Goal: Task Accomplishment & Management: Manage account settings

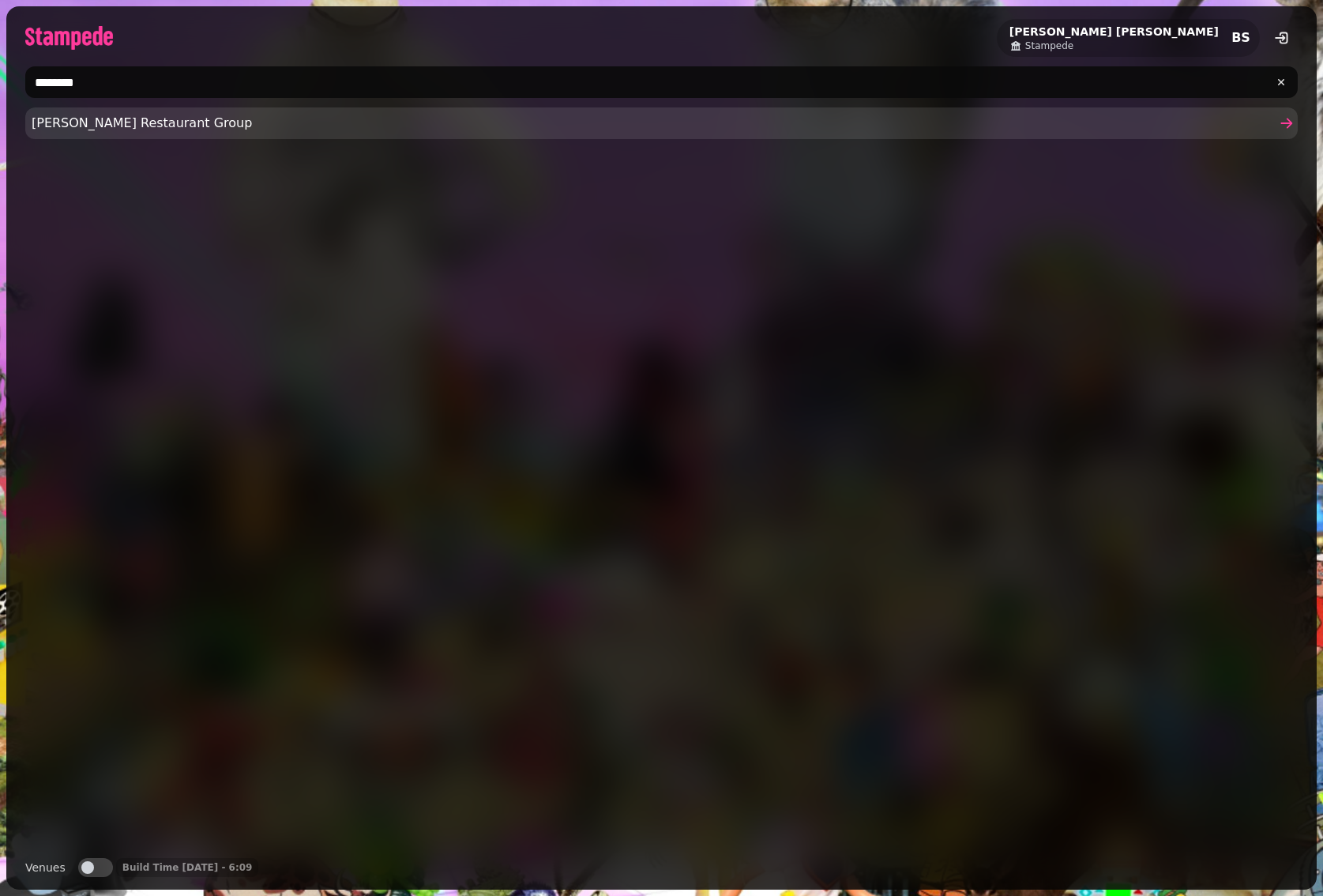
type input "********"
click at [273, 117] on span "[PERSON_NAME] Restaurant Group" at bounding box center [654, 123] width 1245 height 19
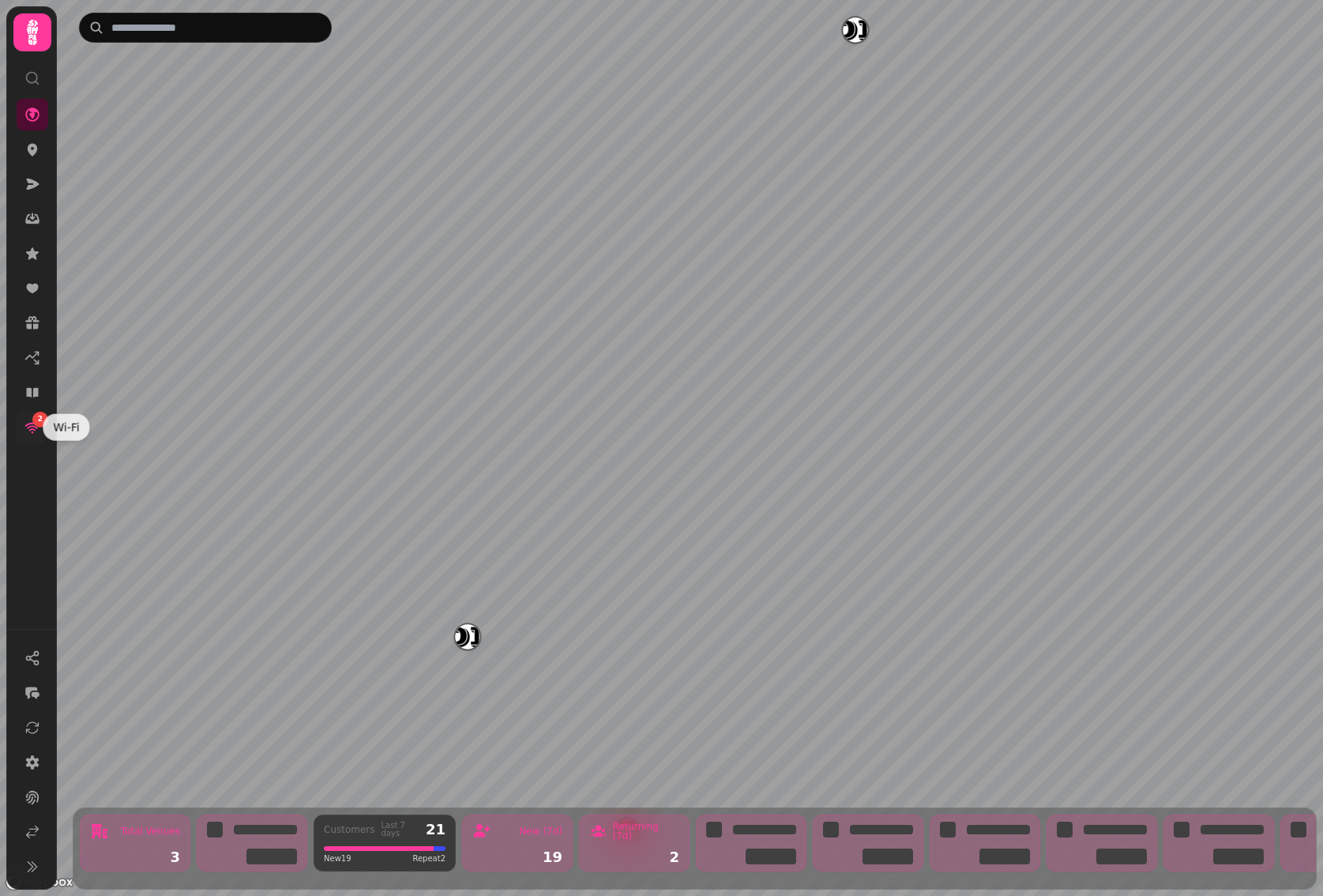
click at [28, 423] on icon at bounding box center [33, 428] width 15 height 11
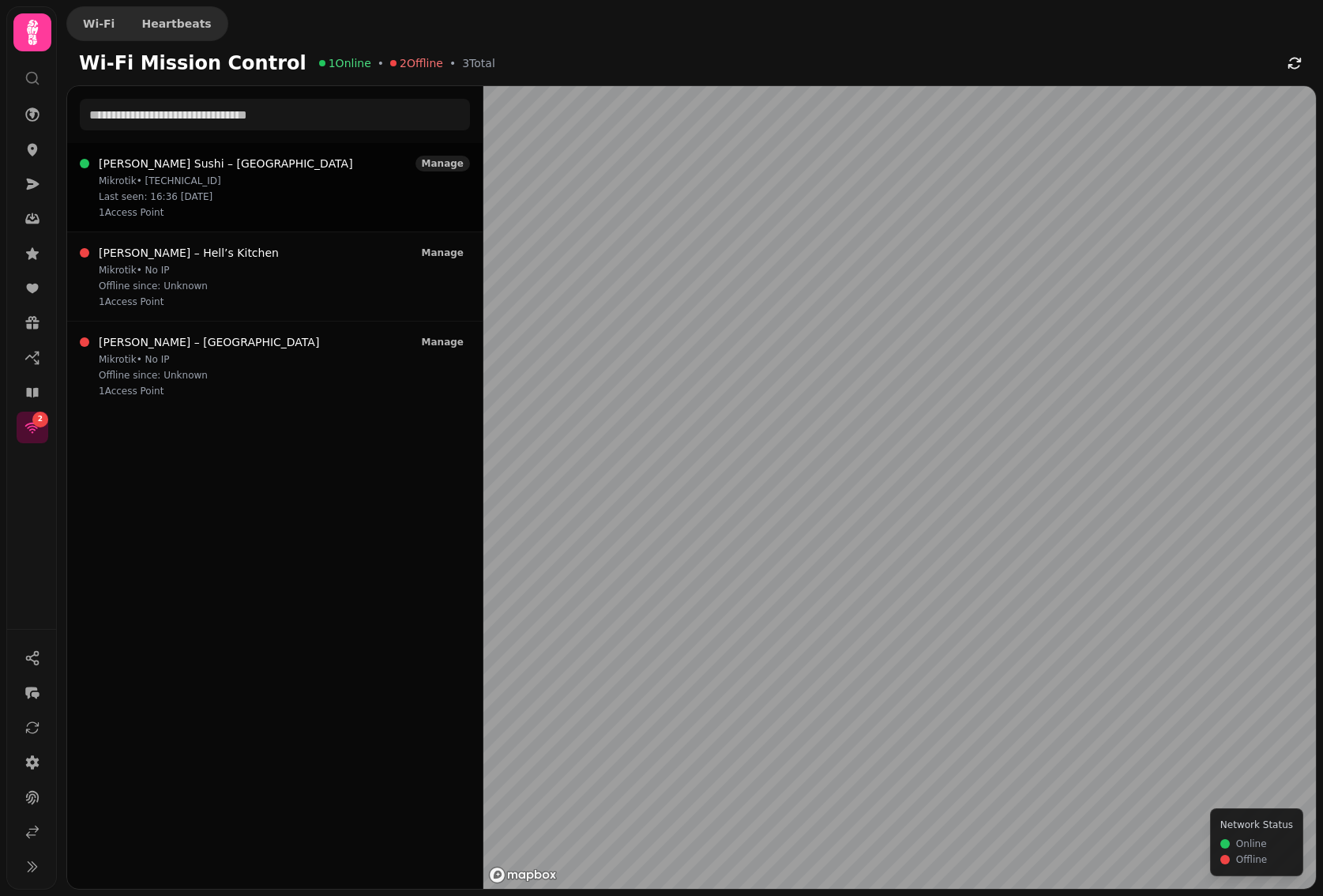
click at [442, 163] on span "Manage" at bounding box center [442, 164] width 42 height 10
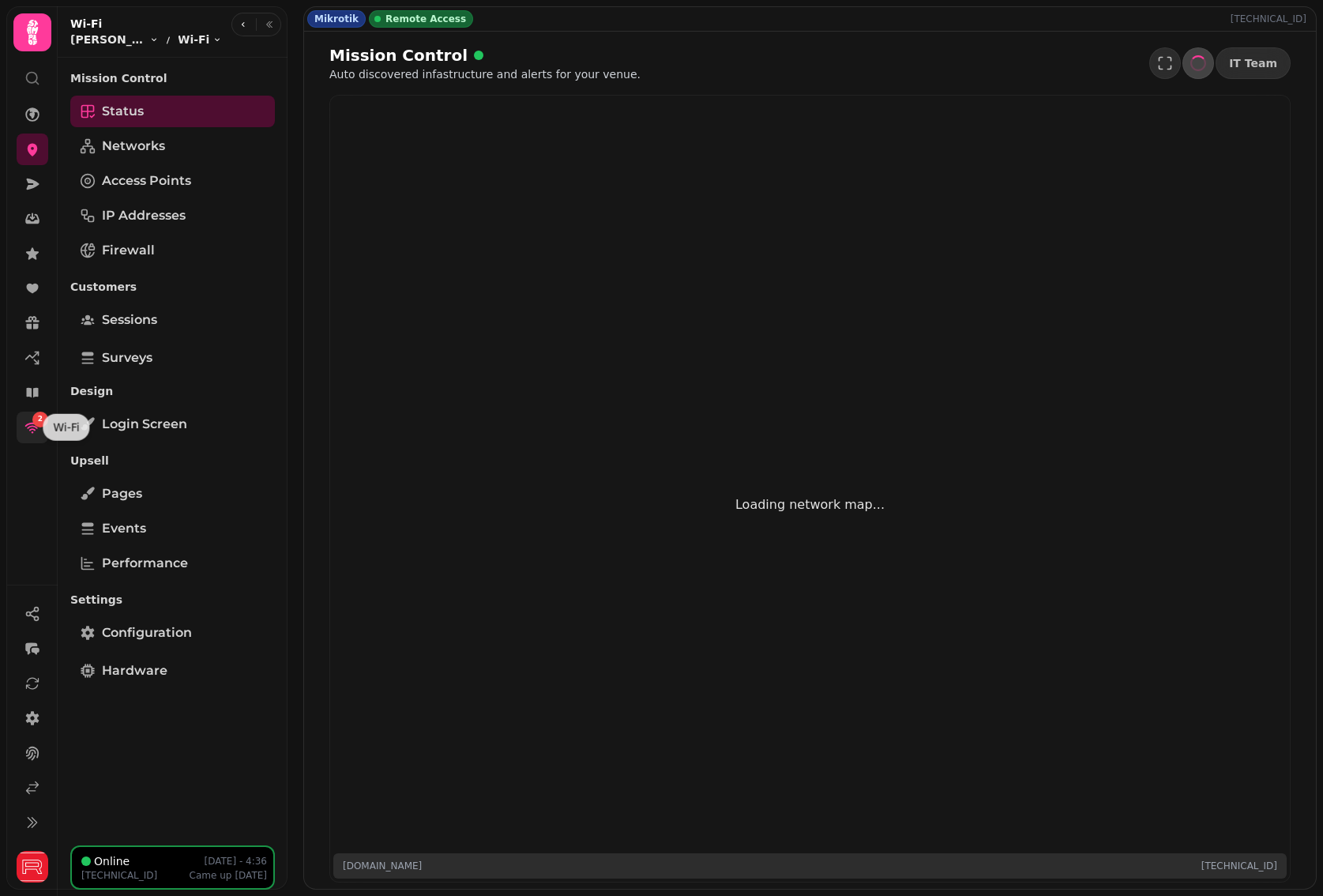
click at [38, 427] on icon at bounding box center [33, 427] width 16 height 16
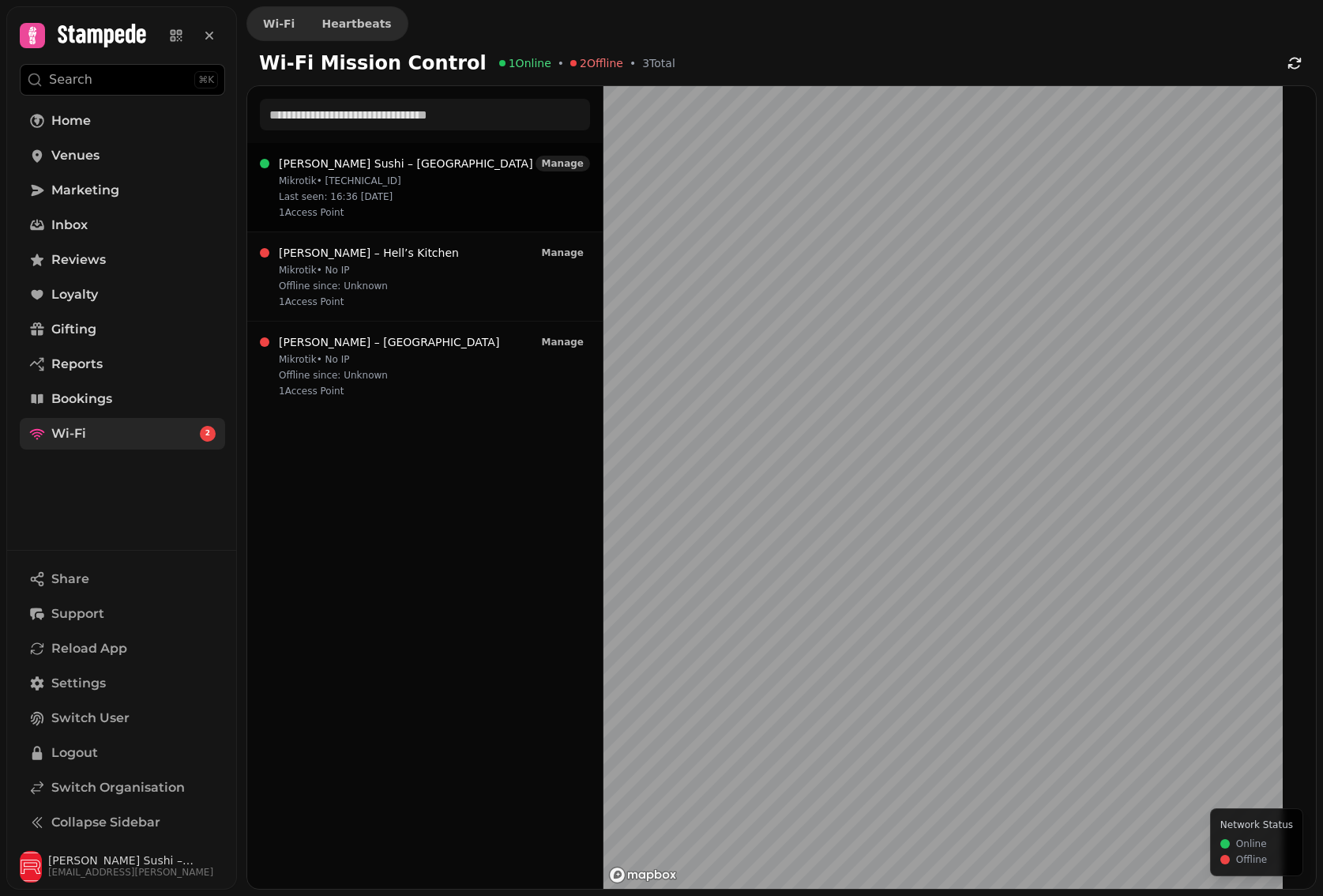
click at [555, 163] on span "Manage" at bounding box center [563, 164] width 42 height 10
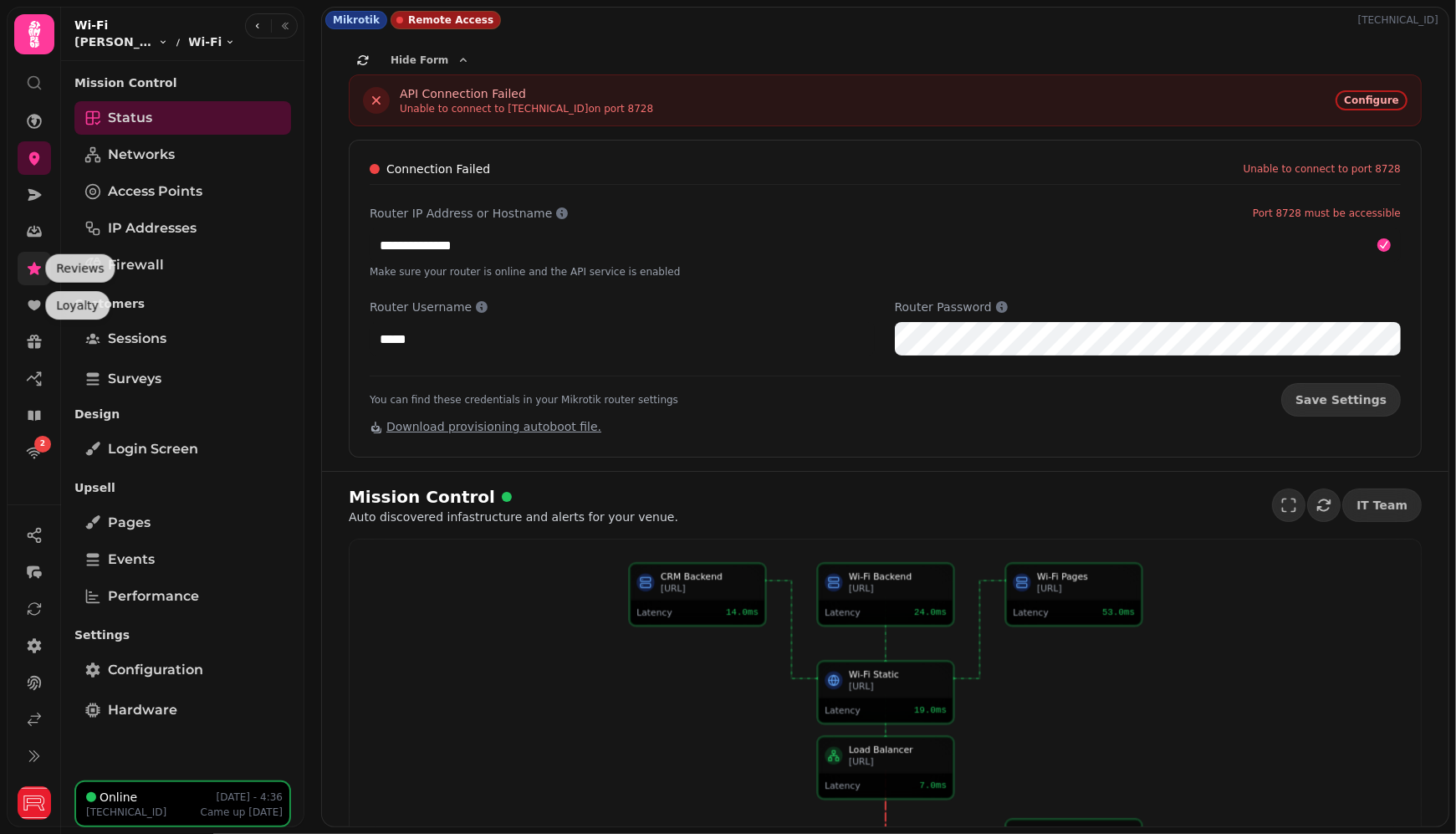
click at [33, 269] on icon at bounding box center [35, 268] width 14 height 13
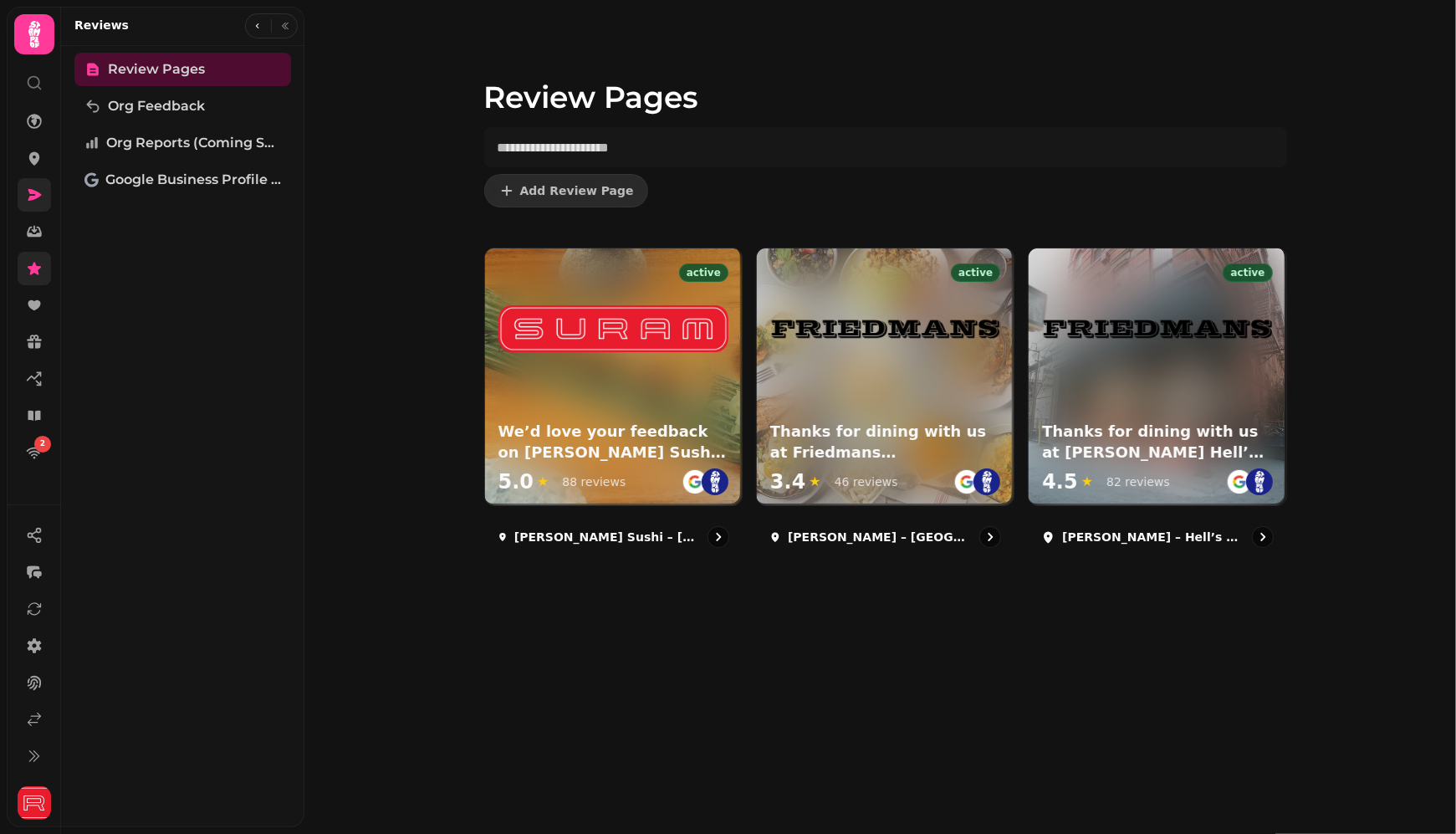
click at [41, 185] on link at bounding box center [35, 195] width 34 height 34
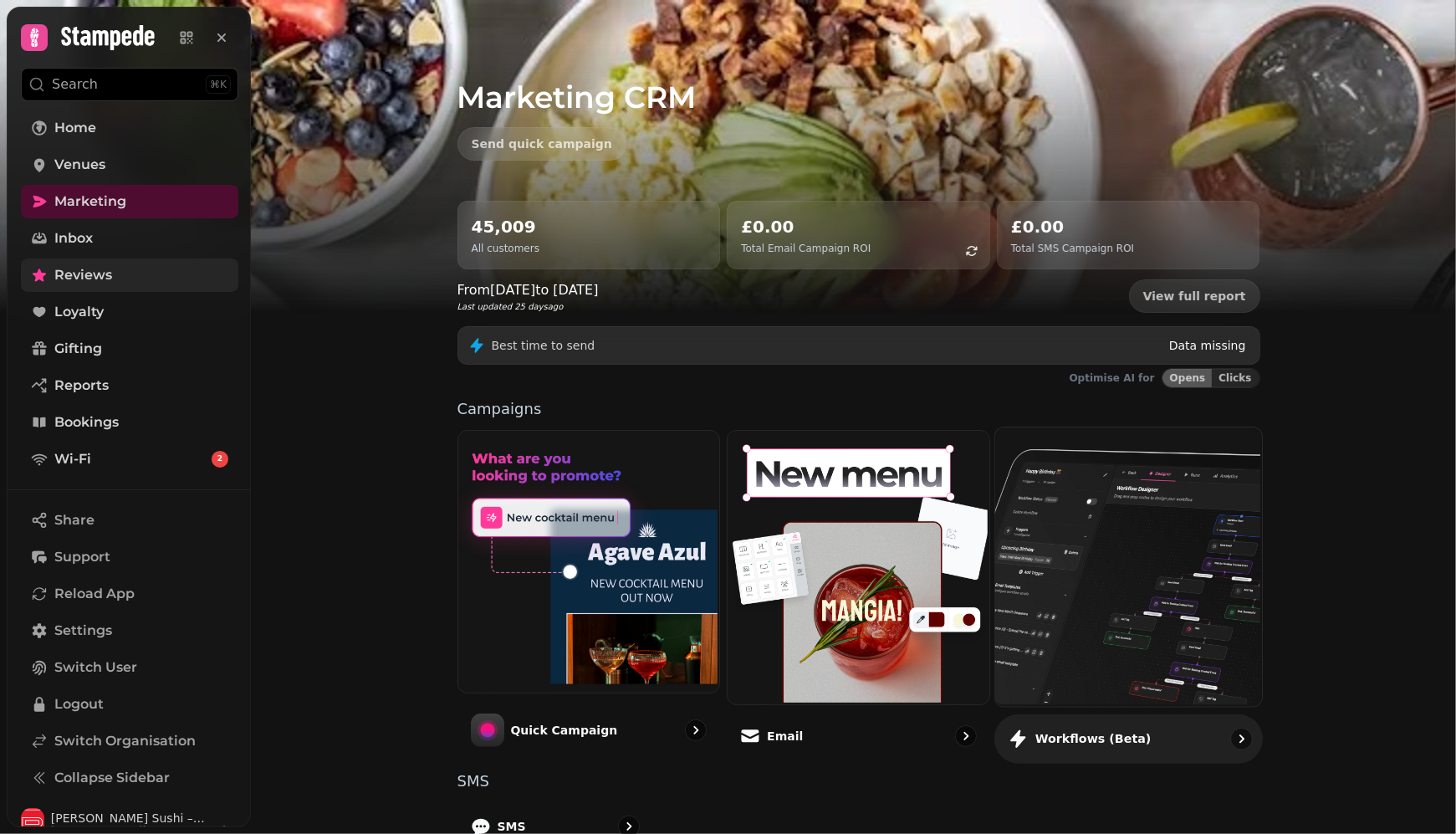
click at [1074, 508] on img at bounding box center [1126, 565] width 267 height 279
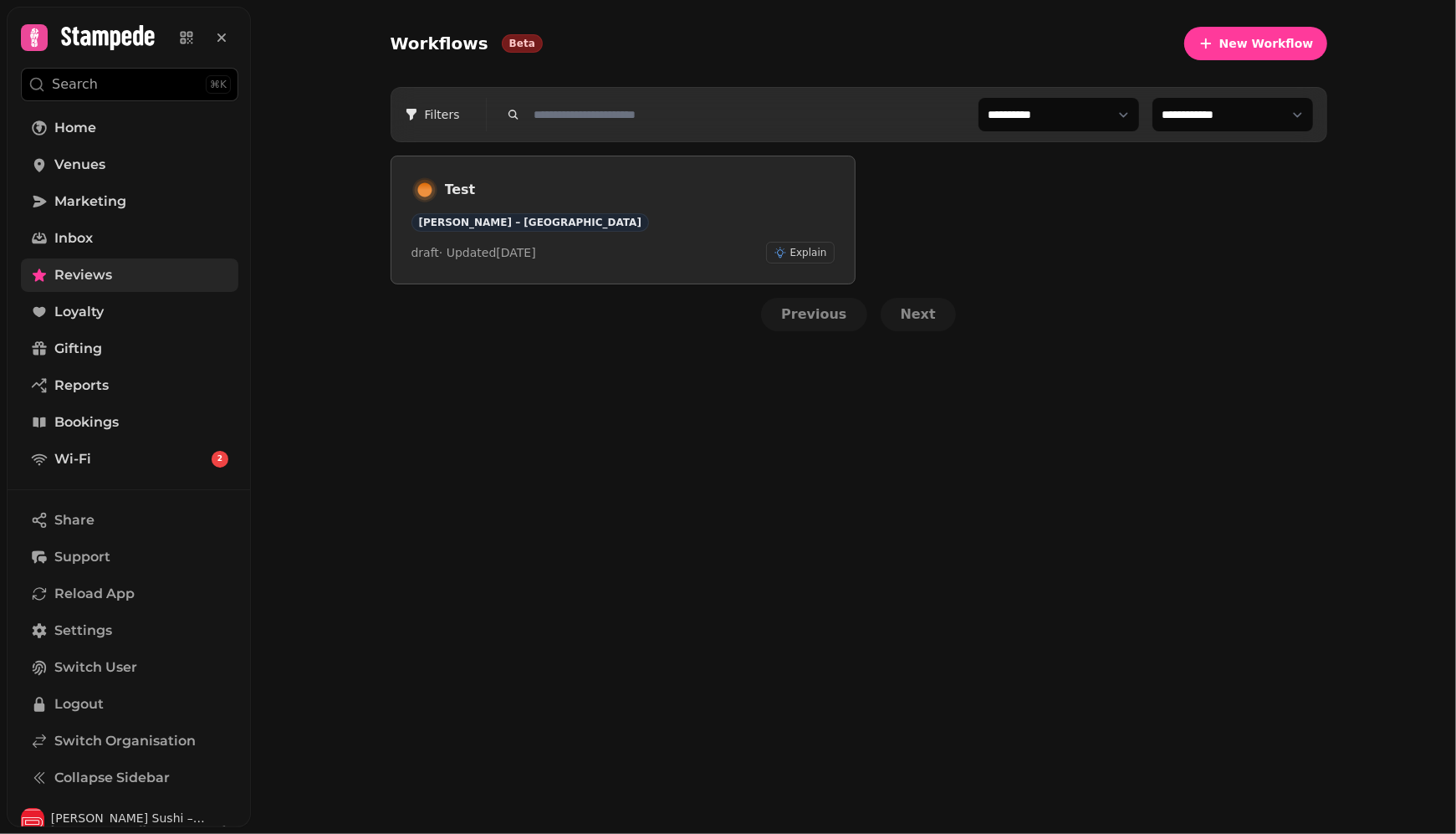
click at [653, 190] on h3 "Test" at bounding box center [639, 190] width 389 height 20
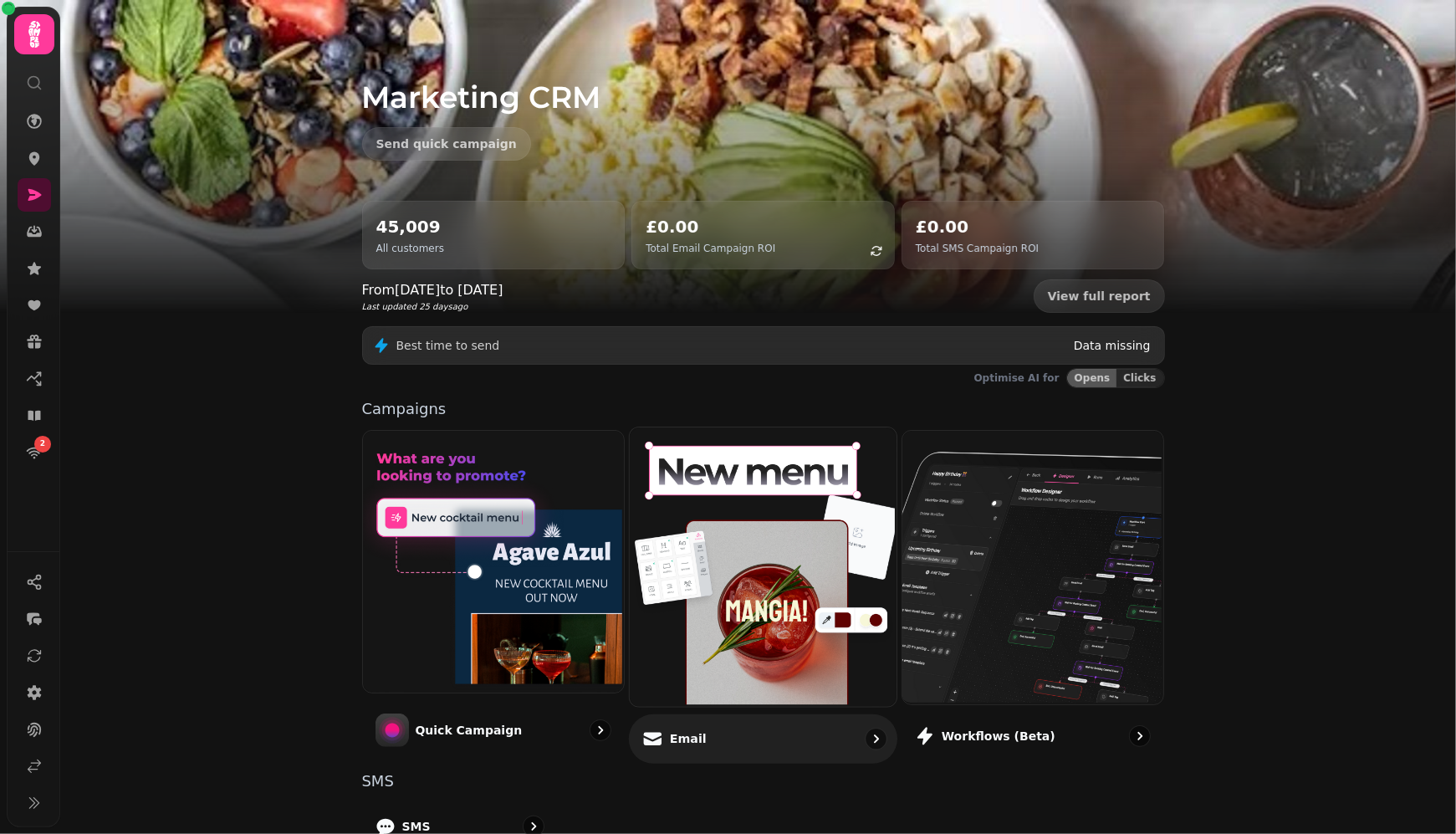
click at [715, 509] on img at bounding box center [761, 565] width 267 height 279
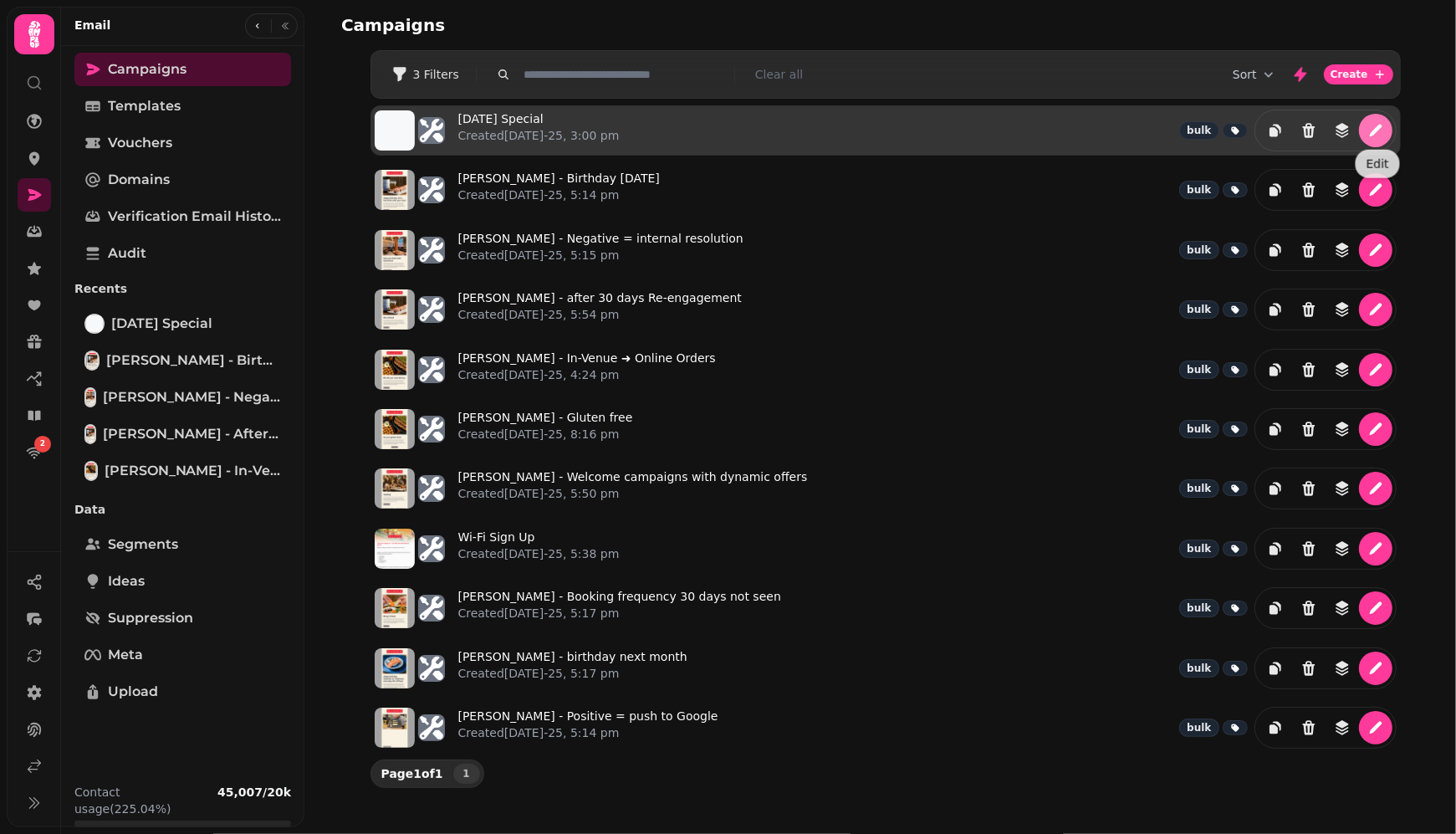
click at [1382, 132] on icon "edit" at bounding box center [1376, 130] width 17 height 17
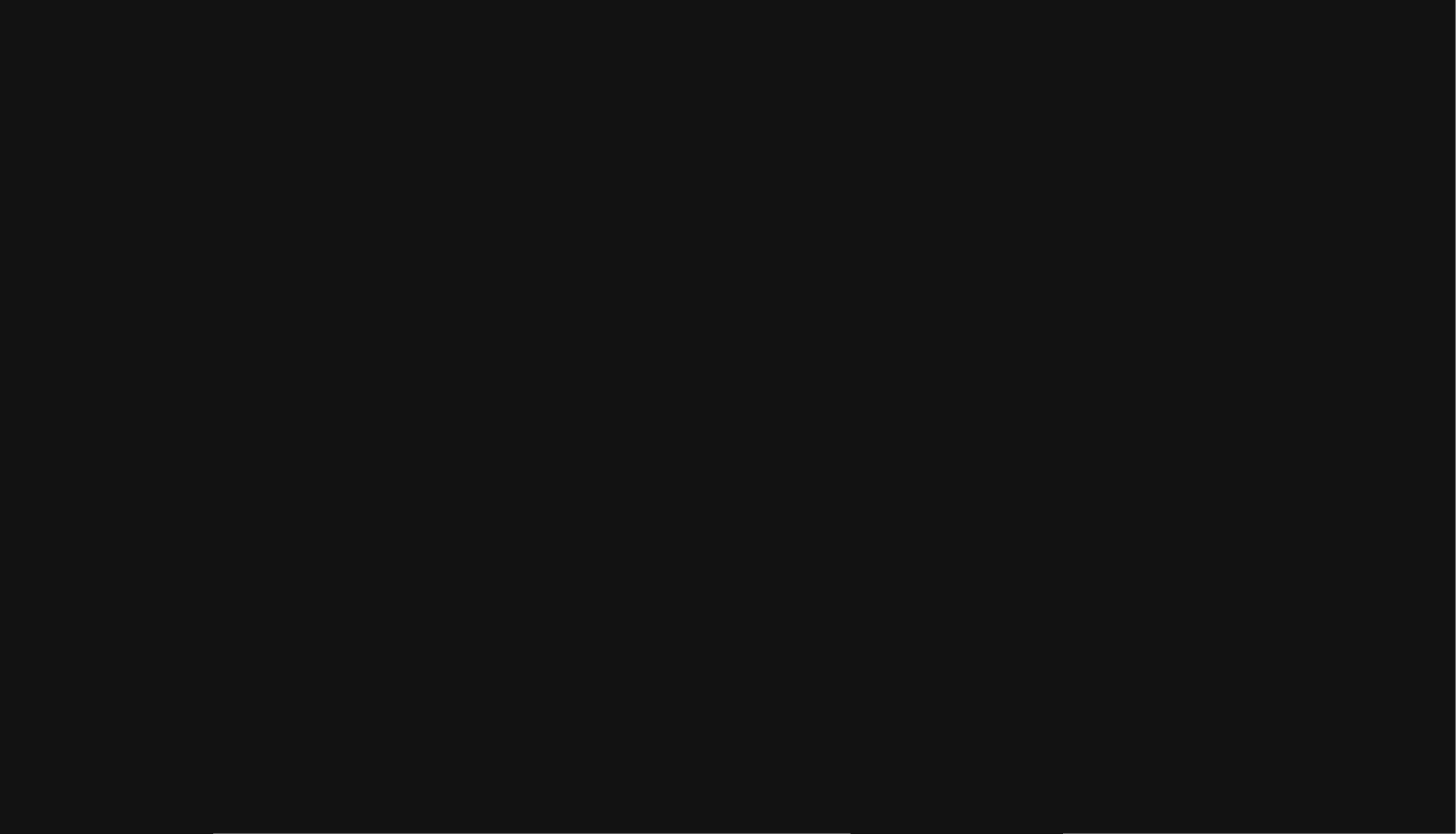
select select "**********"
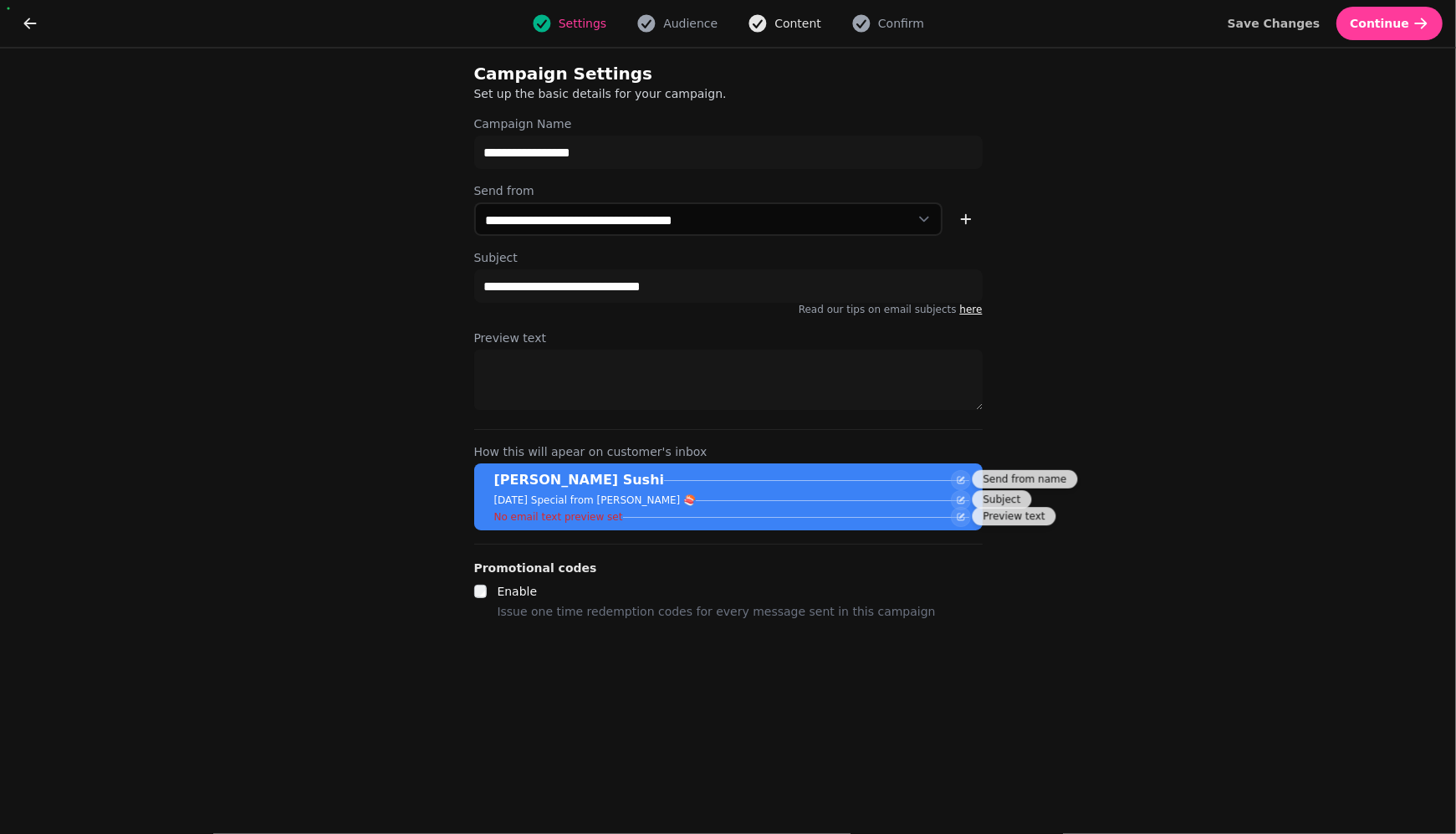
click at [806, 18] on span "Content" at bounding box center [797, 24] width 47 height 17
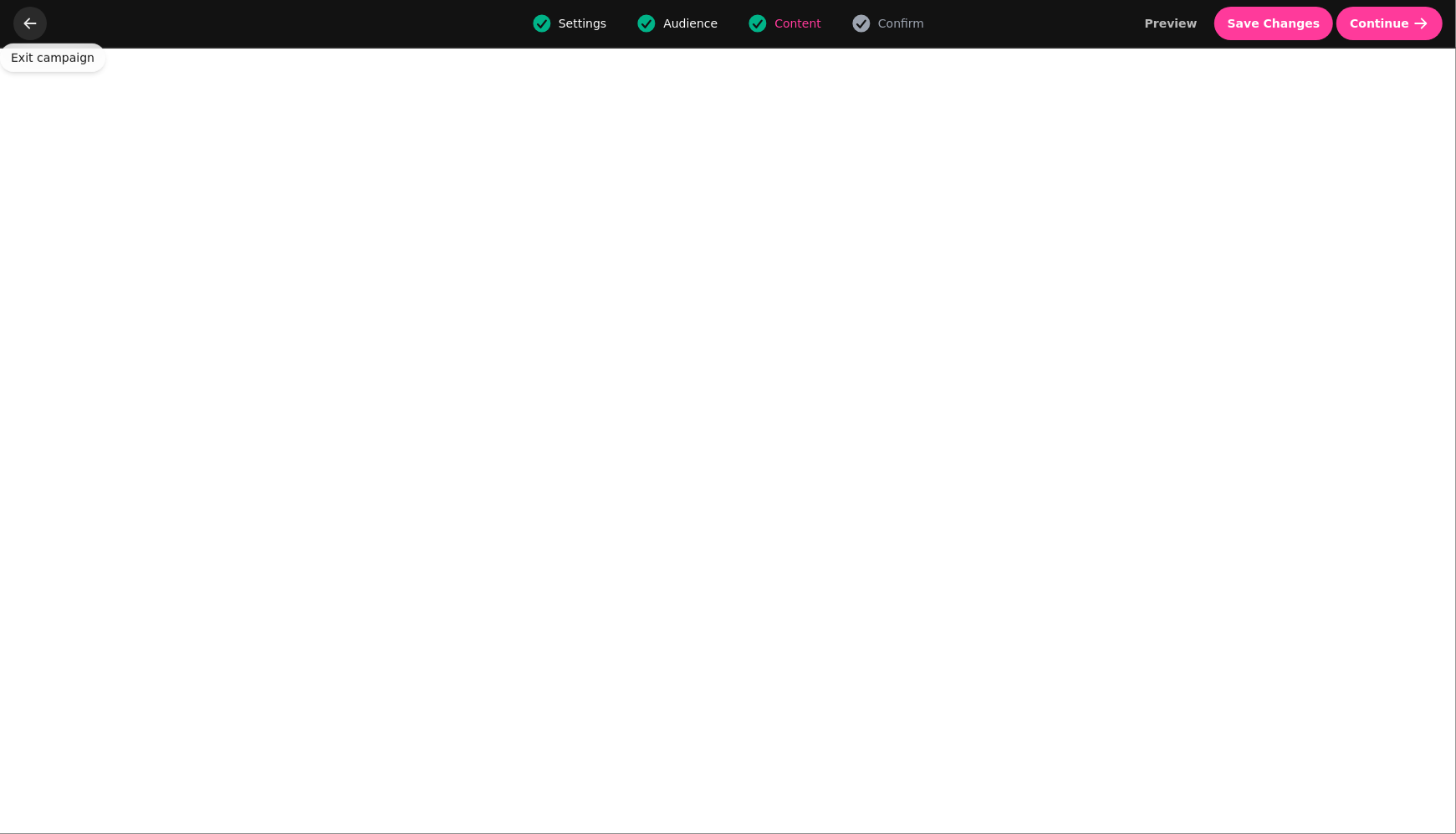
click at [30, 14] on button "go back" at bounding box center [30, 24] width 34 height 34
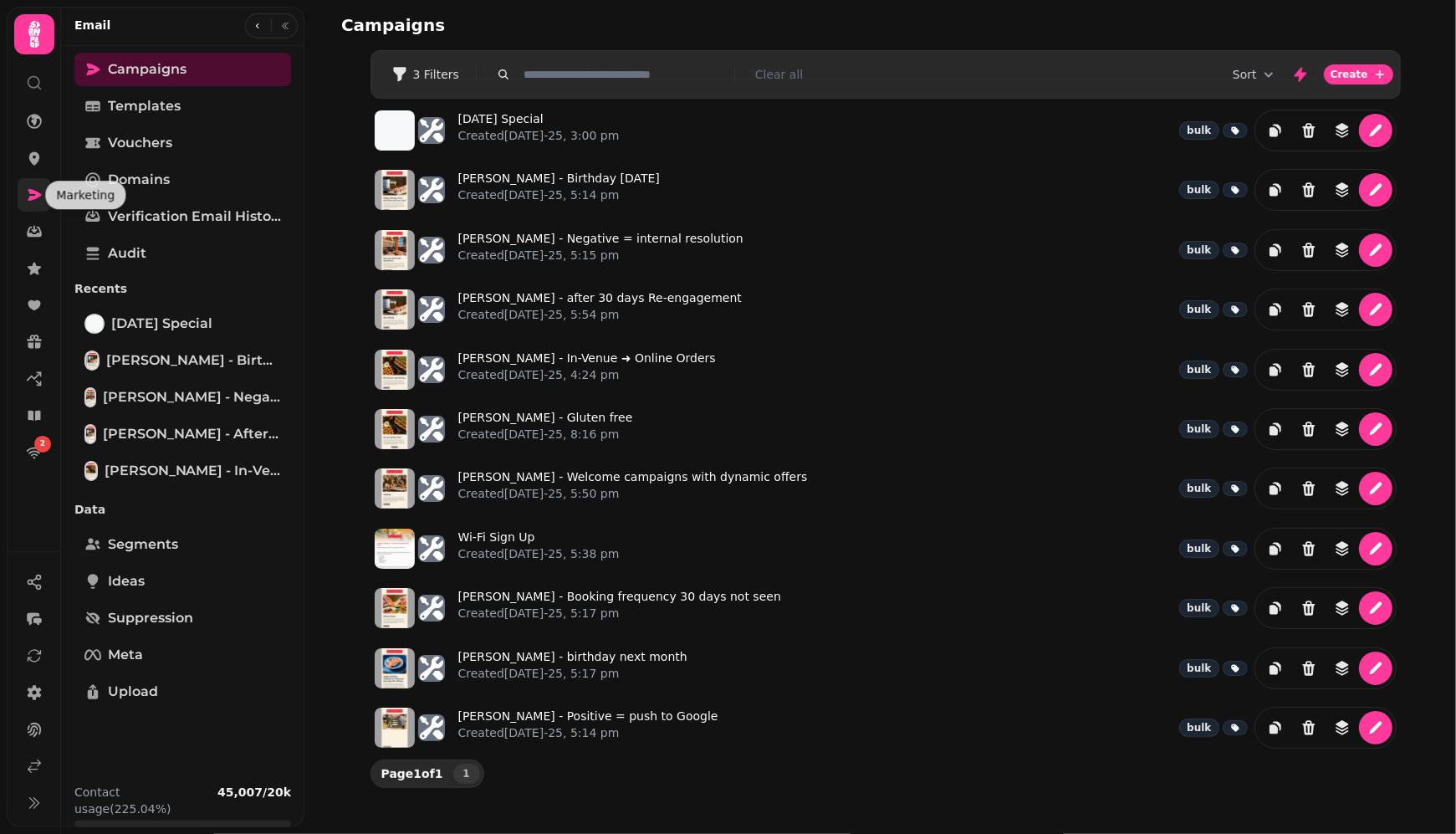
click at [41, 197] on icon at bounding box center [35, 195] width 17 height 17
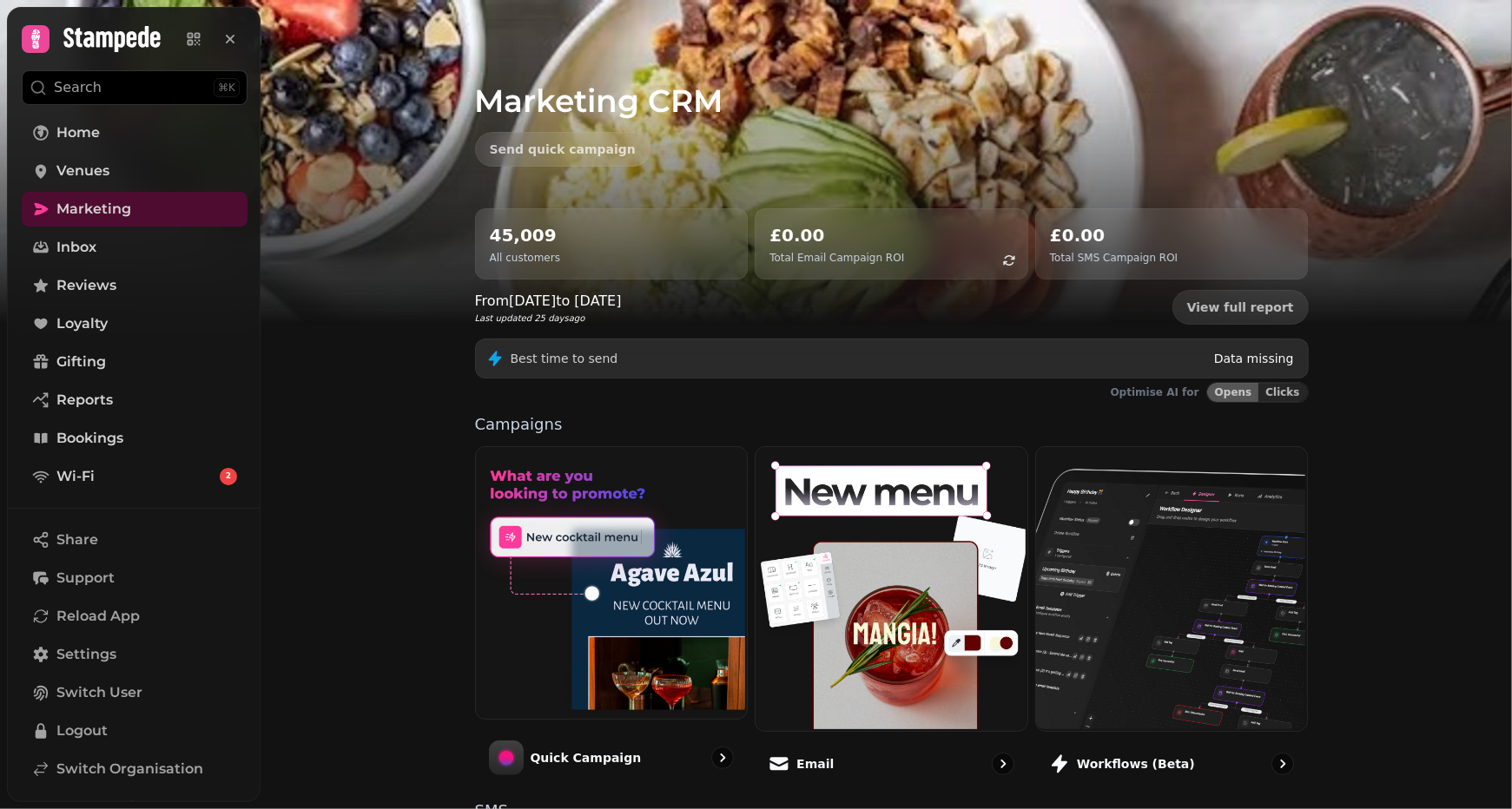
scroll to position [35, 0]
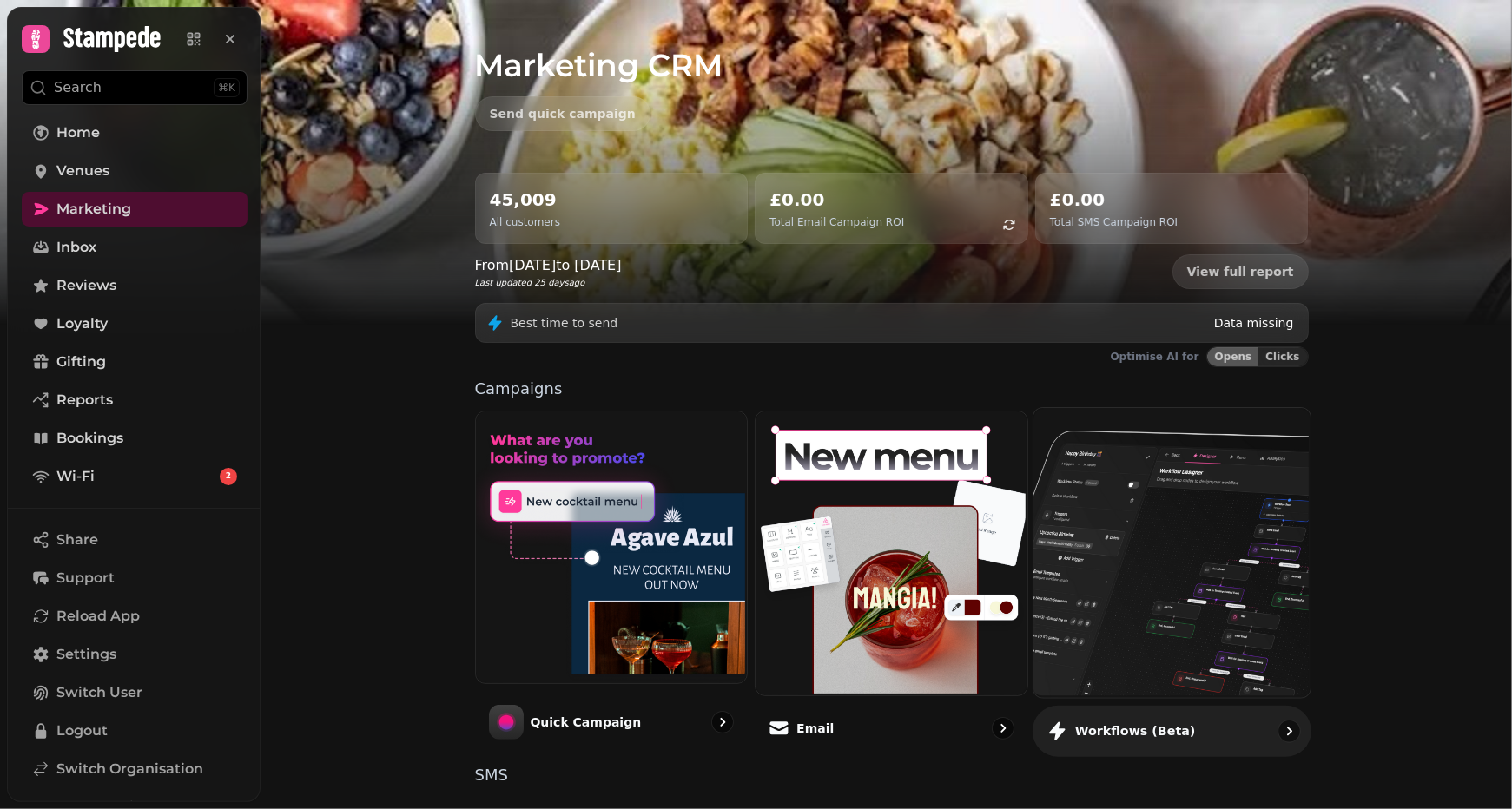
click at [1138, 580] on img at bounding box center [1169, 550] width 277 height 289
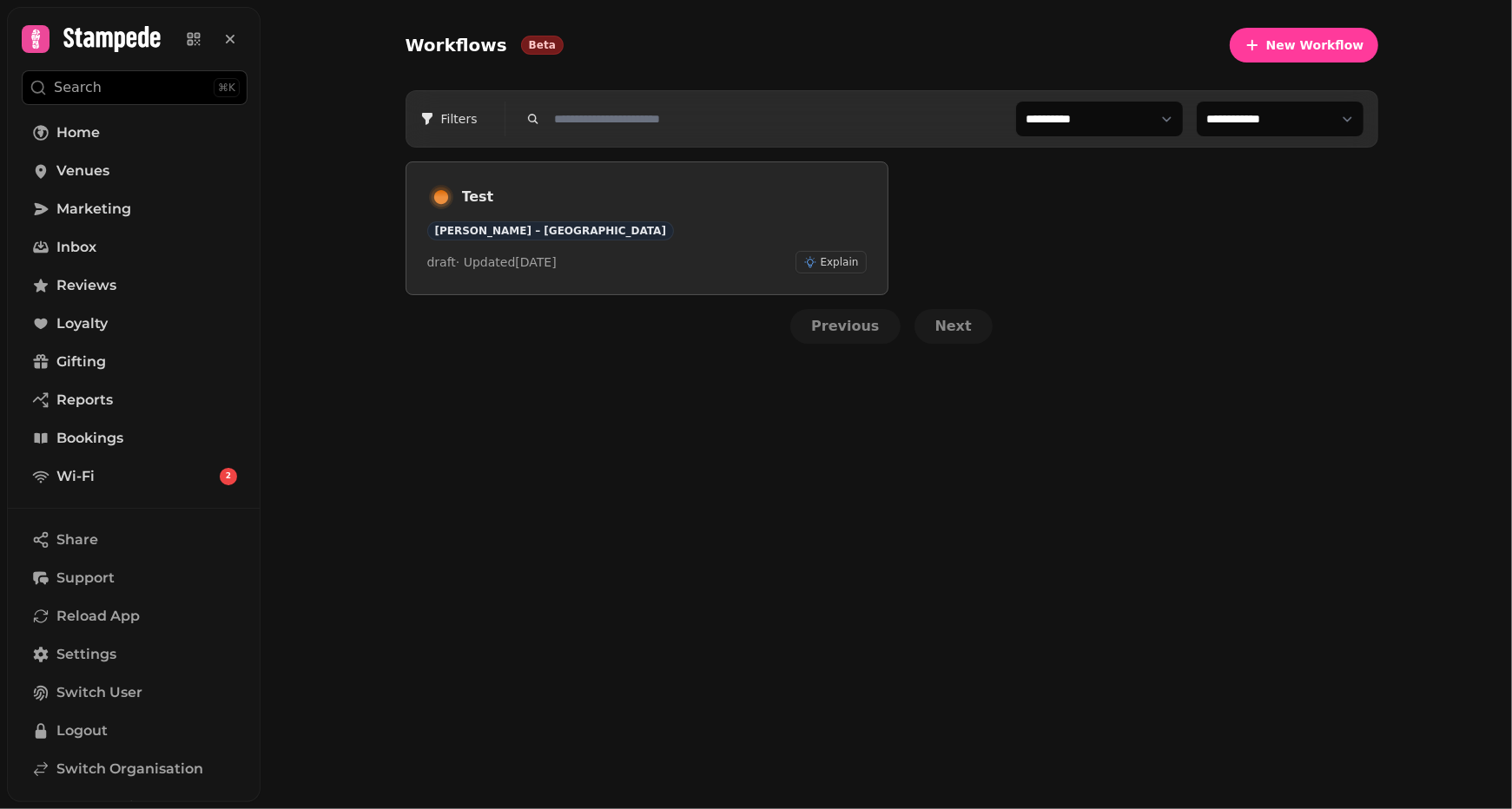
click at [665, 217] on div "Test Friedman’s – West End draft · Updated 4 Aug 2025 Explain" at bounding box center [647, 228] width 440 height 91
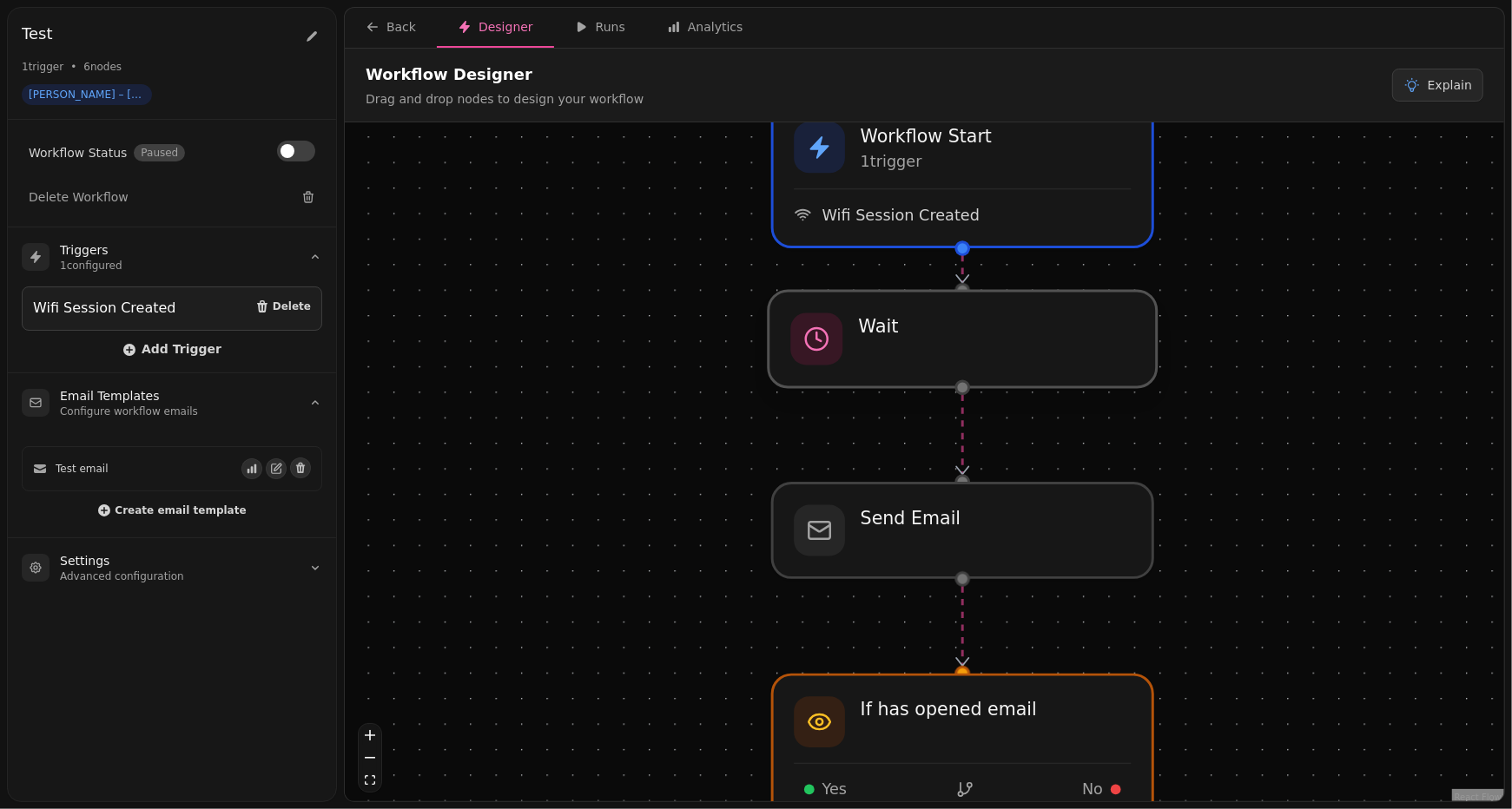
click at [972, 350] on div at bounding box center [962, 339] width 388 height 97
select select "******"
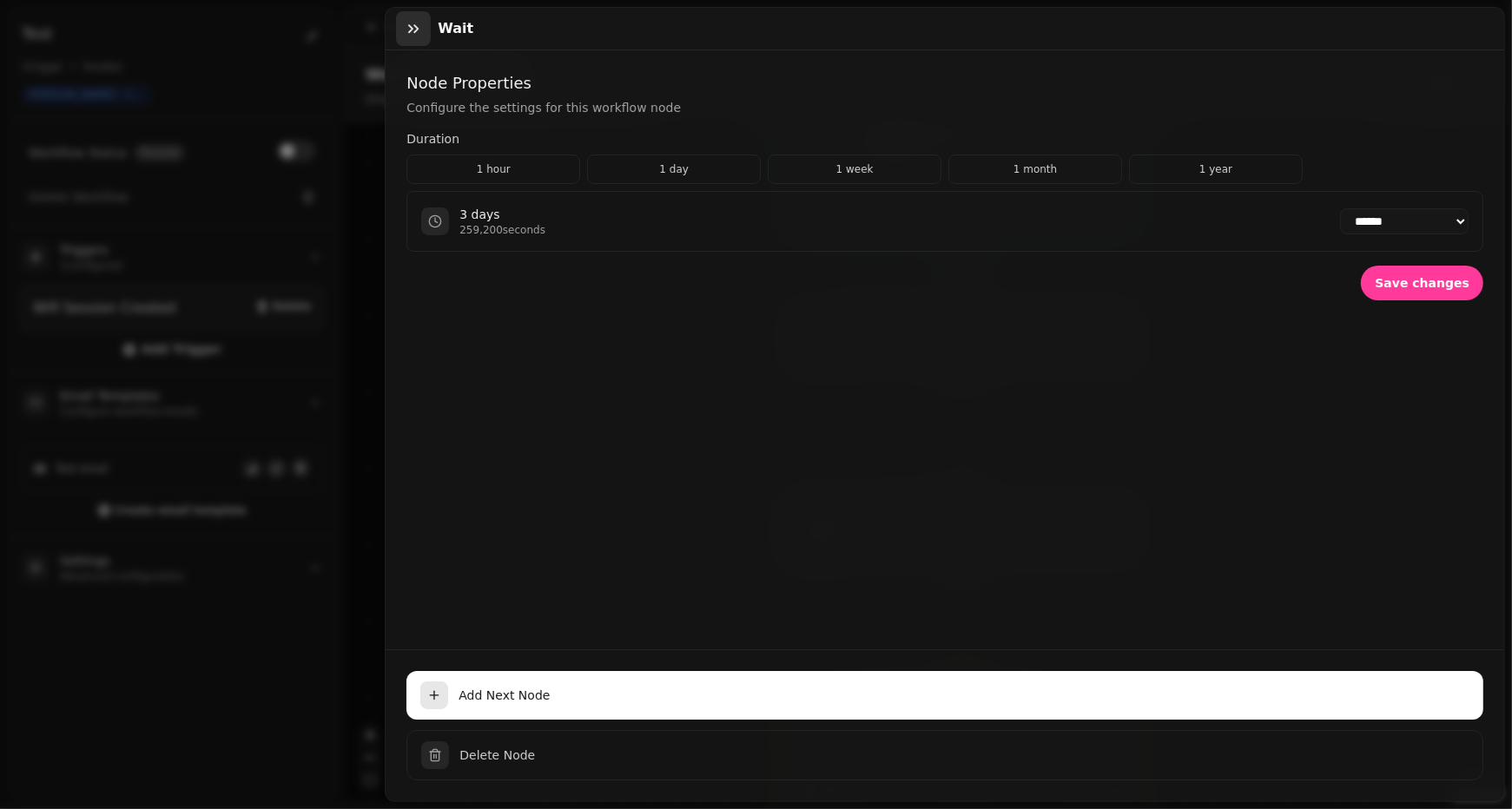
click at [411, 22] on icon "button" at bounding box center [413, 29] width 18 height 18
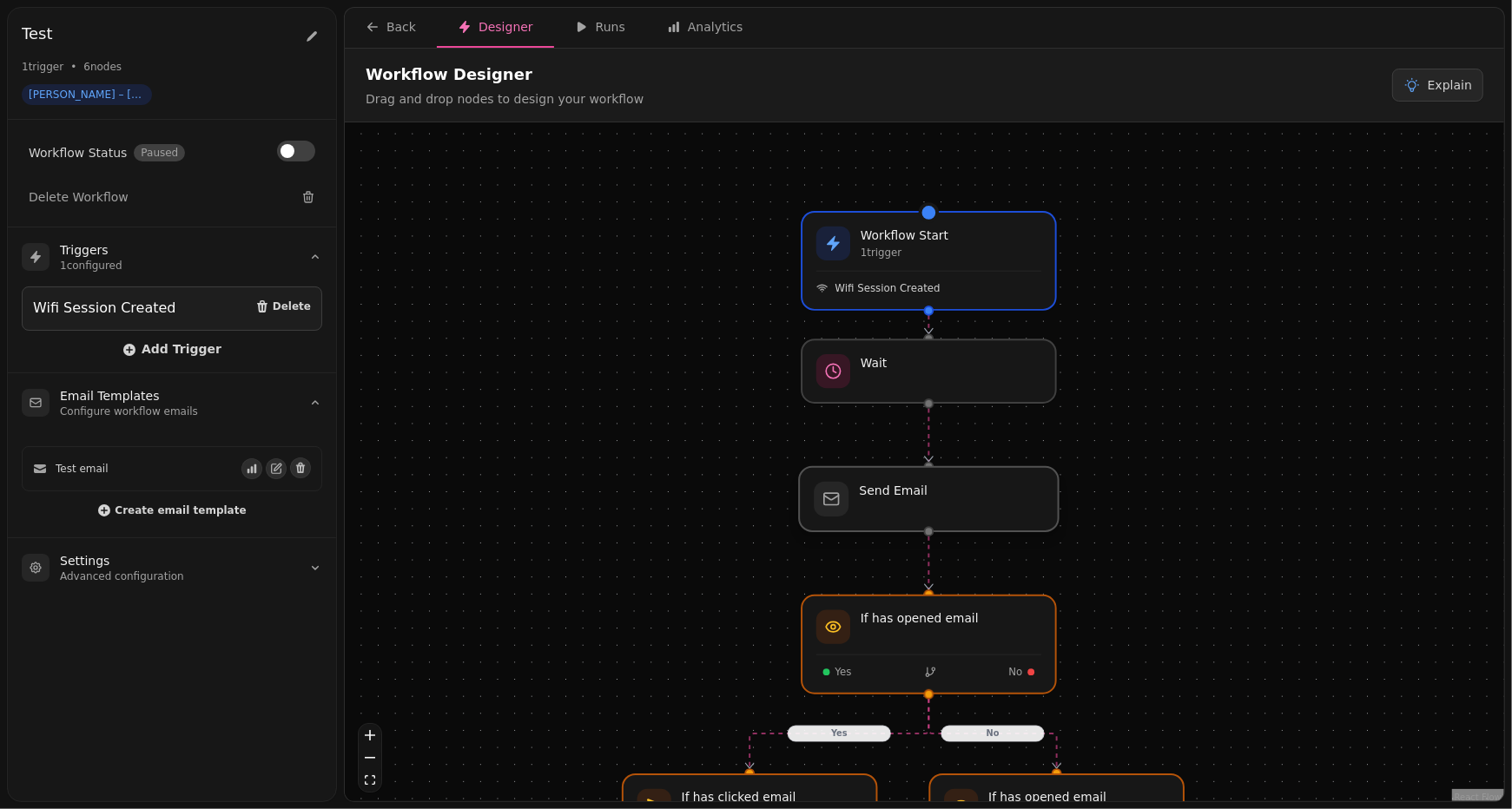
click at [969, 501] on div at bounding box center [928, 499] width 258 height 64
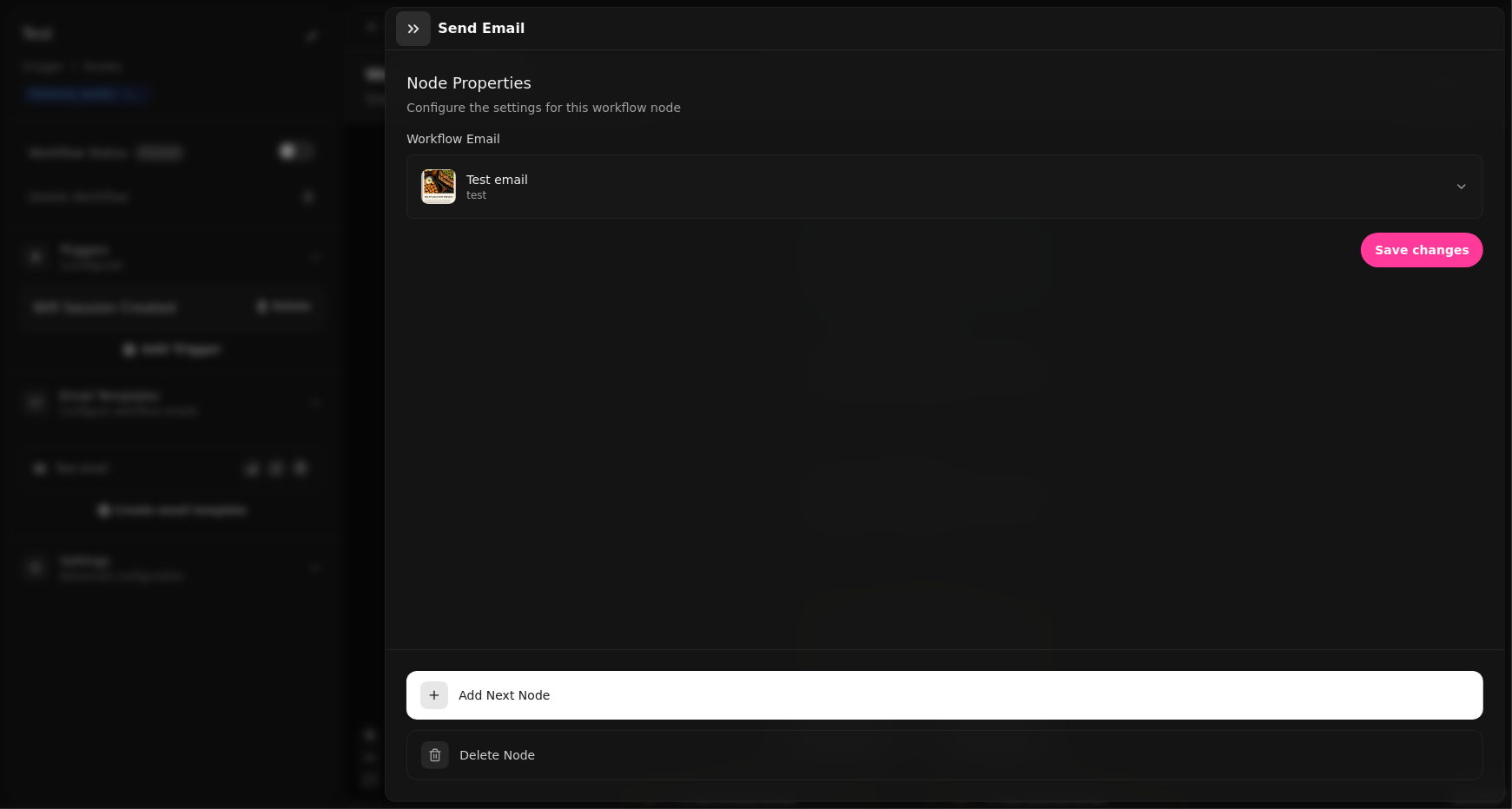
click at [417, 27] on icon "button" at bounding box center [413, 29] width 11 height 9
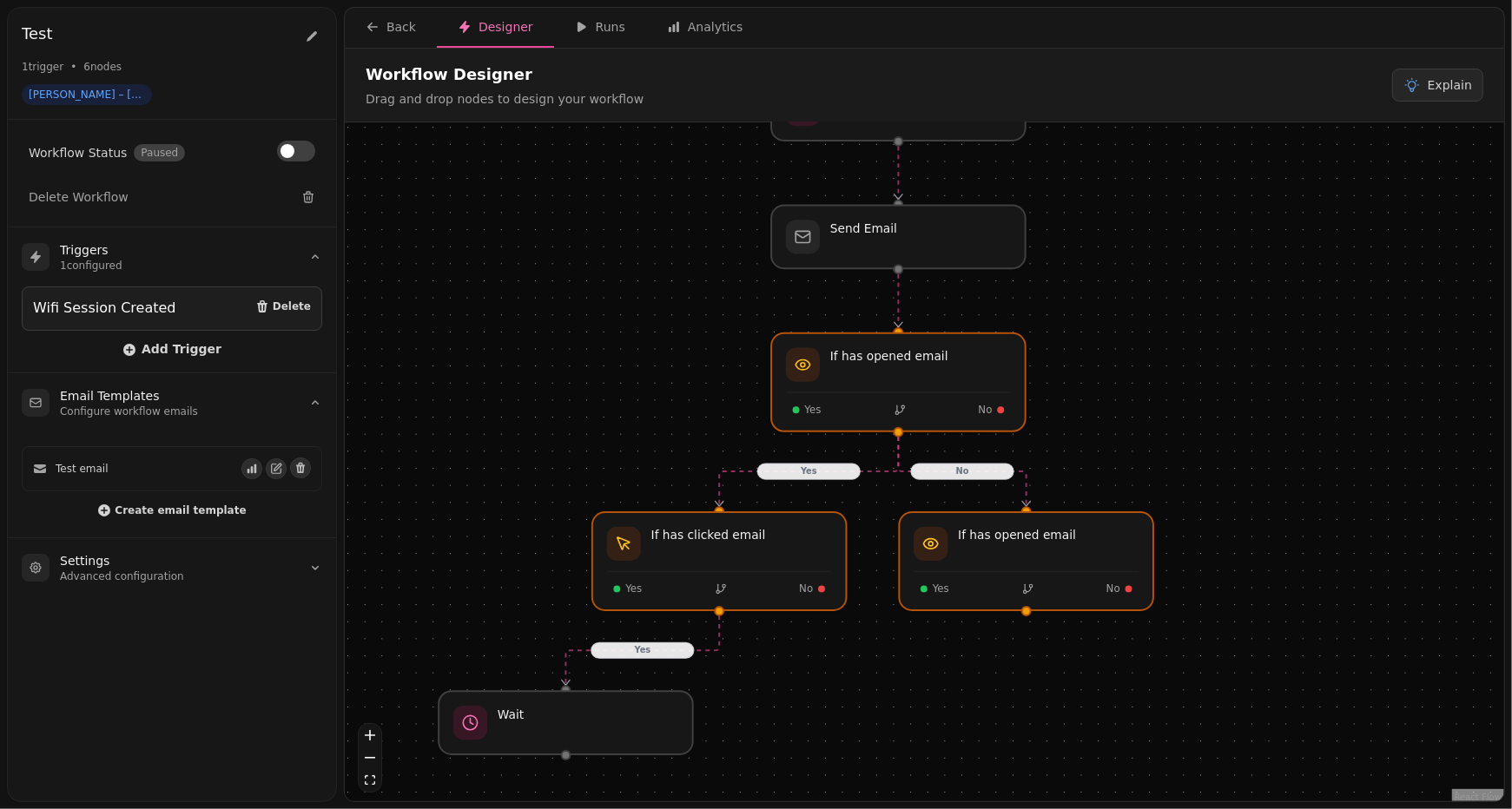
drag, startPoint x: 714, startPoint y: 610, endPoint x: 683, endPoint y: 348, distance: 263.8
click at [683, 348] on div "No Yes Yes Workflow Start 1 trigger Wifi Session Created Send Email If has clic…" at bounding box center [924, 463] width 1159 height 683
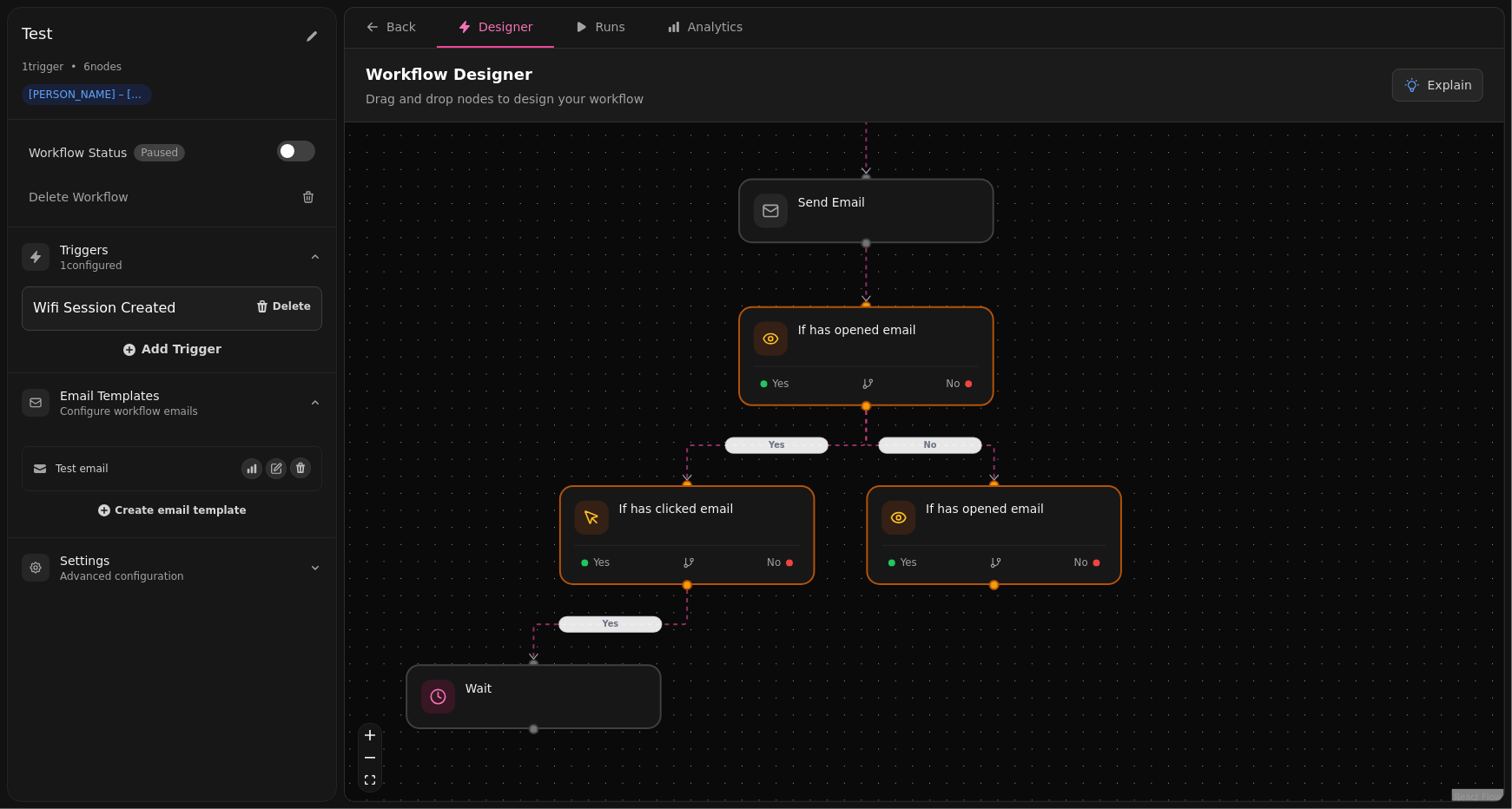
drag, startPoint x: 683, startPoint y: 348, endPoint x: 651, endPoint y: 322, distance: 41.2
click at [651, 322] on div "No Yes Yes Workflow Start 1 trigger Wifi Session Created Send Email If has clic…" at bounding box center [924, 463] width 1159 height 683
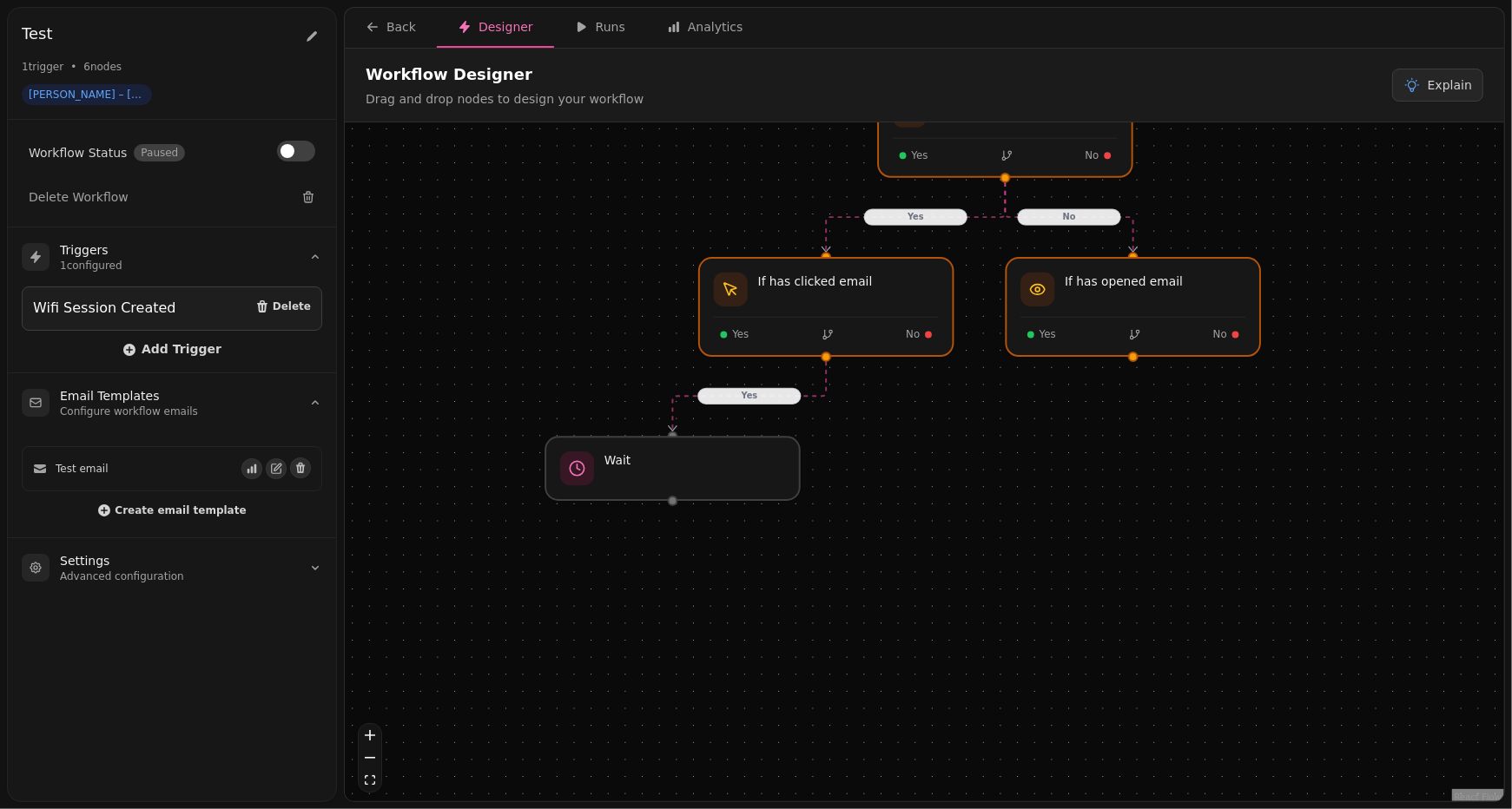
drag, startPoint x: 877, startPoint y: 596, endPoint x: 985, endPoint y: 449, distance: 182.4
click at [985, 449] on div "No Yes Yes Workflow Start 1 trigger Wifi Session Created Send Email If has clic…" at bounding box center [924, 463] width 1159 height 683
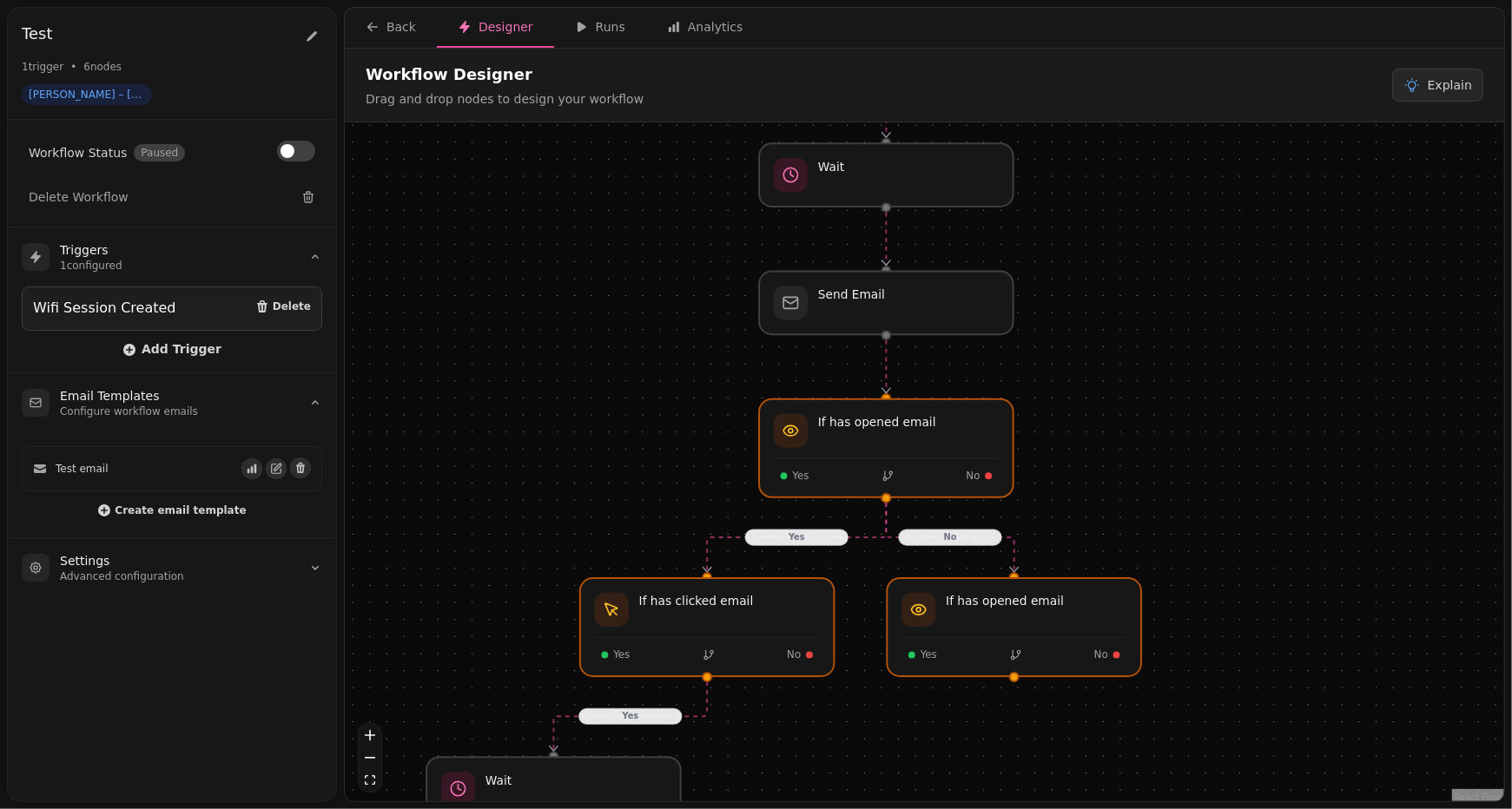
drag, startPoint x: 978, startPoint y: 315, endPoint x: 859, endPoint y: 632, distance: 338.6
click at [859, 632] on div "No Yes Yes Workflow Start 1 trigger Wifi Session Created Send Email If has clic…" at bounding box center [924, 463] width 1159 height 683
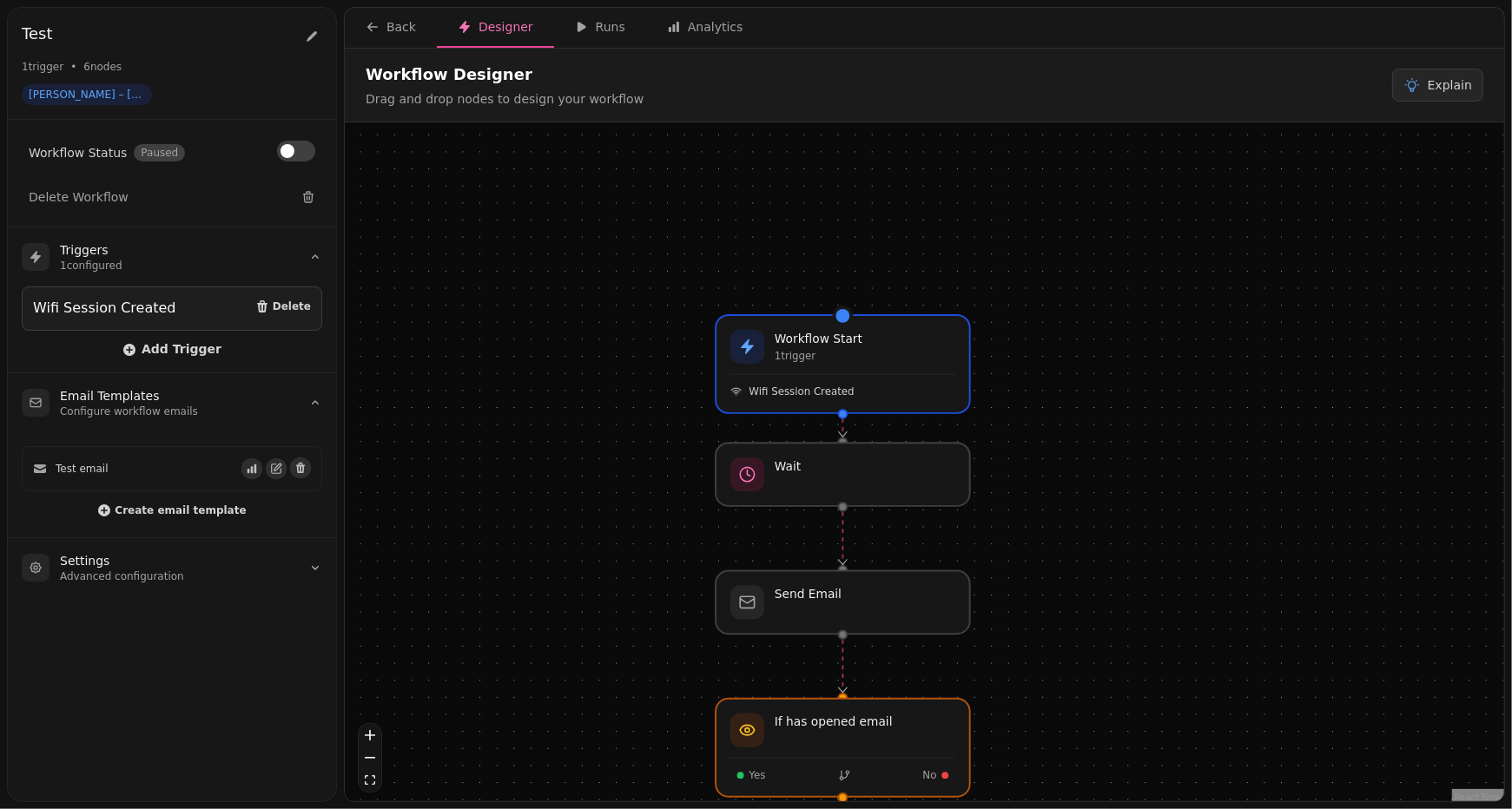
drag, startPoint x: 1081, startPoint y: 186, endPoint x: 1037, endPoint y: 485, distance: 302.2
click at [1037, 485] on div "No Yes Yes Workflow Start 1 trigger Wifi Session Created Send Email If has clic…" at bounding box center [924, 463] width 1159 height 683
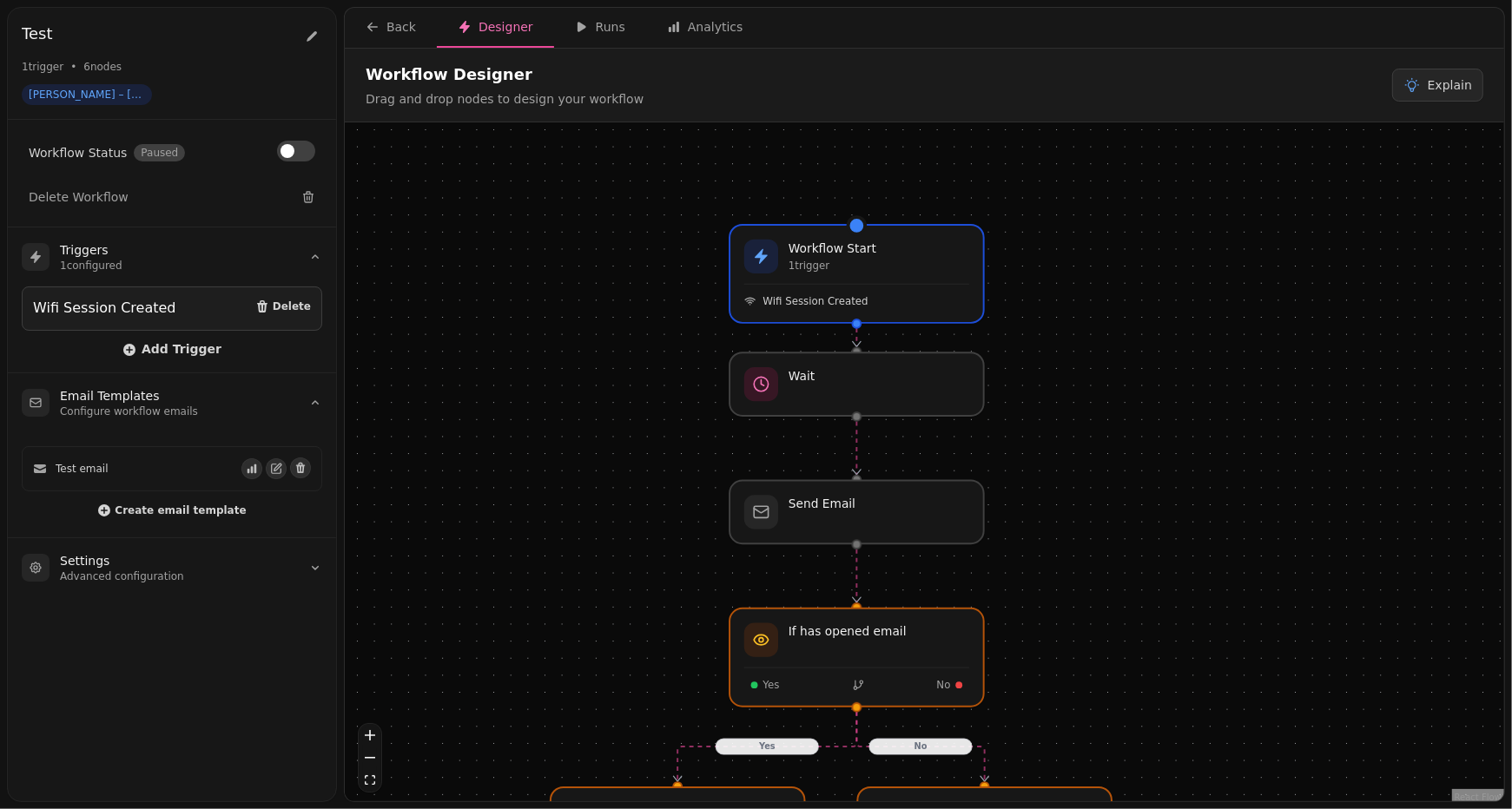
drag, startPoint x: 1021, startPoint y: 539, endPoint x: 1038, endPoint y: 440, distance: 100.4
click at [1037, 440] on div "No Yes Yes Workflow Start 1 trigger Wifi Session Created Send Email If has clic…" at bounding box center [924, 463] width 1159 height 683
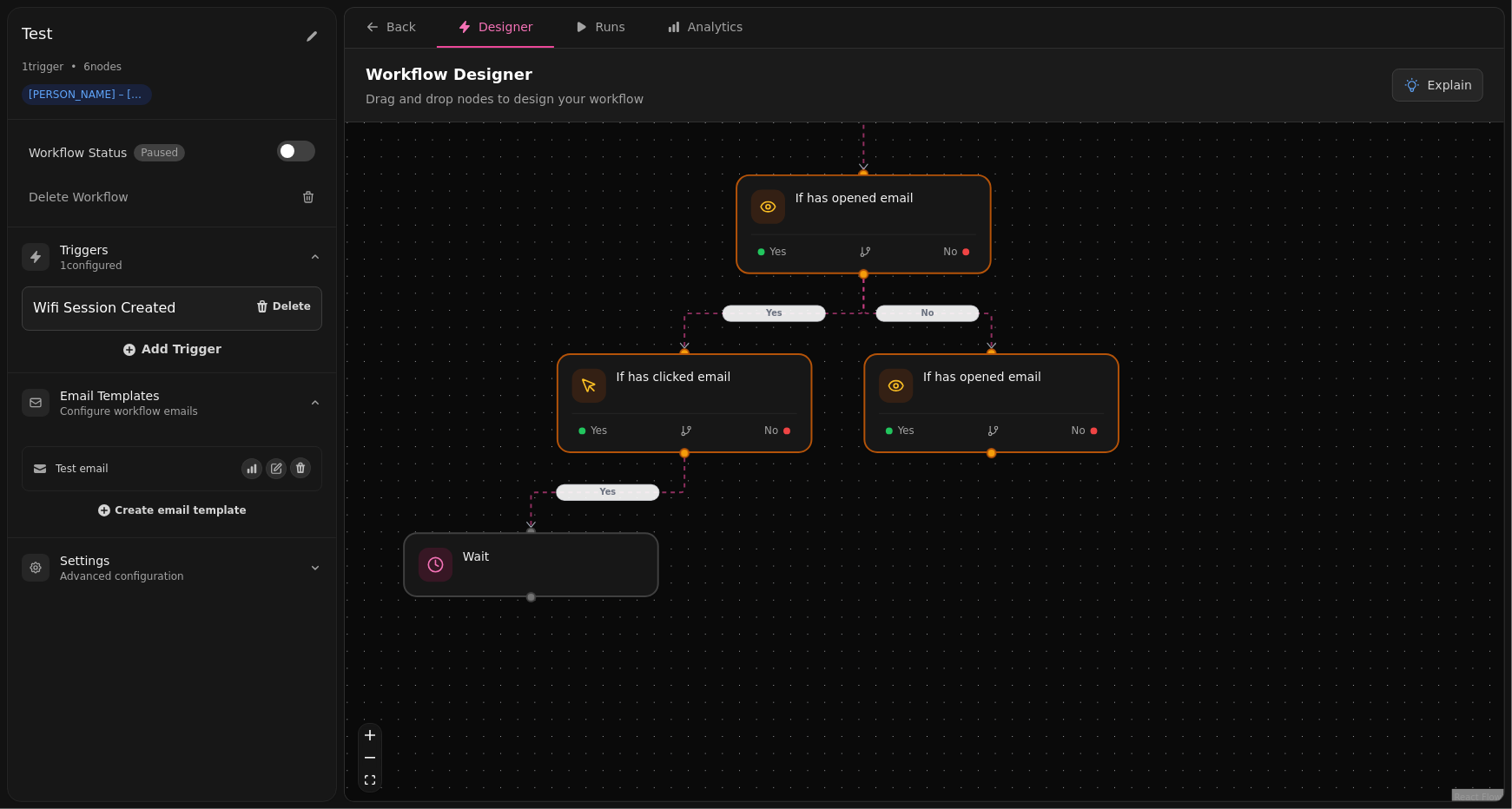
drag, startPoint x: 1072, startPoint y: 617, endPoint x: 1079, endPoint y: 220, distance: 397.1
click at [1079, 220] on div "No Yes Yes Workflow Start 1 trigger Wifi Session Created Send Email If has clic…" at bounding box center [924, 463] width 1159 height 683
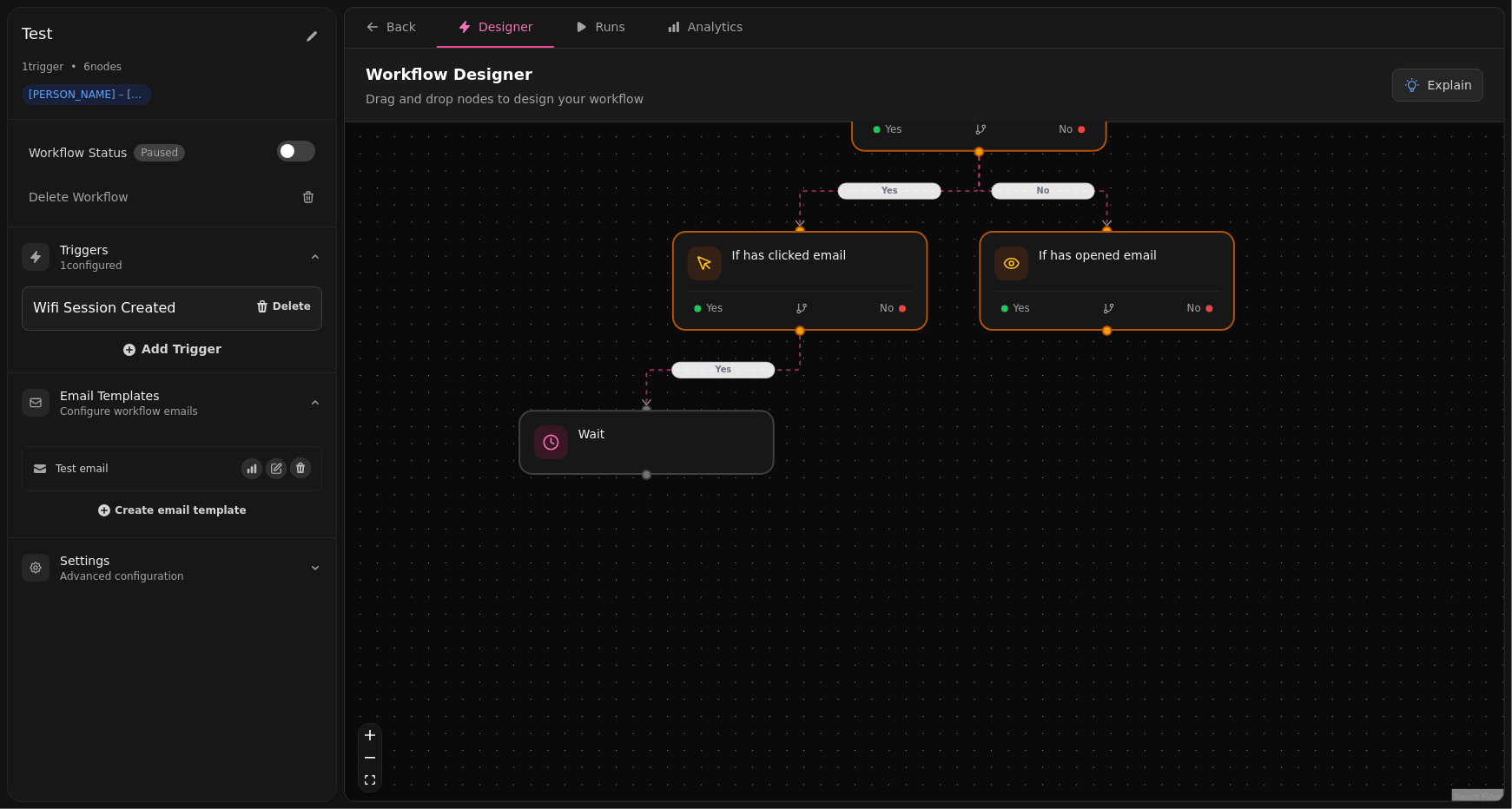
drag, startPoint x: 738, startPoint y: 604, endPoint x: 858, endPoint y: 478, distance: 174.0
click at [858, 478] on div "No Yes Yes Workflow Start 1 trigger Wifi Session Created Send Email If has clic…" at bounding box center [924, 463] width 1159 height 683
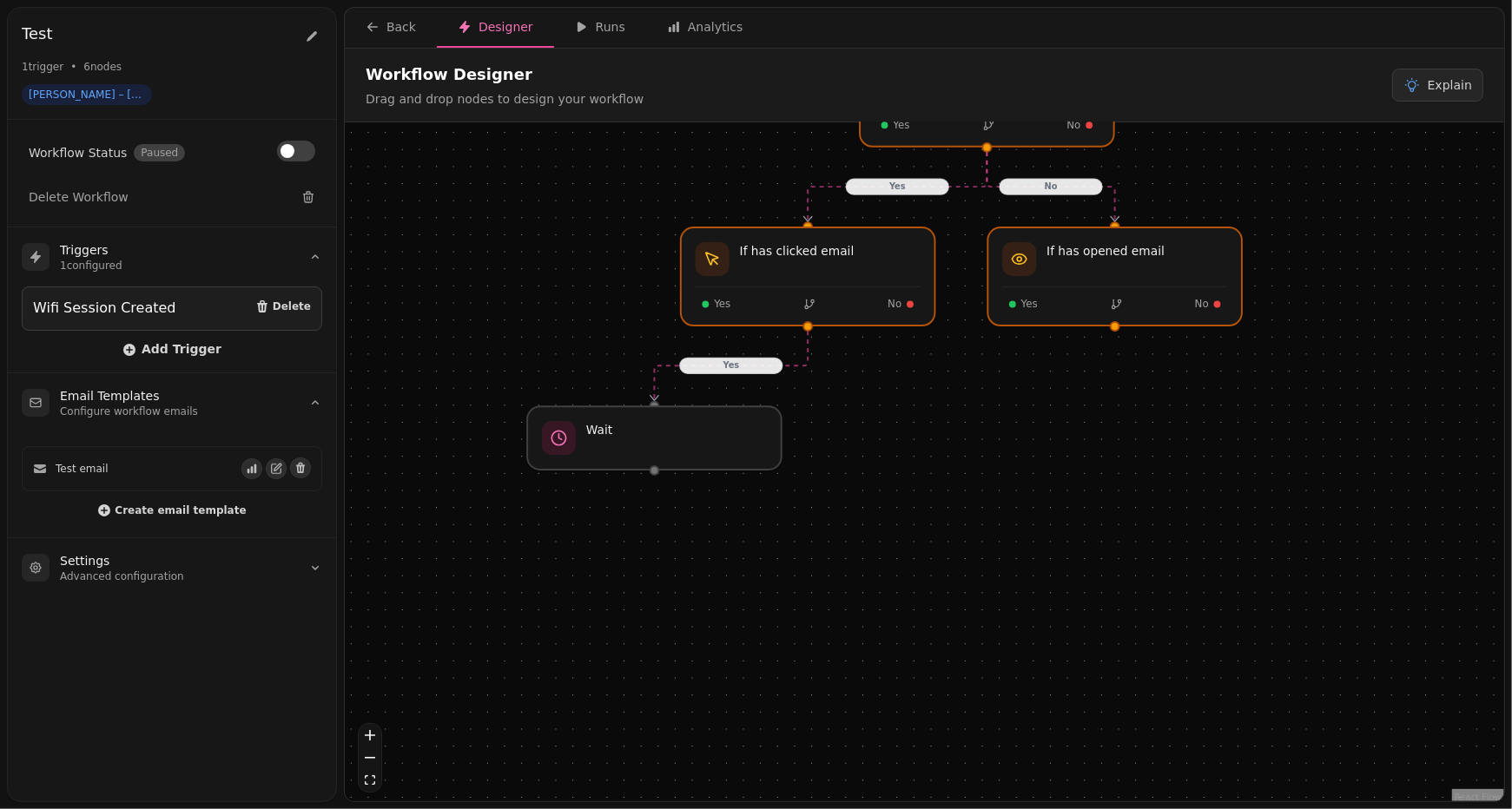
click at [805, 325] on div at bounding box center [808, 326] width 11 height 11
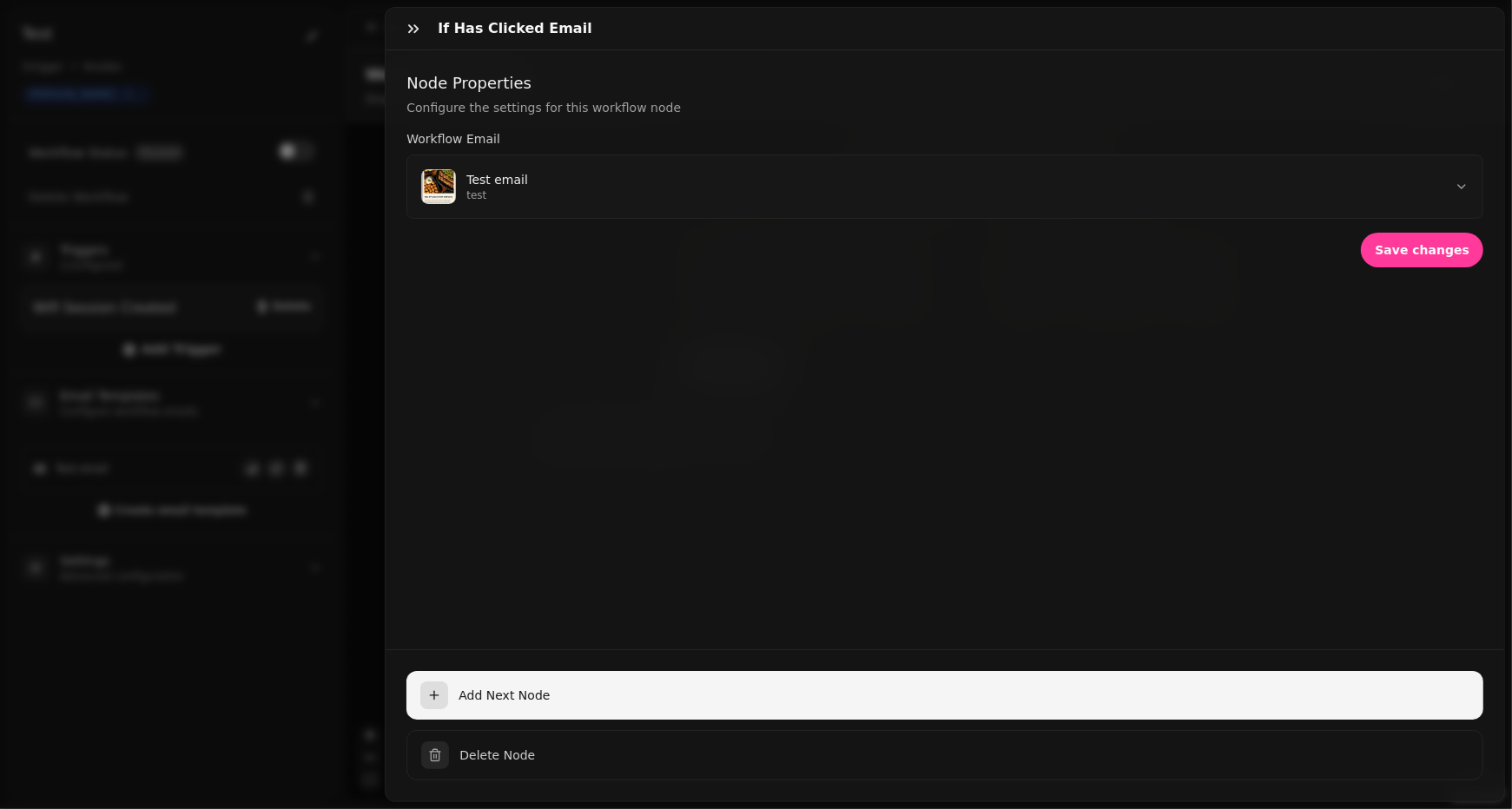
drag, startPoint x: 805, startPoint y: 325, endPoint x: 528, endPoint y: 684, distance: 453.4
click at [528, 684] on div "Node Properties Configure the settings for this workflow node Workflow Email Te…" at bounding box center [945, 426] width 1118 height 751
click at [498, 685] on button "Add Next Node" at bounding box center [944, 695] width 1077 height 48
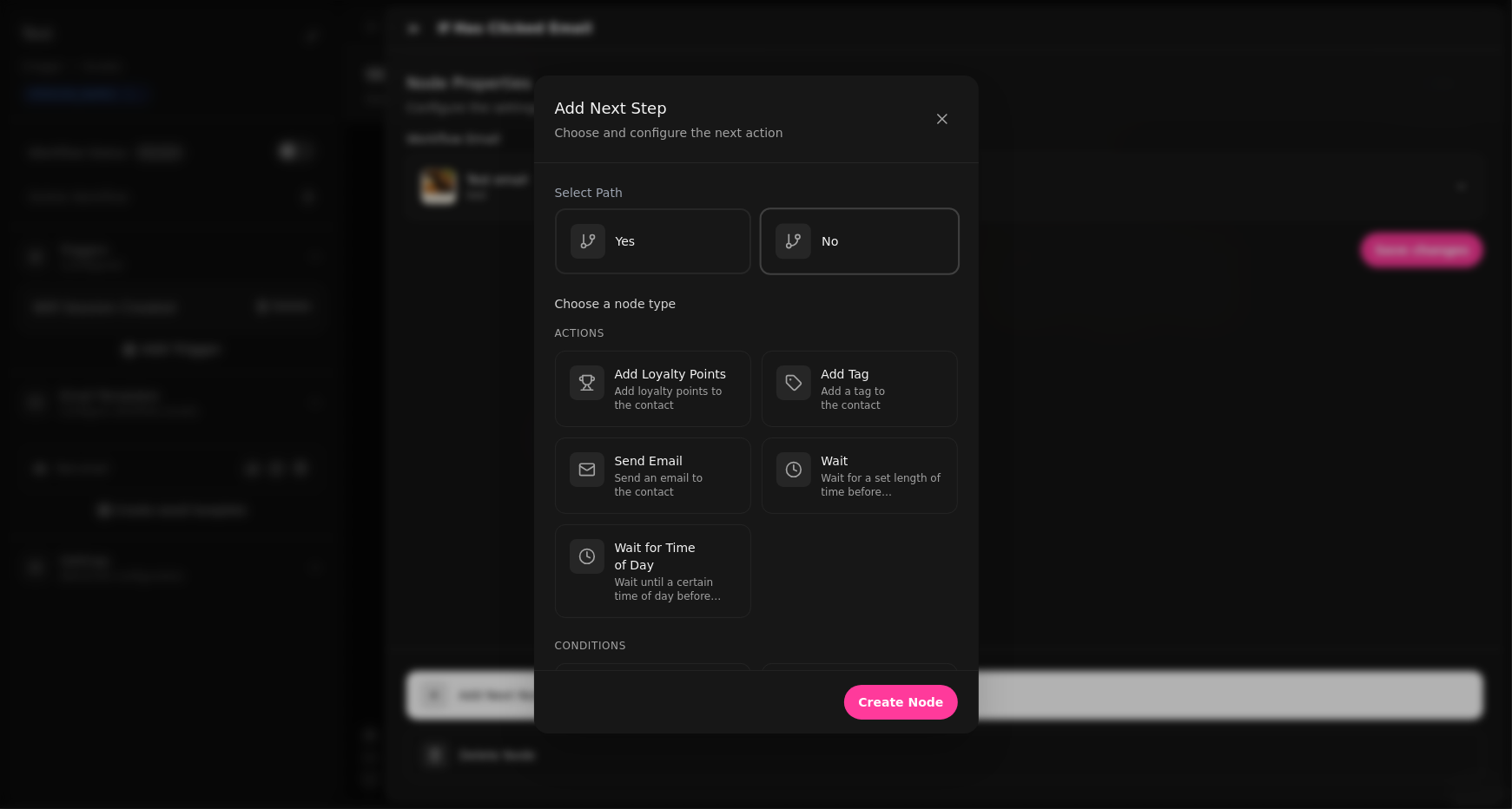
click at [886, 229] on div "No" at bounding box center [860, 241] width 169 height 35
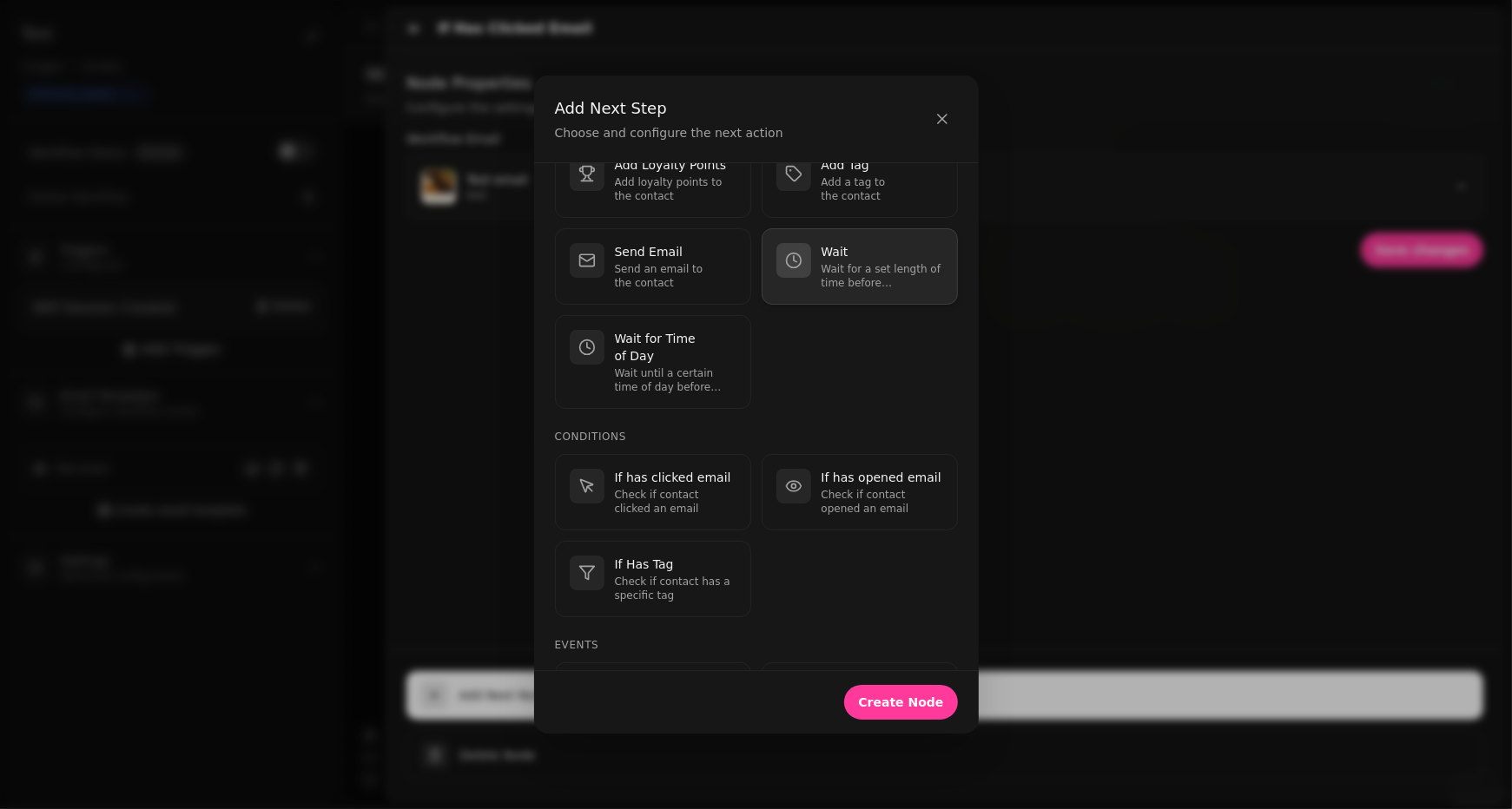
scroll to position [197, 0]
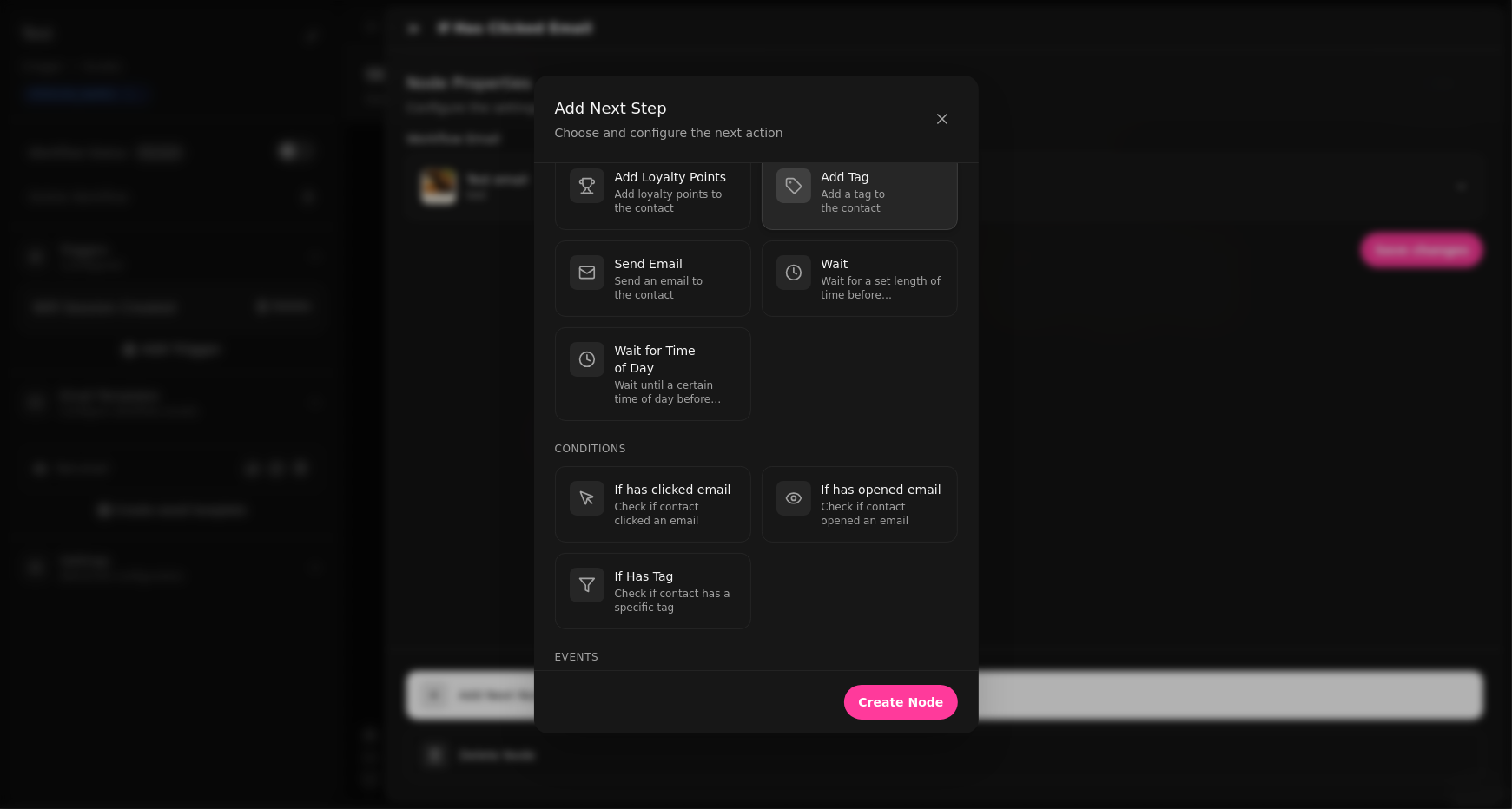
click at [873, 183] on p "Add Tag" at bounding box center [882, 178] width 121 height 18
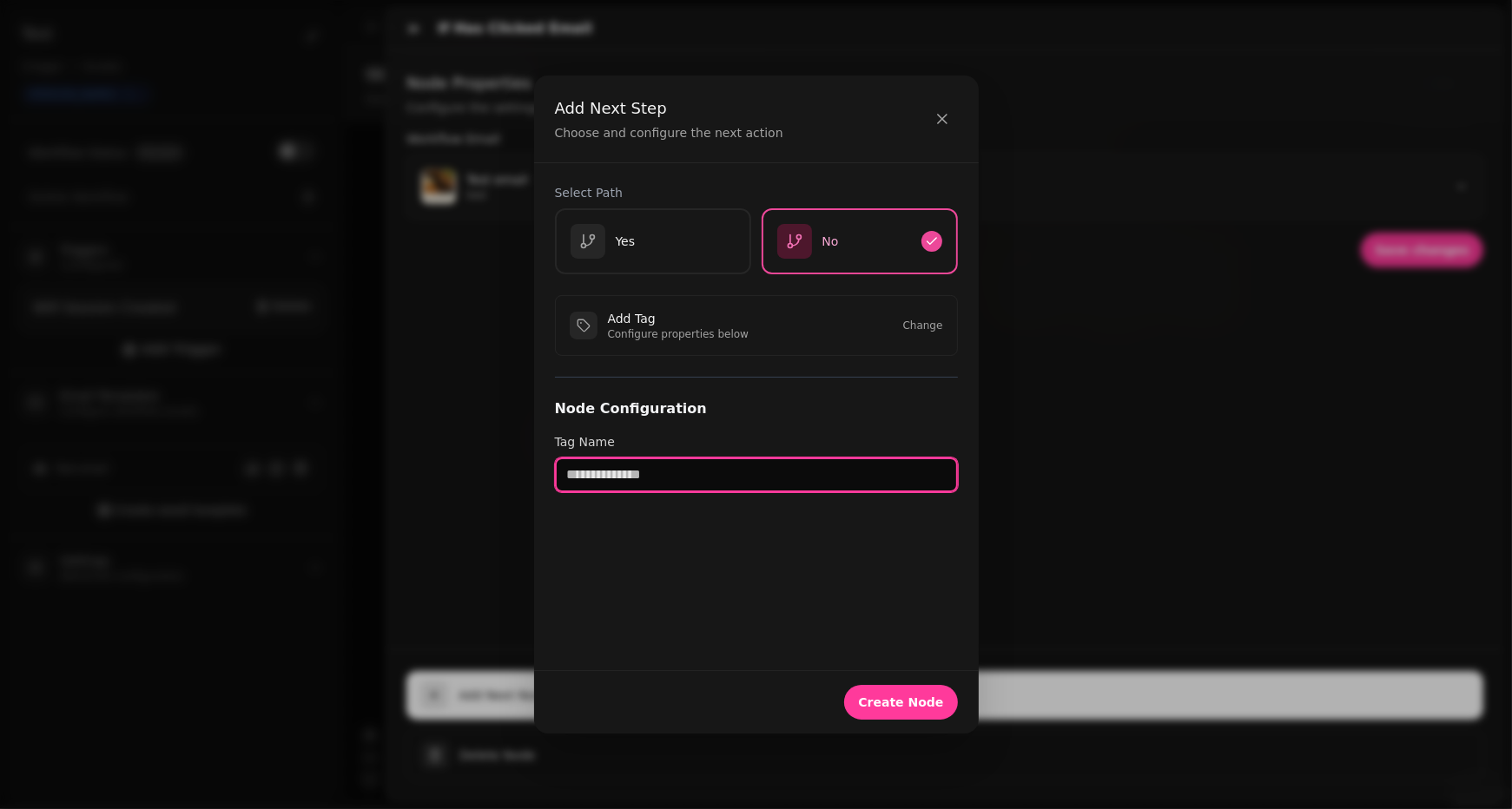
click at [633, 477] on input "text" at bounding box center [756, 475] width 403 height 35
click at [581, 474] on input "**********" at bounding box center [756, 475] width 403 height 35
click at [608, 475] on input "**********" at bounding box center [756, 475] width 403 height 35
type input "**********"
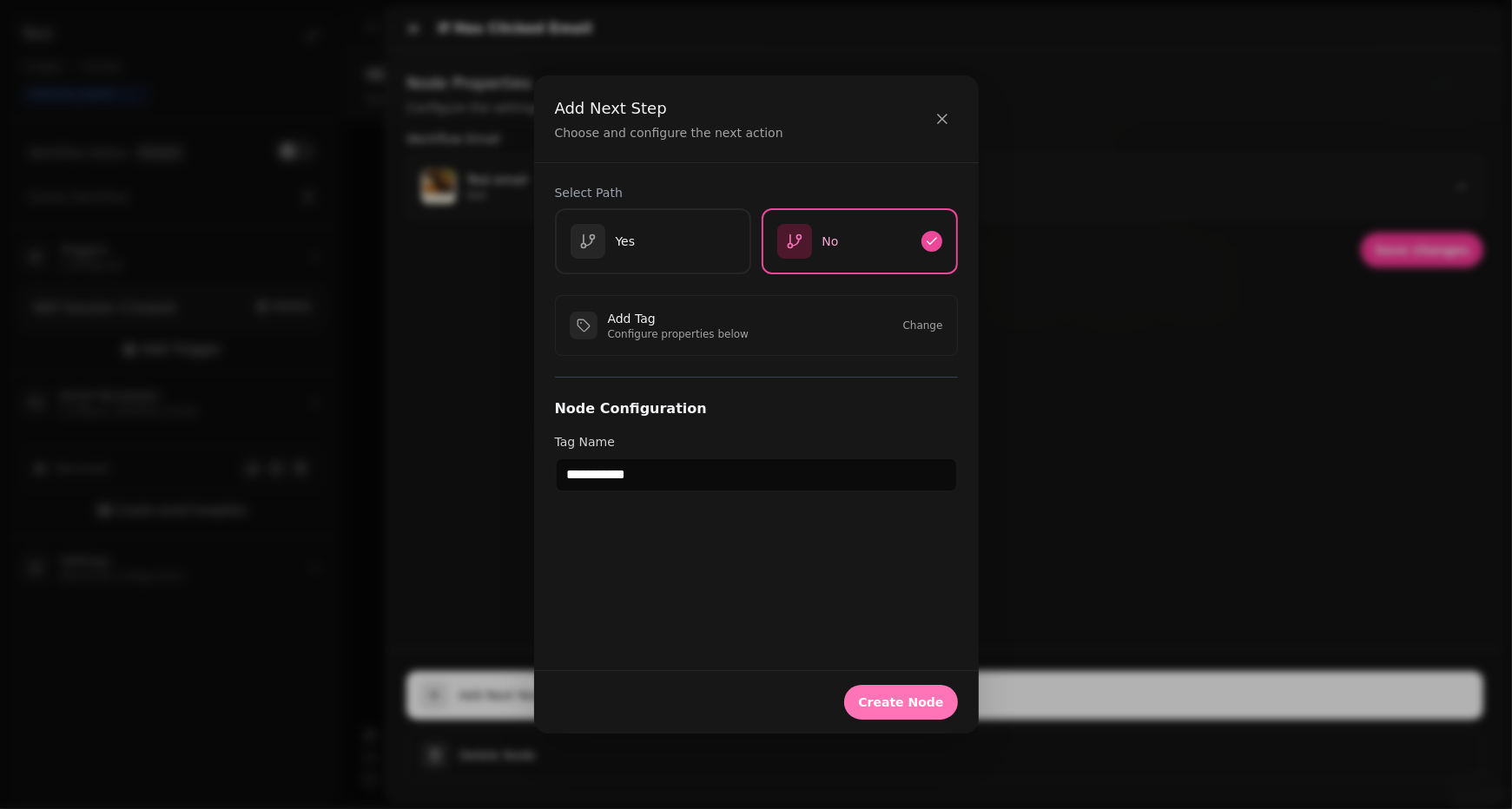
click at [890, 711] on button "Create Node" at bounding box center [900, 703] width 113 height 35
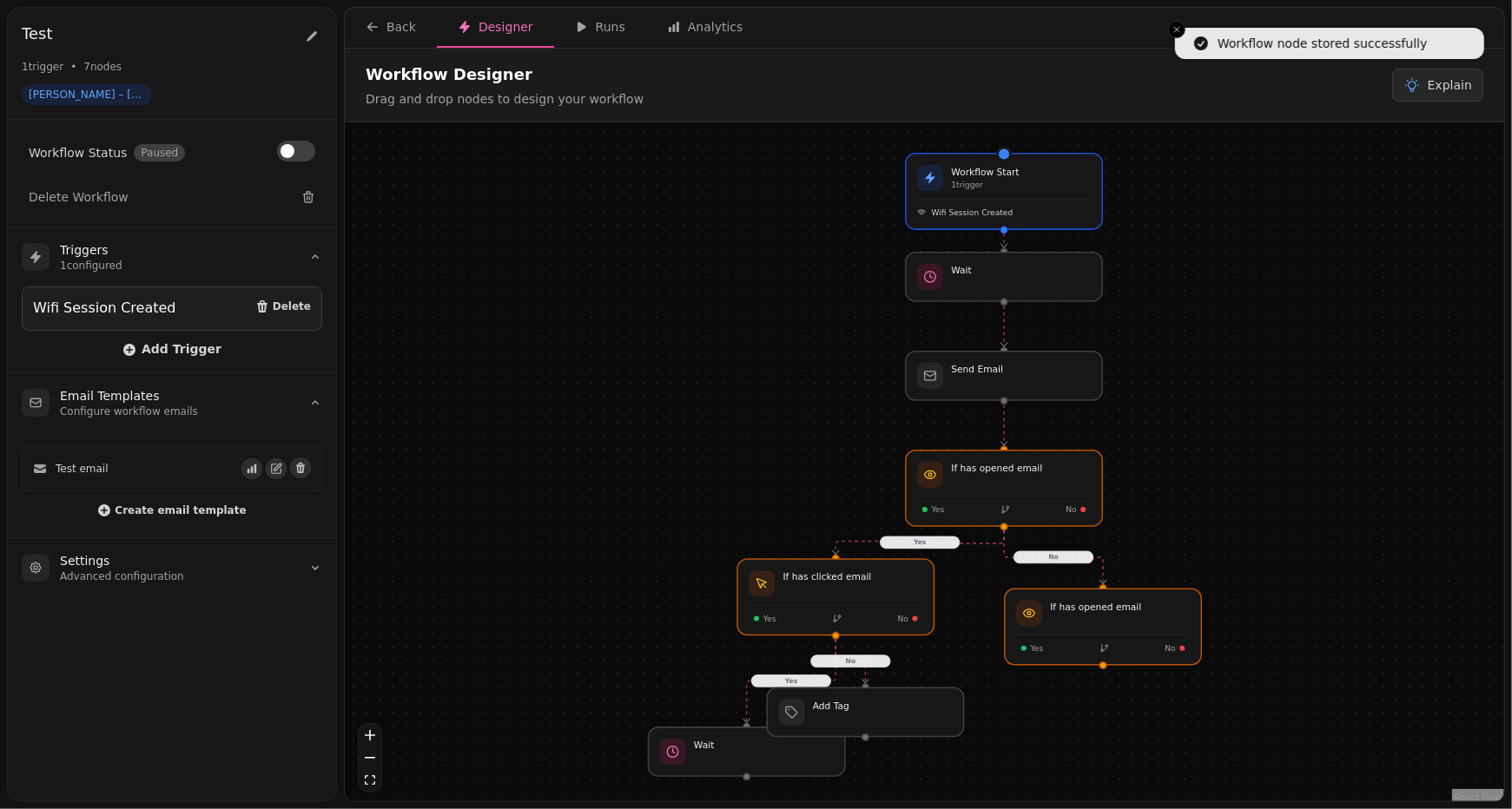
drag, startPoint x: 767, startPoint y: 660, endPoint x: 734, endPoint y: 629, distance: 45.3
click at [734, 629] on div "No Yes Yes No Workflow Start 1 trigger Wifi Session Created Send Email If has c…" at bounding box center [924, 463] width 1159 height 683
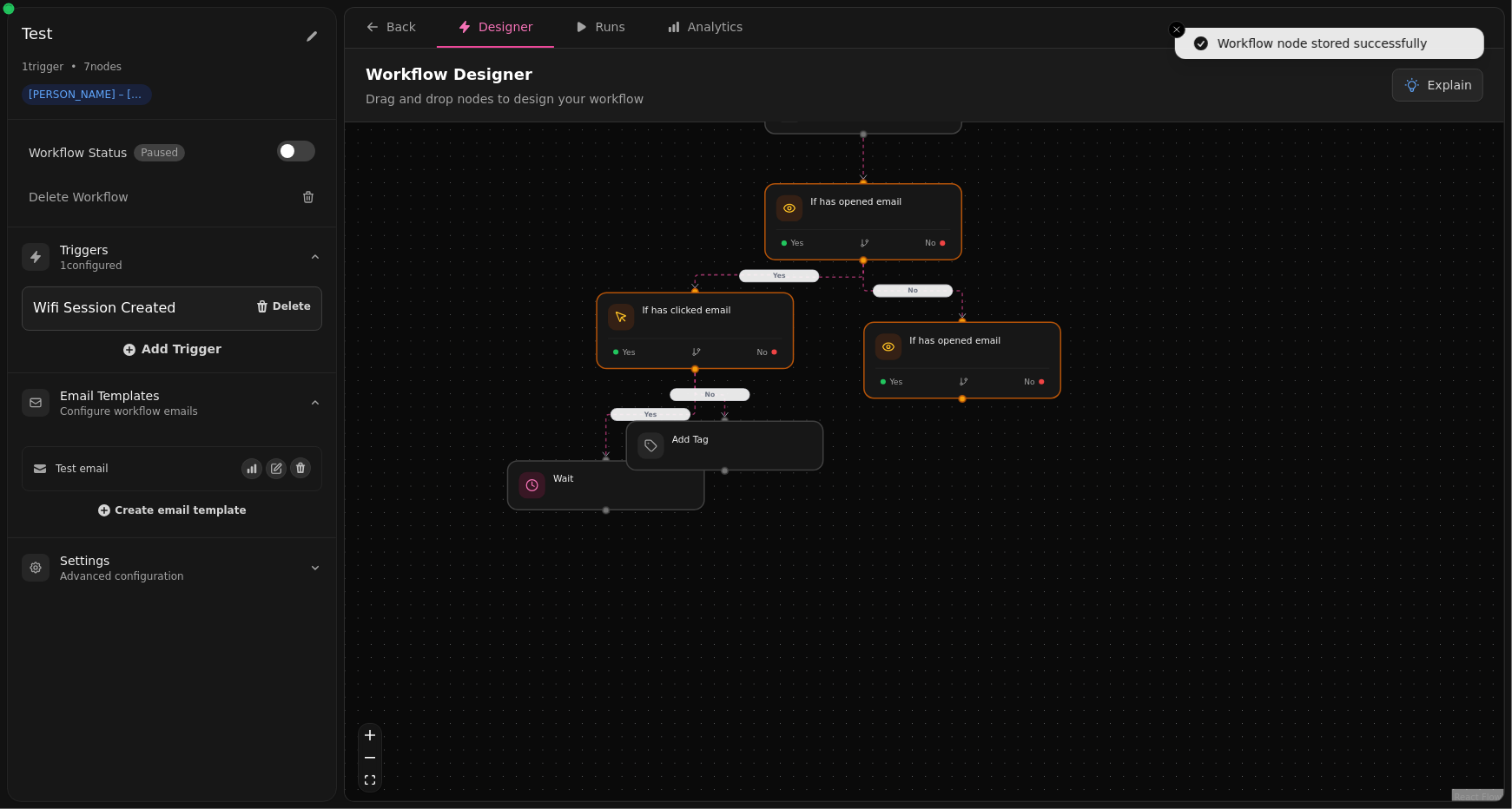
drag, startPoint x: 654, startPoint y: 583, endPoint x: 513, endPoint y: 317, distance: 301.1
click at [513, 317] on div "No Yes Yes No Workflow Start 1 trigger Wifi Session Created Send Email Wait If …" at bounding box center [924, 463] width 1159 height 683
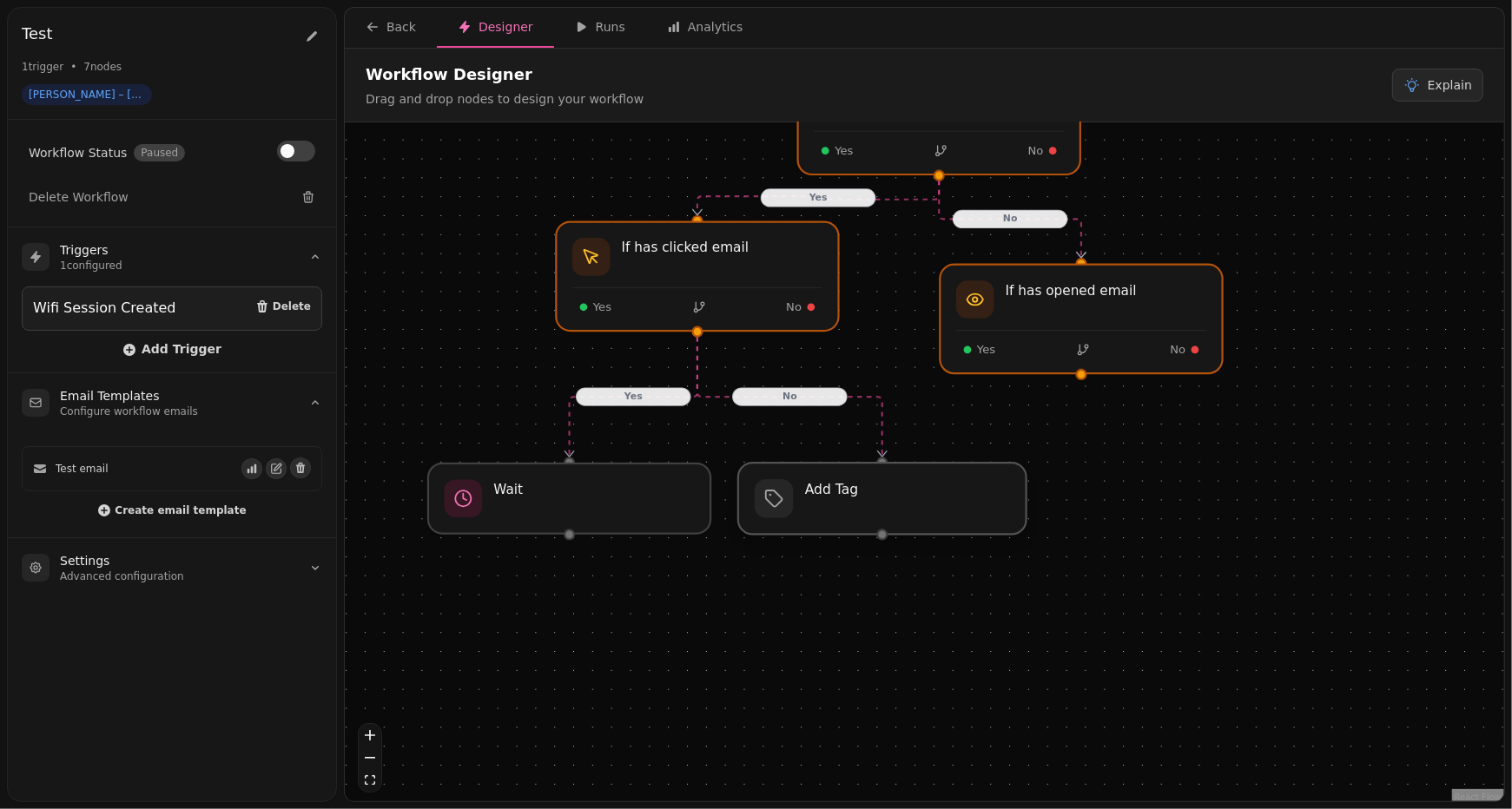
drag, startPoint x: 765, startPoint y: 437, endPoint x: 913, endPoint y: 491, distance: 157.5
click at [913, 491] on div at bounding box center [883, 498] width 288 height 71
click at [882, 534] on div at bounding box center [882, 534] width 11 height 11
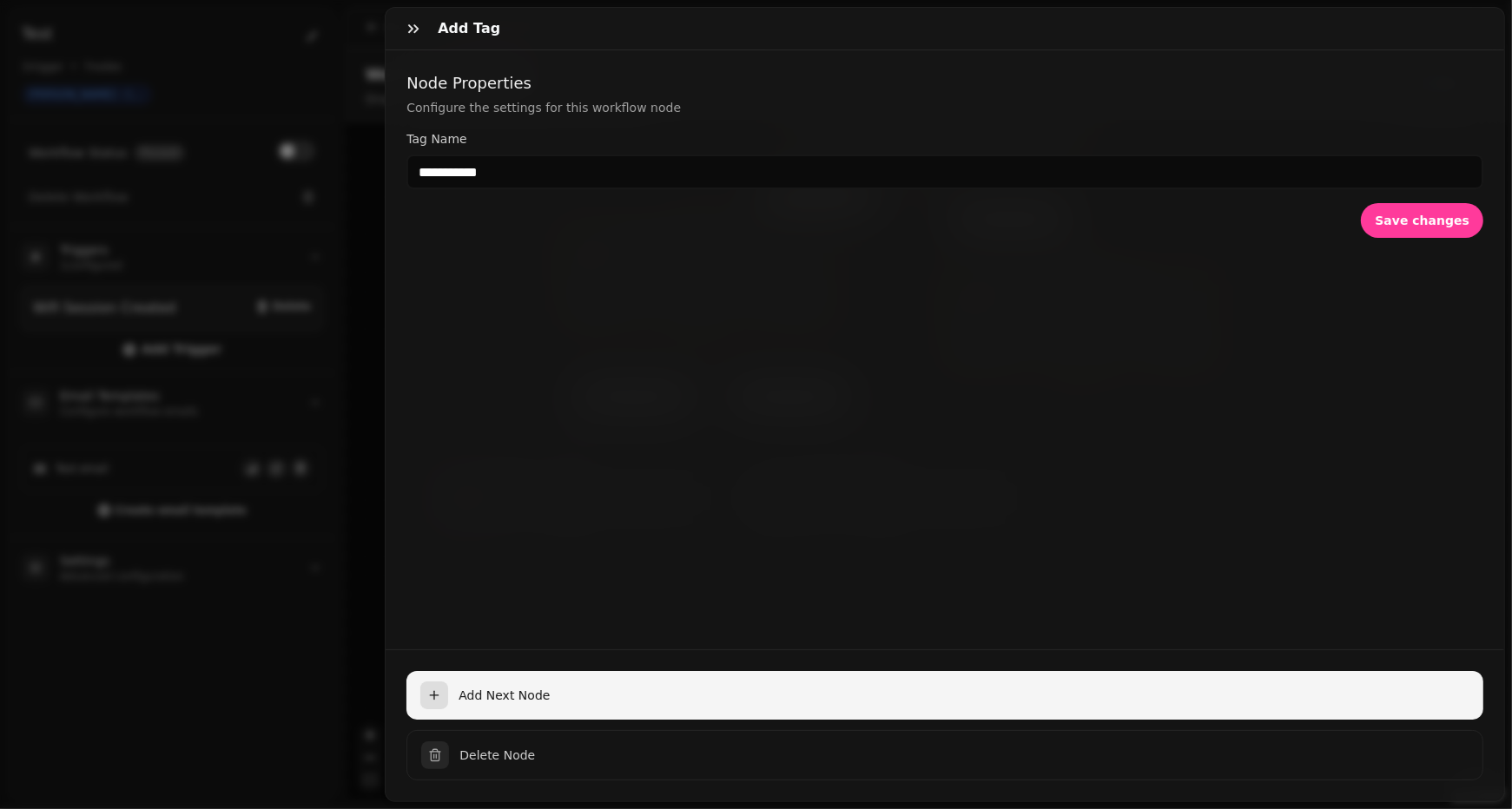
click at [439, 691] on icon "button" at bounding box center [434, 696] width 14 height 14
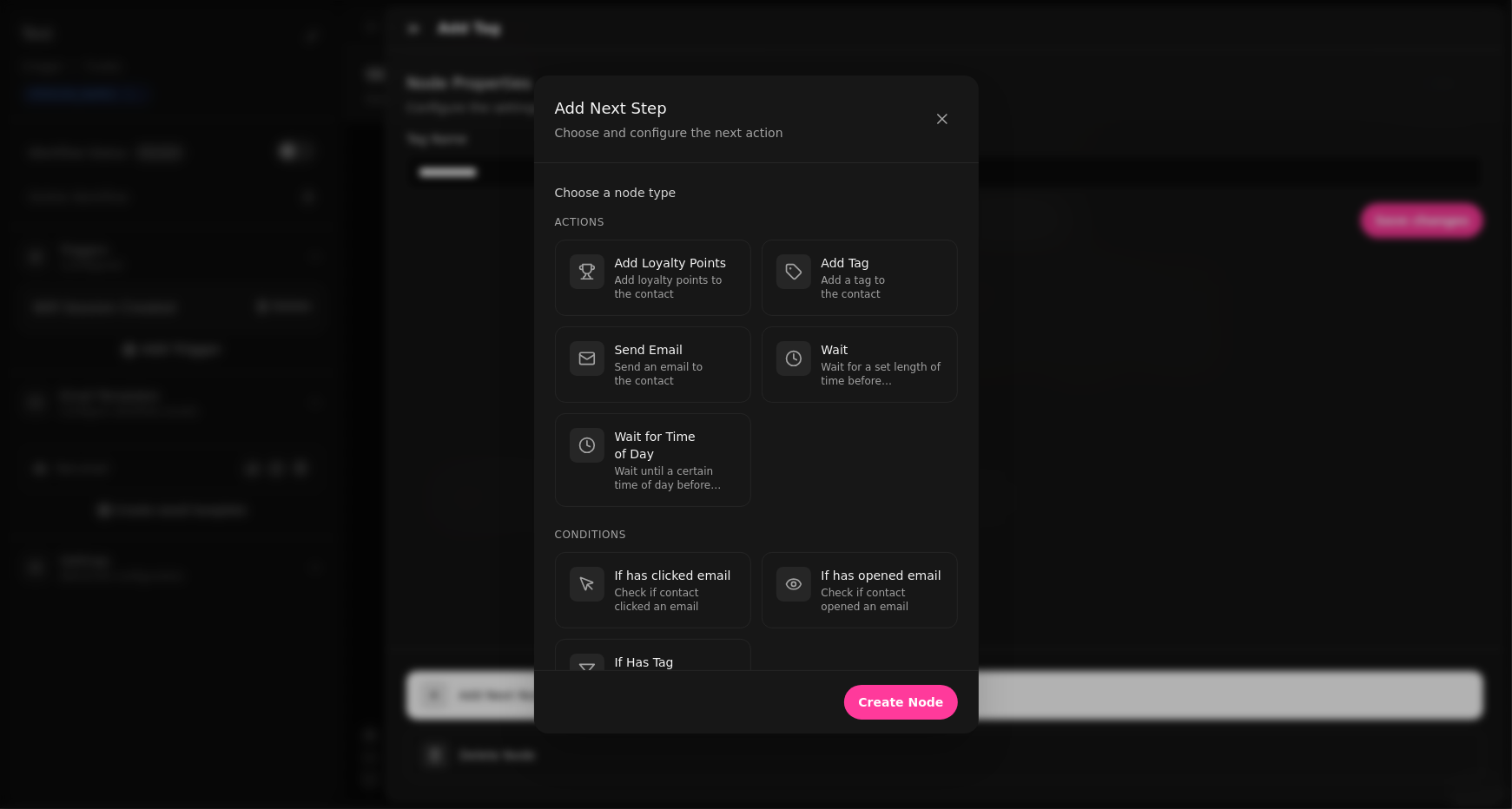
scroll to position [68, 0]
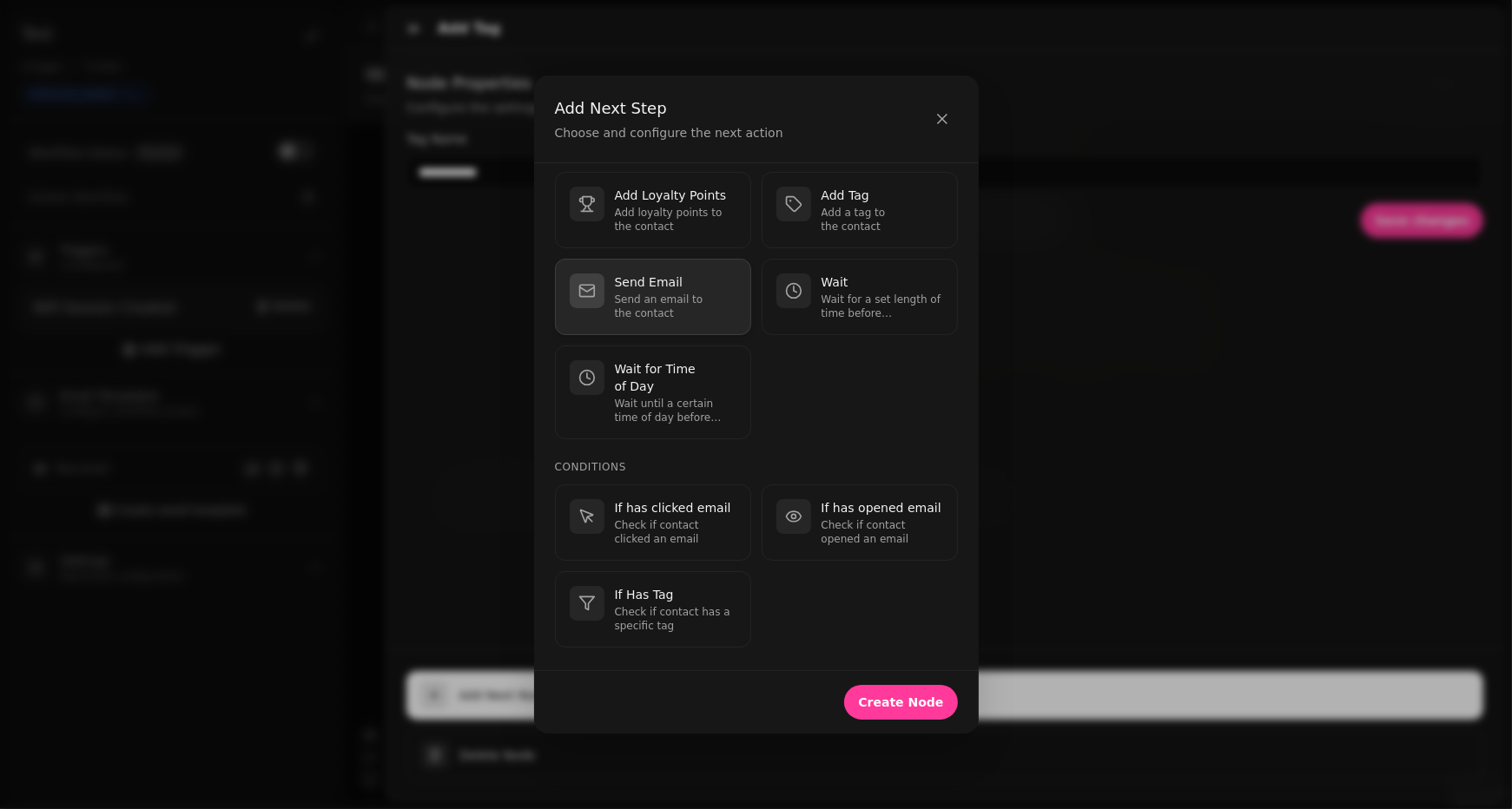
click at [659, 297] on p "Send an email to the contact" at bounding box center [675, 307] width 121 height 28
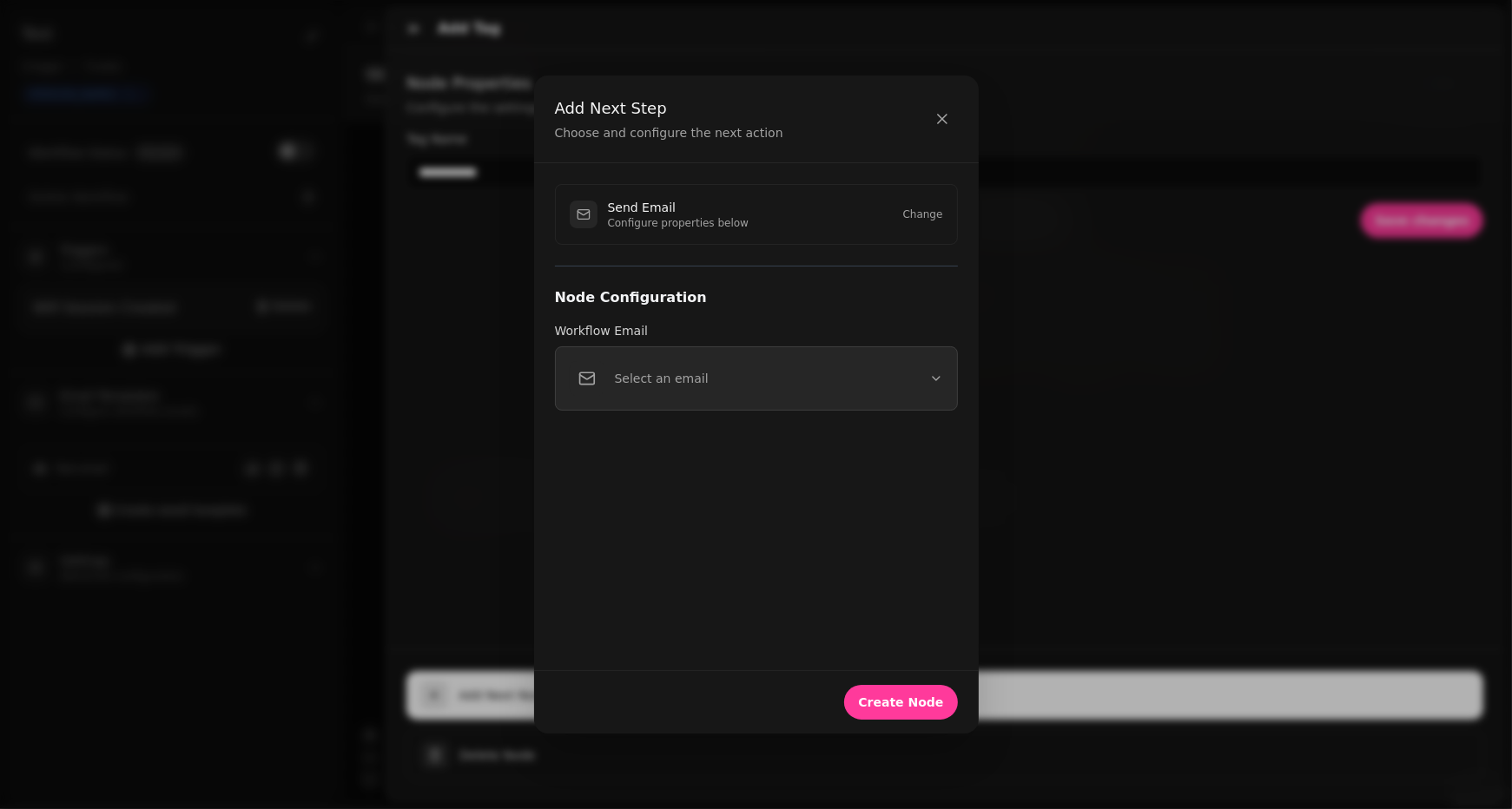
click at [689, 382] on p "Select an email" at bounding box center [661, 379] width 94 height 18
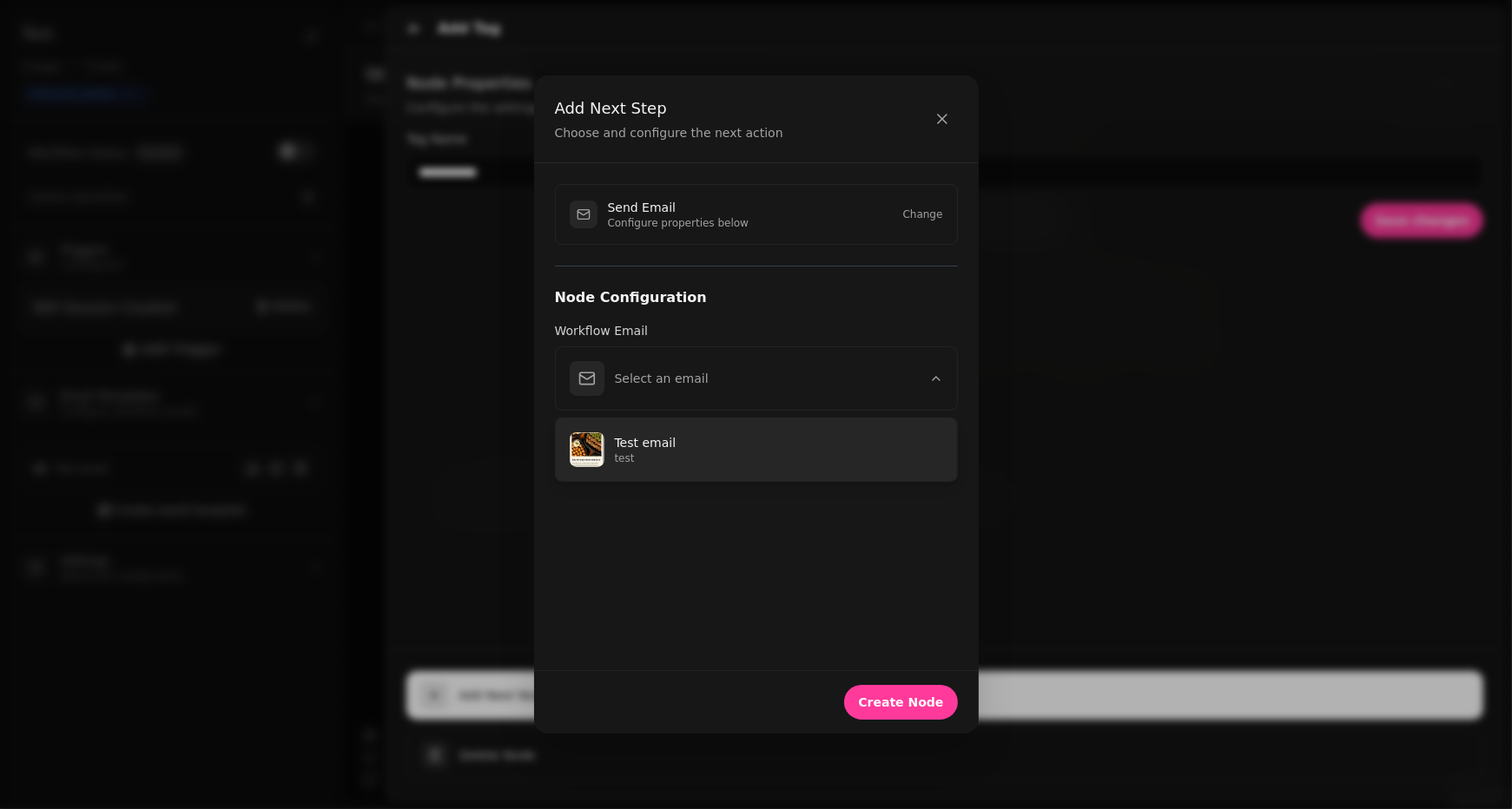
click at [651, 444] on p "Test email" at bounding box center [778, 443] width 328 height 18
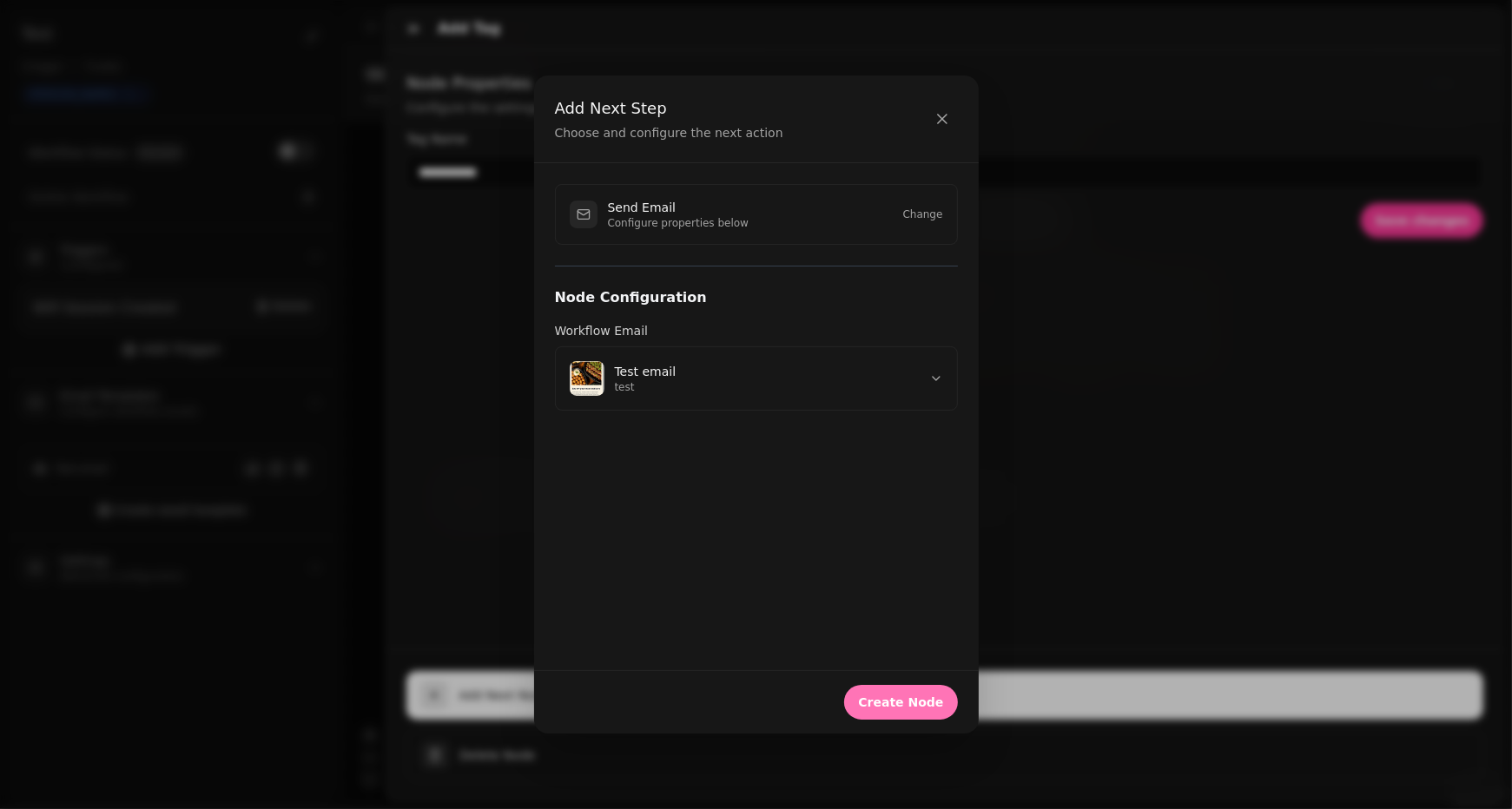
click at [906, 709] on span "Create Node" at bounding box center [900, 703] width 85 height 12
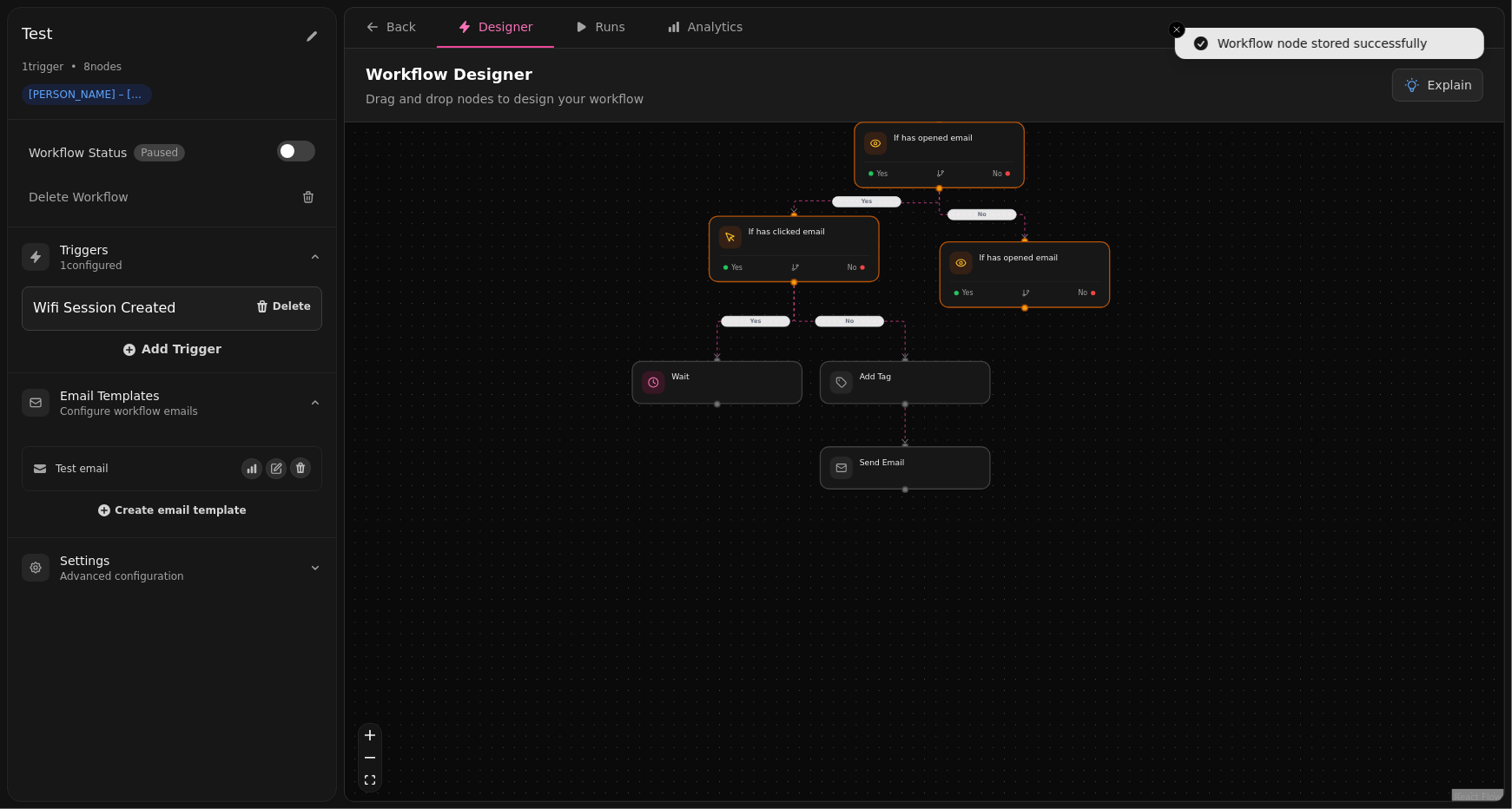
drag, startPoint x: 720, startPoint y: 591, endPoint x: 666, endPoint y: 303, distance: 293.0
click at [666, 303] on div "No Yes Yes No Workflow Start 1 trigger Wifi Session Created Send Email Wait If …" at bounding box center [924, 463] width 1159 height 683
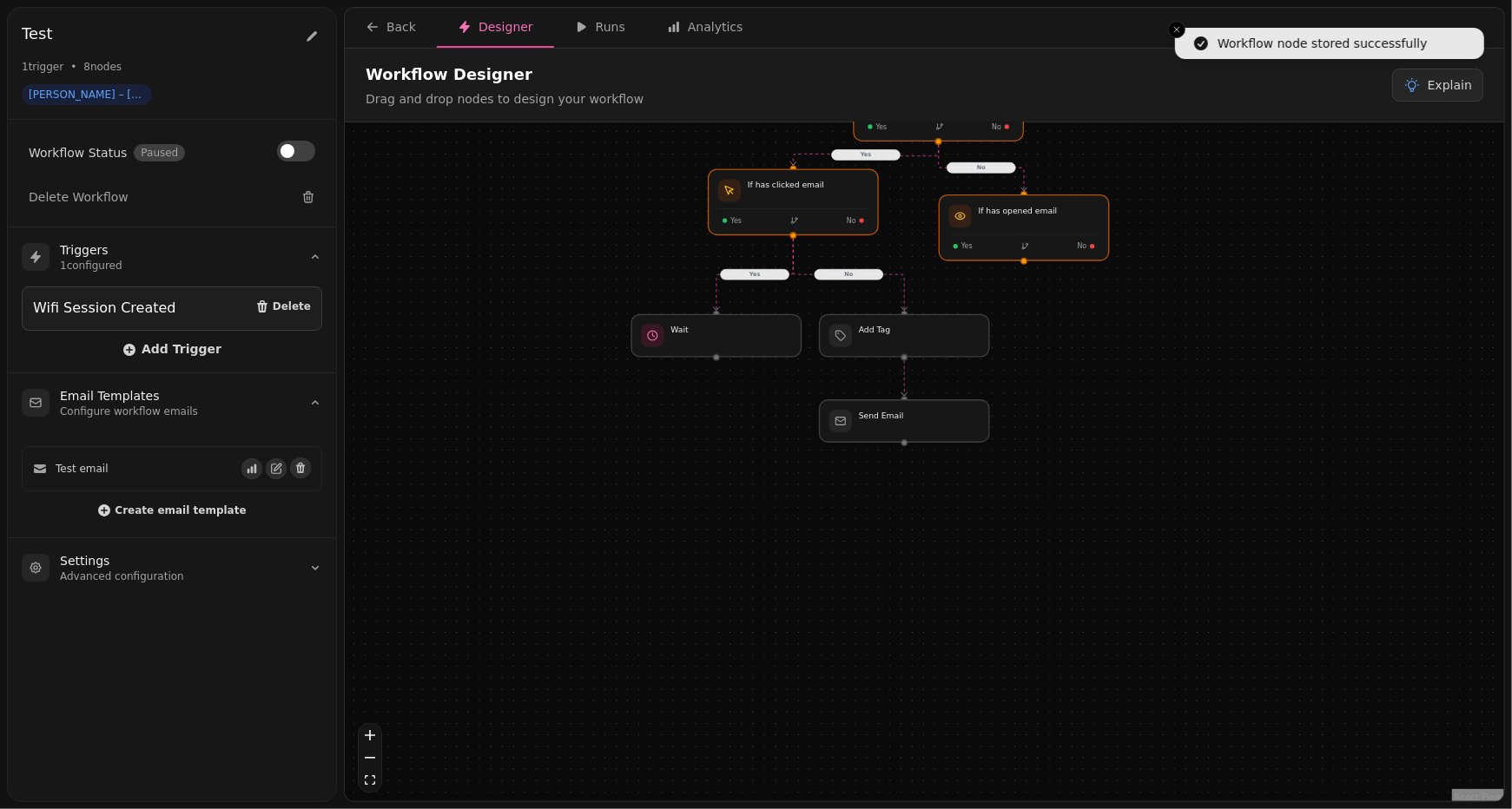
drag, startPoint x: 748, startPoint y: 580, endPoint x: 748, endPoint y: 535, distance: 45.0
click at [748, 535] on div "No Yes Yes No Workflow Start 1 trigger Wifi Session Created Send Email Wait If …" at bounding box center [924, 463] width 1159 height 683
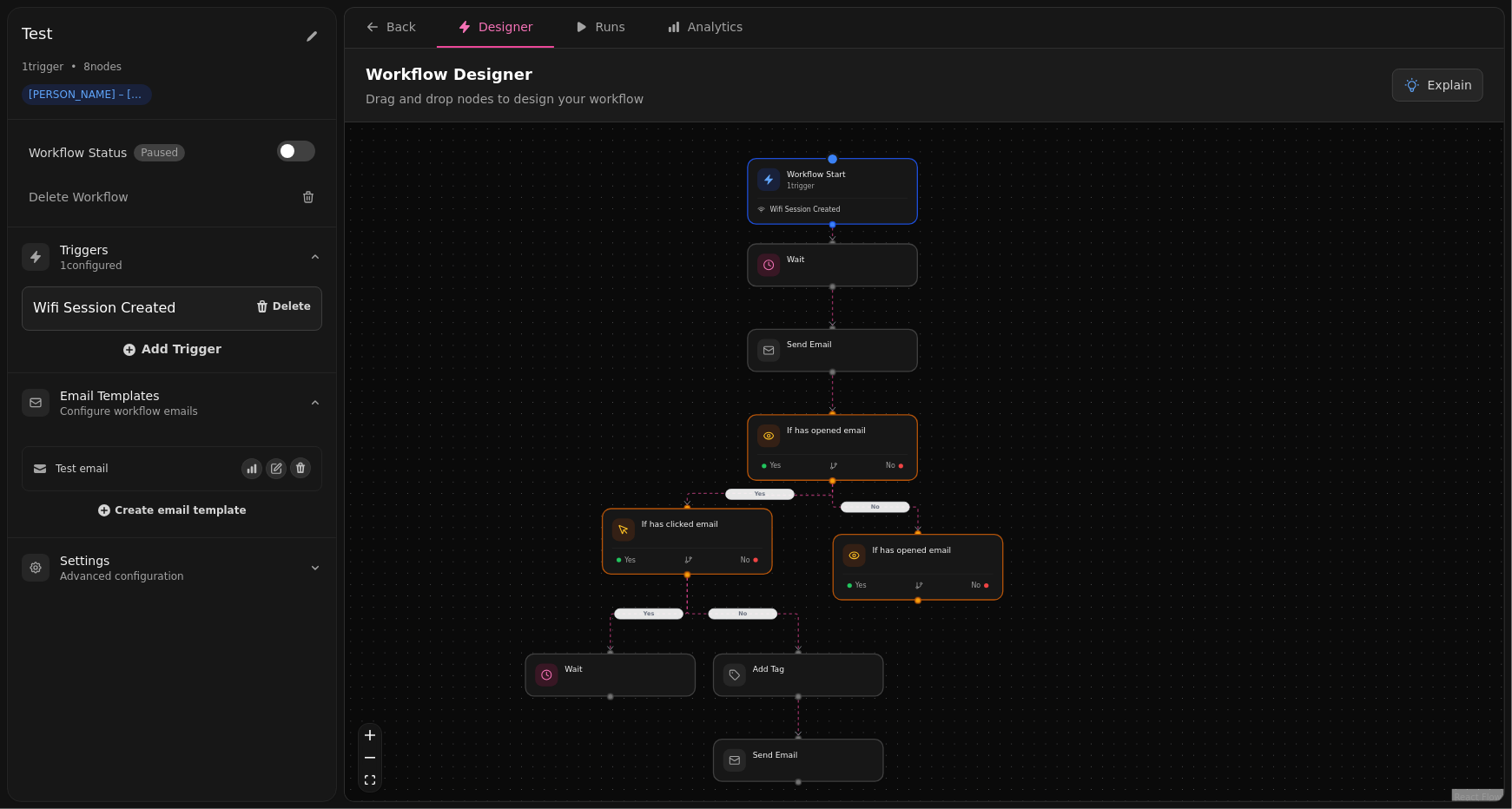
drag, startPoint x: 1085, startPoint y: 322, endPoint x: 978, endPoint y: 662, distance: 356.4
click at [978, 662] on div "No Yes Yes No Workflow Start 1 trigger Wifi Session Created Send Email Wait If …" at bounding box center [924, 463] width 1159 height 683
click at [403, 31] on div "Back" at bounding box center [390, 27] width 50 height 18
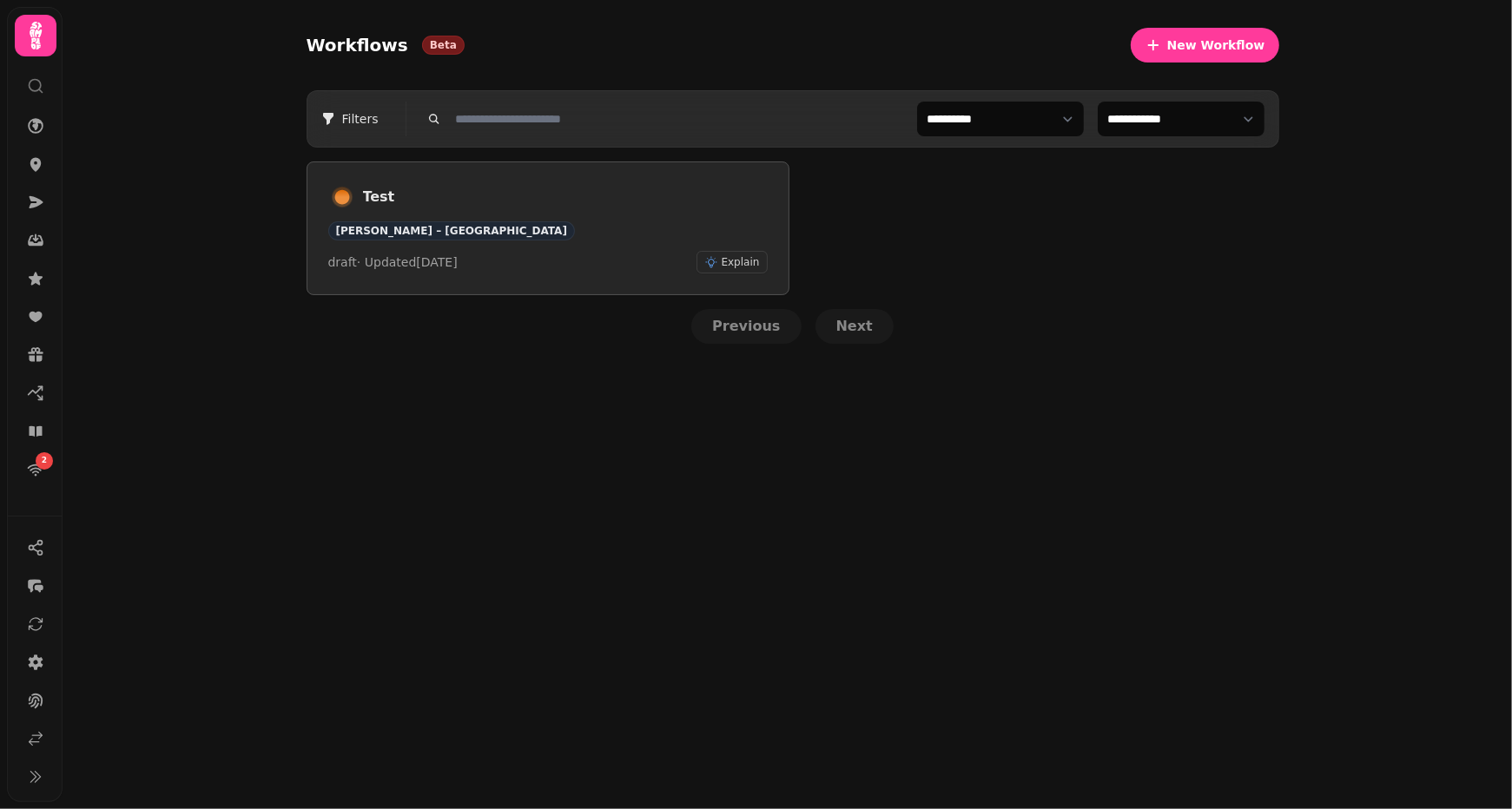
click at [599, 242] on div "Test Friedman’s – West End draft · Updated 4 Aug 2025 Explain" at bounding box center [548, 228] width 440 height 91
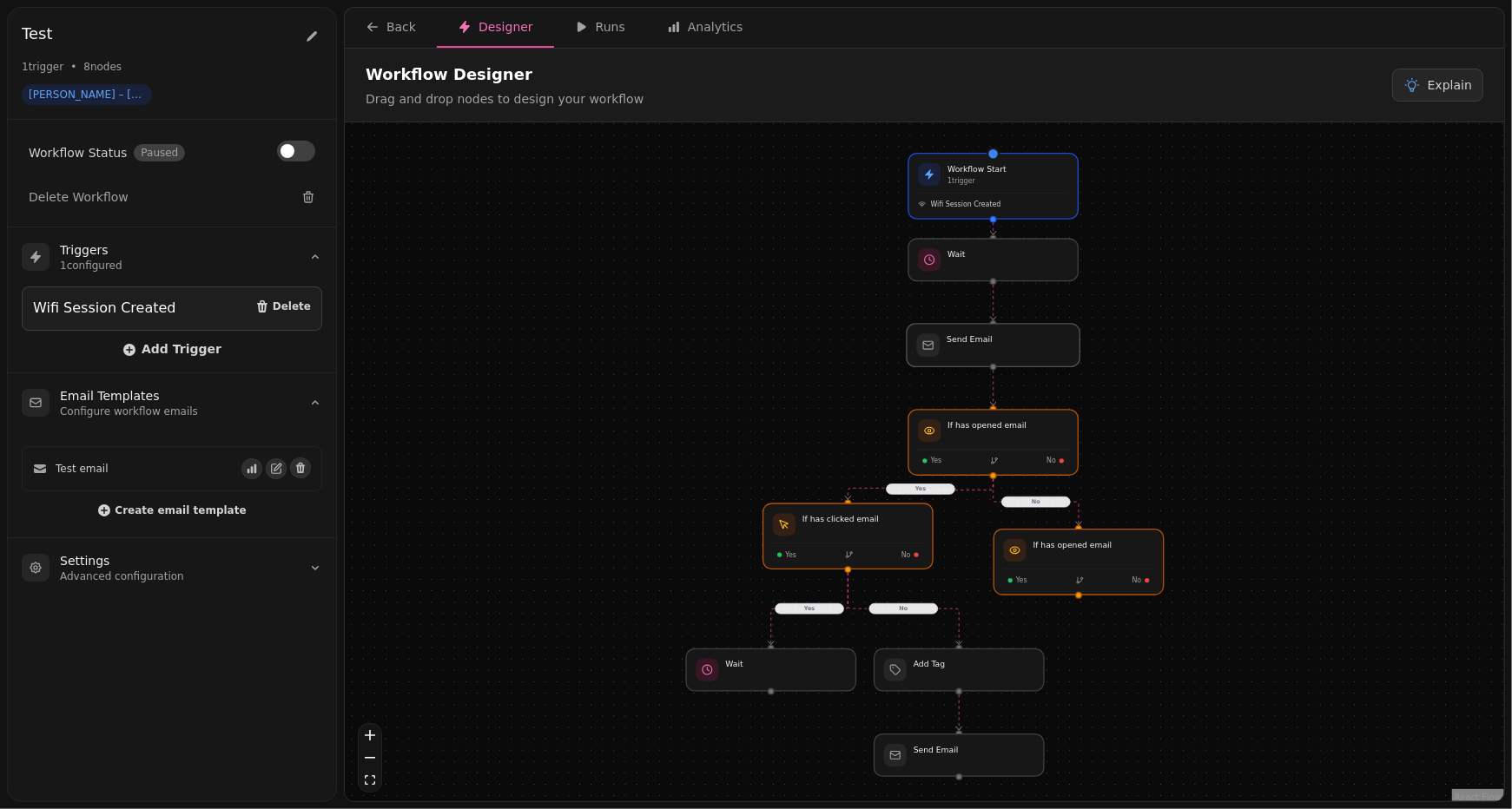
click at [991, 349] on div at bounding box center [992, 345] width 173 height 43
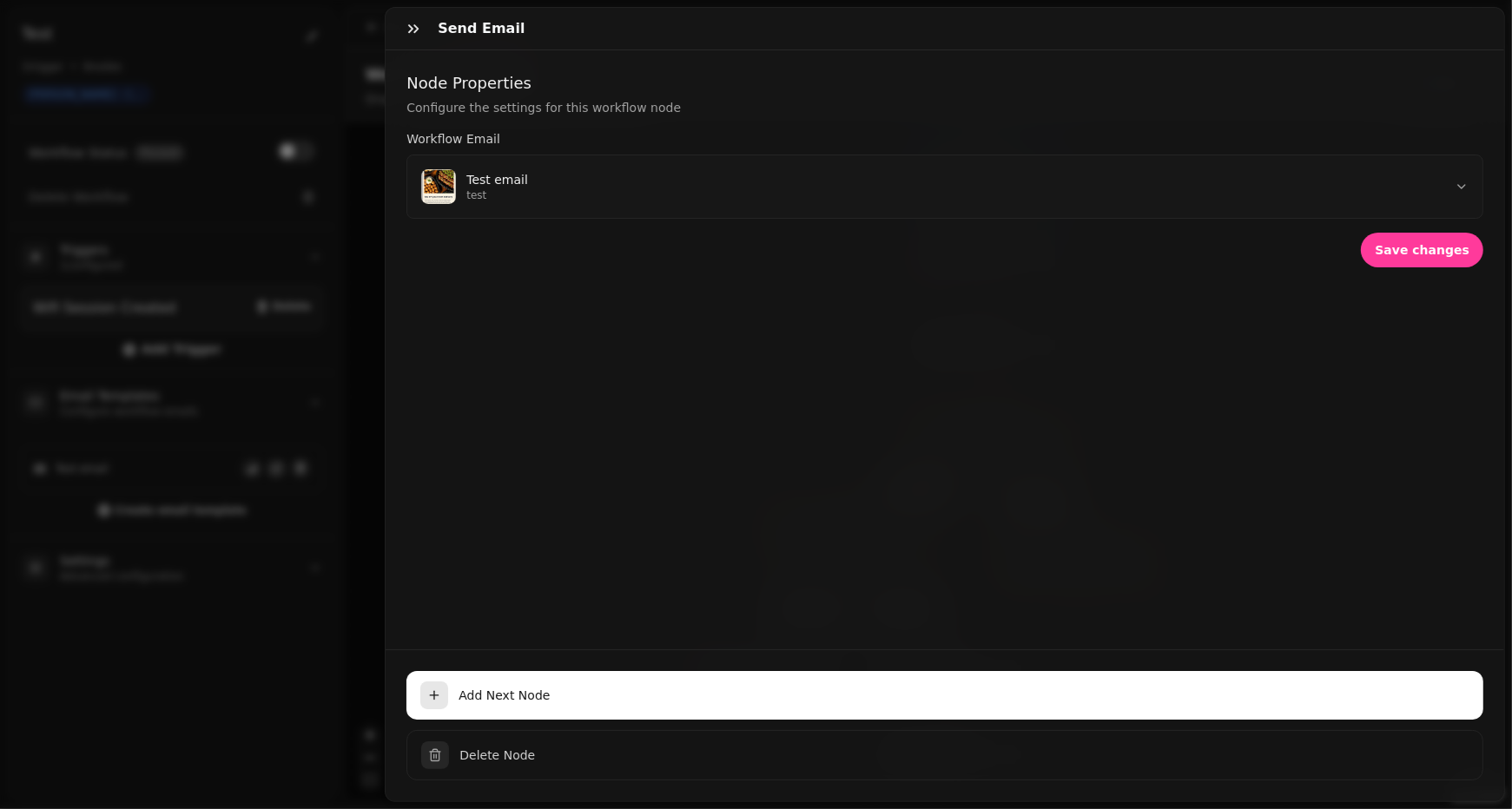
click at [977, 345] on div "Node Properties Configure the settings for this workflow node Workflow Email Te…" at bounding box center [945, 349] width 1118 height 599
click at [411, 33] on icon "button" at bounding box center [413, 29] width 18 height 18
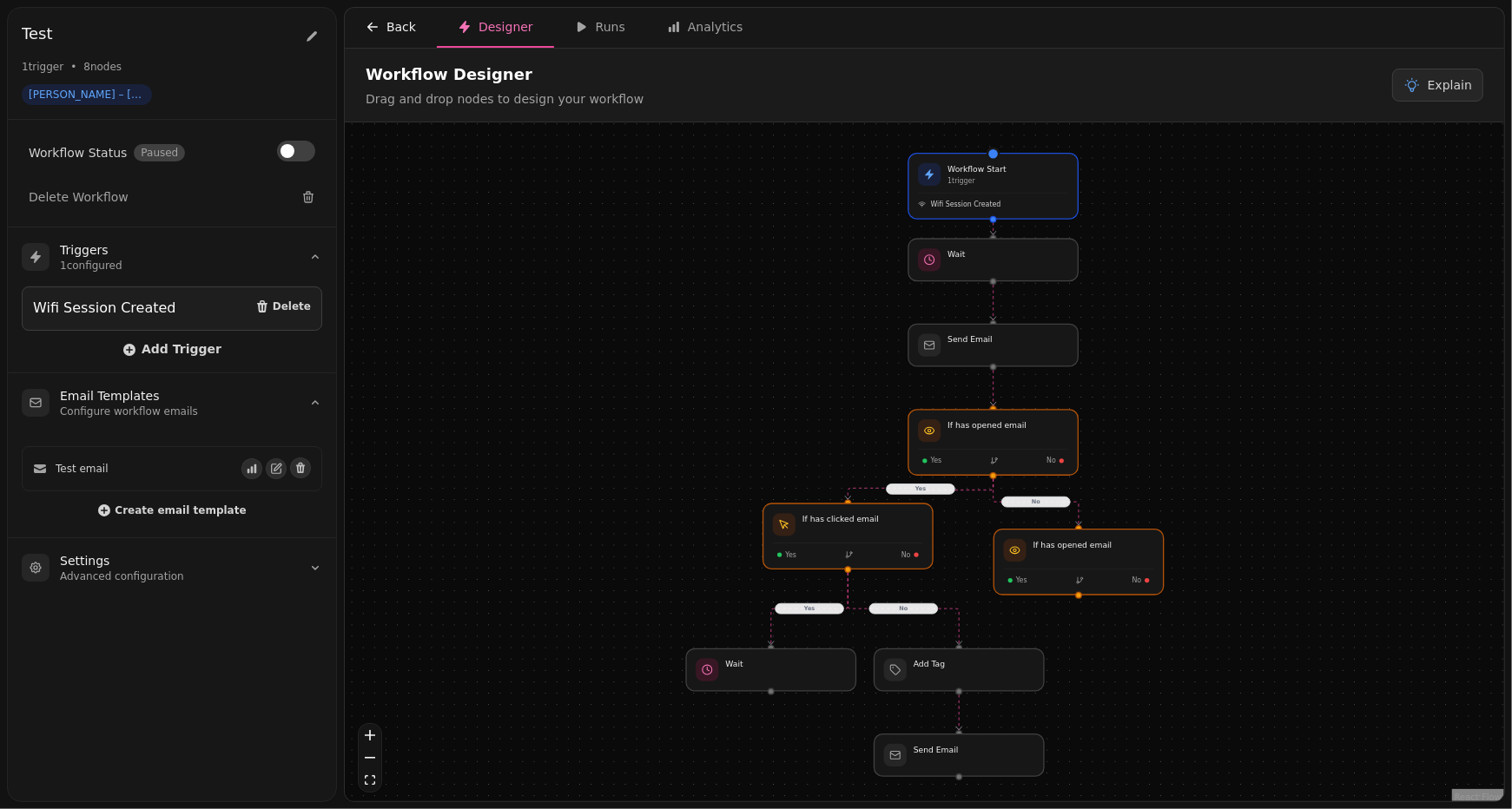
click at [407, 17] on button "Back" at bounding box center [390, 27] width 92 height 40
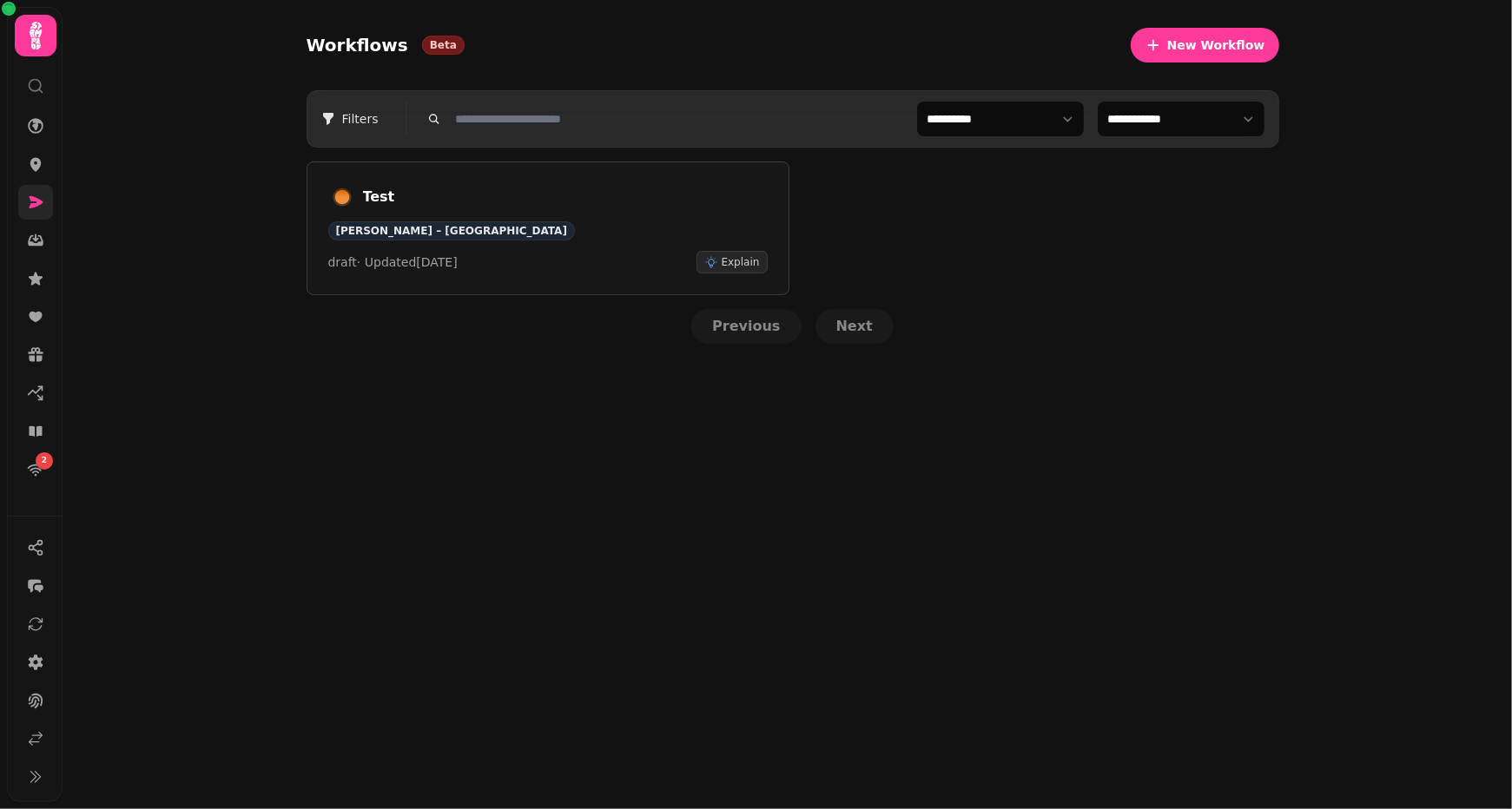
click at [43, 193] on link at bounding box center [36, 202] width 35 height 35
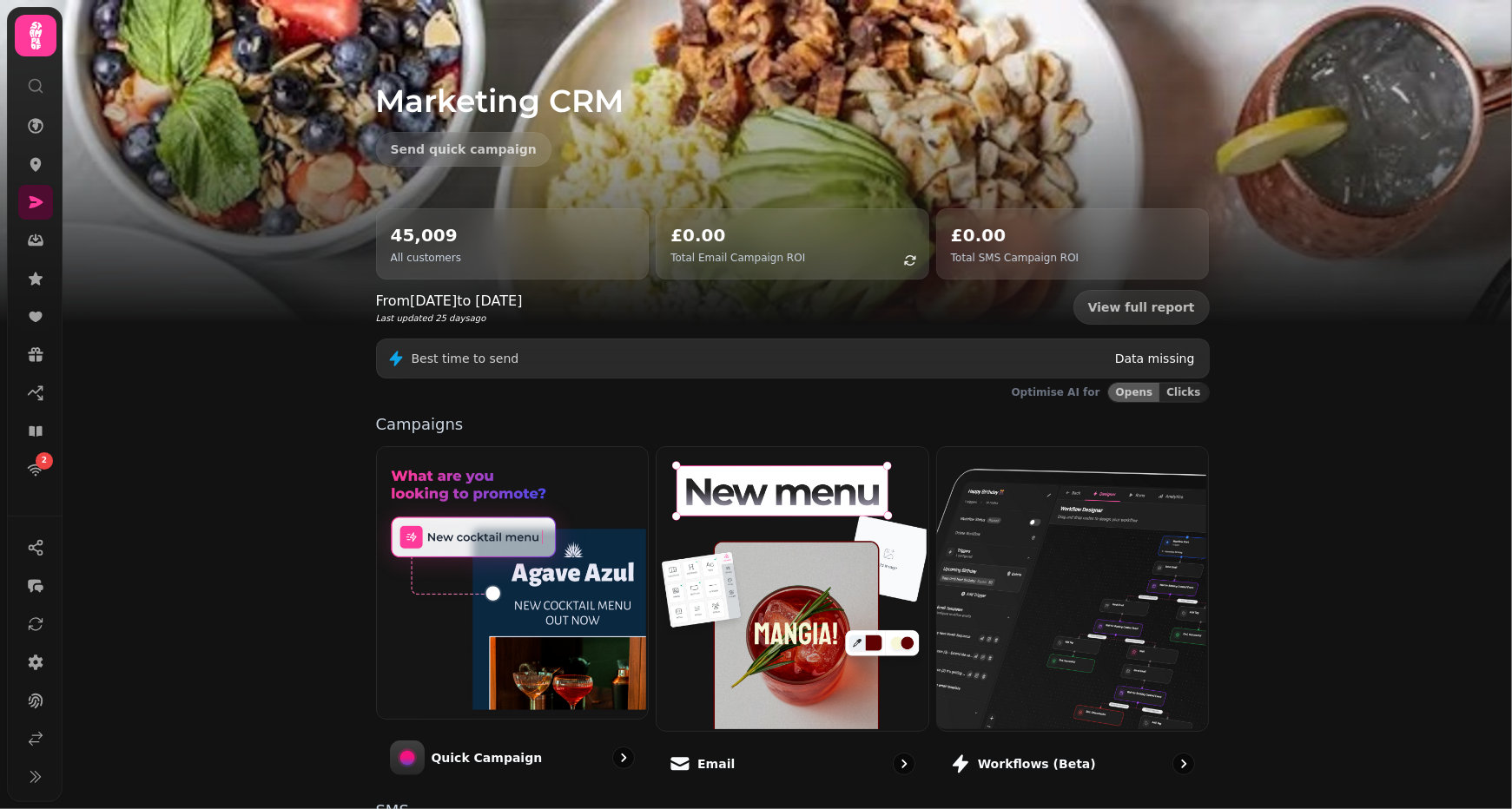
scroll to position [269, 0]
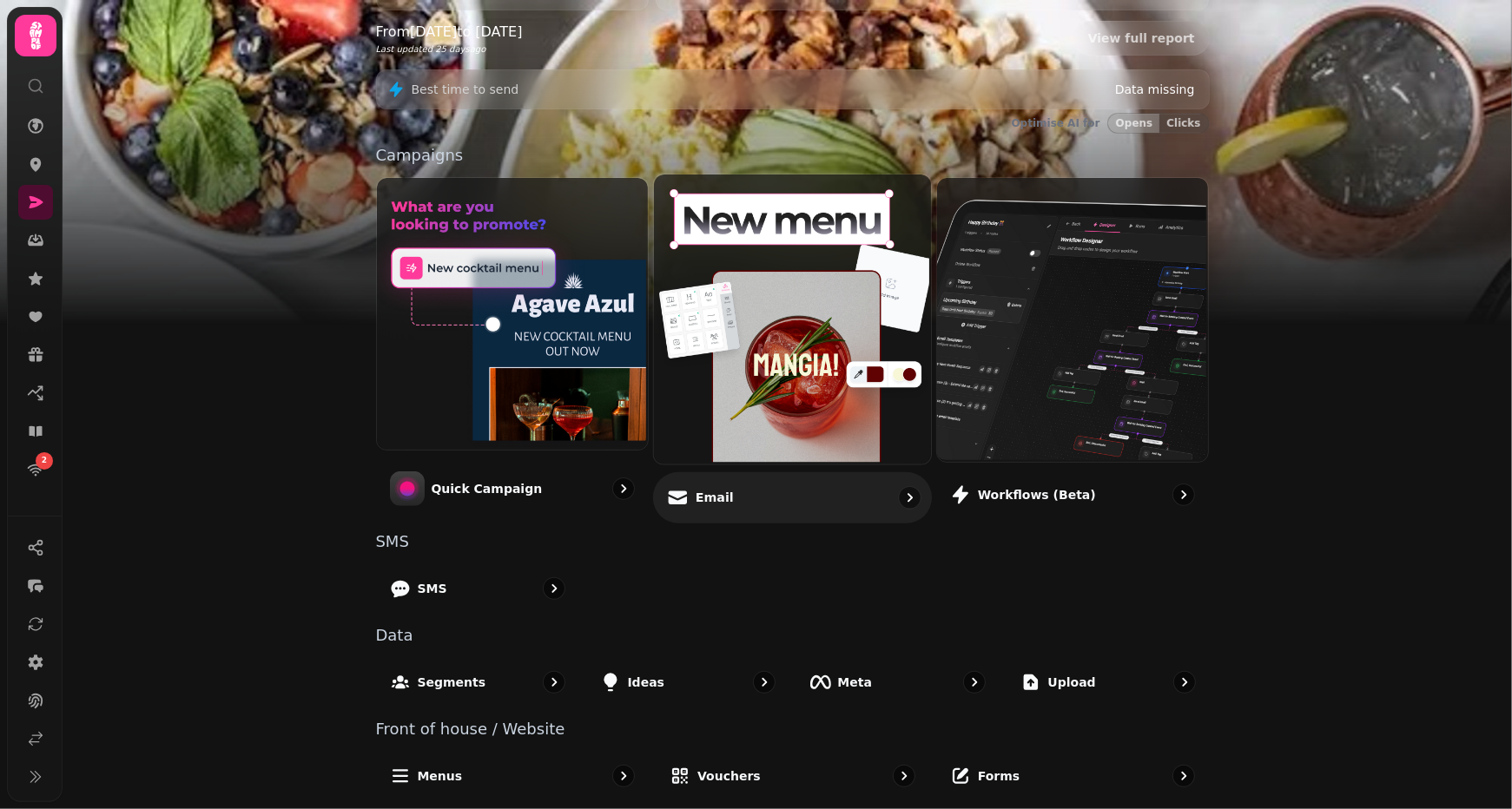
click at [793, 403] on img at bounding box center [790, 317] width 277 height 289
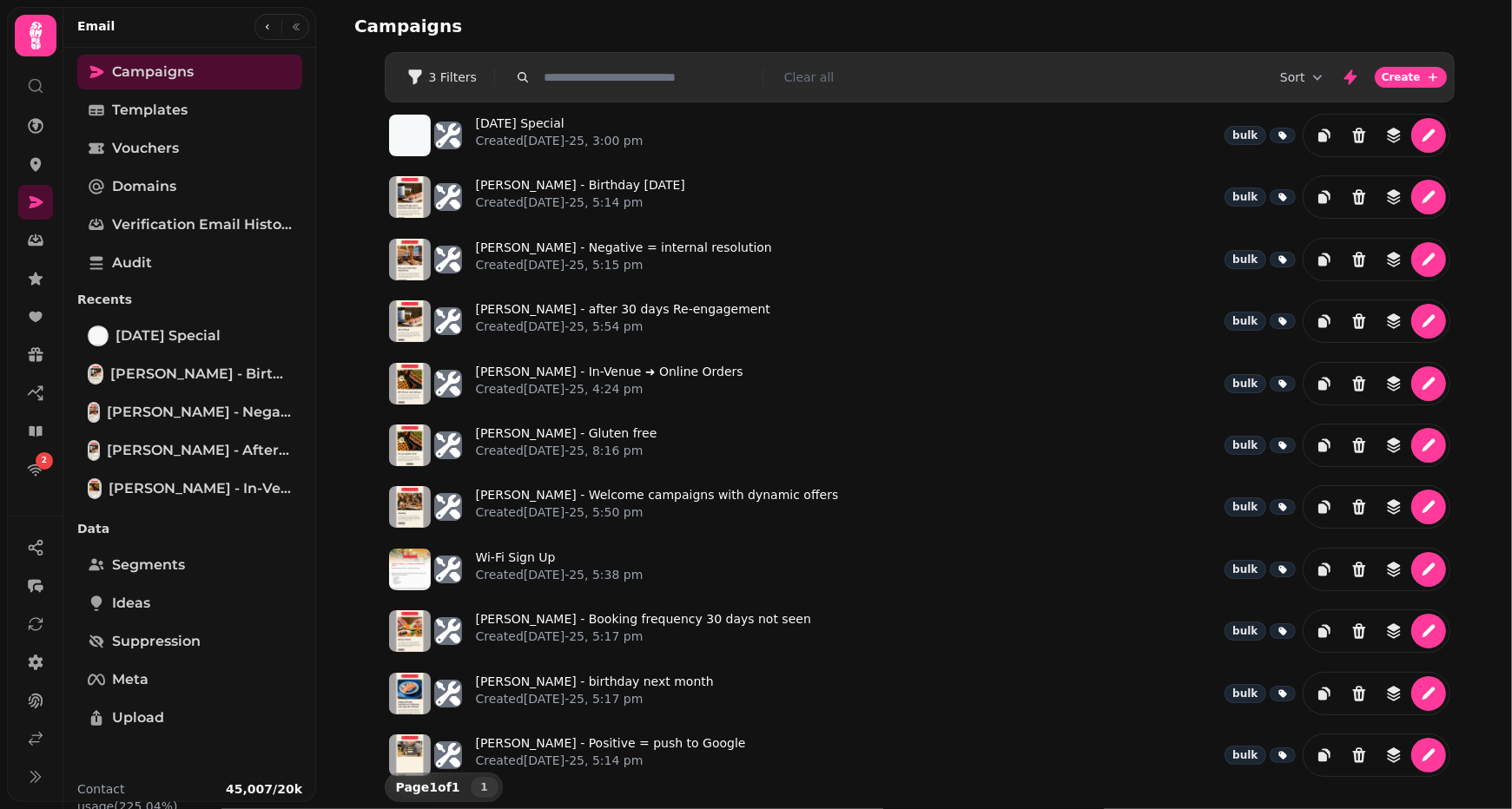
click at [481, 588] on div "Labor Day Special Created 26th Aug-25, 3:00 pm bulk Suram - Birthday today Crea…" at bounding box center [920, 446] width 1070 height 686
click at [190, 638] on span "Suppression" at bounding box center [156, 642] width 89 height 21
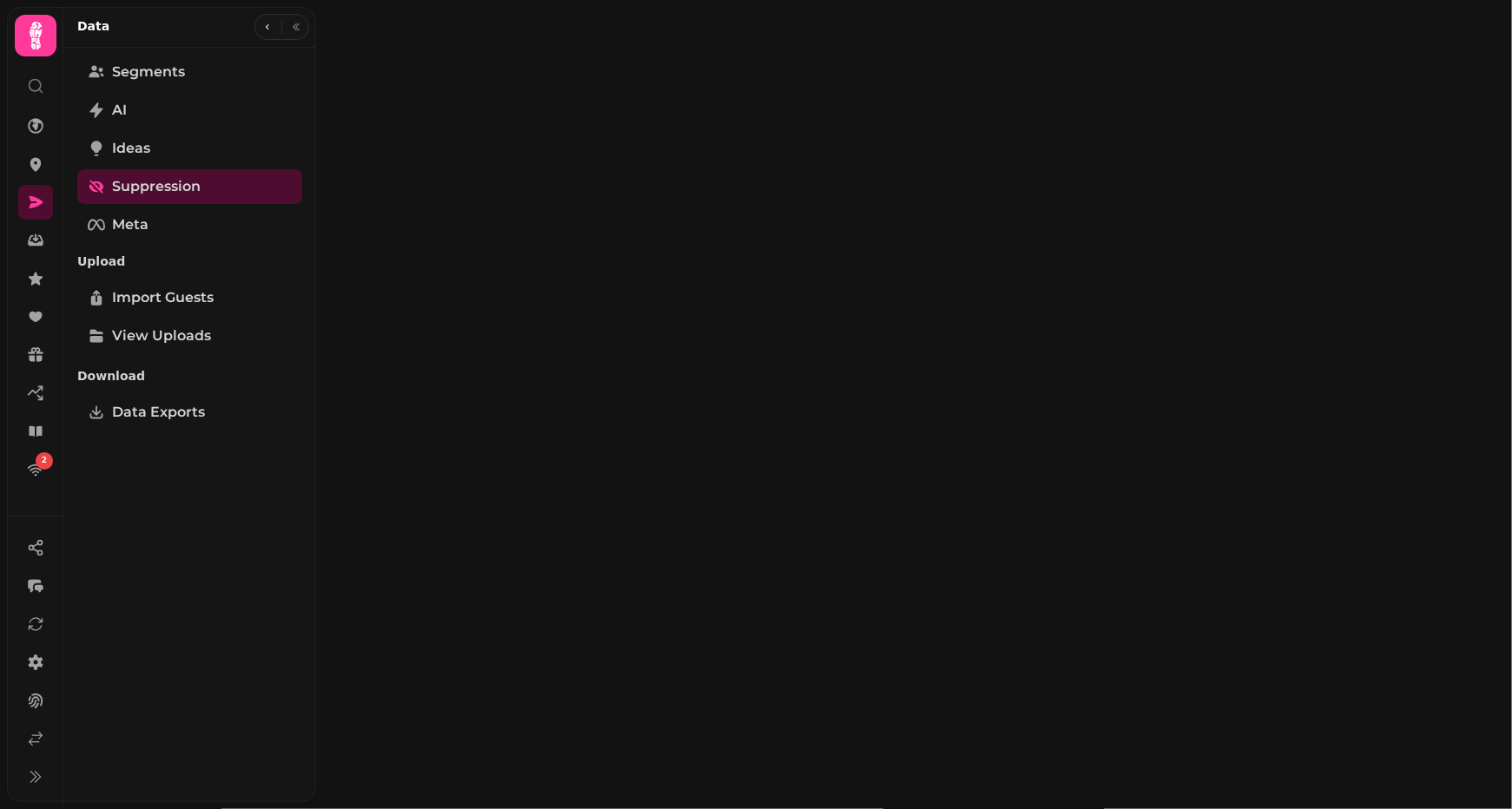
select select "**"
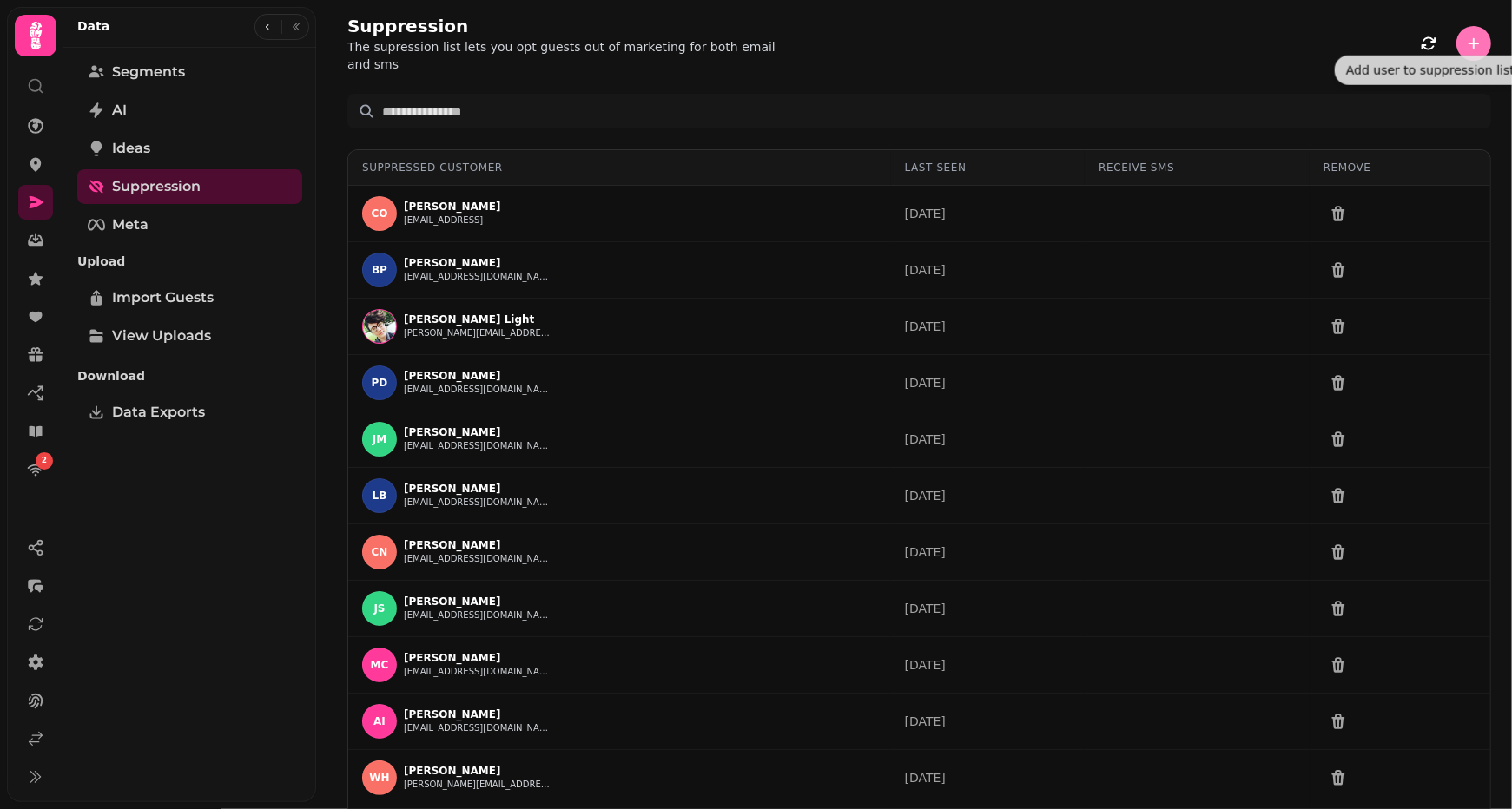
click at [1472, 38] on icon "button" at bounding box center [1473, 43] width 11 height 11
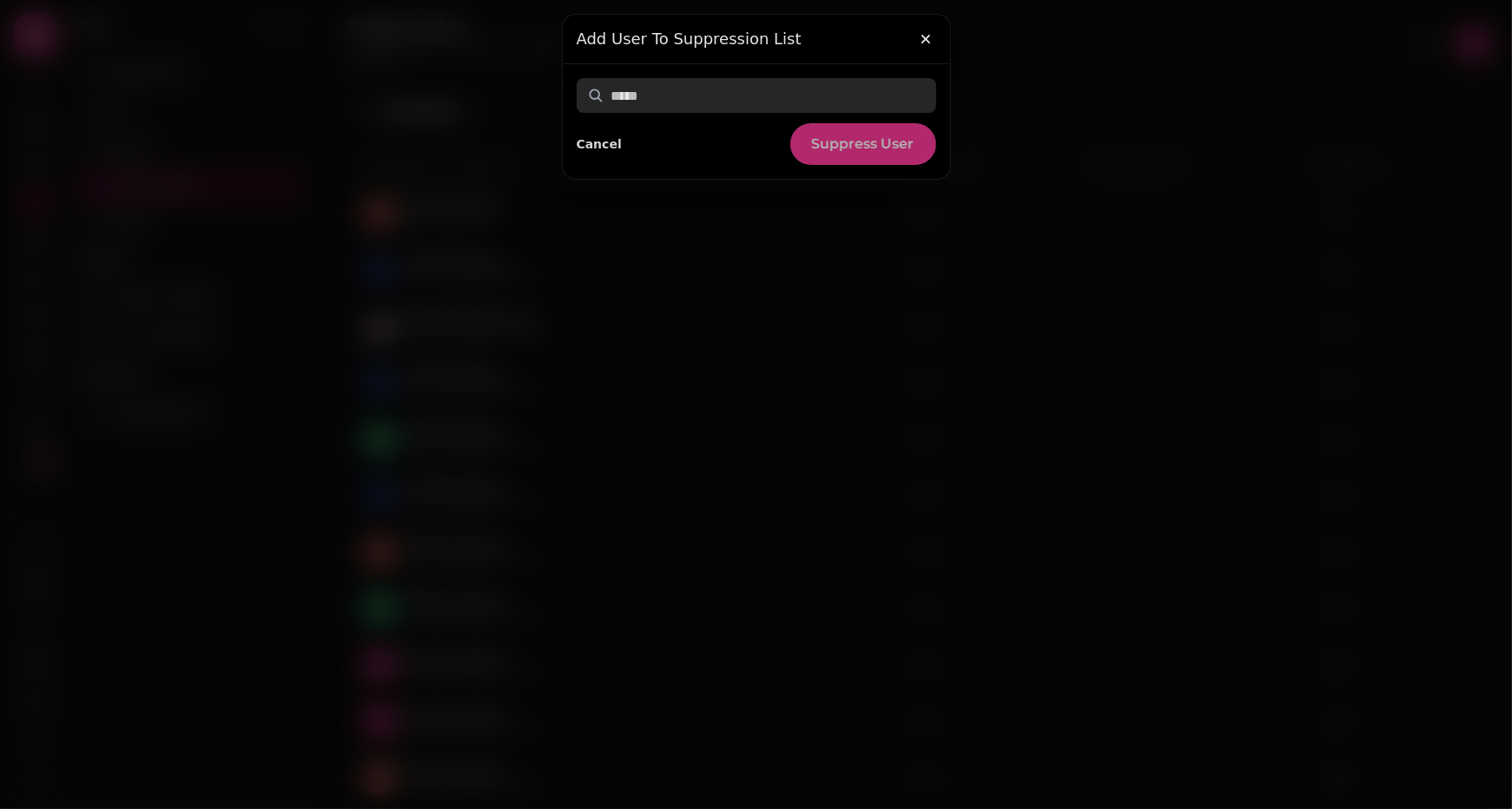
click at [692, 106] on input "text" at bounding box center [756, 96] width 360 height 35
click at [925, 40] on icon "button" at bounding box center [926, 40] width 18 height 18
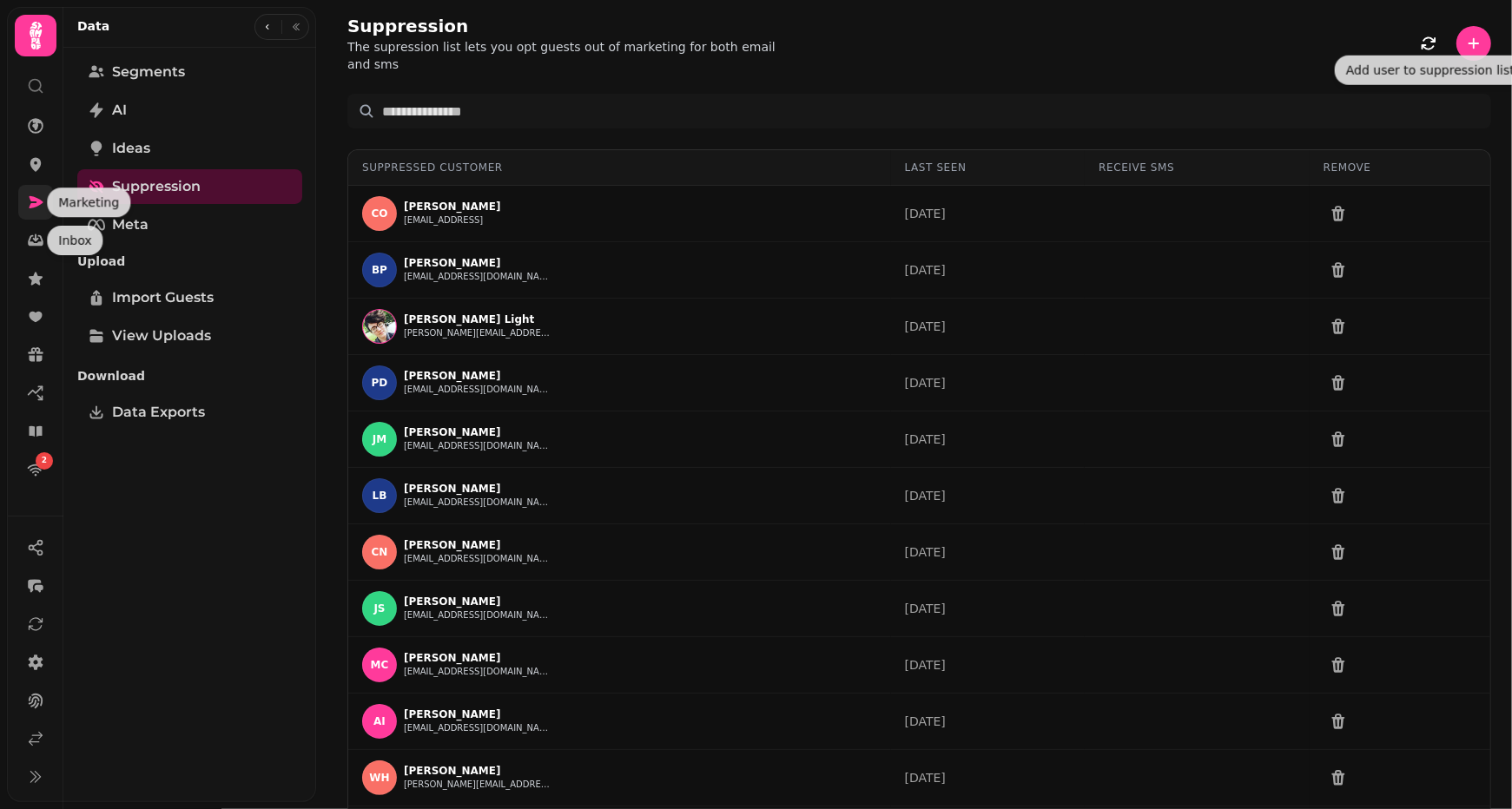
click at [35, 207] on icon at bounding box center [36, 202] width 18 height 18
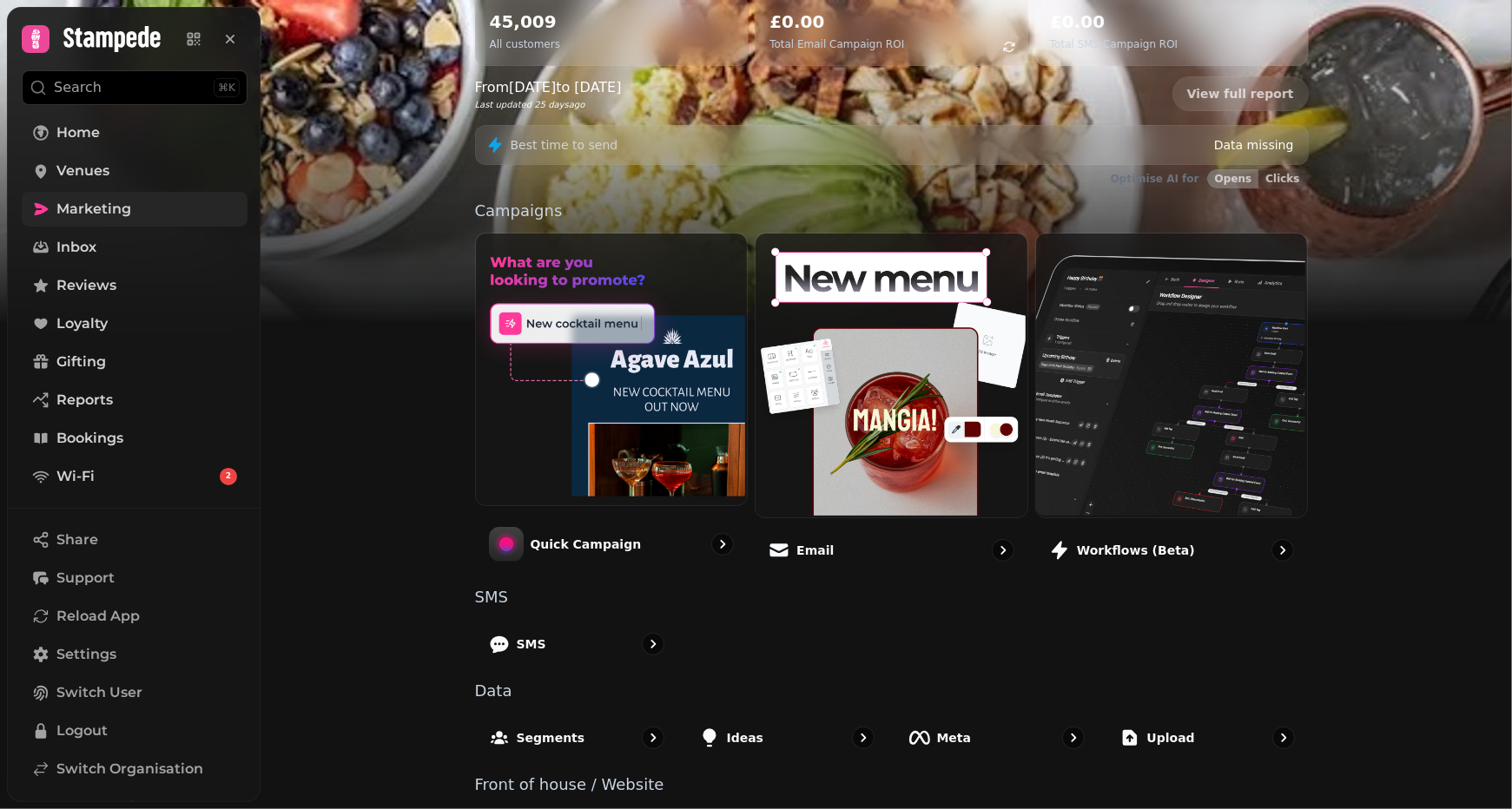
scroll to position [269, 0]
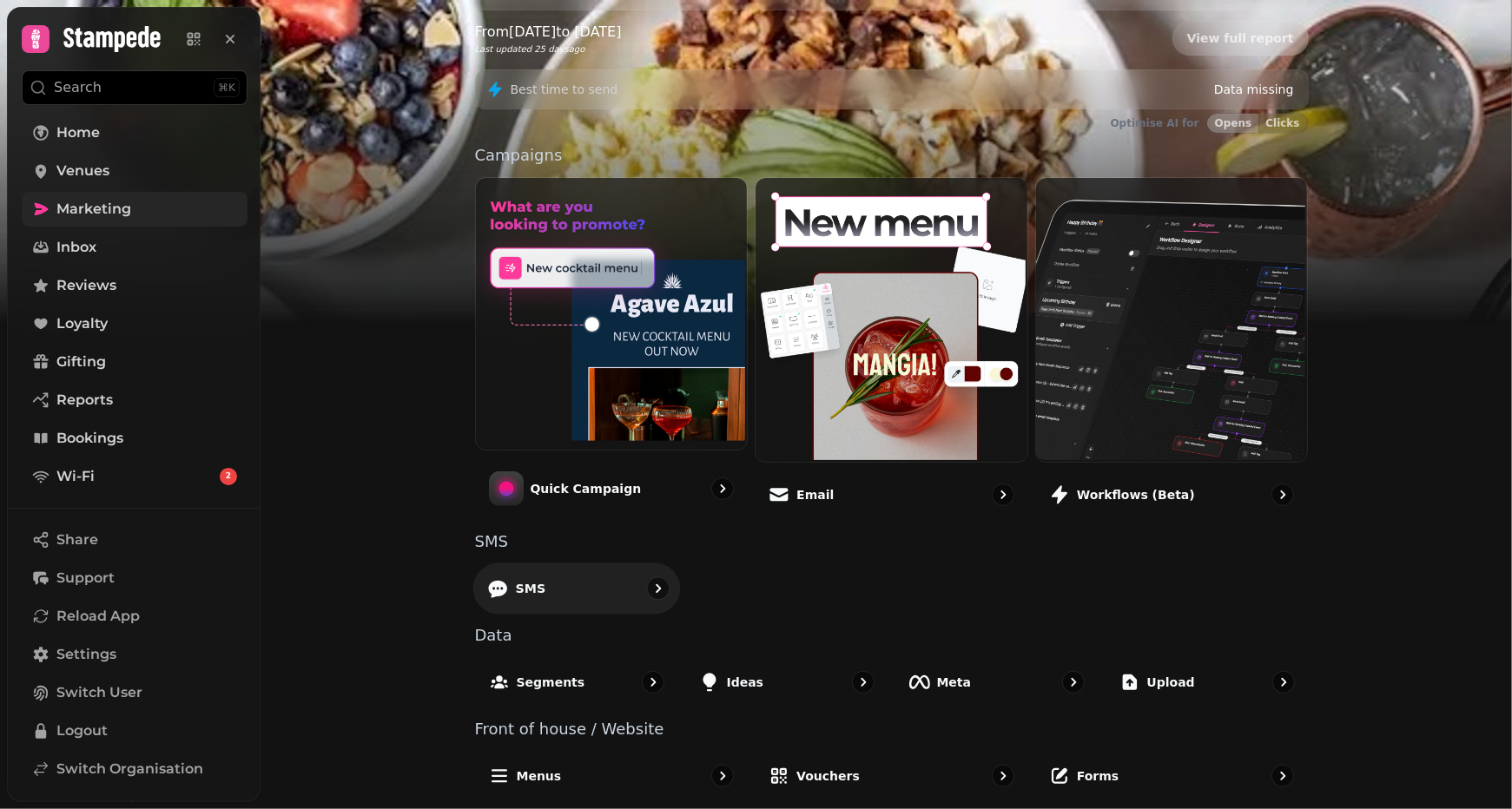
click at [556, 578] on div "SMS" at bounding box center [576, 588] width 207 height 51
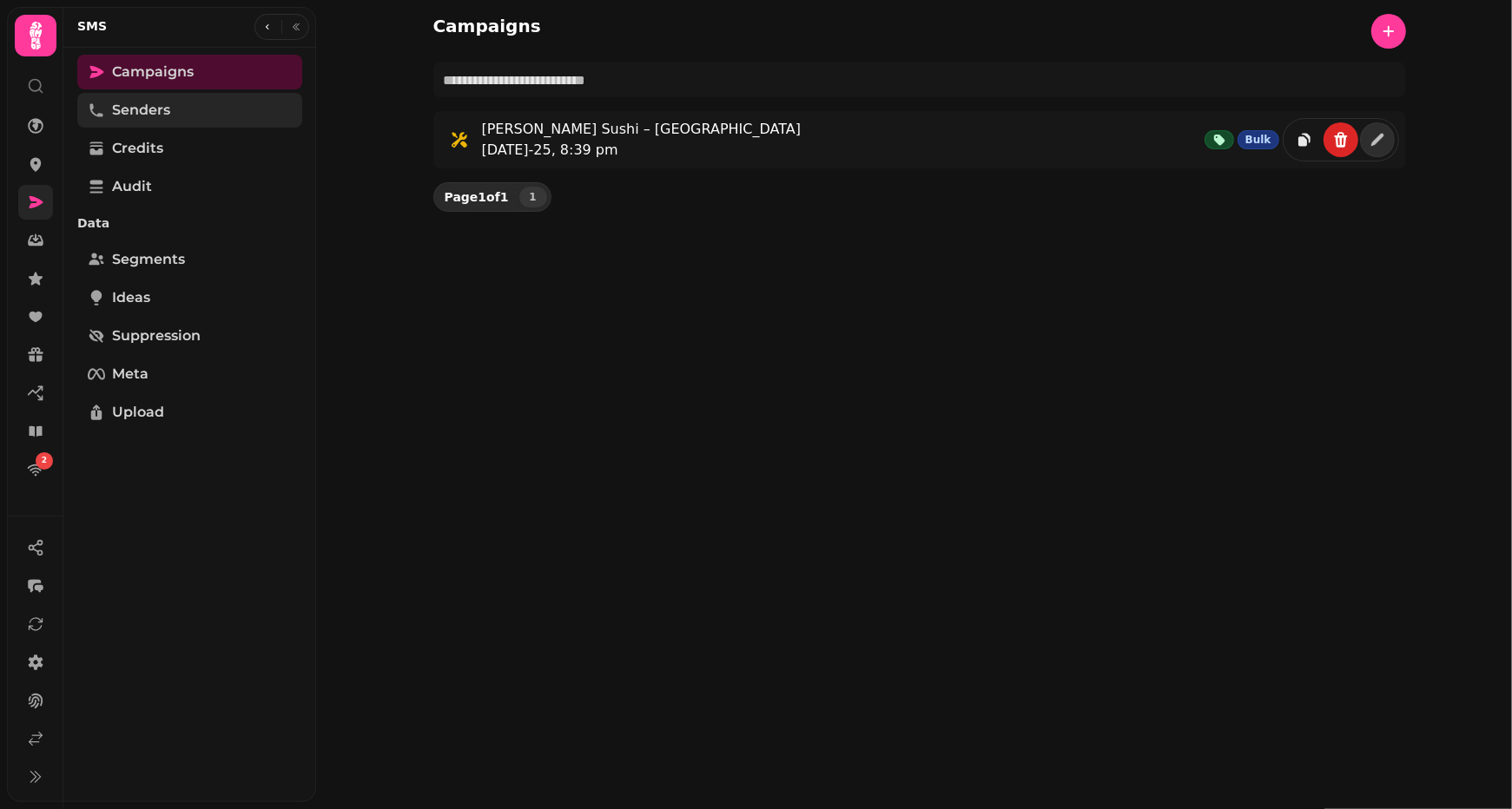
click at [191, 100] on link "Senders" at bounding box center [190, 111] width 225 height 35
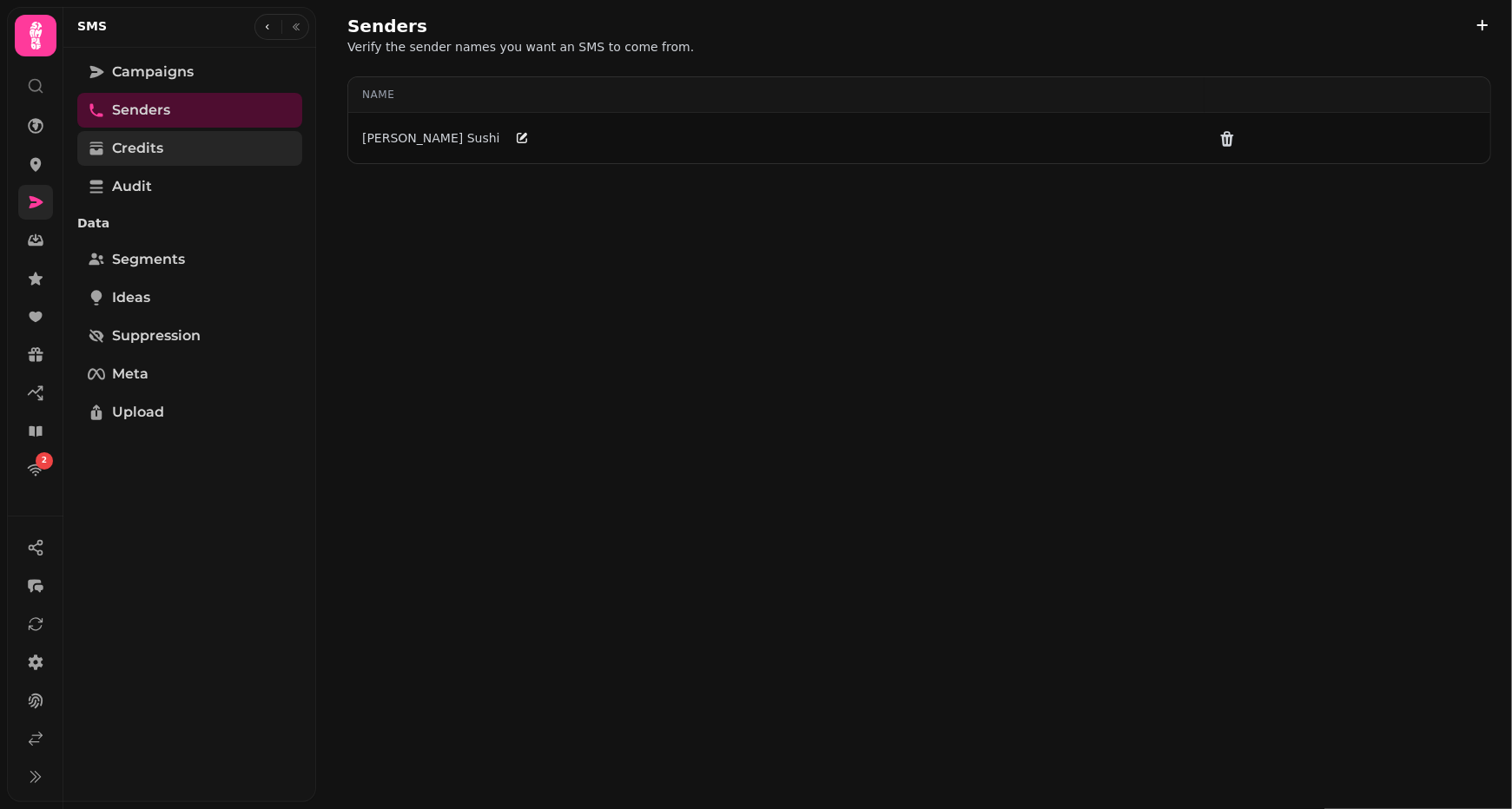
click at [152, 148] on span "Credits" at bounding box center [137, 149] width 51 height 21
select select "**"
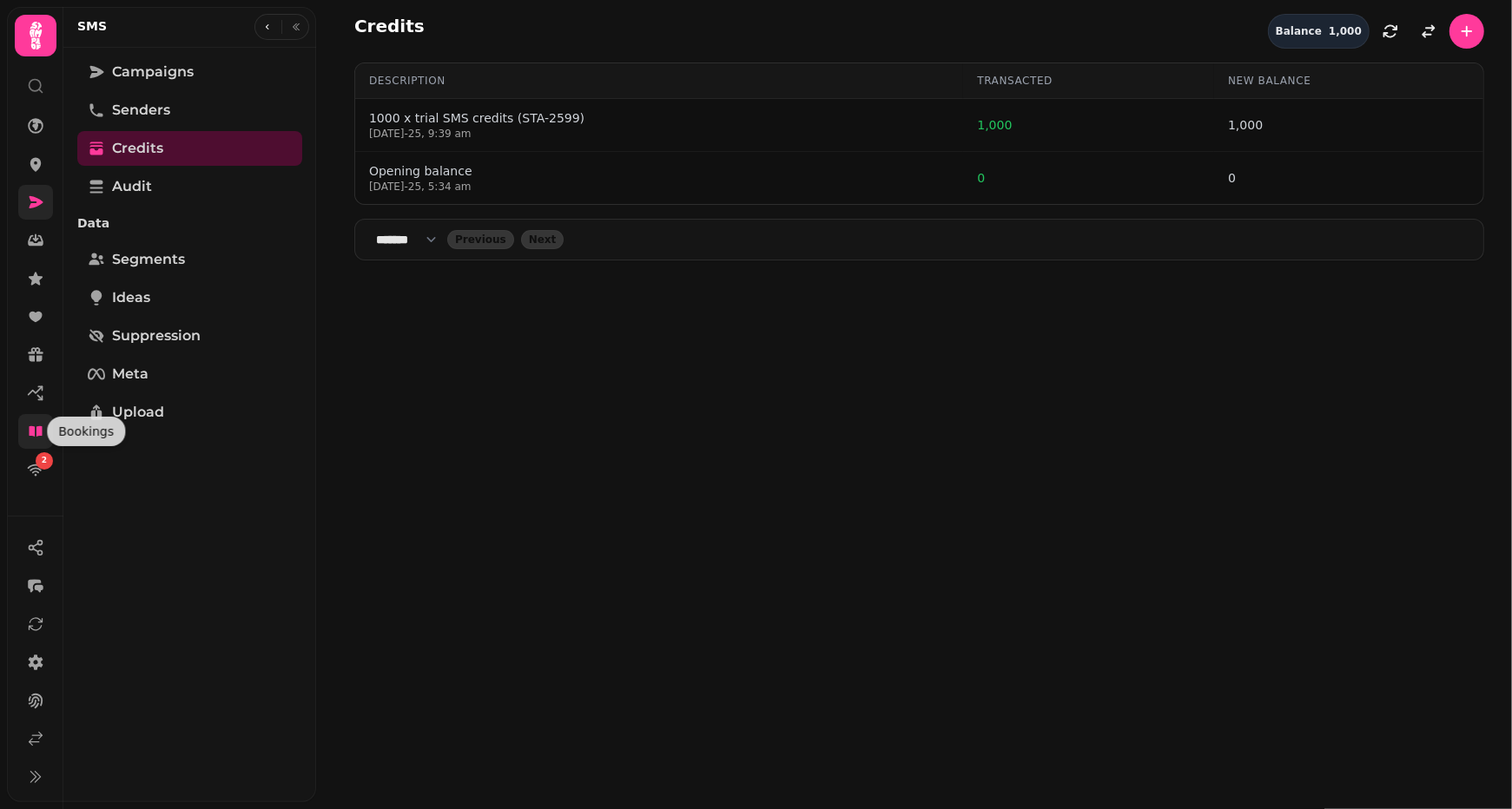
click at [33, 438] on icon at bounding box center [36, 432] width 18 height 18
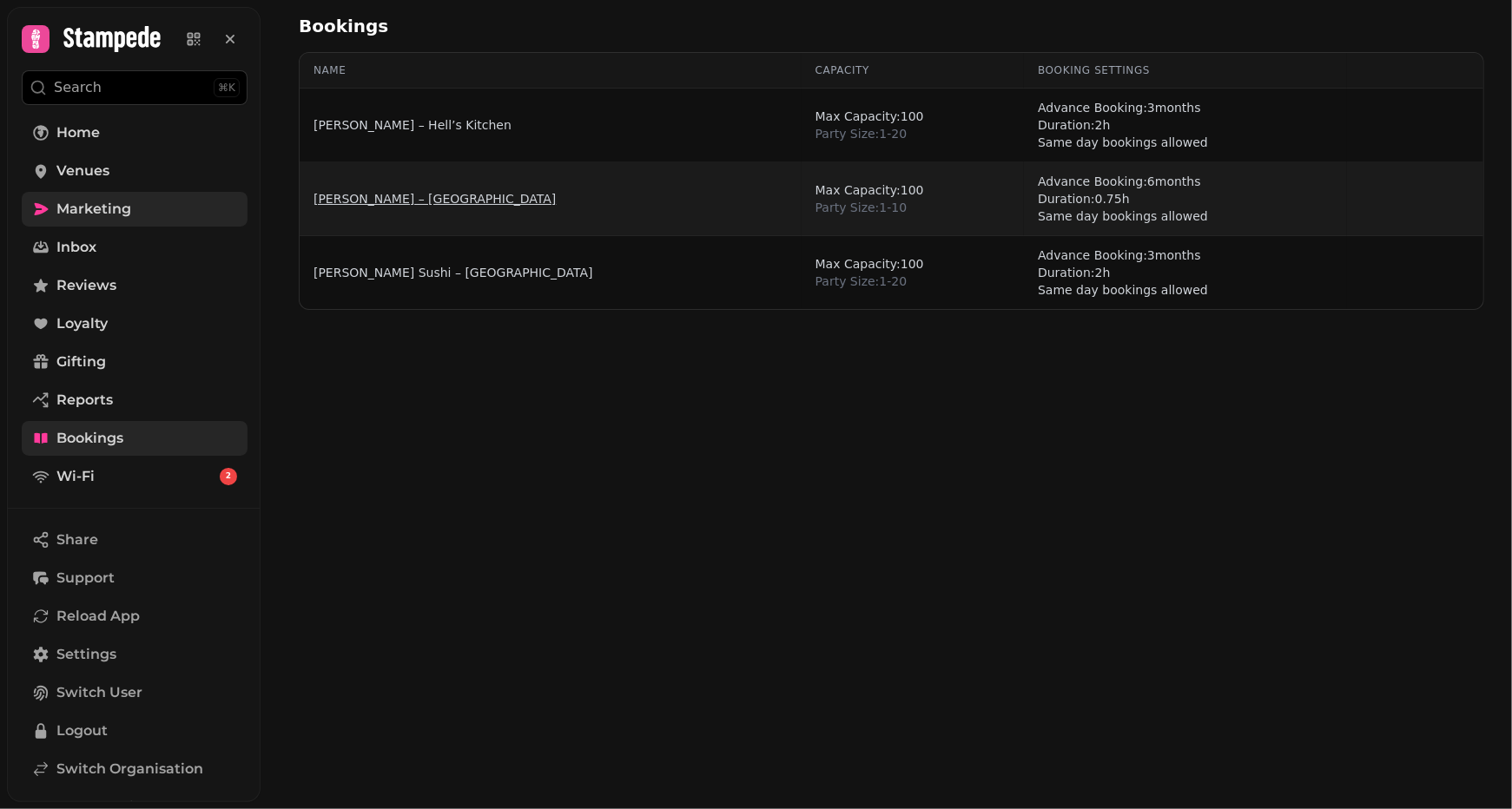
click at [422, 197] on link "[PERSON_NAME] – [GEOGRAPHIC_DATA]" at bounding box center [435, 199] width 243 height 18
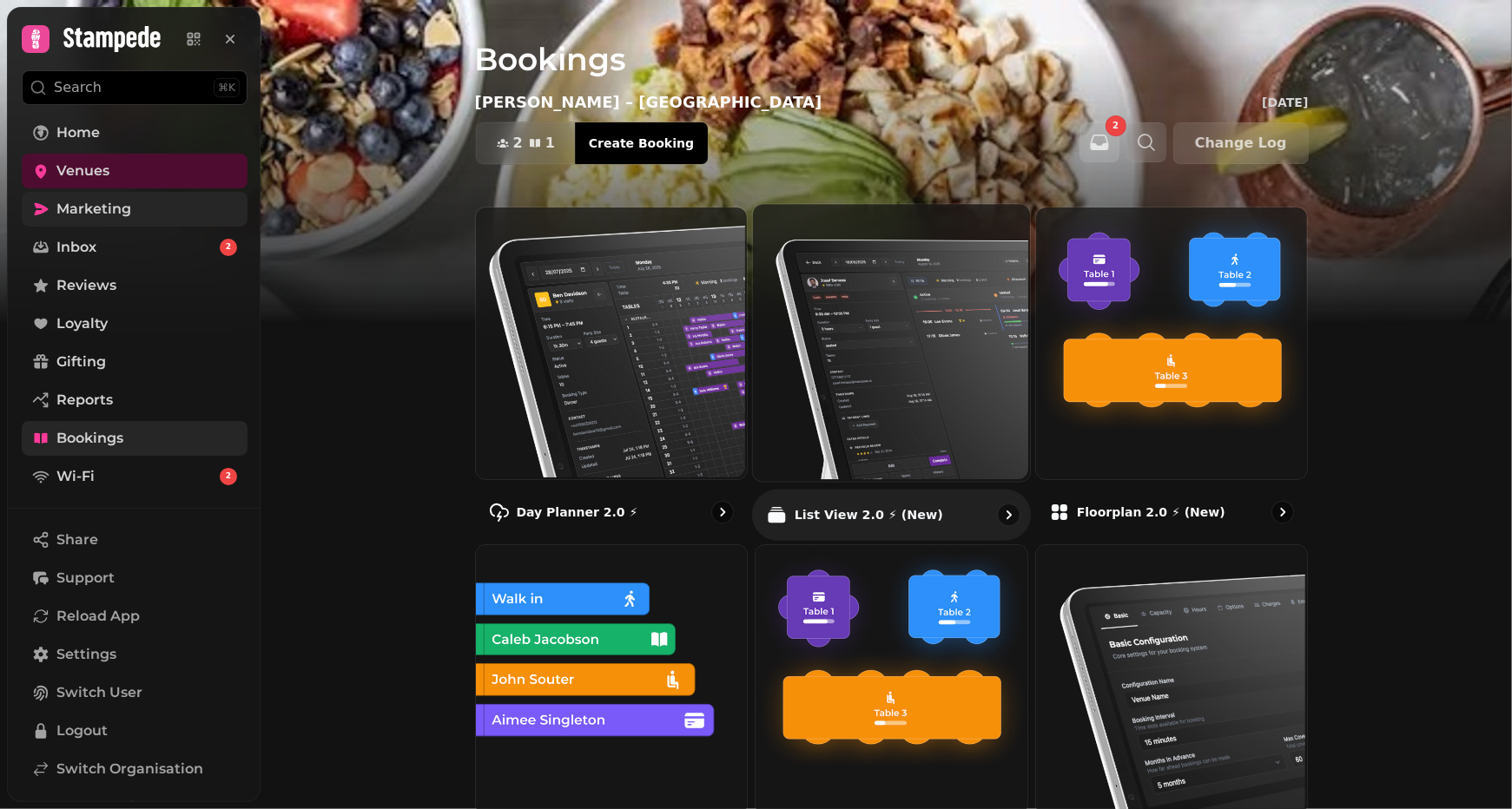
scroll to position [118, 0]
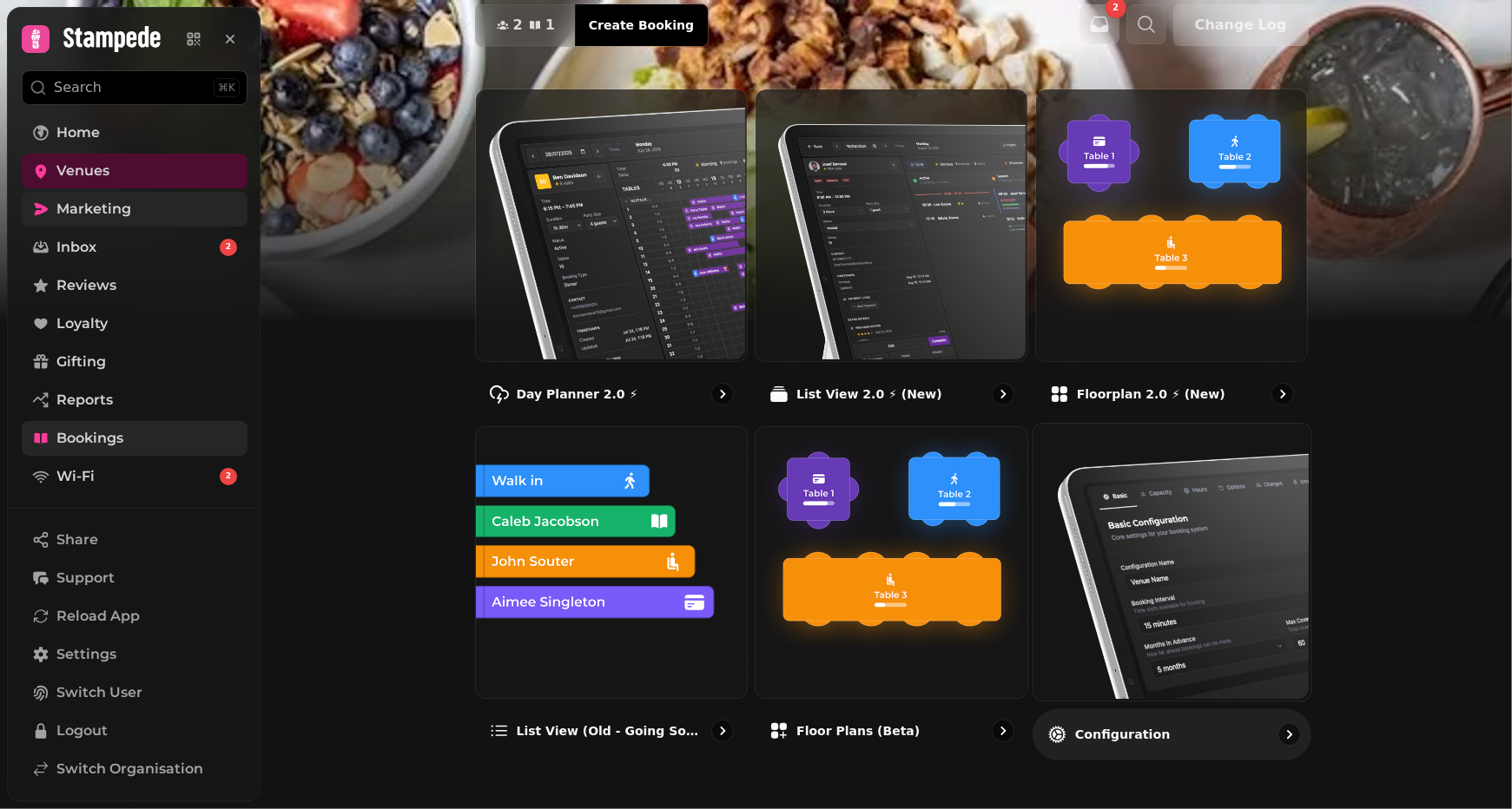
click at [1079, 558] on img at bounding box center [1169, 560] width 277 height 277
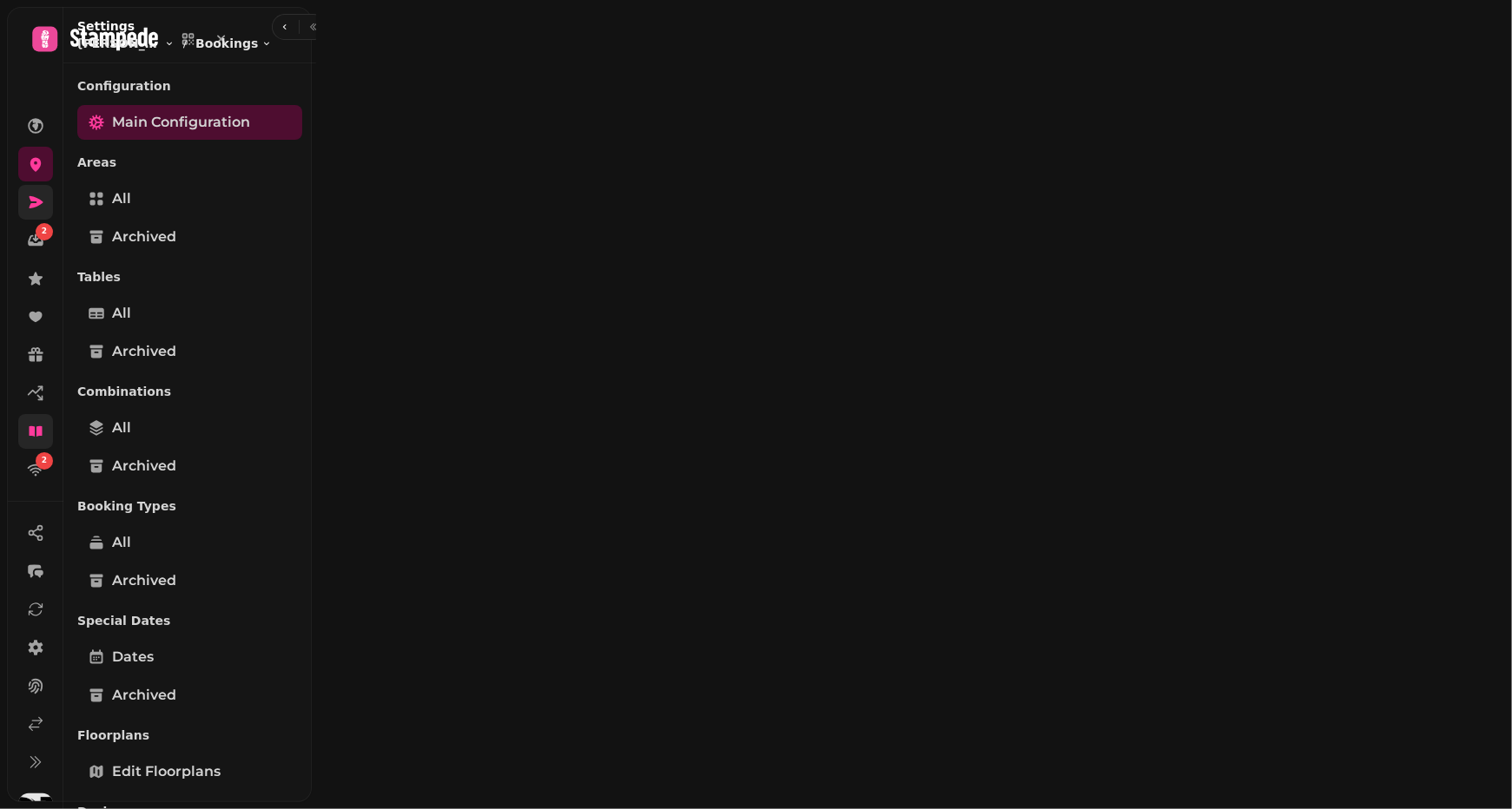
select select "**********"
select select "****"
select select "*"
select select "***"
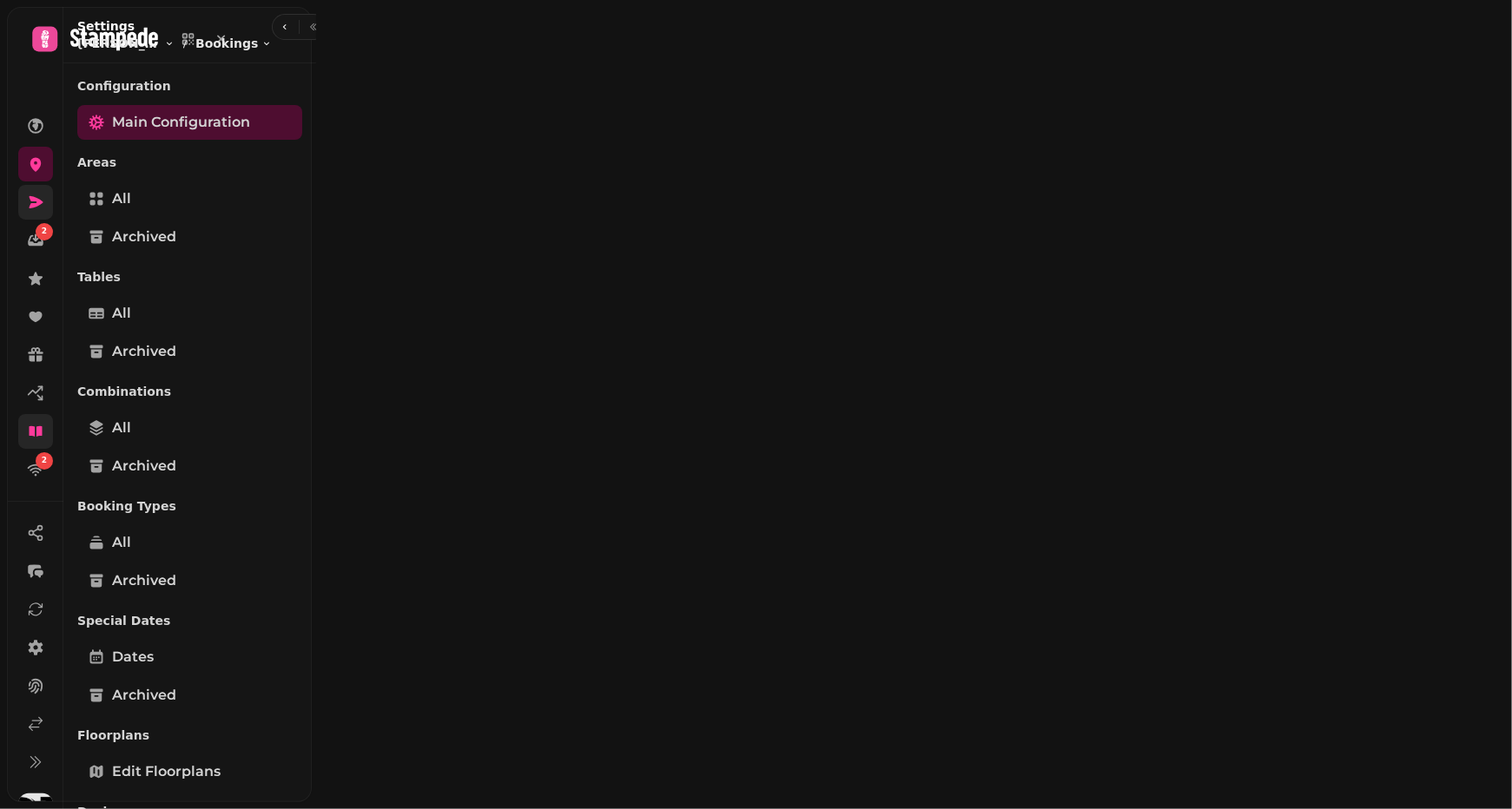
select select "**"
select select "****"
select select "**********"
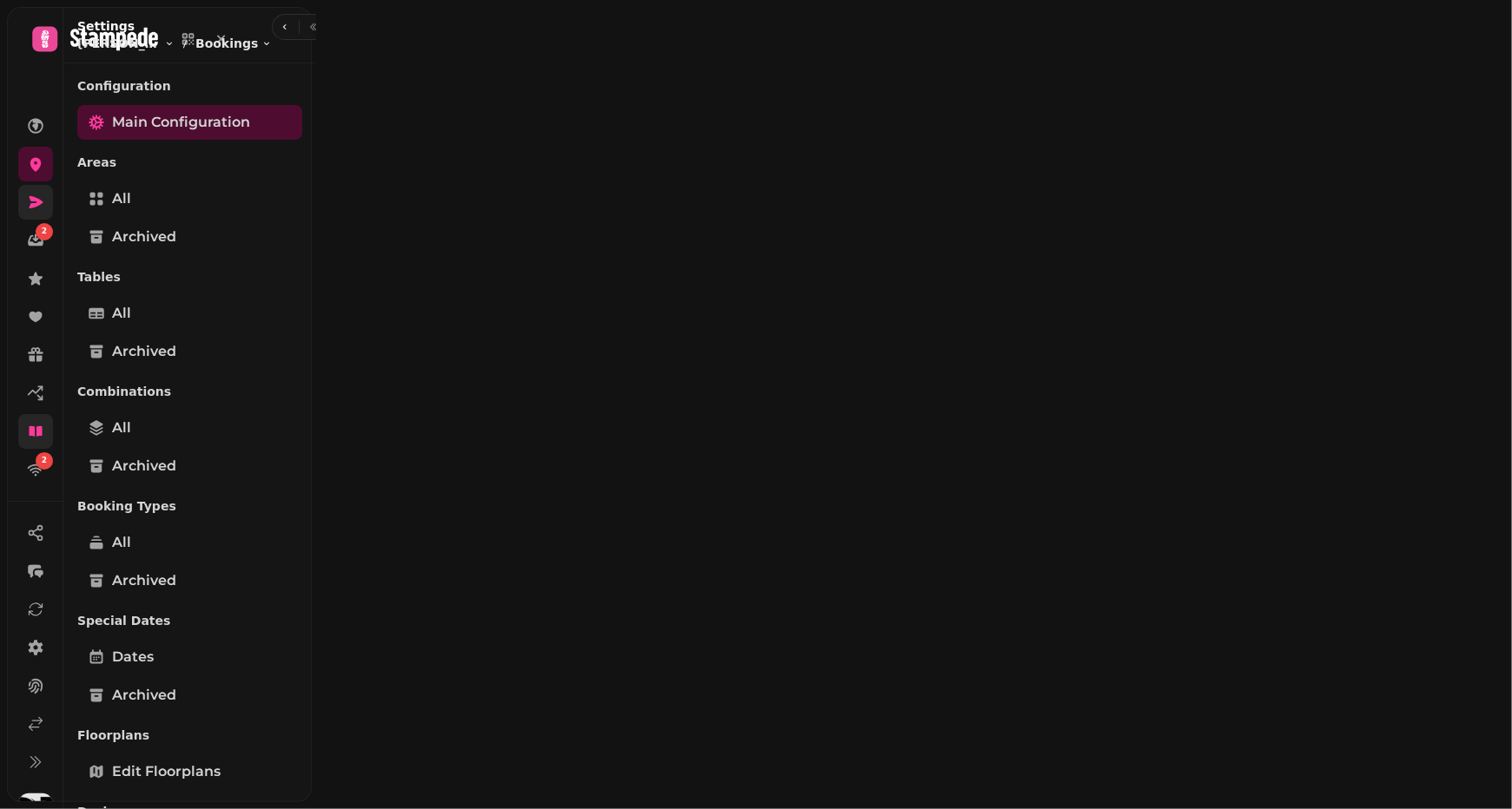
select select "**********"
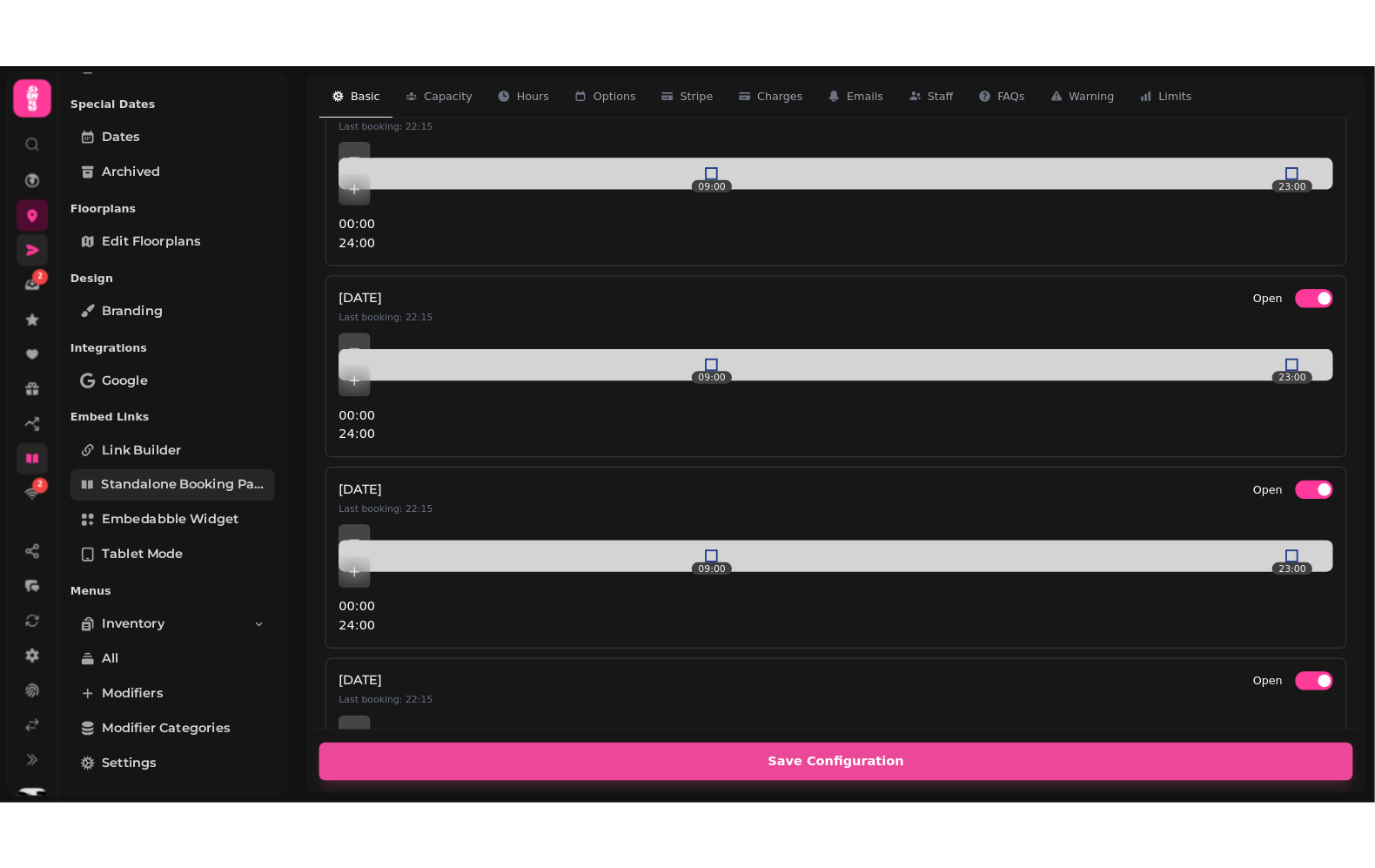
scroll to position [529, 0]
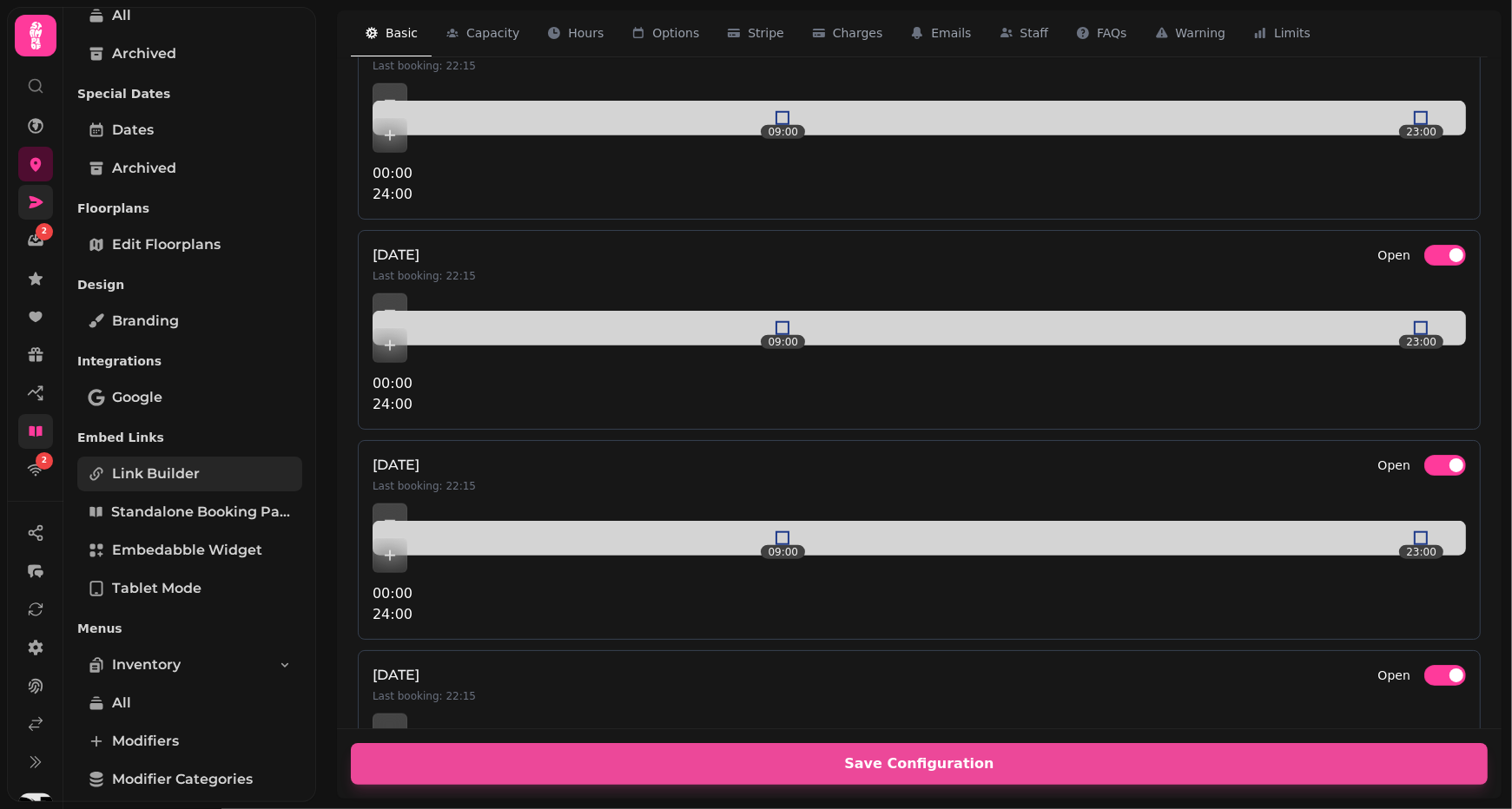
click at [178, 469] on span "Link Builder" at bounding box center [156, 474] width 88 height 21
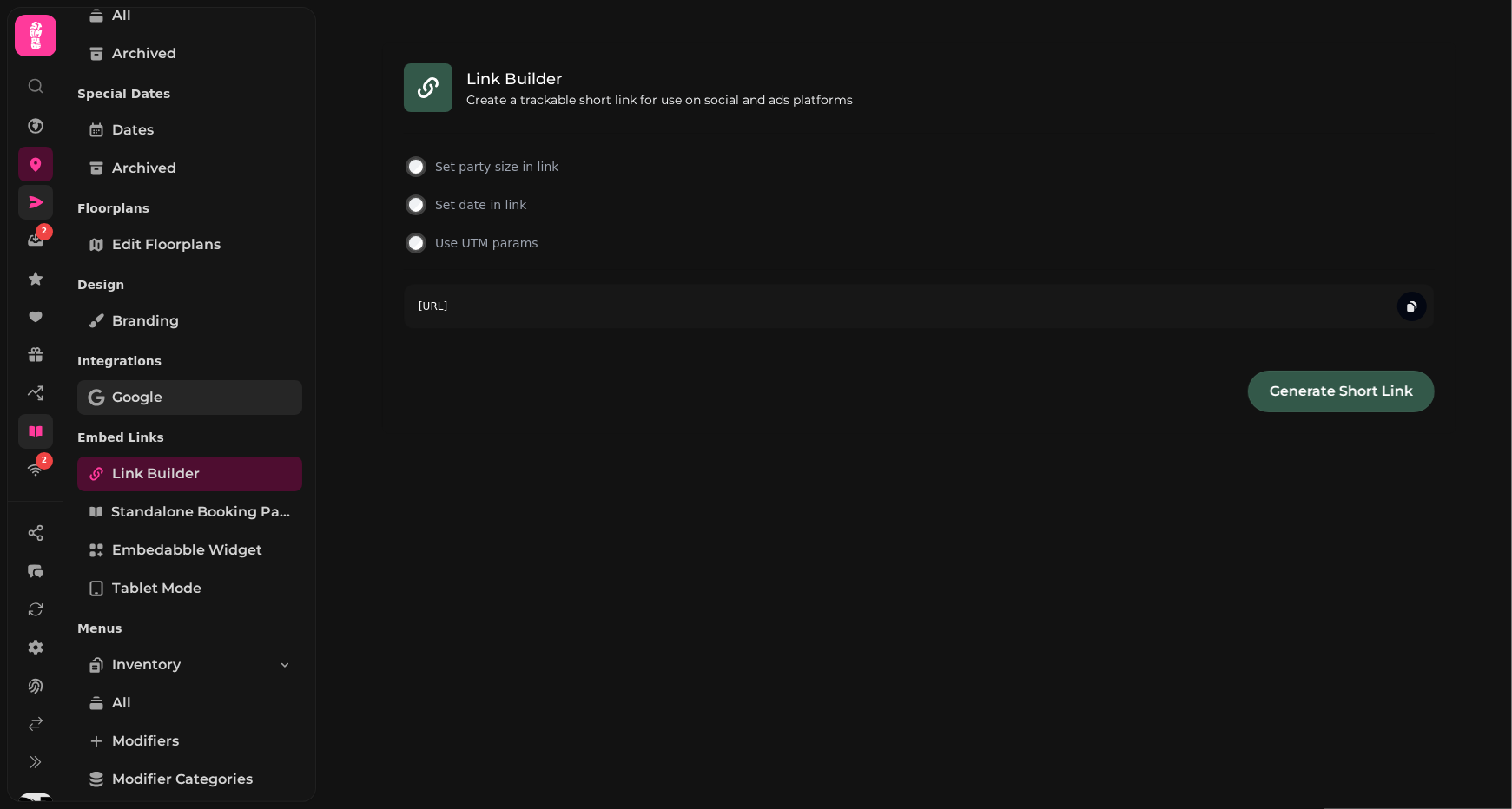
click at [164, 406] on link "Google" at bounding box center [190, 398] width 225 height 35
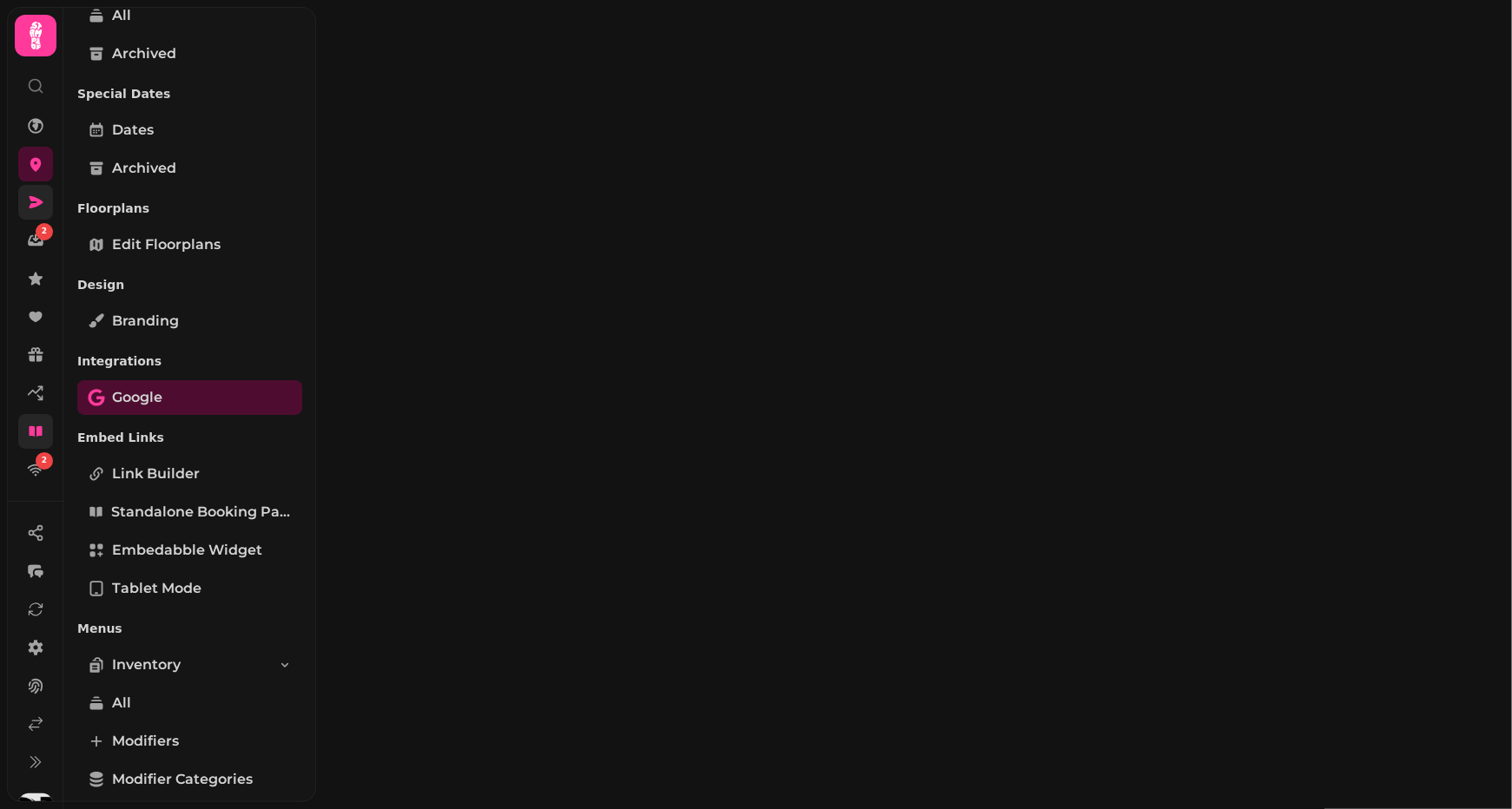
select select "**"
select select "****"
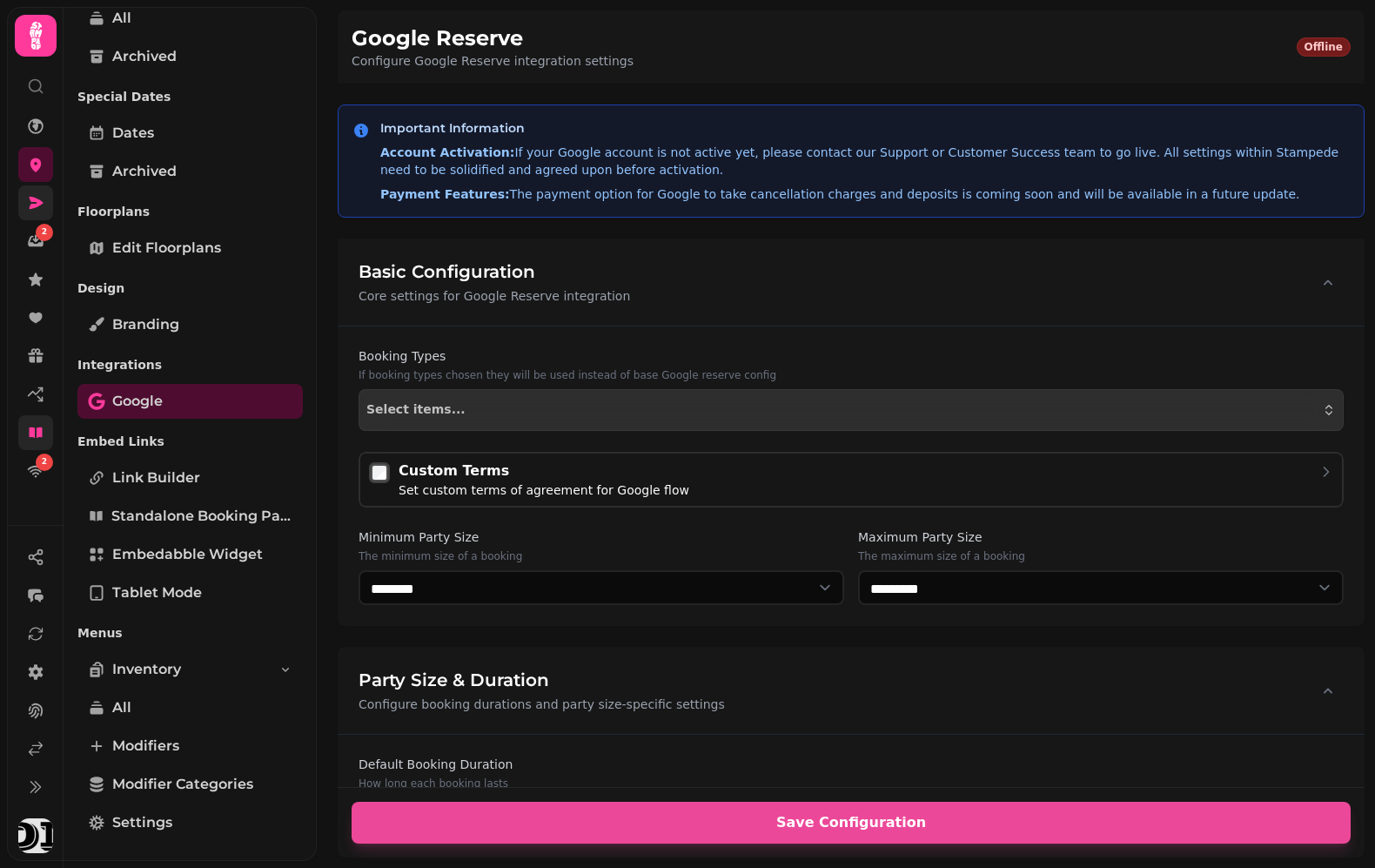
scroll to position [524, 0]
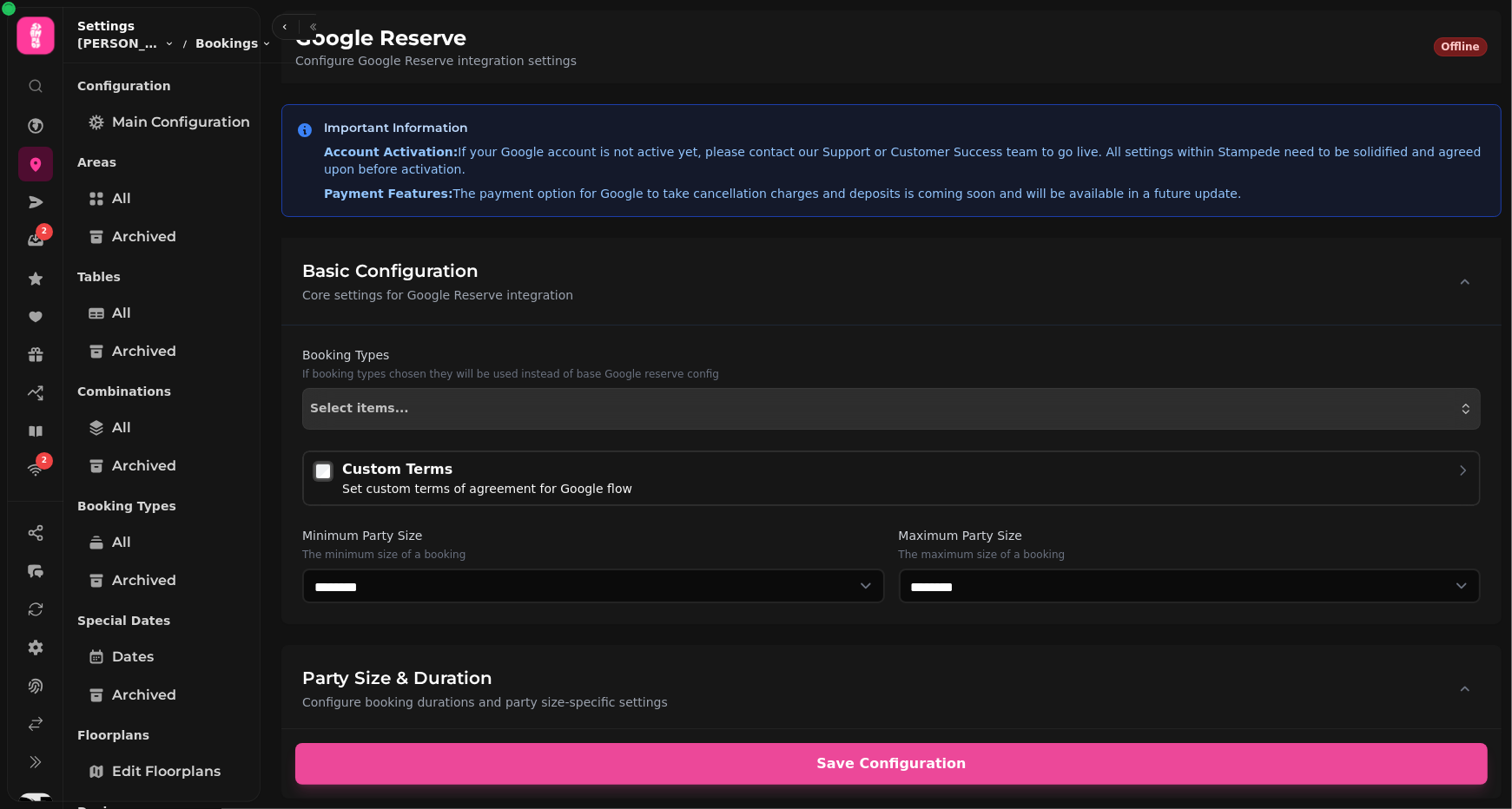
select select "**"
select select "****"
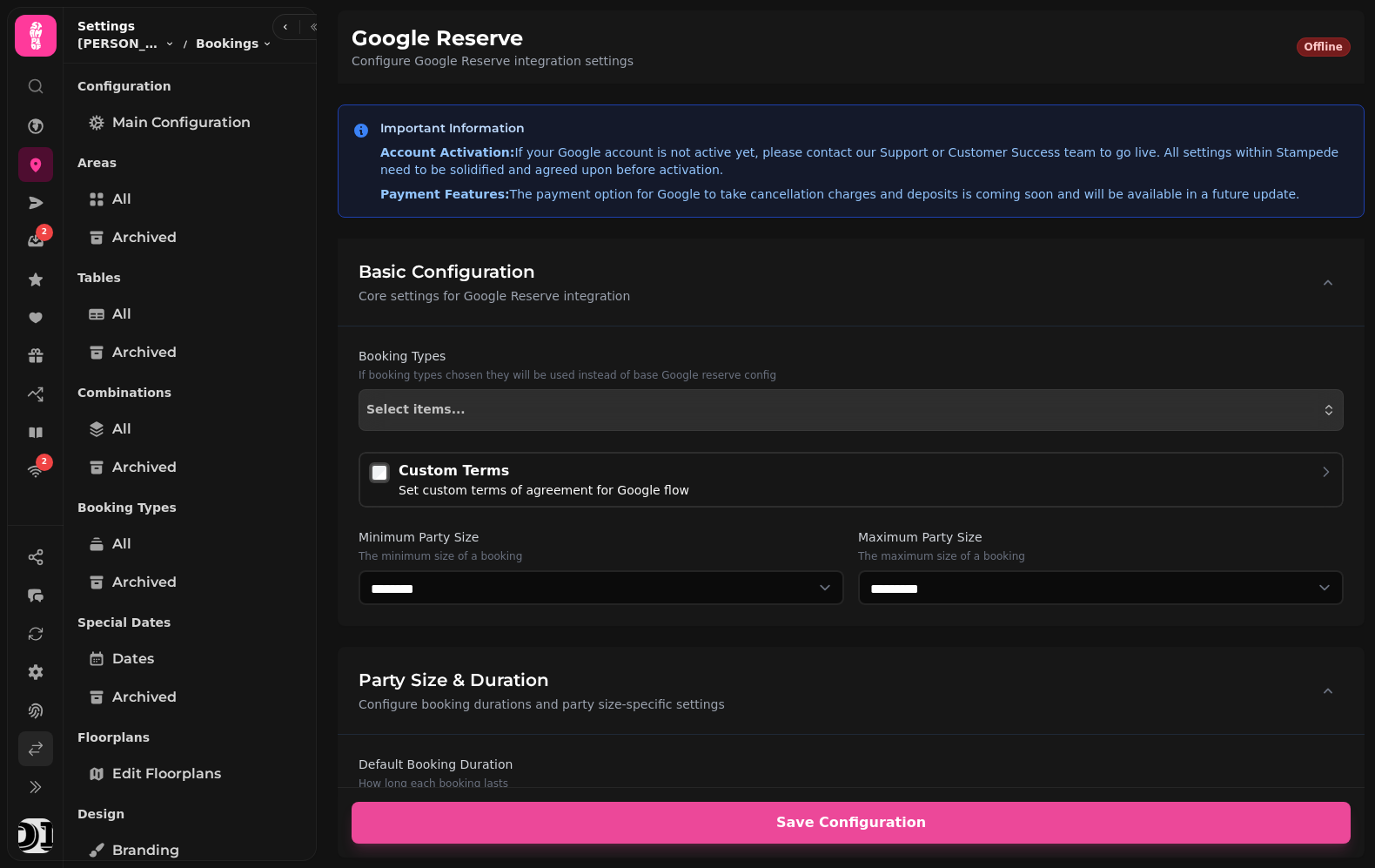
click at [37, 745] on icon at bounding box center [36, 748] width 13 height 13
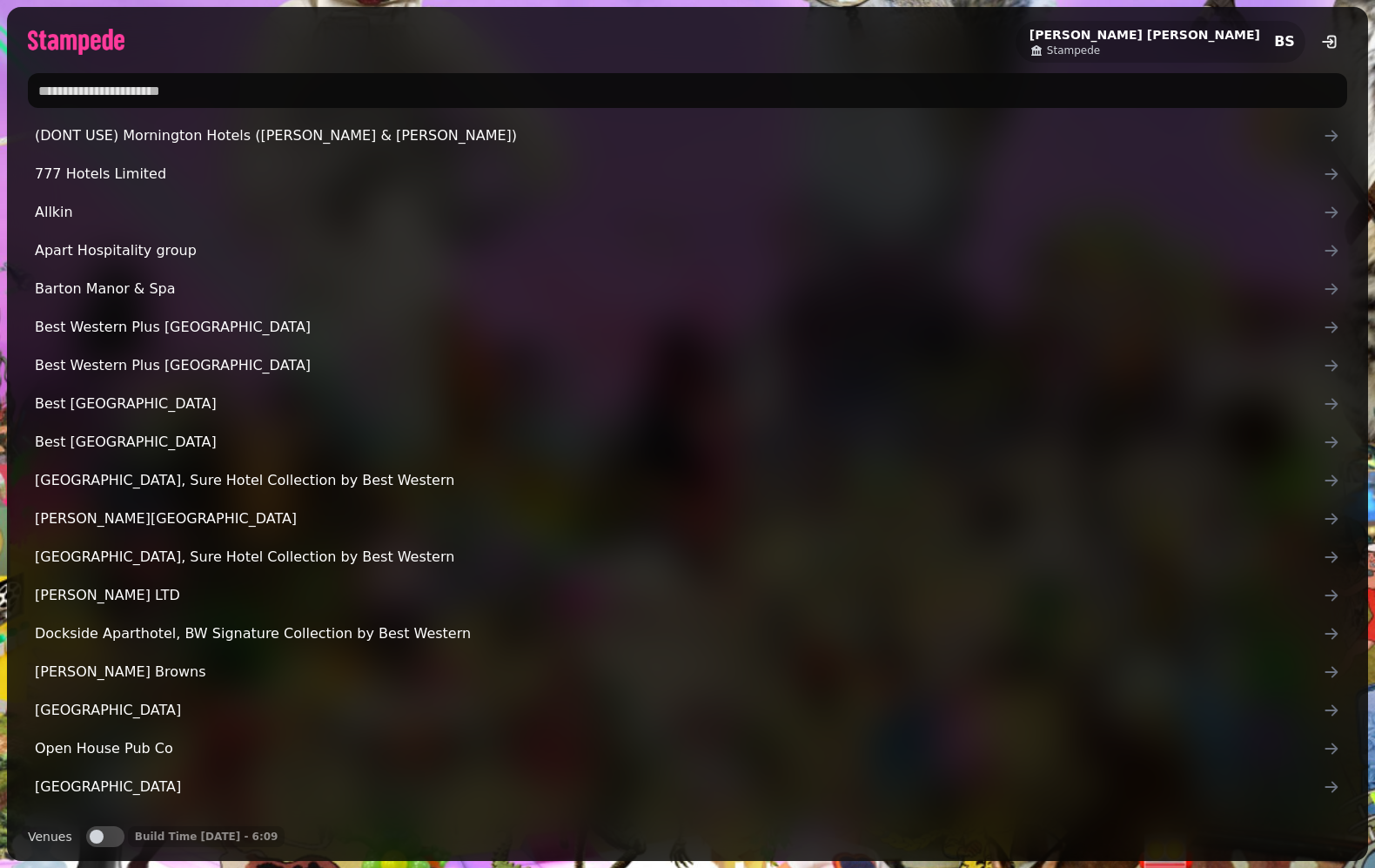
click at [1190, 58] on div "Bianca Schwartz Stampede BS" at bounding box center [1161, 41] width 290 height 41
click at [1100, 46] on span "Stampede" at bounding box center [1074, 50] width 53 height 14
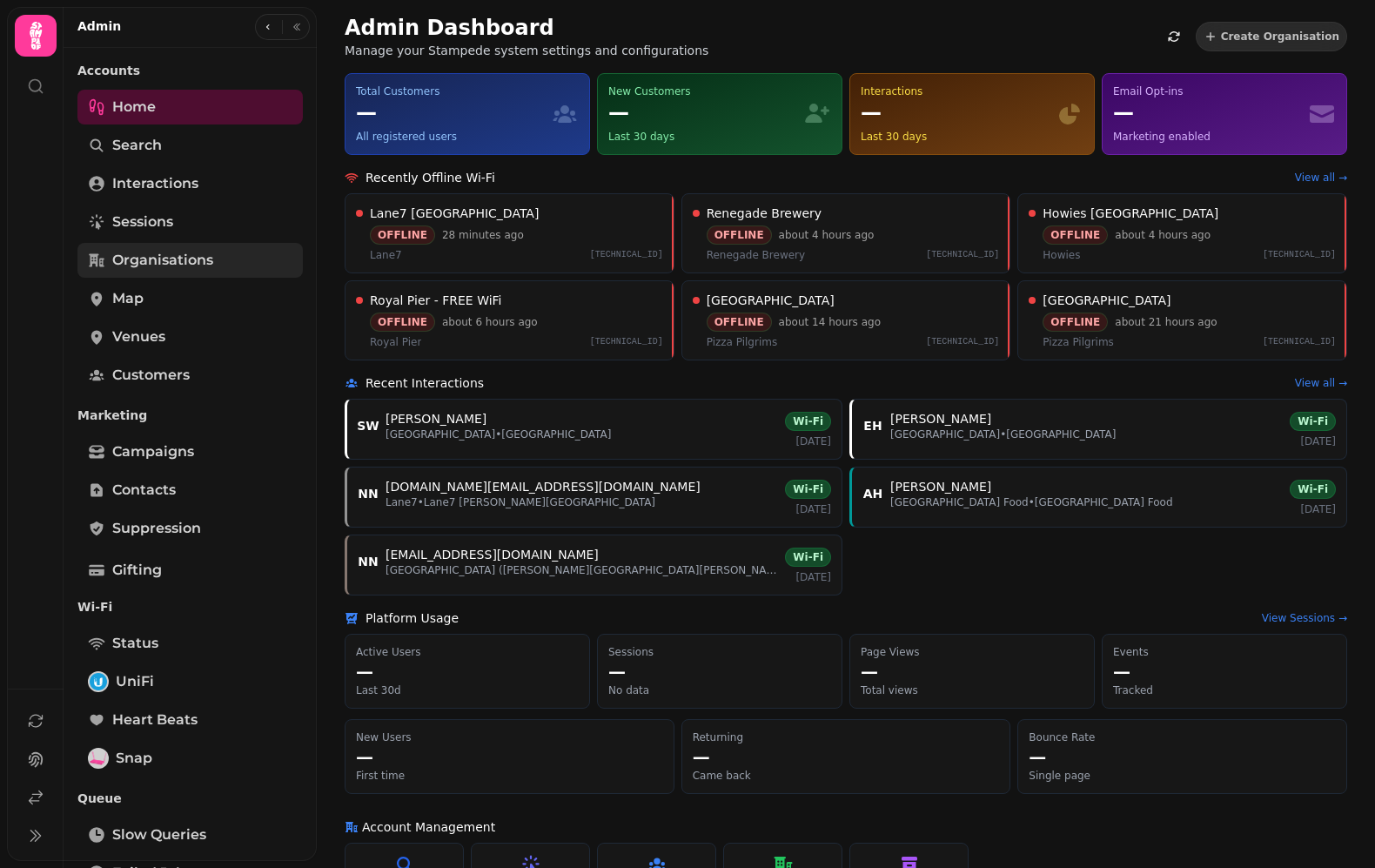
click at [206, 264] on span "Organisations" at bounding box center [162, 260] width 101 height 21
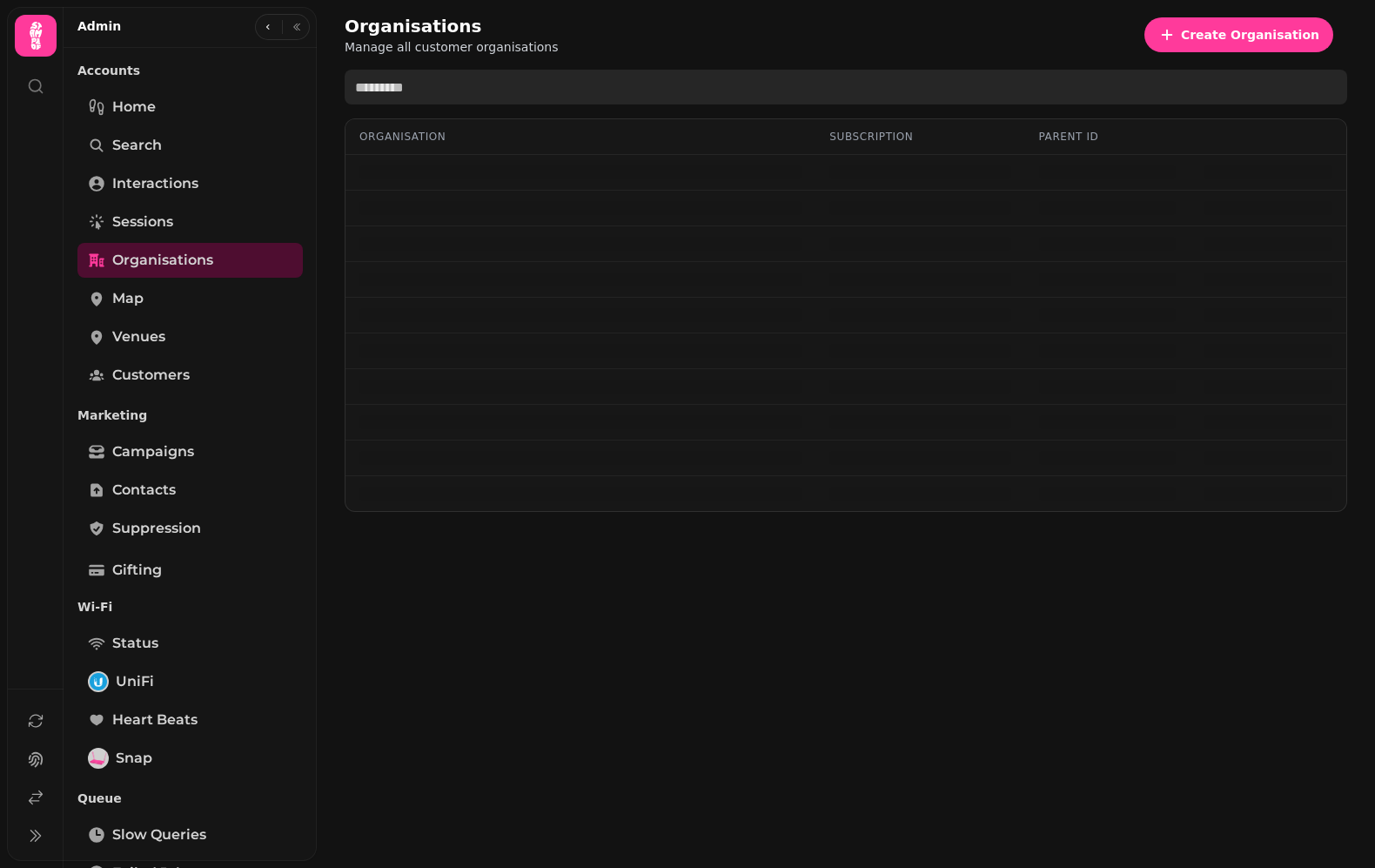
click at [447, 101] on input "text" at bounding box center [846, 87] width 1003 height 35
type input "******"
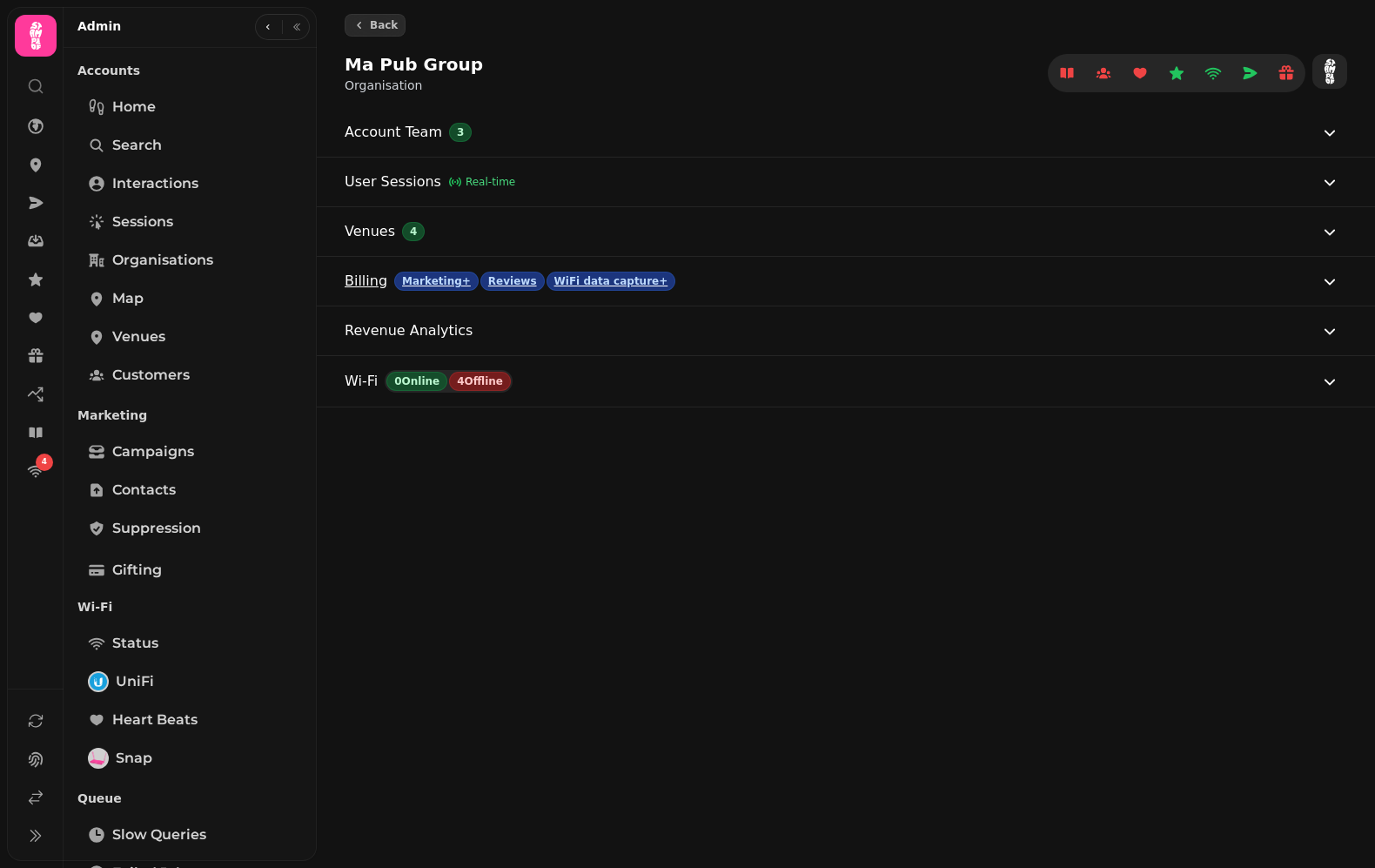
click at [720, 286] on button "Billing Marketing+ Reviews WiFi data capture+" at bounding box center [843, 280] width 996 height 48
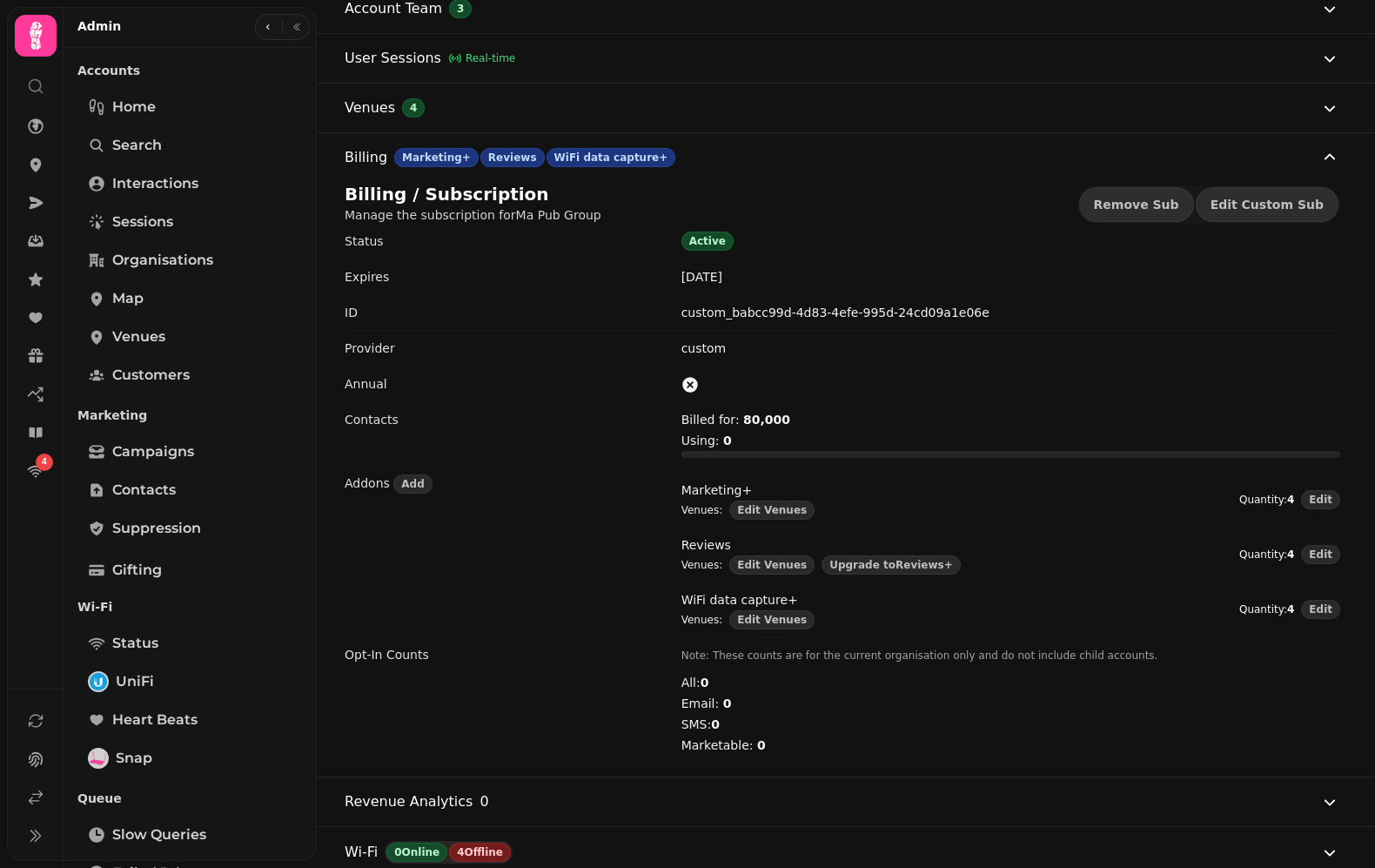
scroll to position [189, 0]
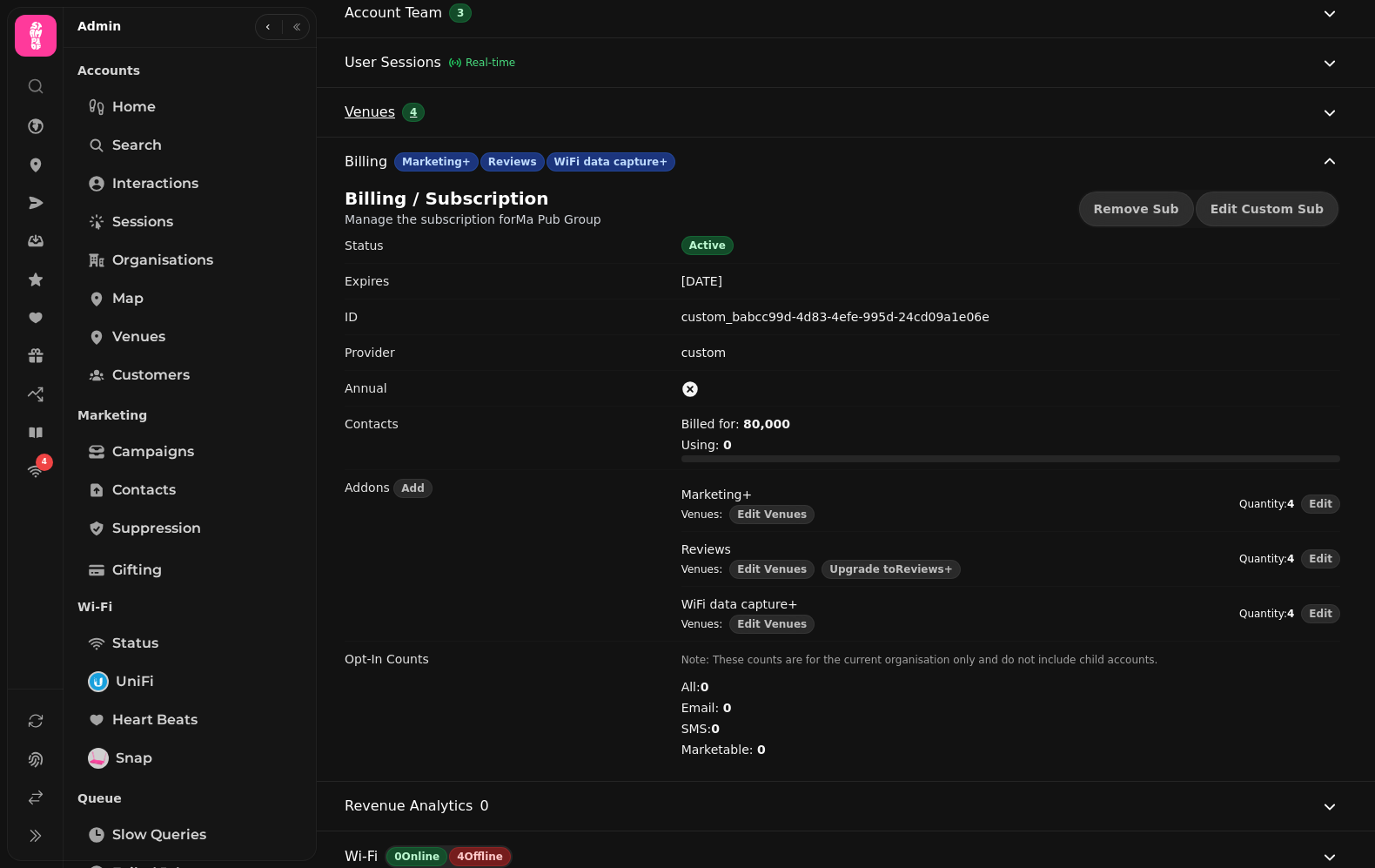
click at [575, 101] on button "Venues 4" at bounding box center [843, 112] width 996 height 48
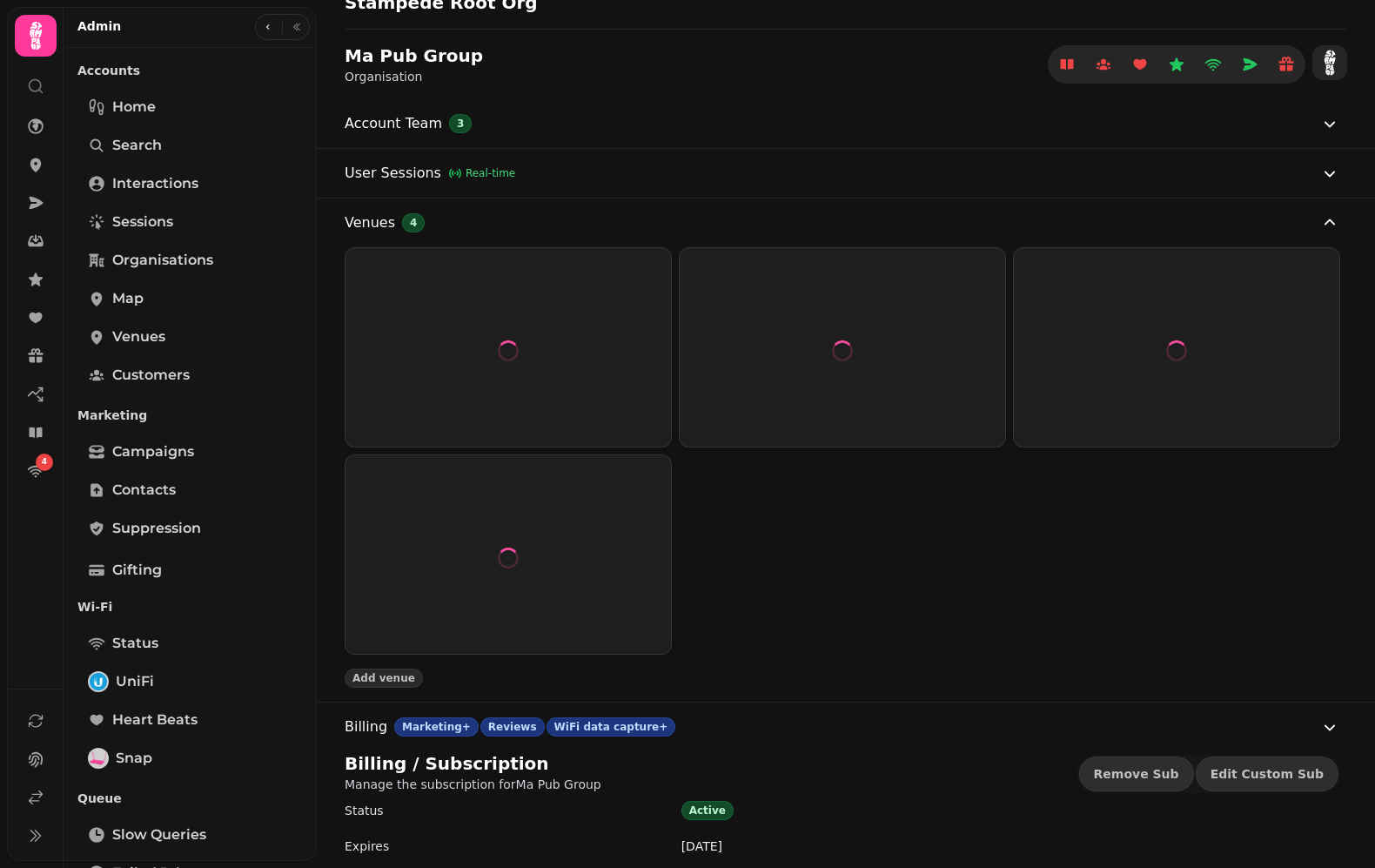
scroll to position [58, 0]
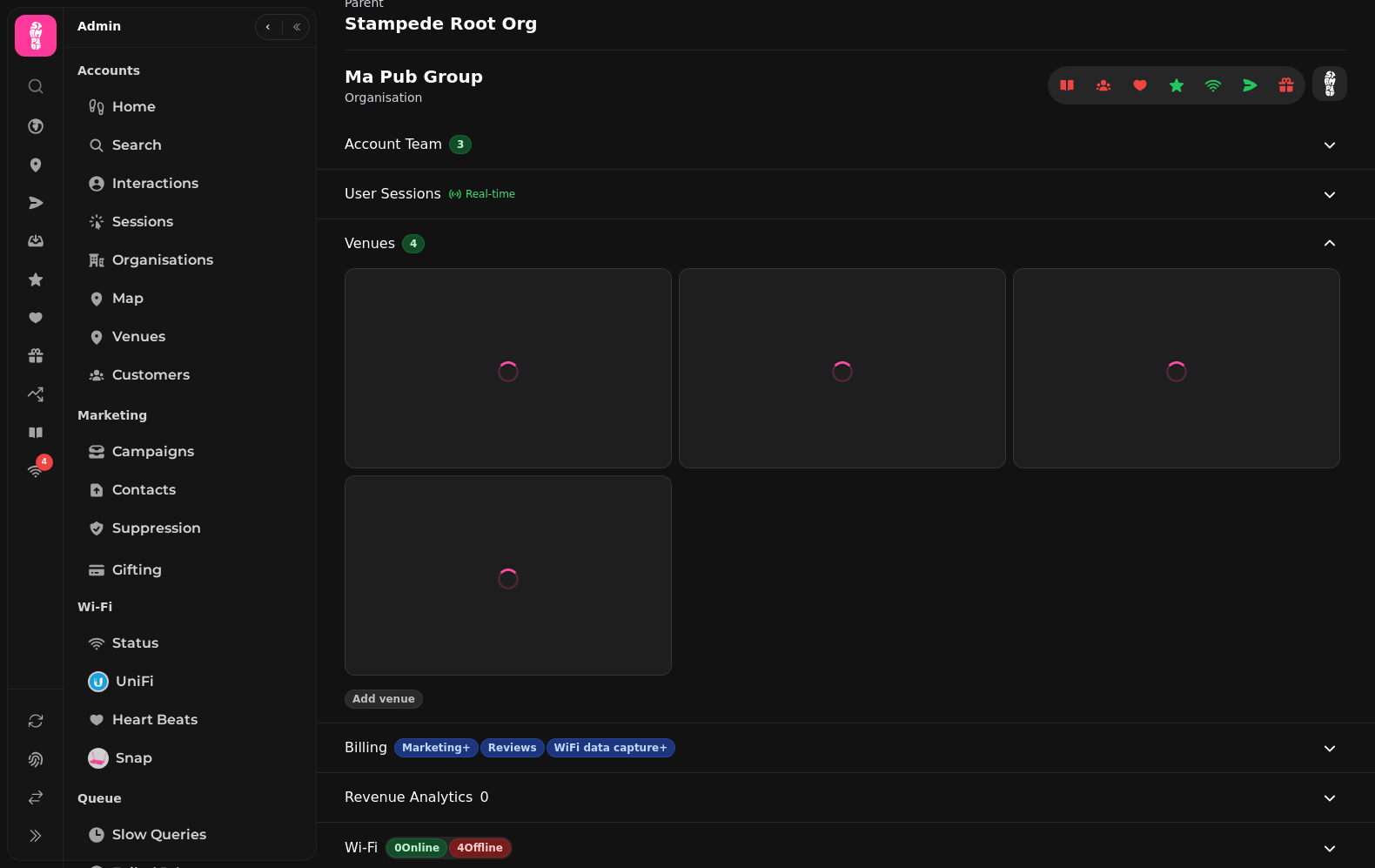
click at [573, 446] on div at bounding box center [508, 367] width 327 height 200
click at [465, 440] on div at bounding box center [508, 367] width 327 height 200
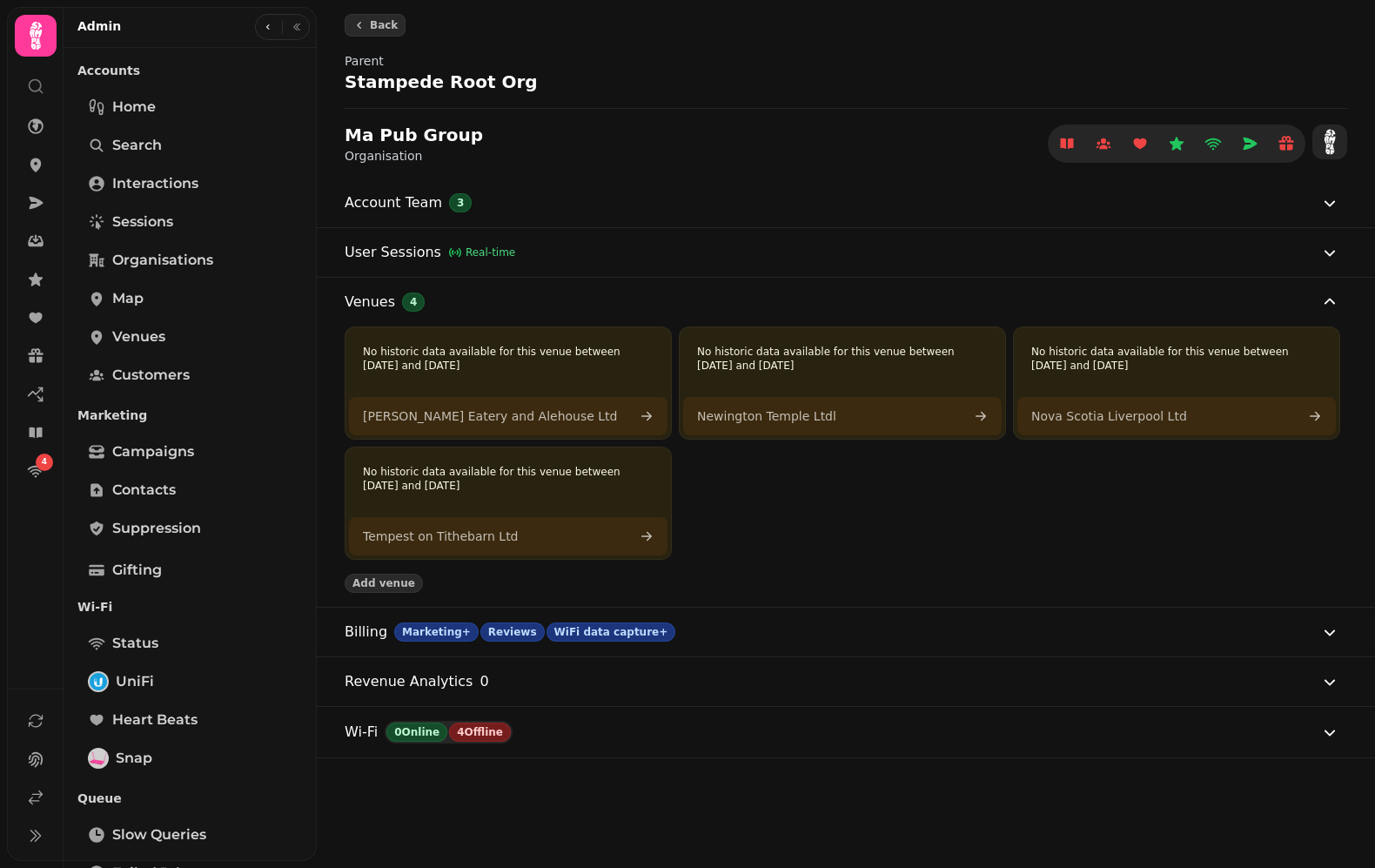
scroll to position [0, 0]
click at [564, 534] on link "Tempest on Tithebarn Ltd" at bounding box center [508, 536] width 318 height 38
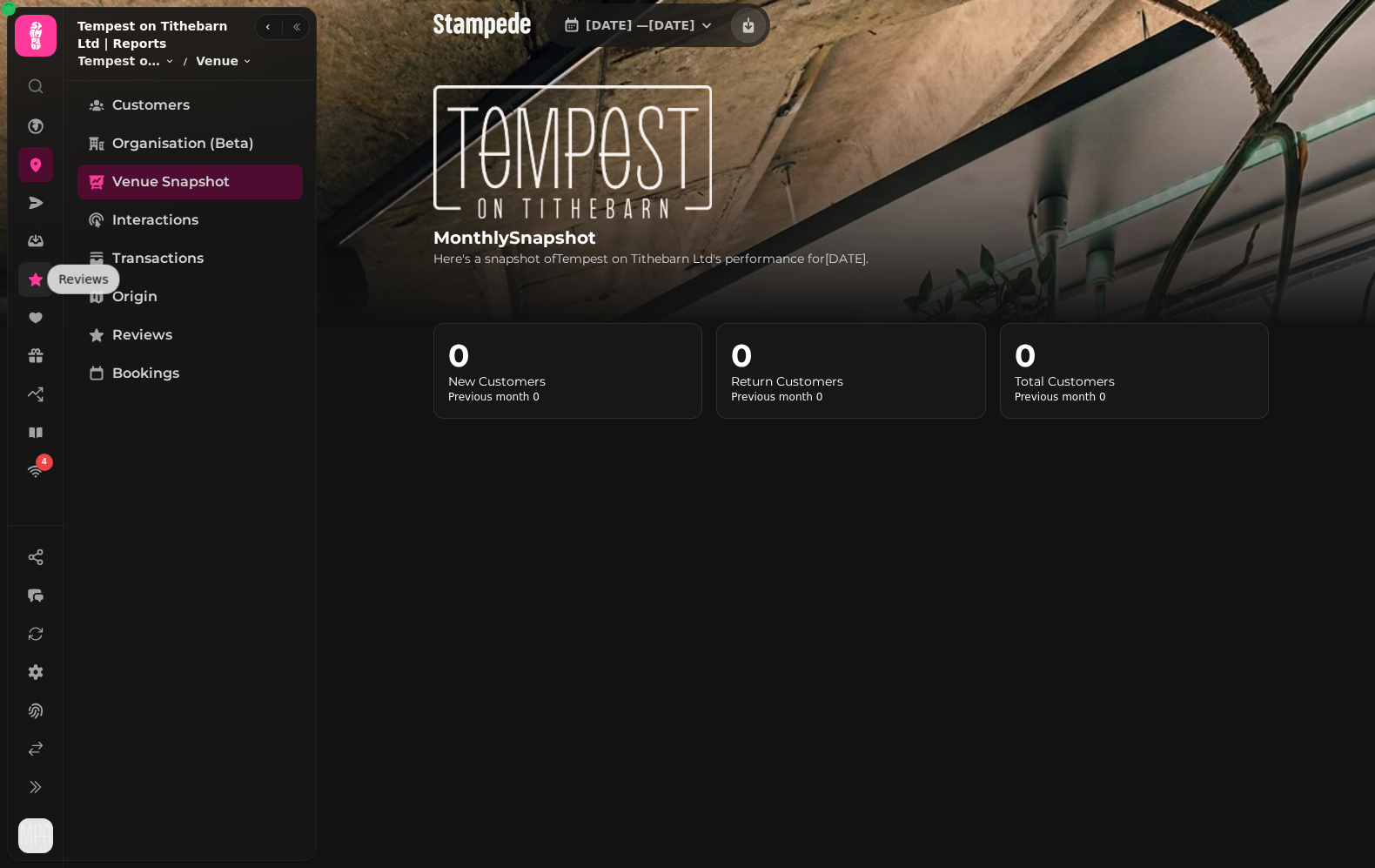
click at [38, 276] on icon at bounding box center [36, 278] width 14 height 13
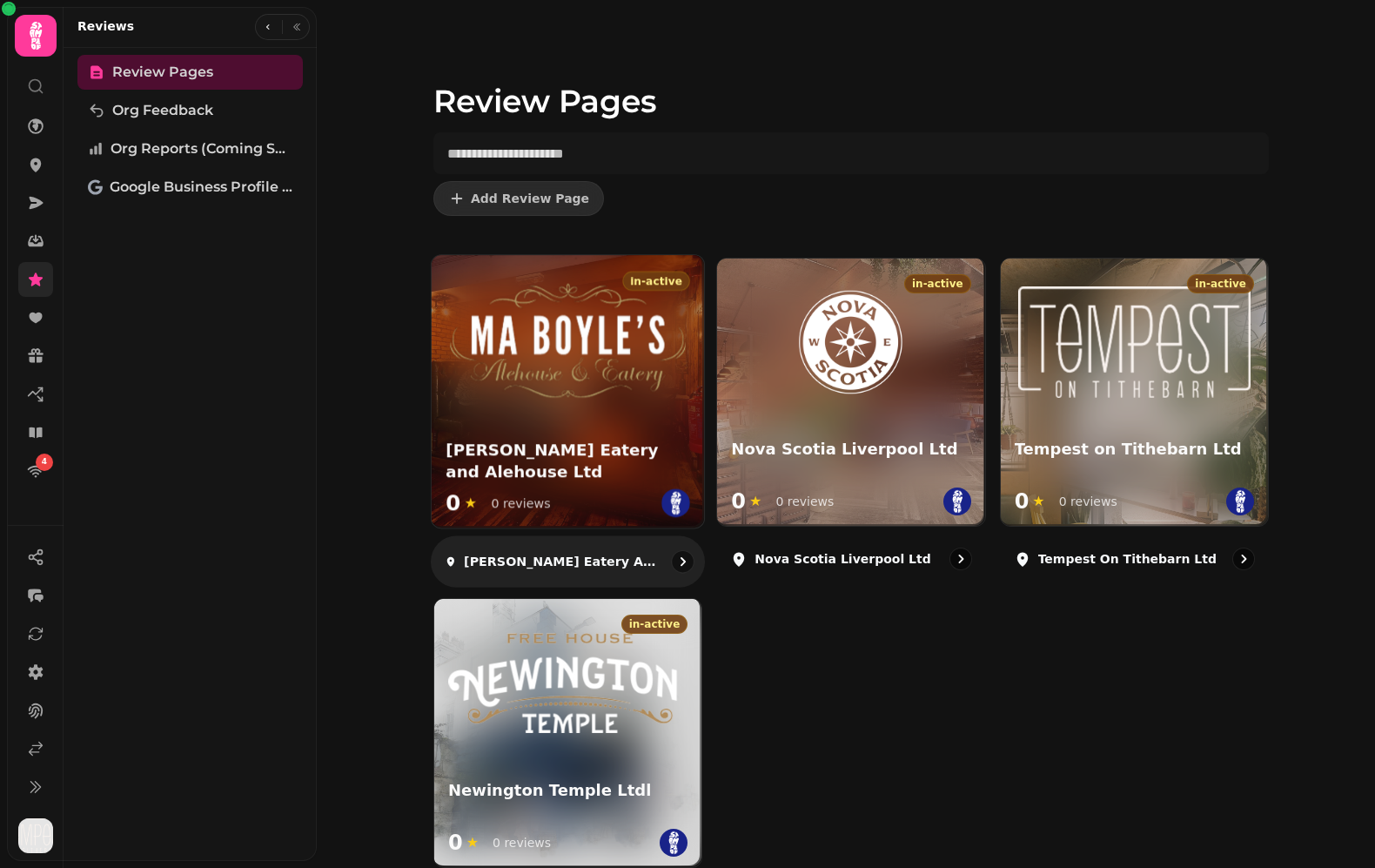
click at [555, 464] on h3 "Ma Boyle's Eatery and Alehouse Ltd" at bounding box center [569, 461] width 245 height 43
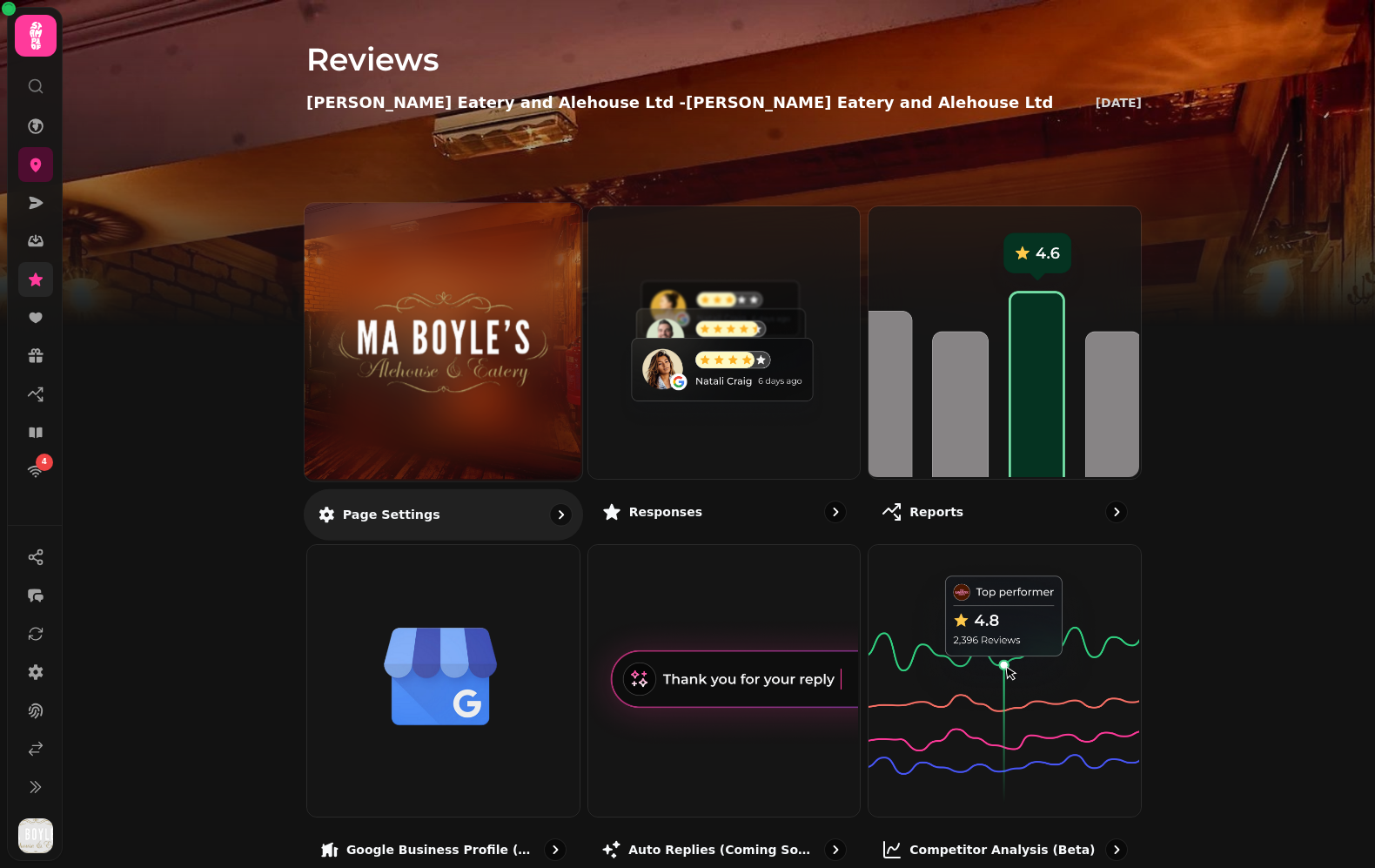
click at [516, 385] on img at bounding box center [443, 341] width 208 height 114
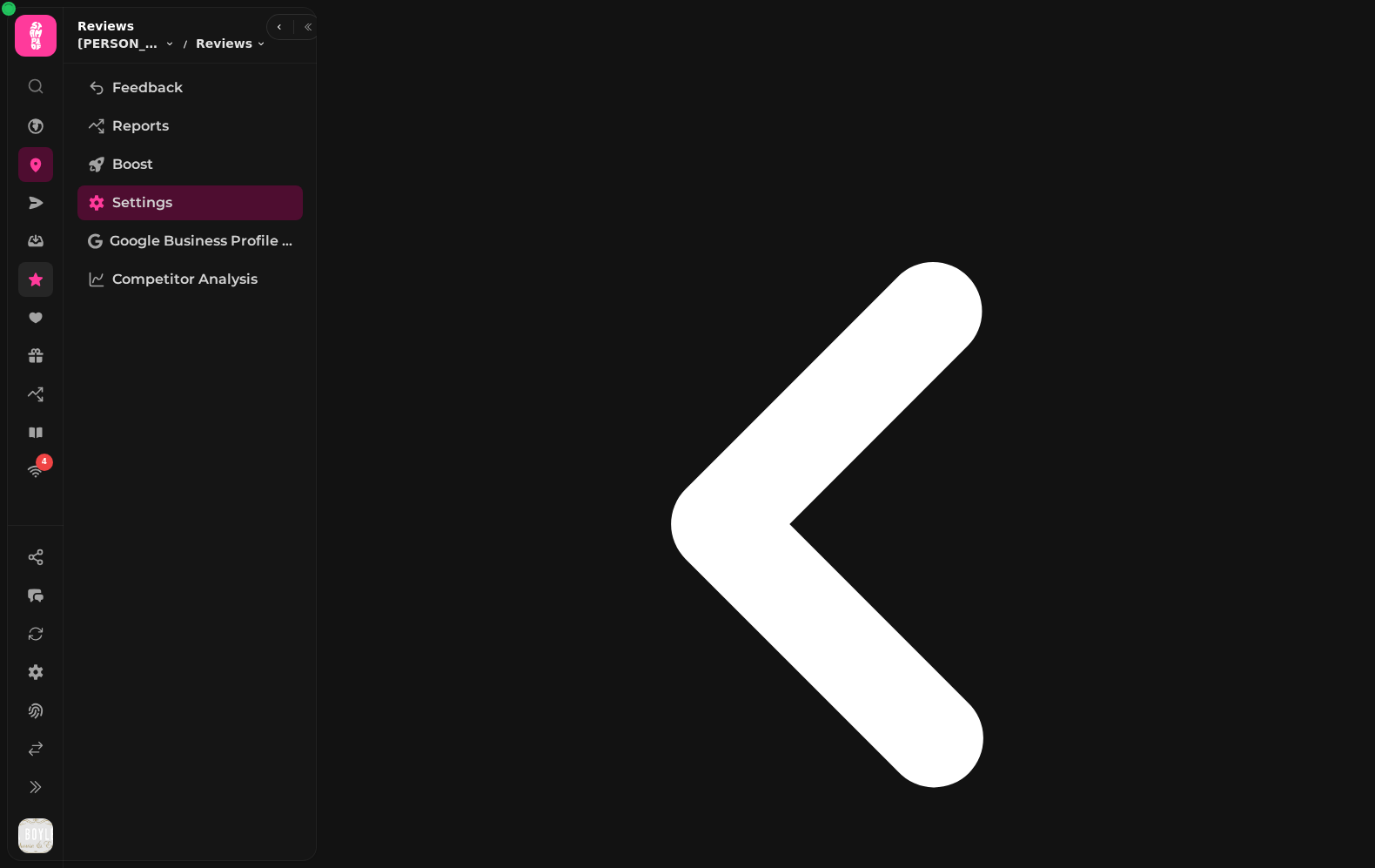
drag, startPoint x: 407, startPoint y: 59, endPoint x: 348, endPoint y: 57, distance: 59.0
copy label "Page title"
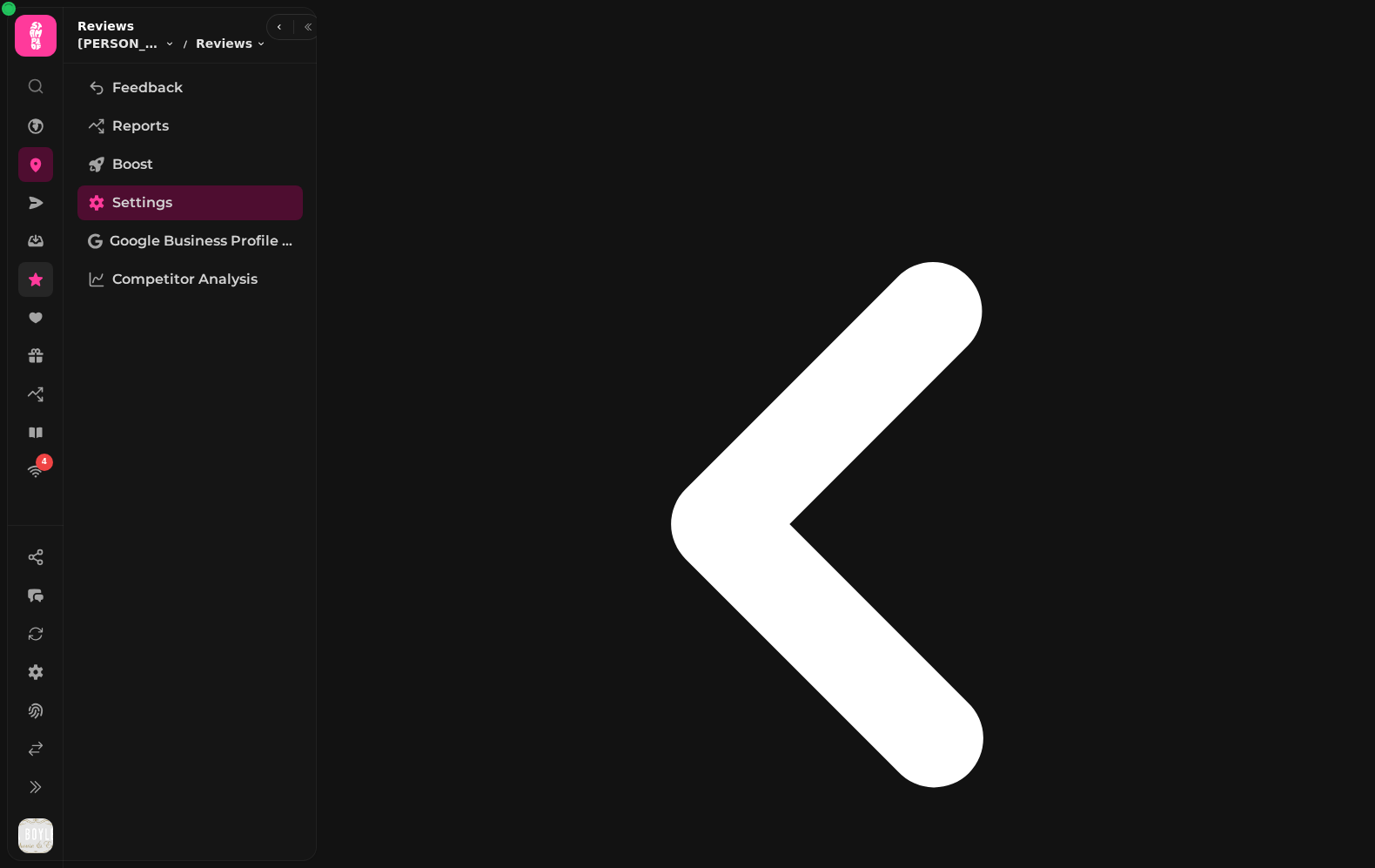
select select "**********"
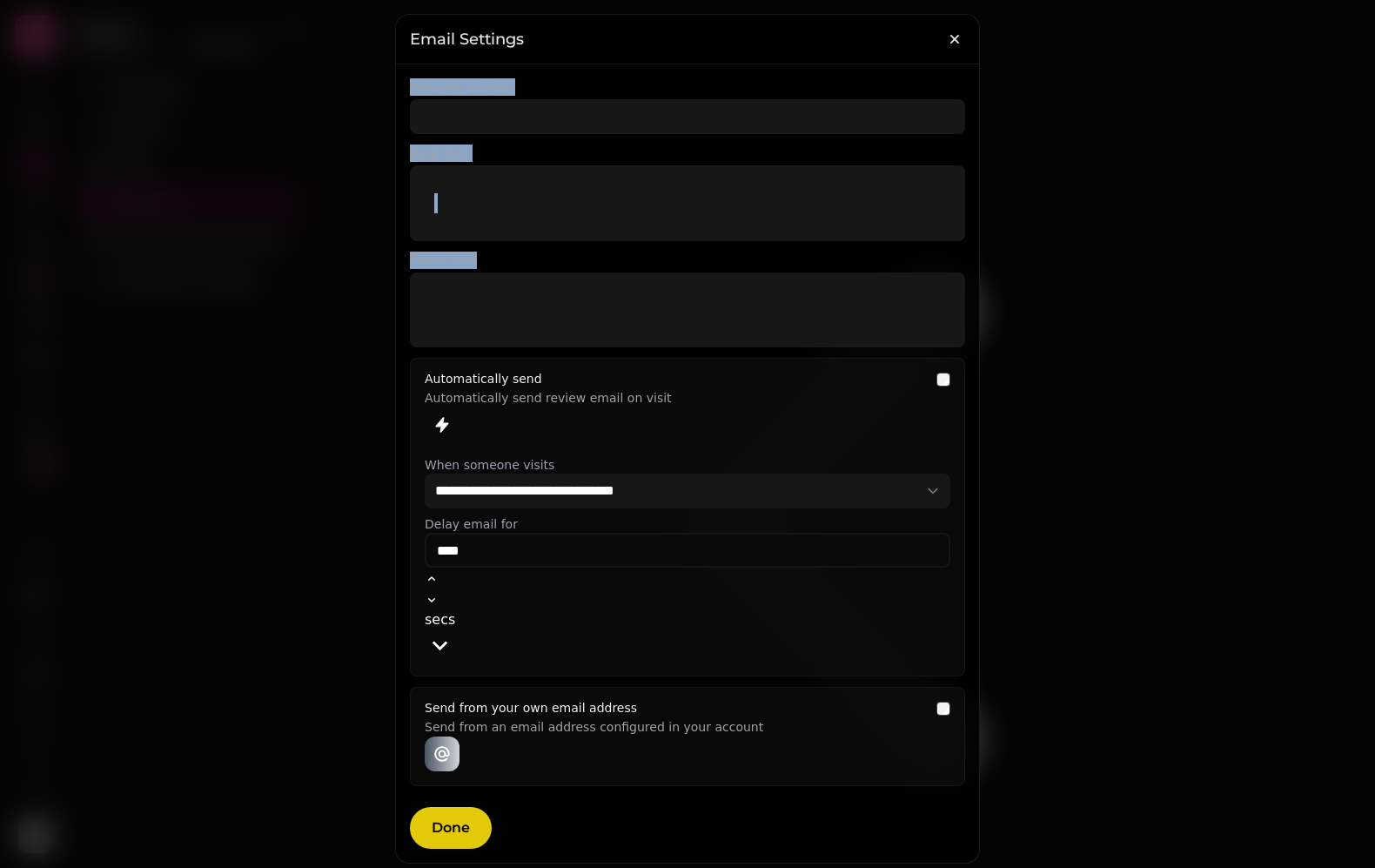
drag, startPoint x: 410, startPoint y: 83, endPoint x: 484, endPoint y: 260, distance: 191.8
click at [484, 260] on div "**********" at bounding box center [688, 464] width 555 height 770
copy div "Message subject Body text Footer text"
click at [957, 35] on icon "button" at bounding box center [955, 40] width 9 height 9
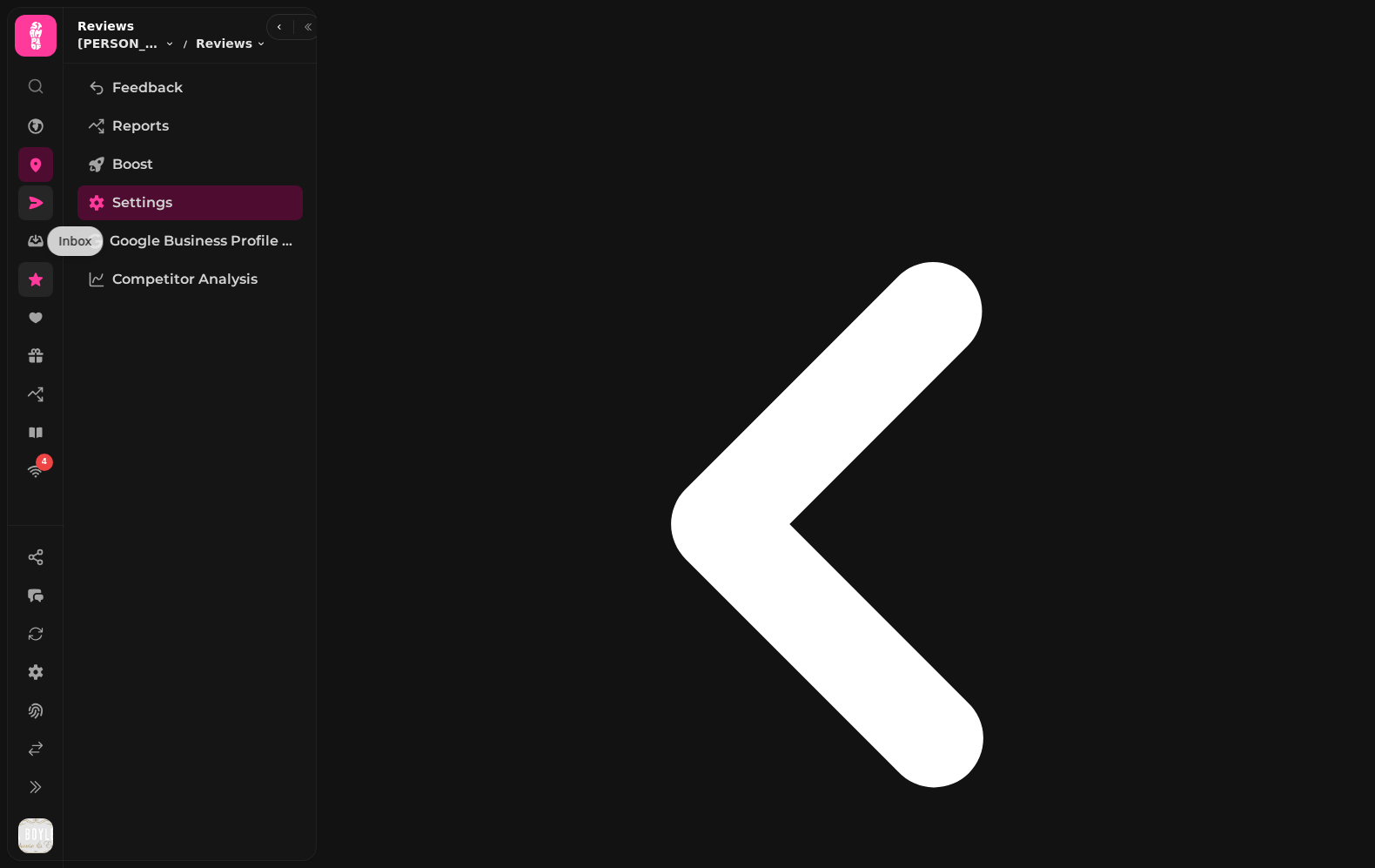
click at [33, 202] on icon at bounding box center [36, 203] width 18 height 18
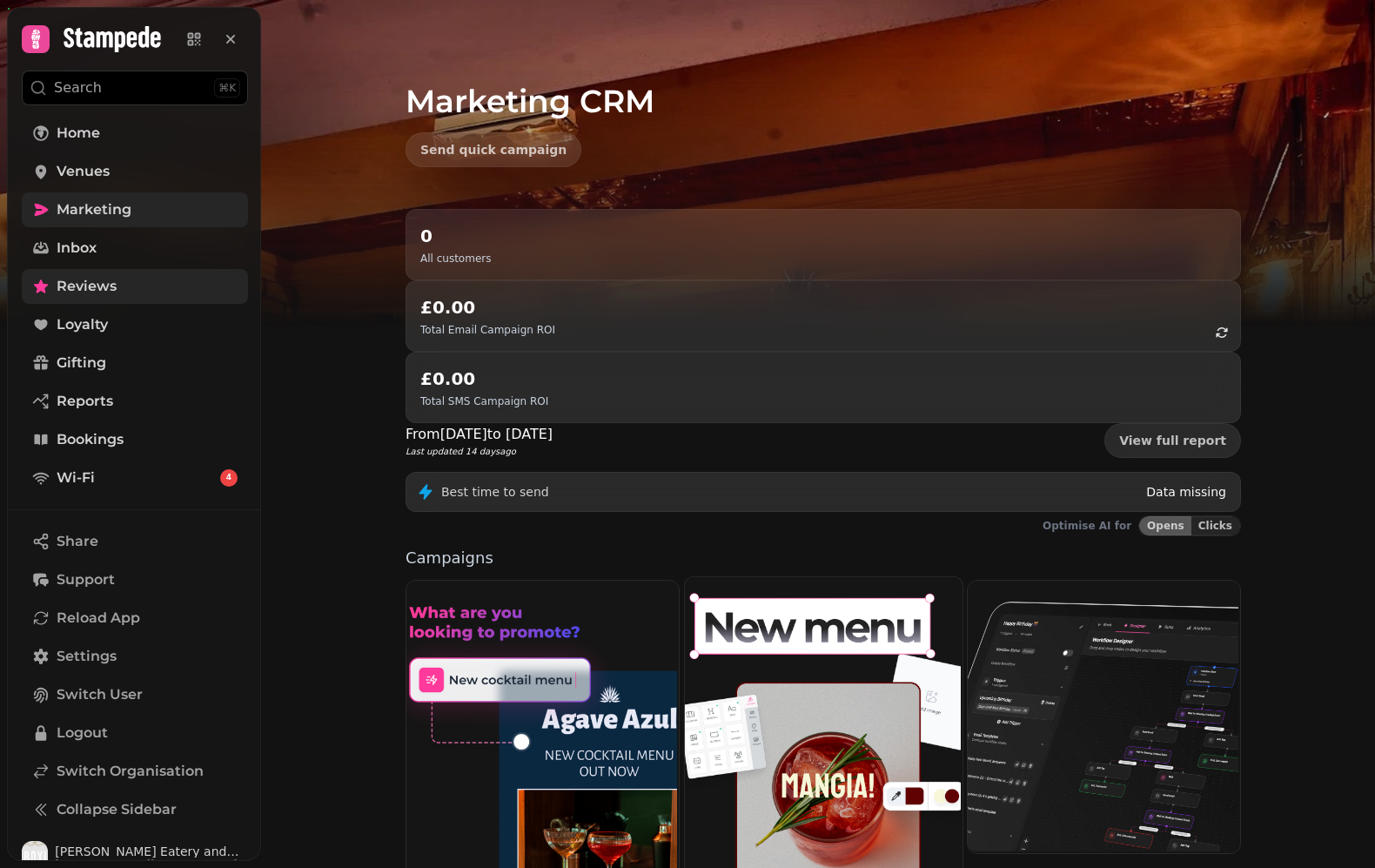
scroll to position [213, 0]
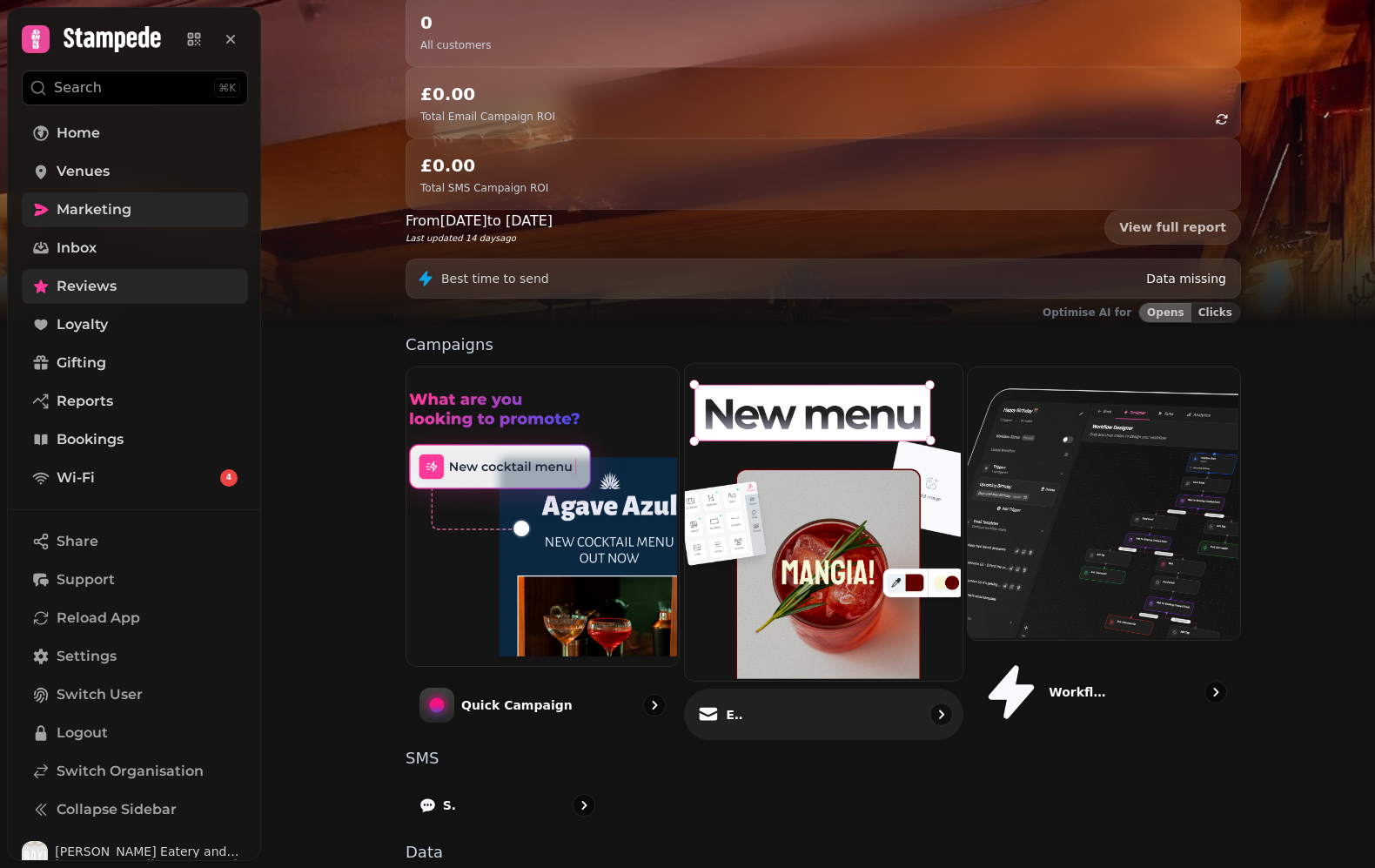
click at [843, 453] on img at bounding box center [821, 521] width 278 height 317
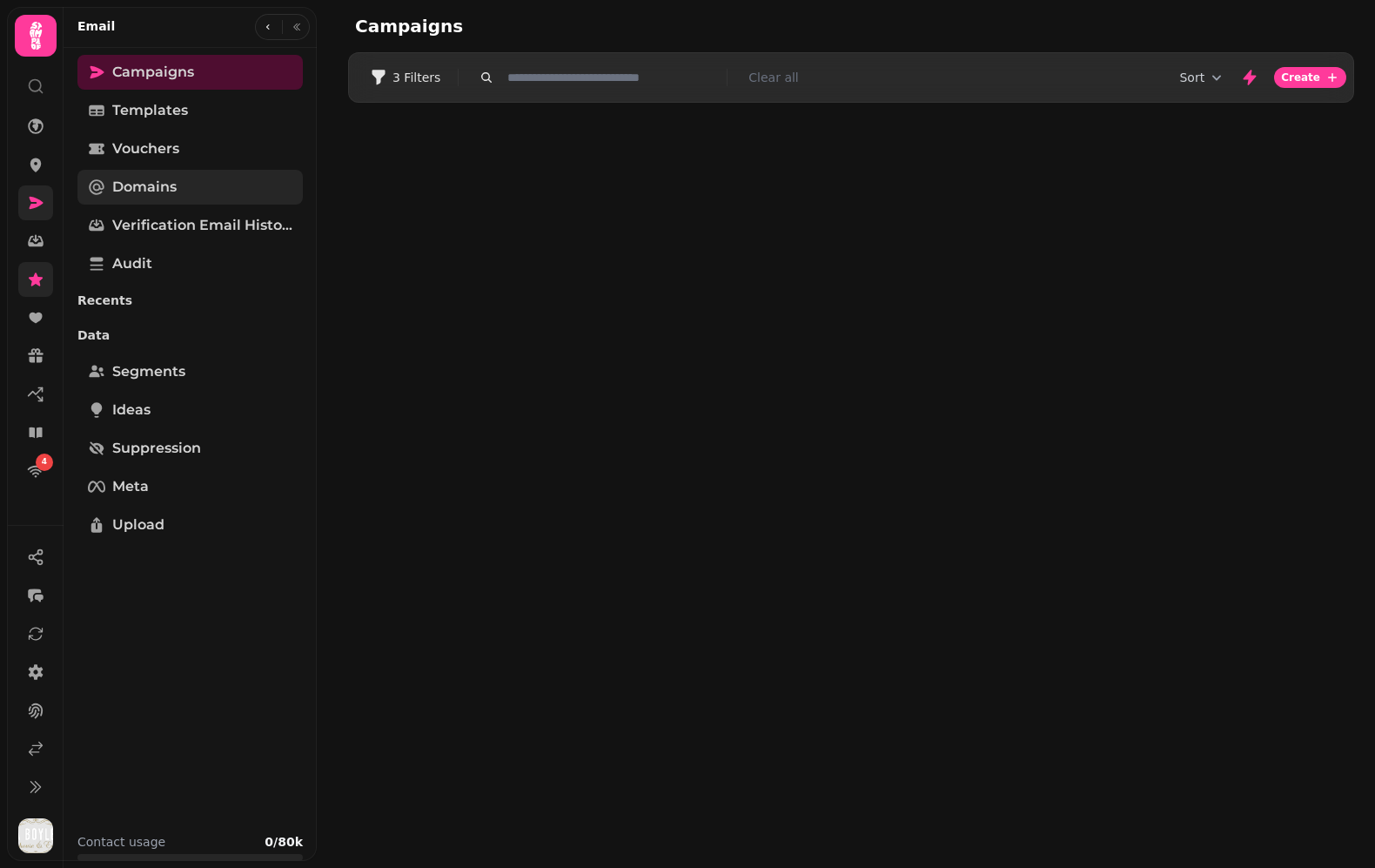
click at [170, 174] on link "Domains" at bounding box center [190, 188] width 226 height 35
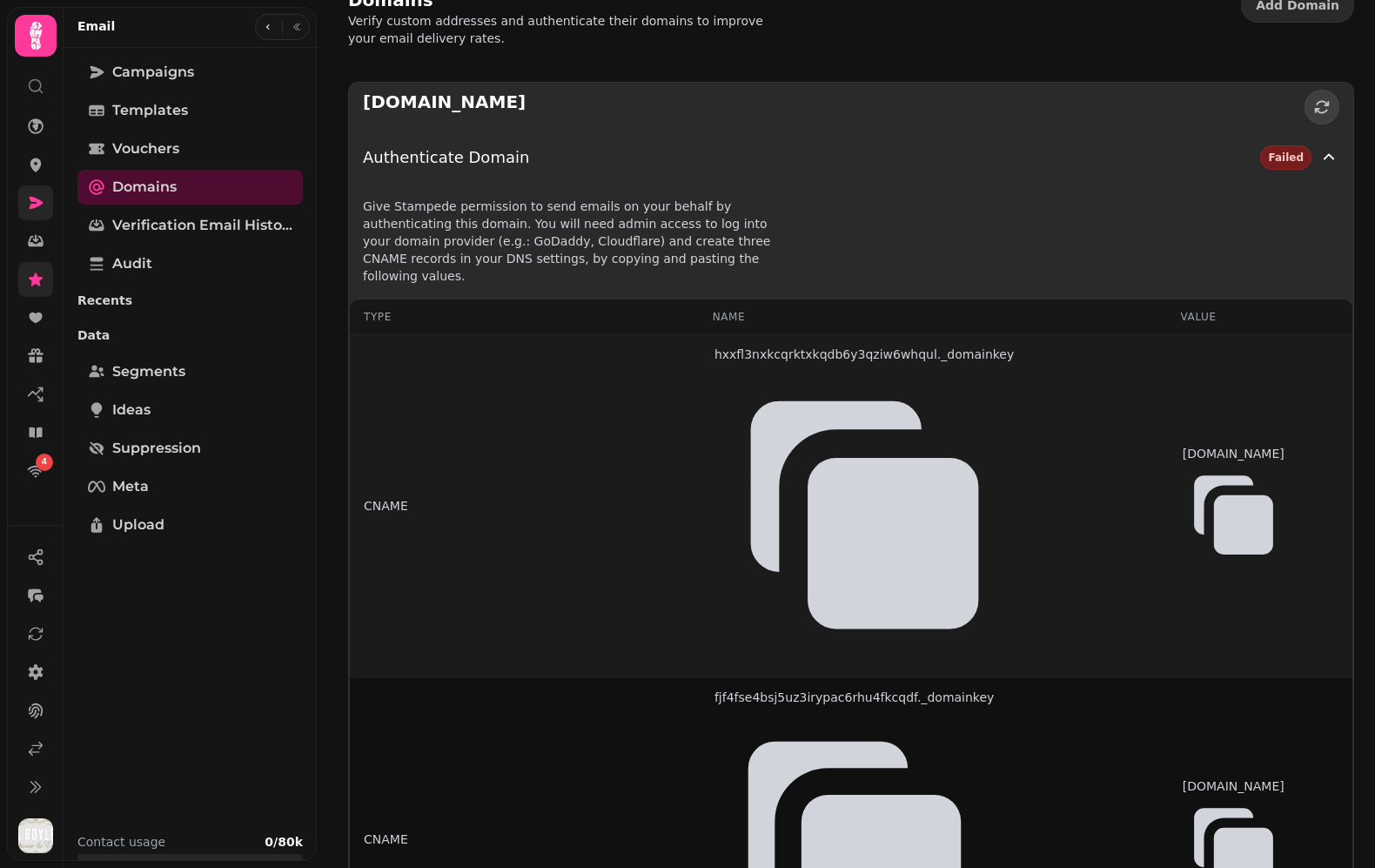
scroll to position [43, 0]
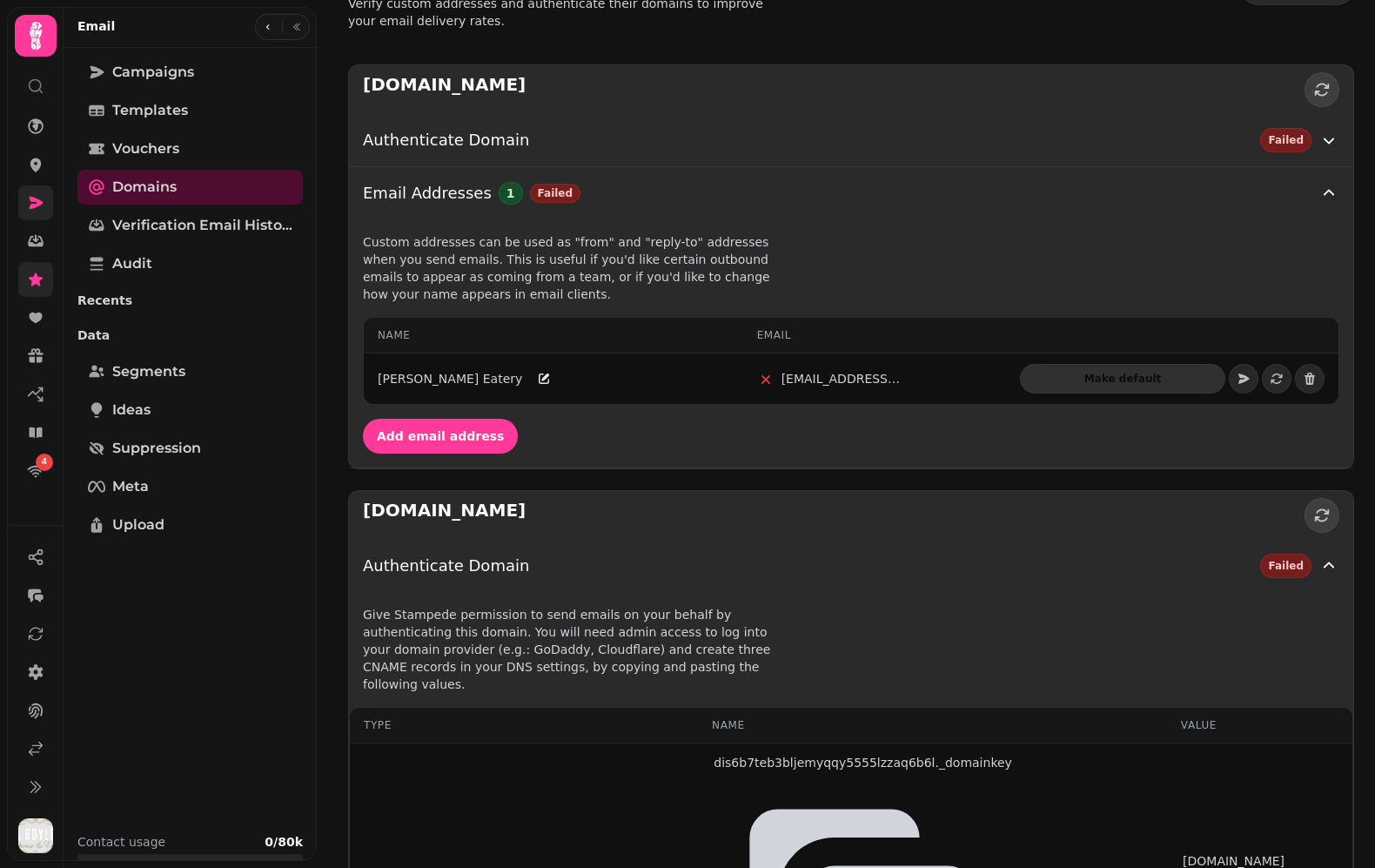
scroll to position [551, 0]
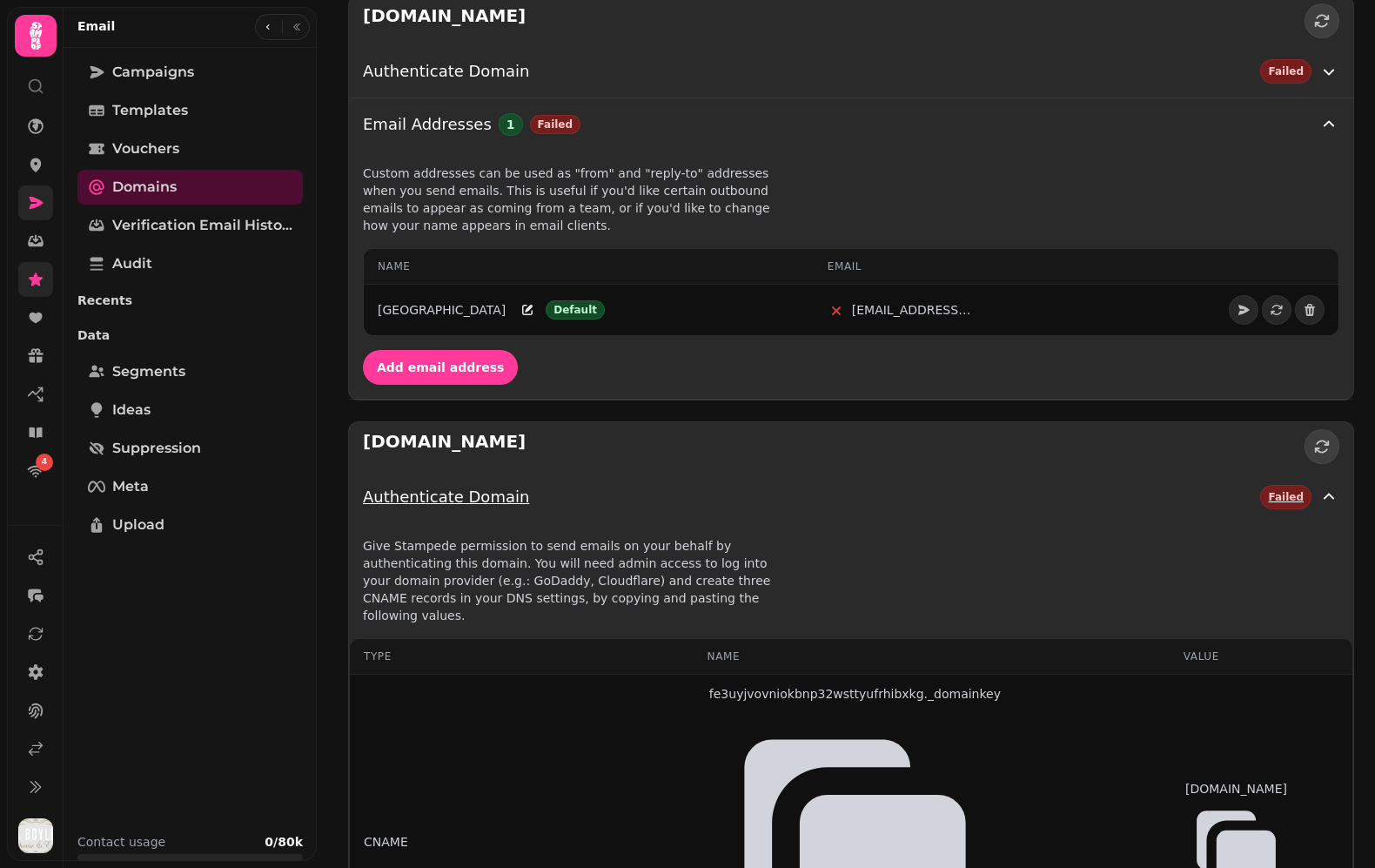
scroll to position [536, 0]
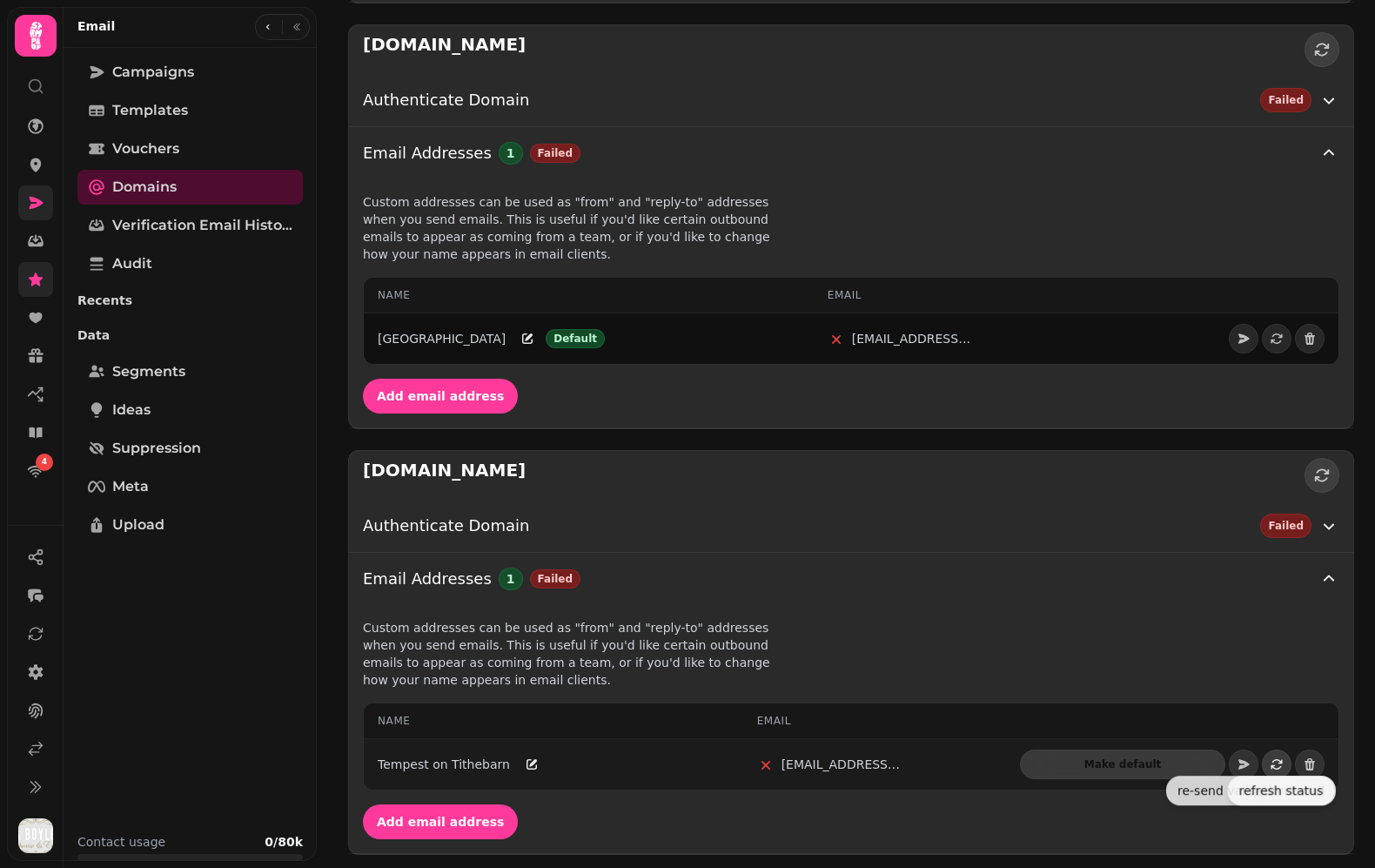
click at [1282, 760] on icon "button" at bounding box center [1277, 764] width 14 height 14
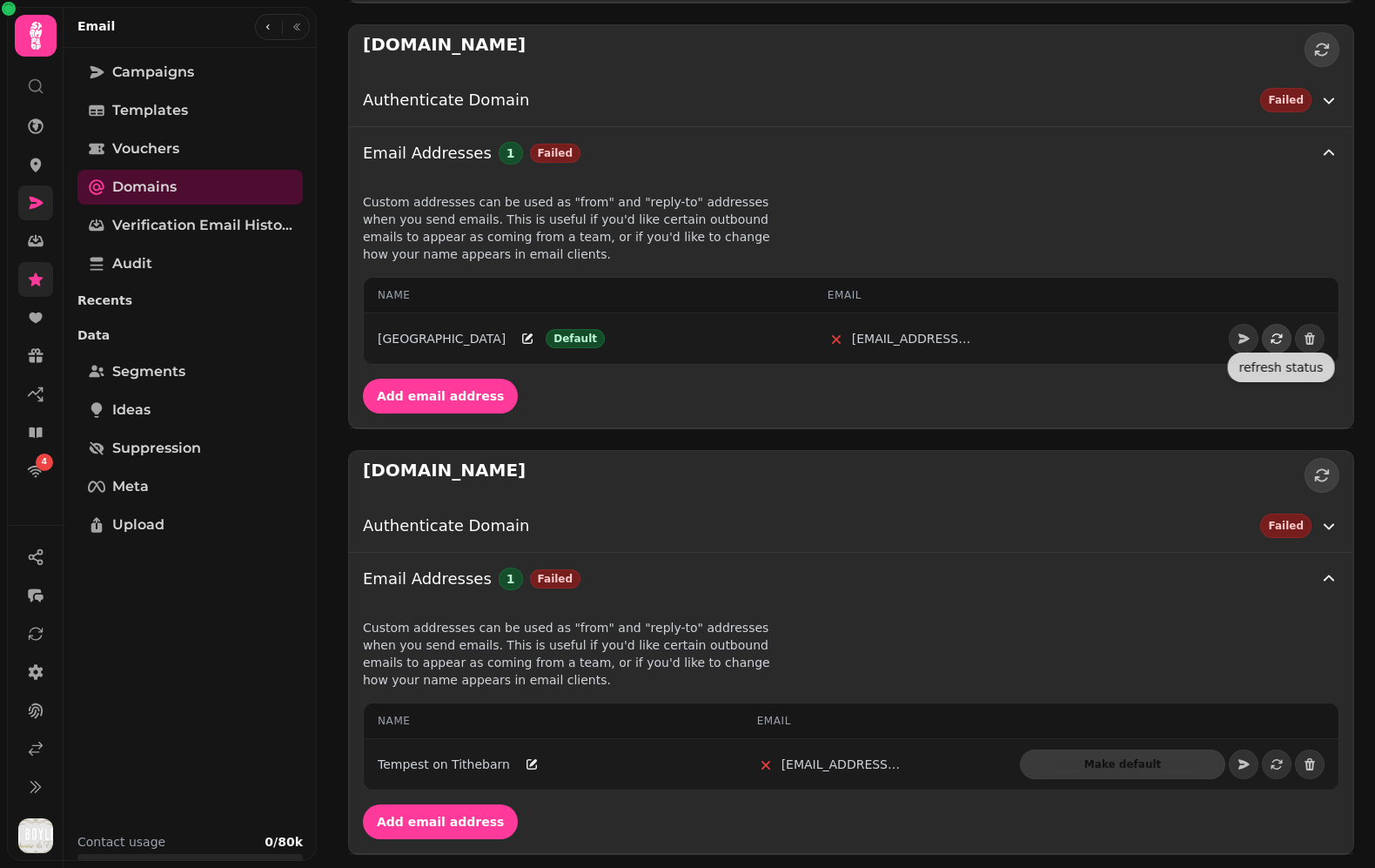
click at [1278, 340] on icon "button" at bounding box center [1277, 338] width 14 height 14
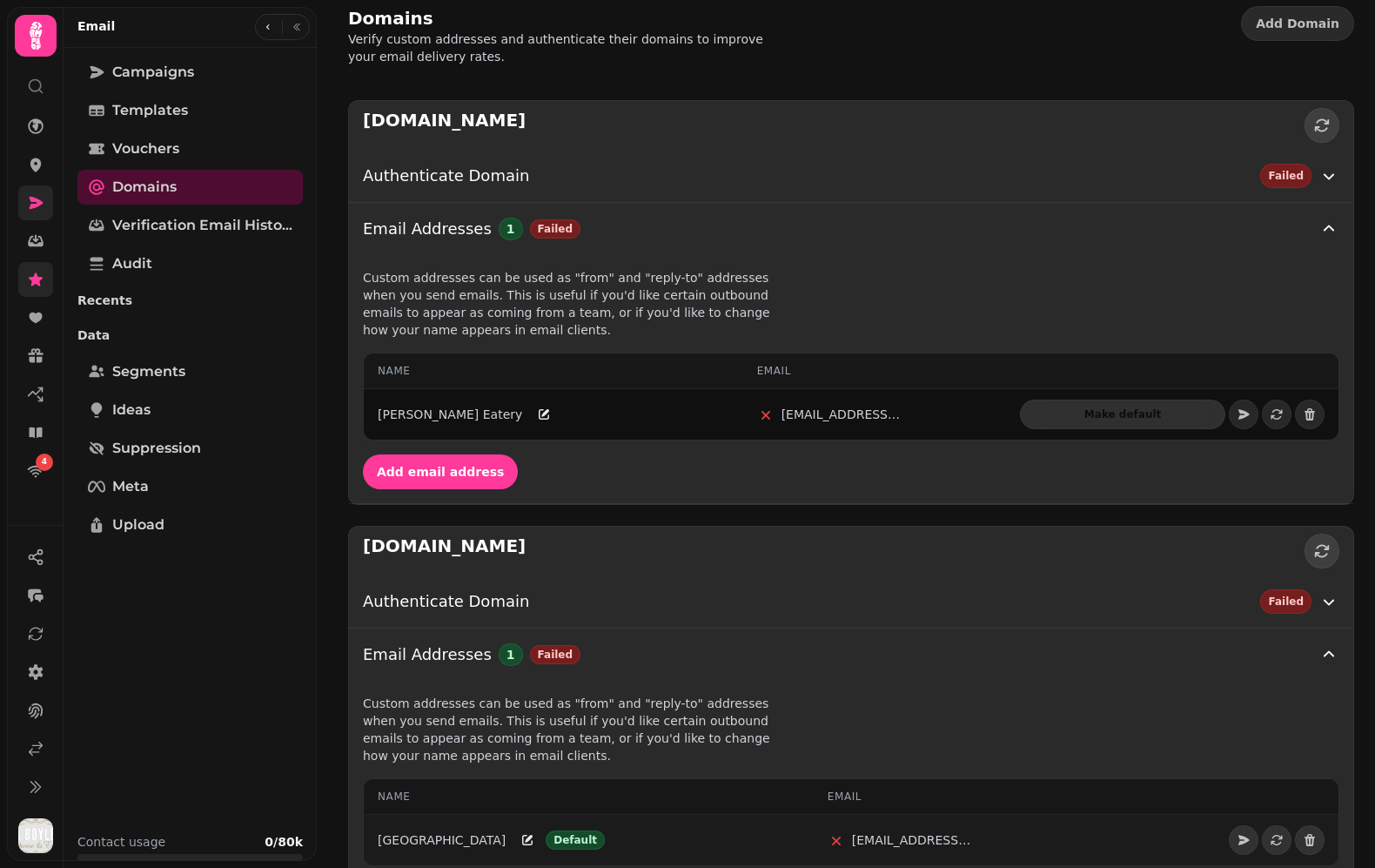
scroll to position [1, 0]
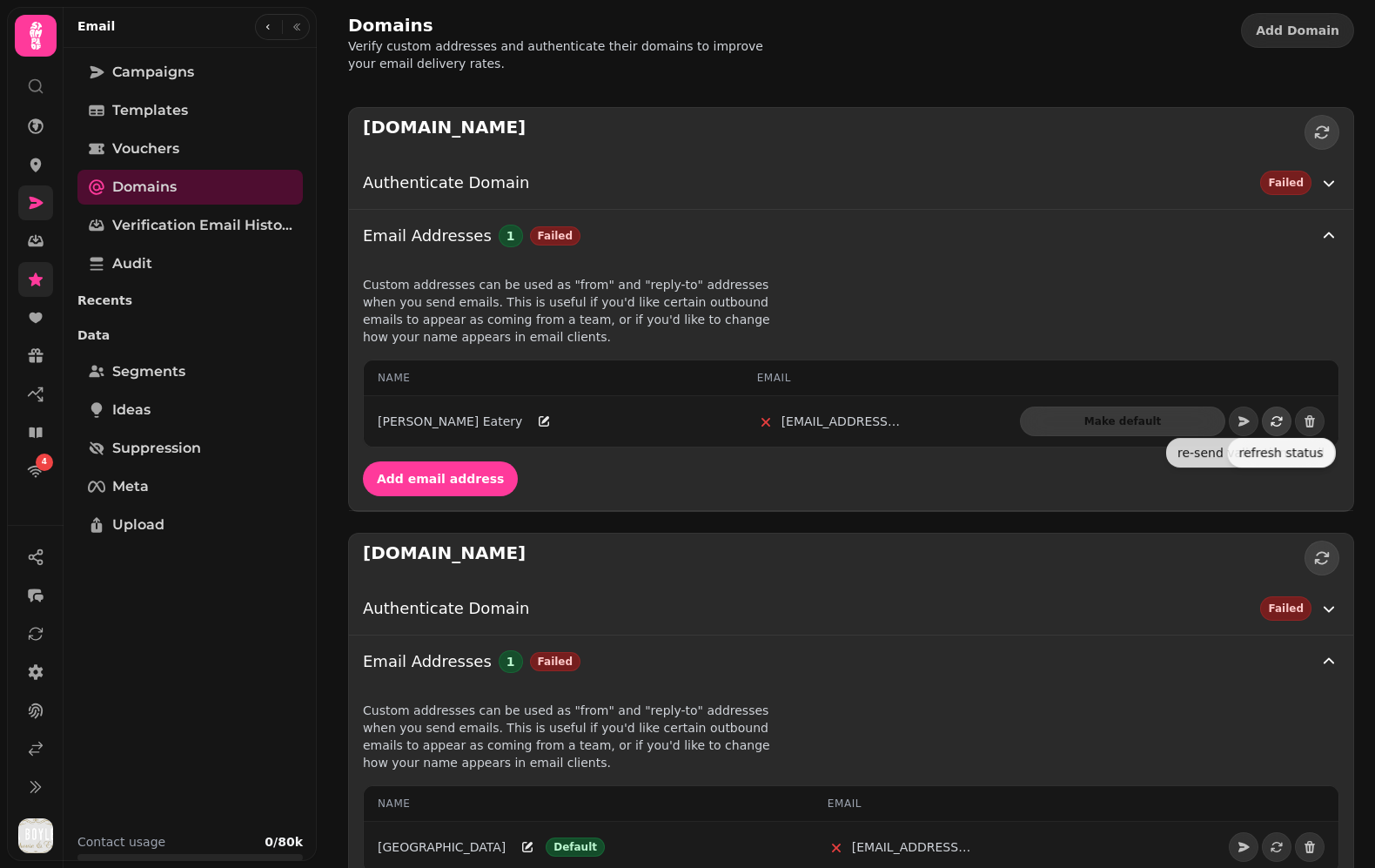
click at [1278, 419] on icon "button" at bounding box center [1277, 421] width 14 height 14
click at [1126, 183] on div "Authenticate Domain Failed" at bounding box center [841, 183] width 955 height 25
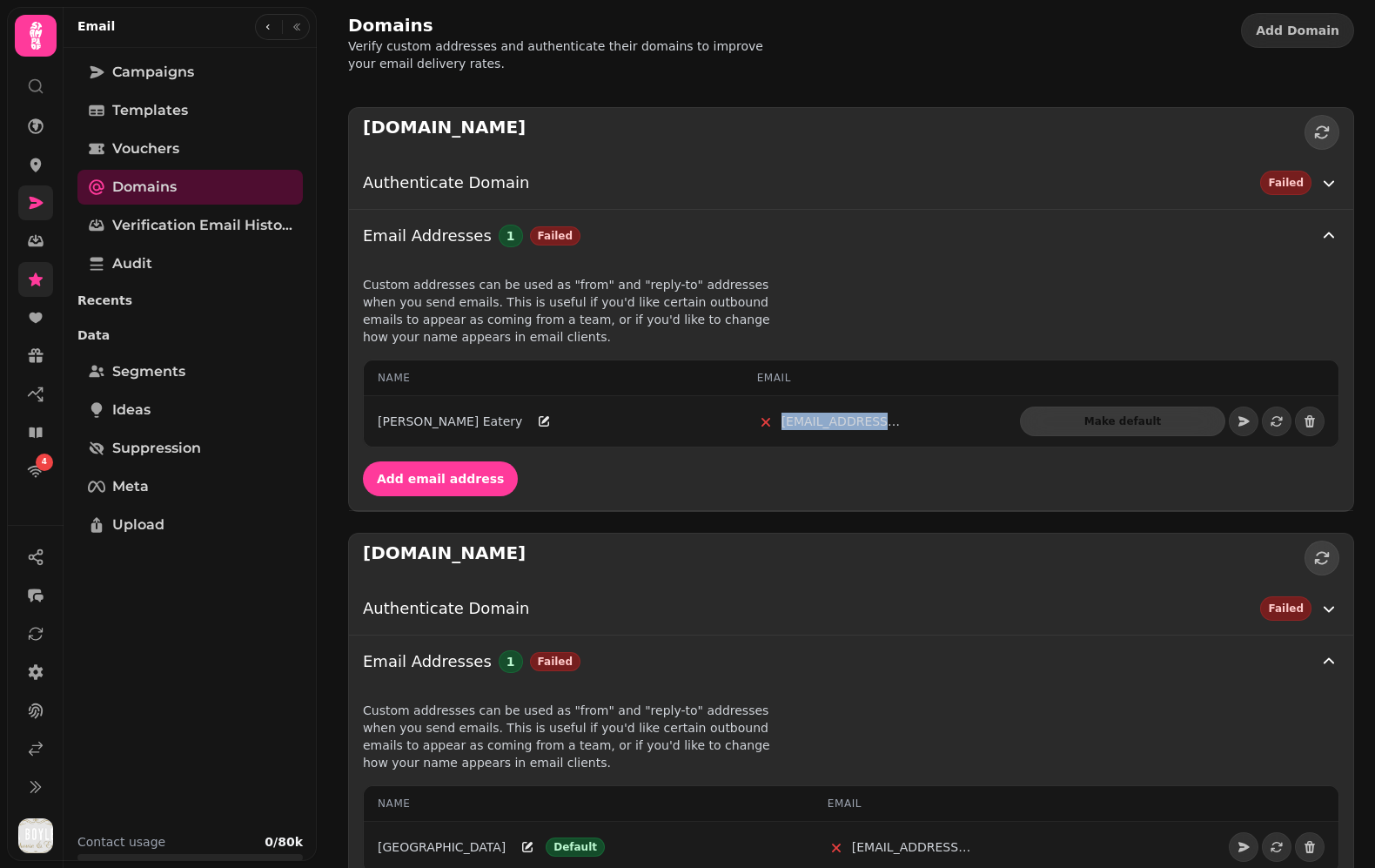
drag, startPoint x: 787, startPoint y: 419, endPoint x: 912, endPoint y: 417, distance: 125.0
click at [912, 417] on div "hello@mapubgroup.co.uk" at bounding box center [875, 421] width 236 height 19
copy div "hello@mapubgroup.co"
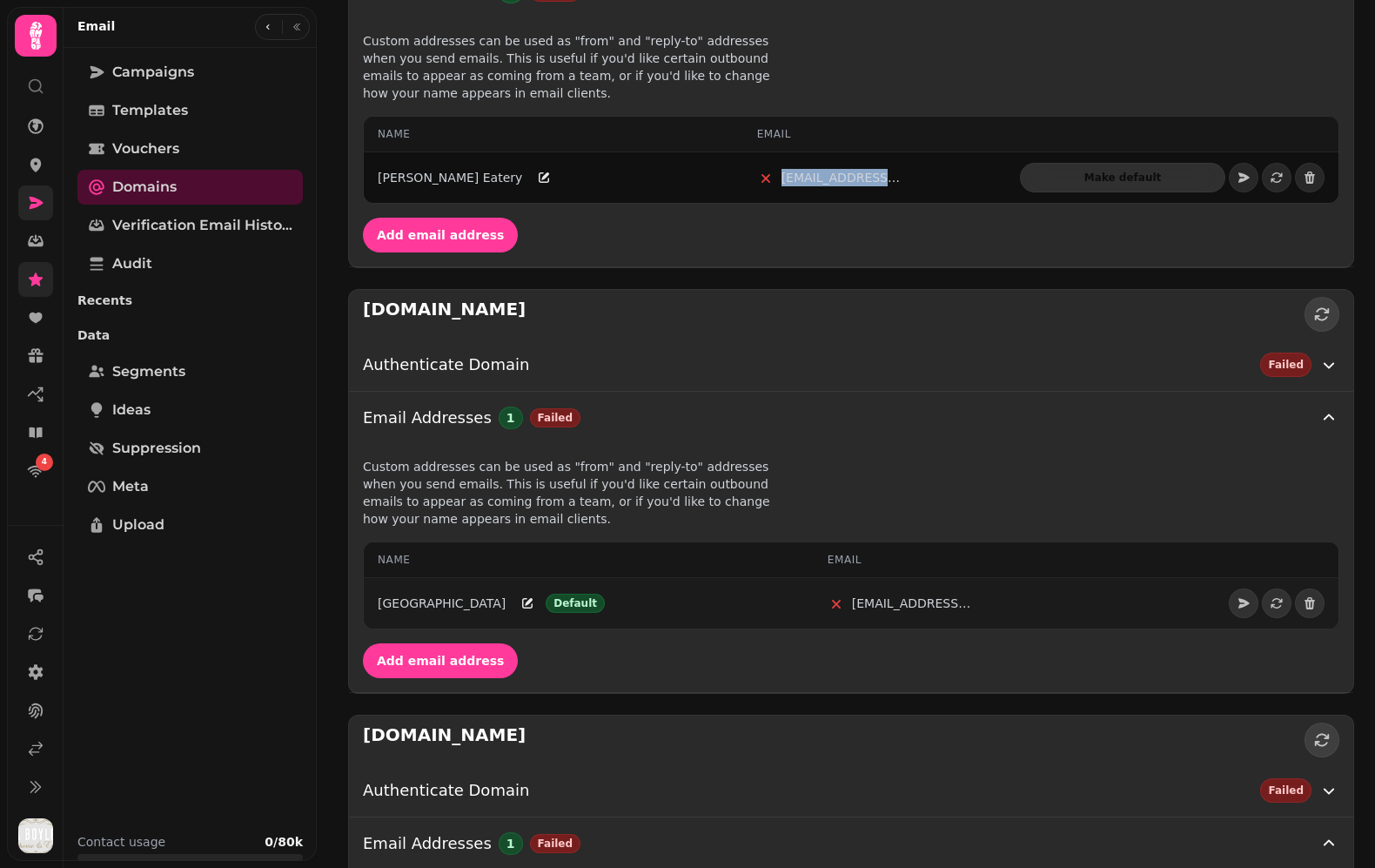
scroll to position [246, 0]
drag, startPoint x: 848, startPoint y: 600, endPoint x: 1016, endPoint y: 599, distance: 168.0
click at [1016, 599] on div "hello@novascotialiverpool.co.uk" at bounding box center [967, 603] width 279 height 19
copy div "hello@novascotialiverpool.co."
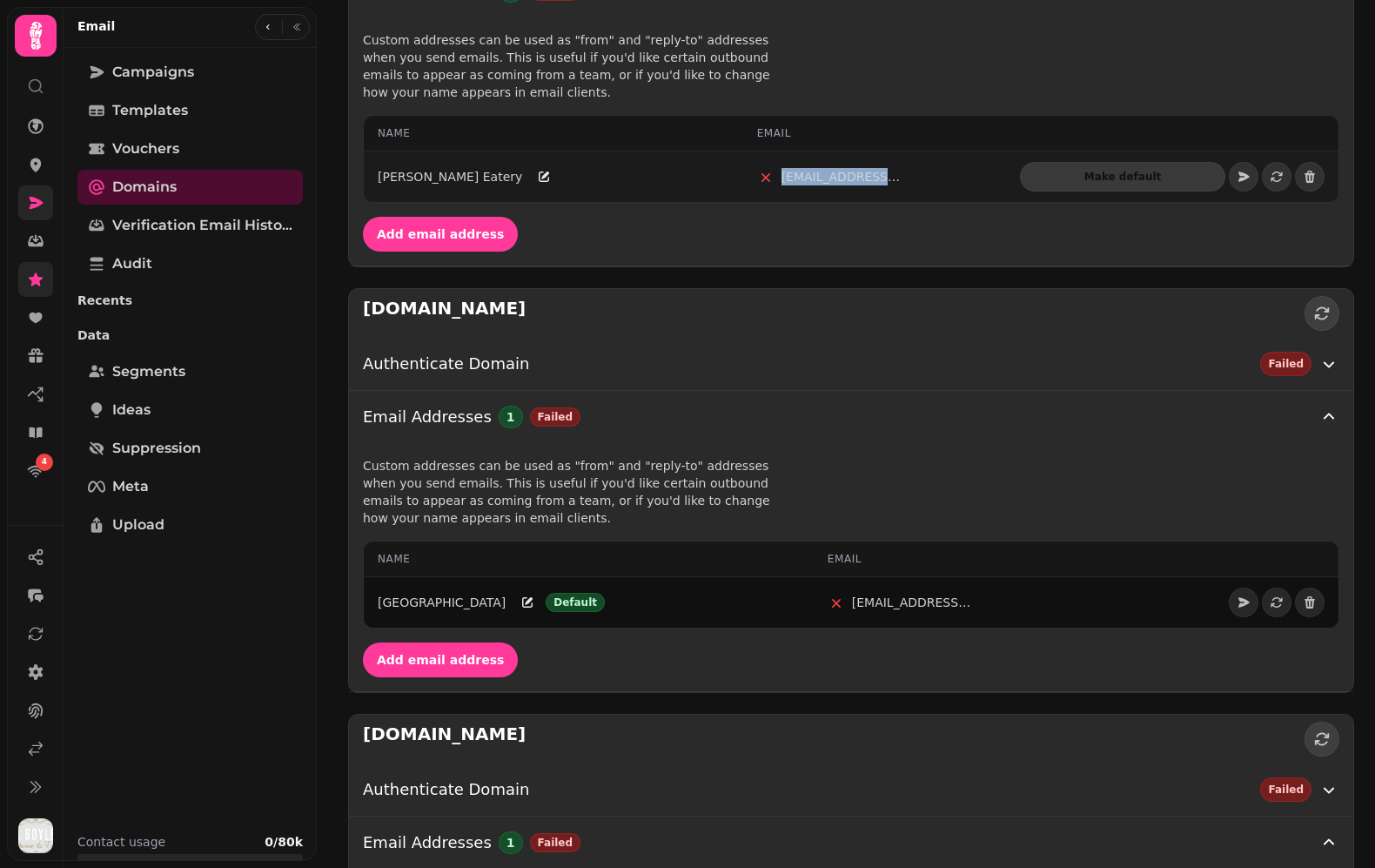
drag, startPoint x: 788, startPoint y: 172, endPoint x: 925, endPoint y: 172, distance: 137.0
click at [925, 172] on div "hello@mapubgroup.co.uk" at bounding box center [875, 177] width 236 height 19
copy div "hello@mapubgroup.co.u"
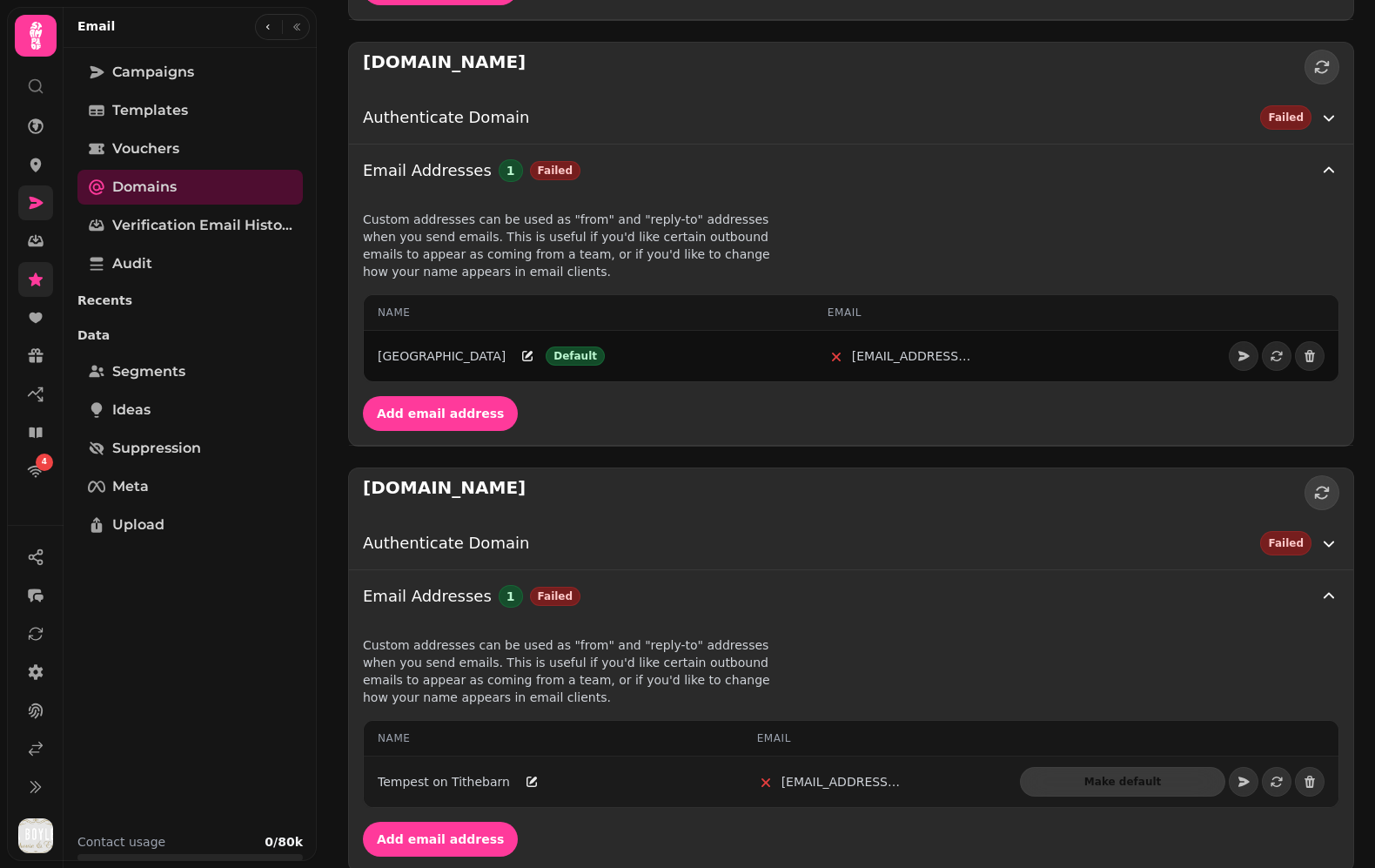
scroll to position [509, 0]
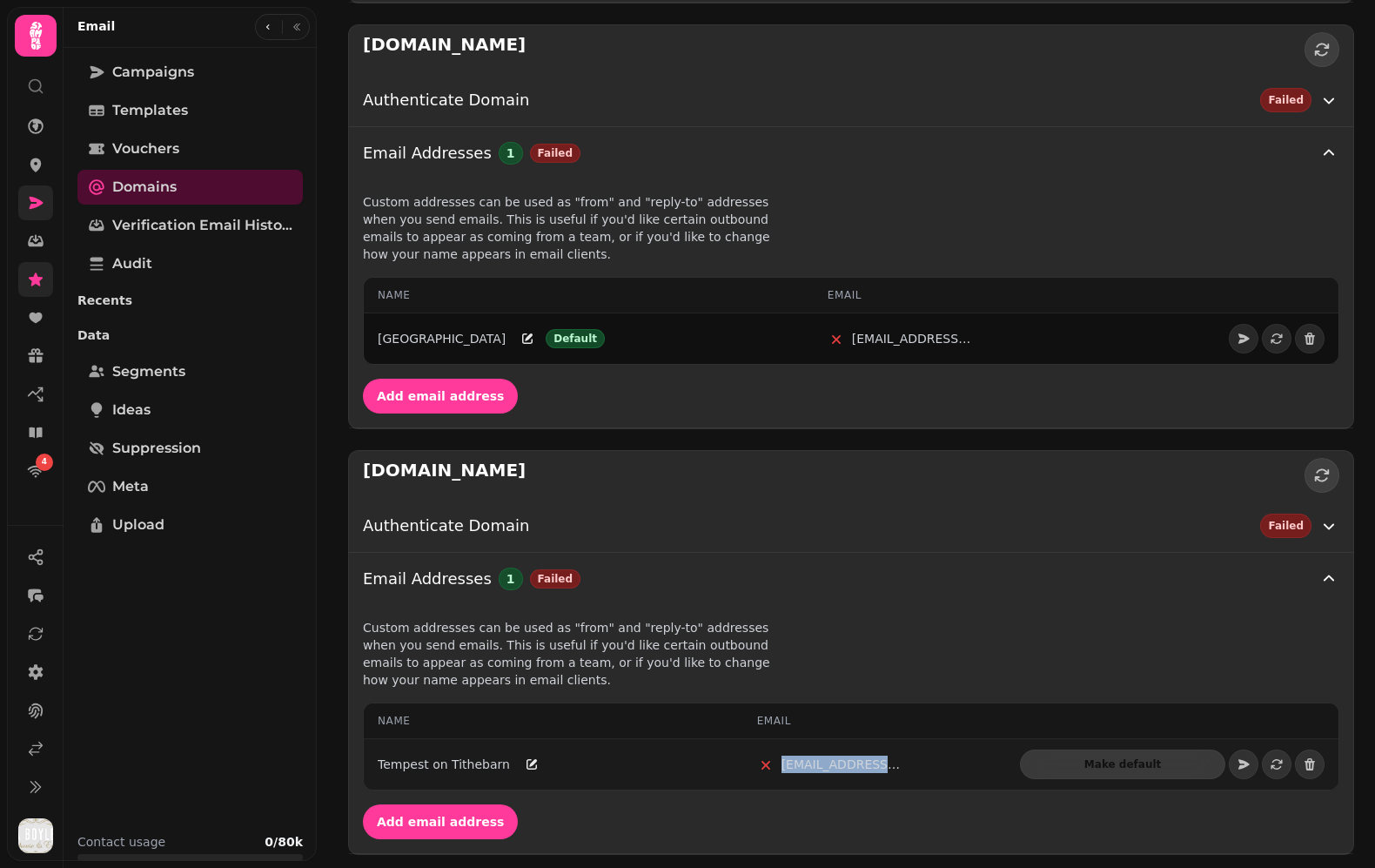
drag, startPoint x: 788, startPoint y: 759, endPoint x: 933, endPoint y: 756, distance: 145.0
click at [933, 756] on div "hello@tempestontithebarn.co.uk" at bounding box center [875, 764] width 236 height 19
copy div "hello@tempestontithebar"
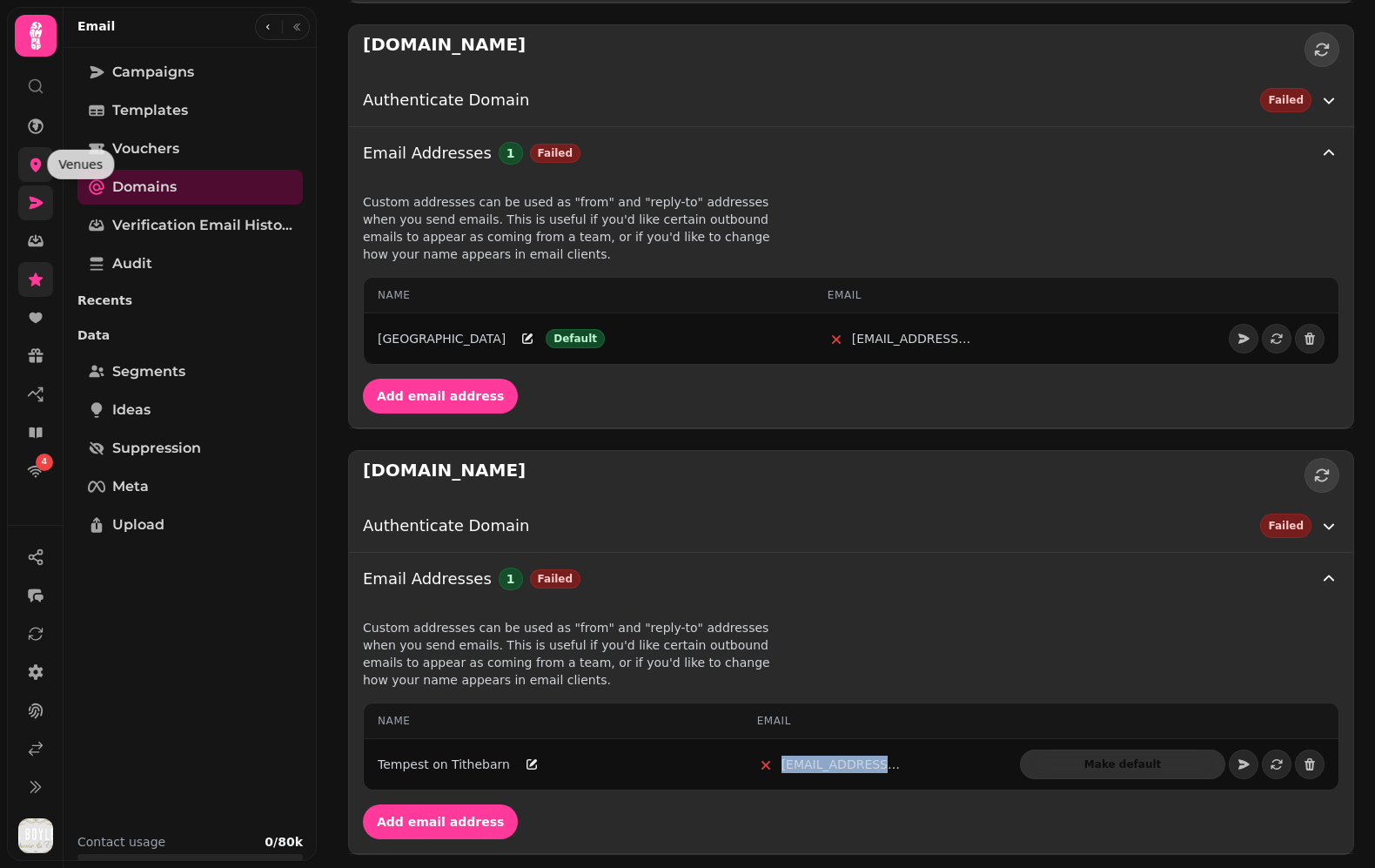
click at [40, 159] on icon at bounding box center [36, 165] width 18 height 18
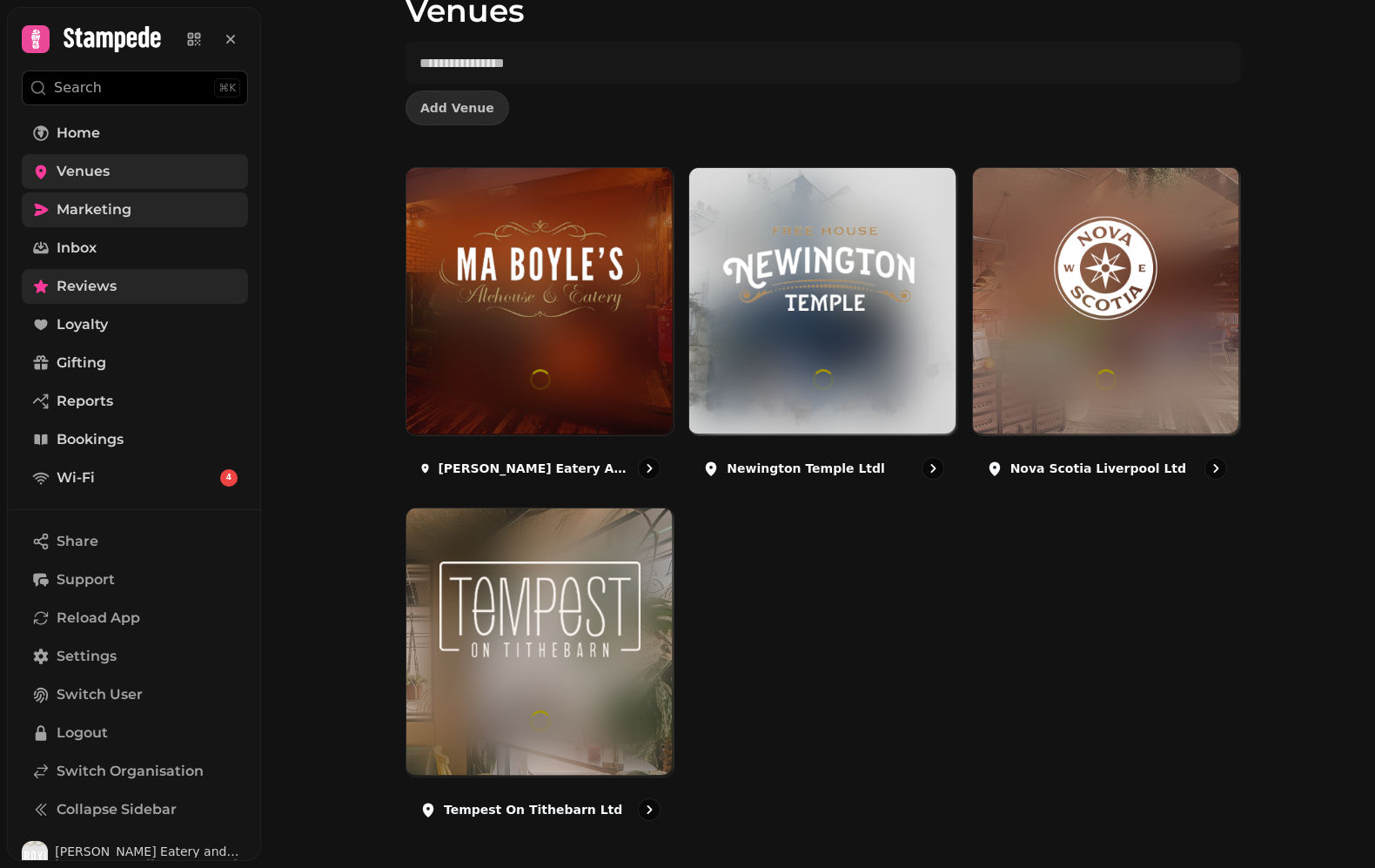
scroll to position [86, 0]
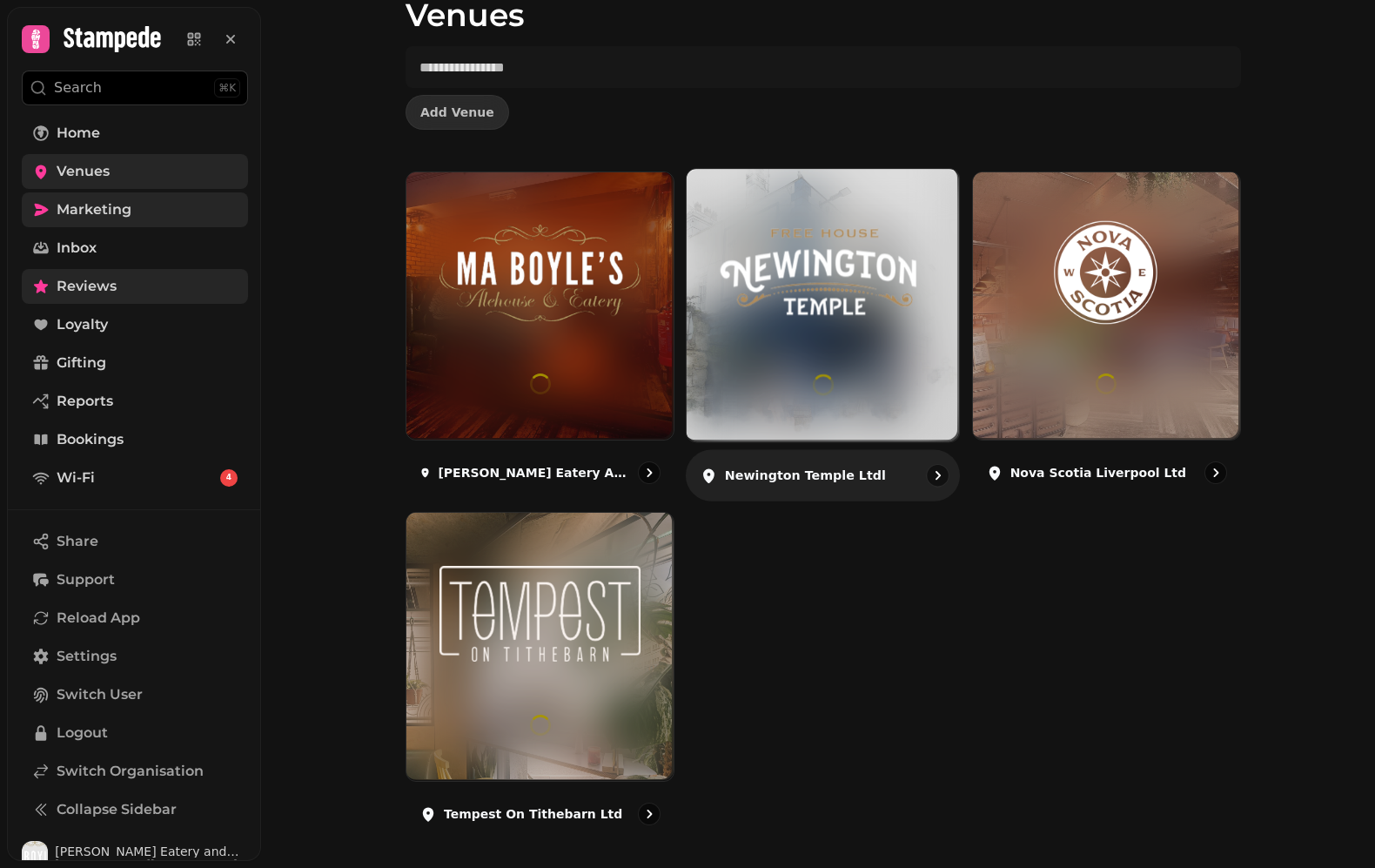
click at [844, 337] on div at bounding box center [822, 305] width 272 height 272
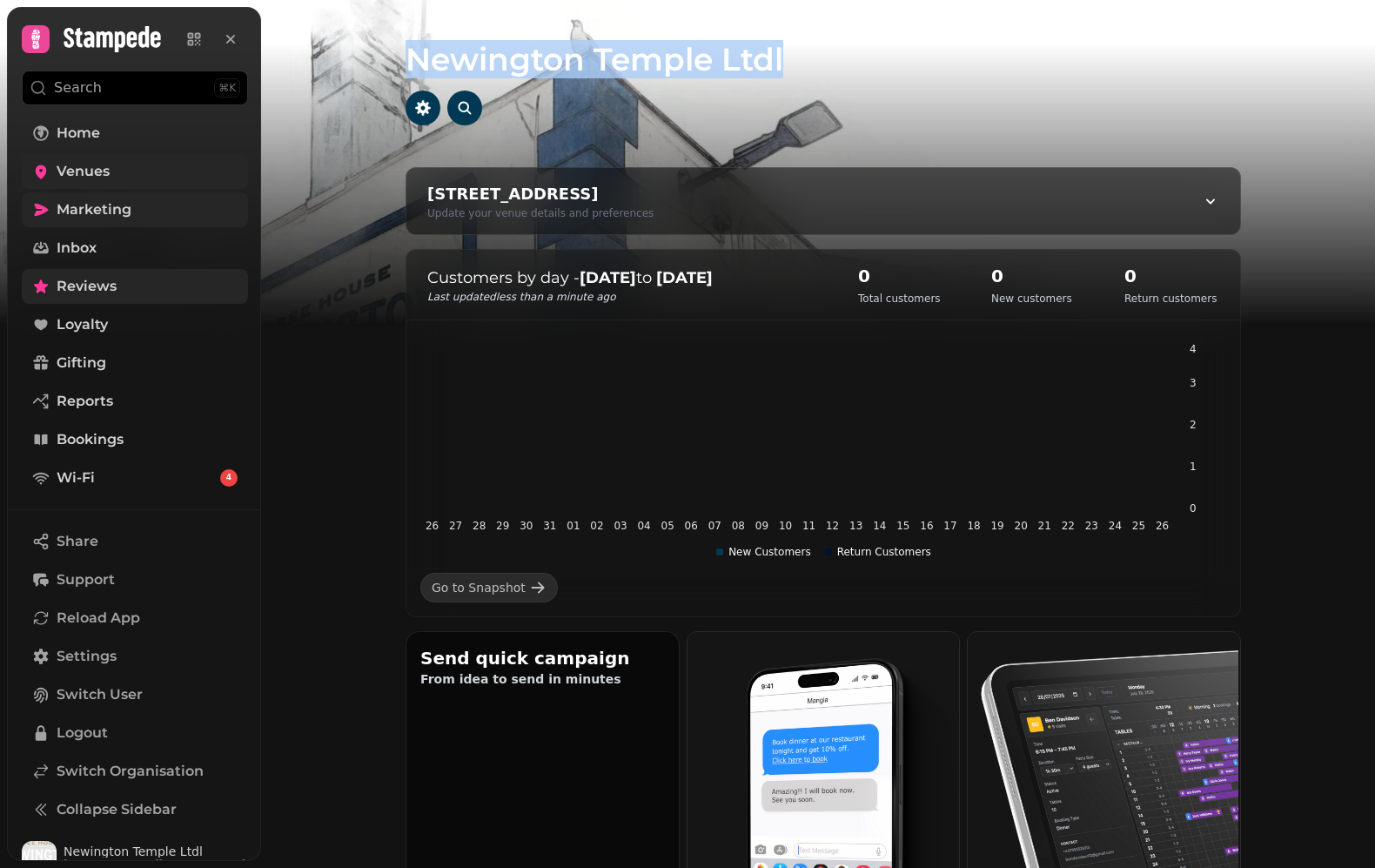
drag, startPoint x: 407, startPoint y: 53, endPoint x: 824, endPoint y: 56, distance: 417.0
click at [824, 56] on h1 "Newington Temple Ltdl" at bounding box center [823, 38] width 836 height 77
copy h1 "Newington Temple Ltdl"
click at [179, 207] on link "Marketing" at bounding box center [135, 210] width 227 height 35
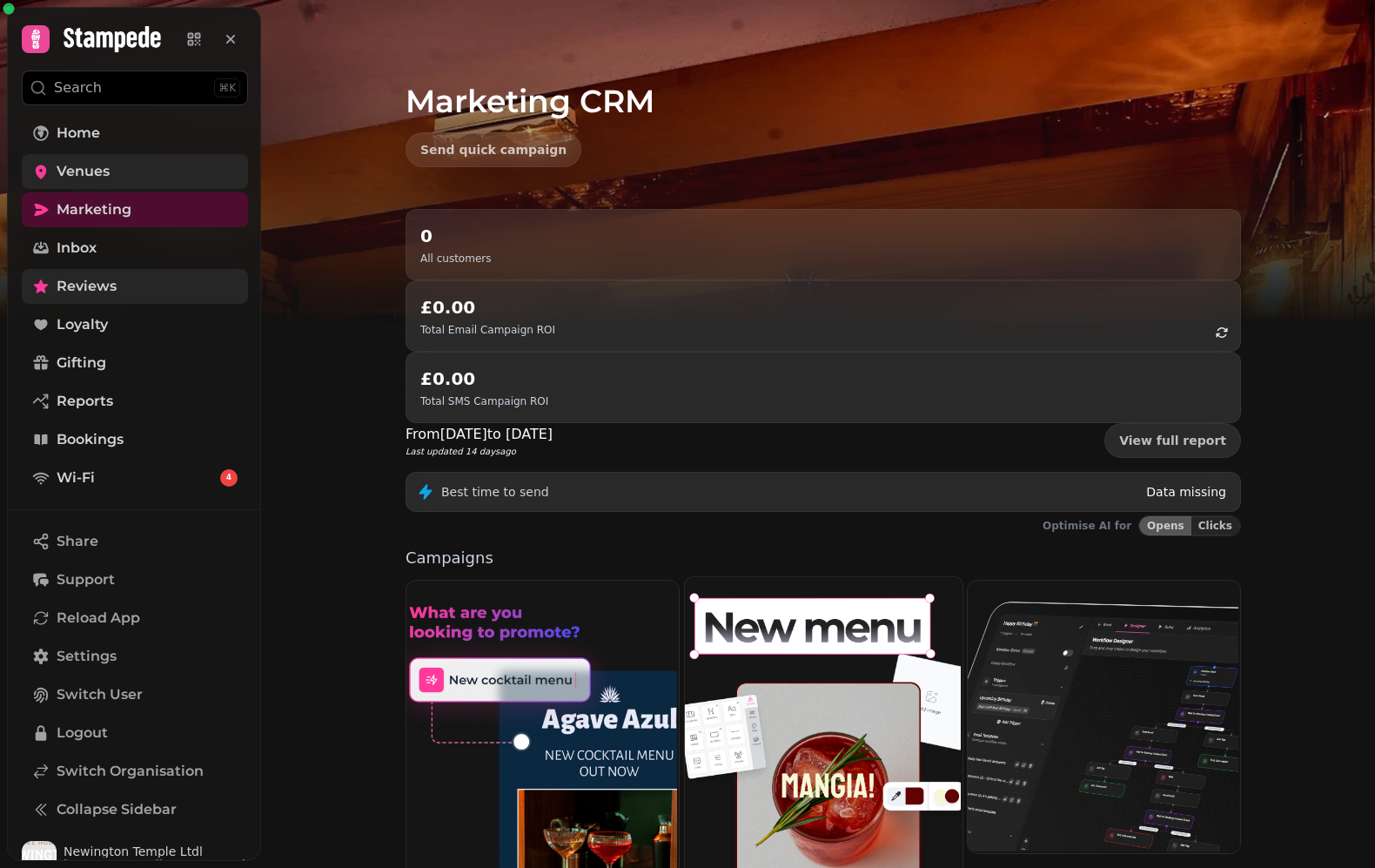
scroll to position [213, 0]
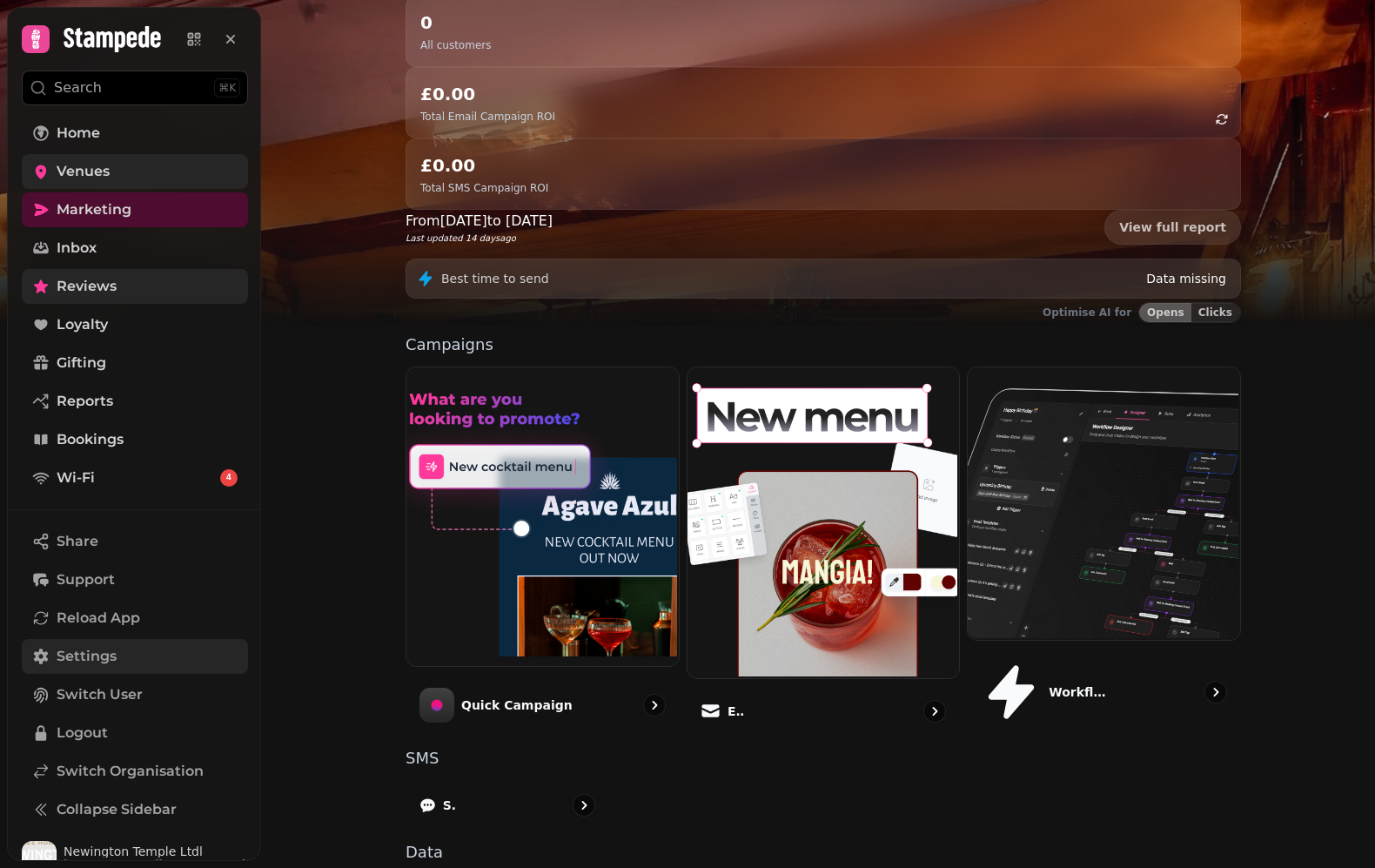
click at [90, 644] on link "Settings" at bounding box center [135, 657] width 227 height 35
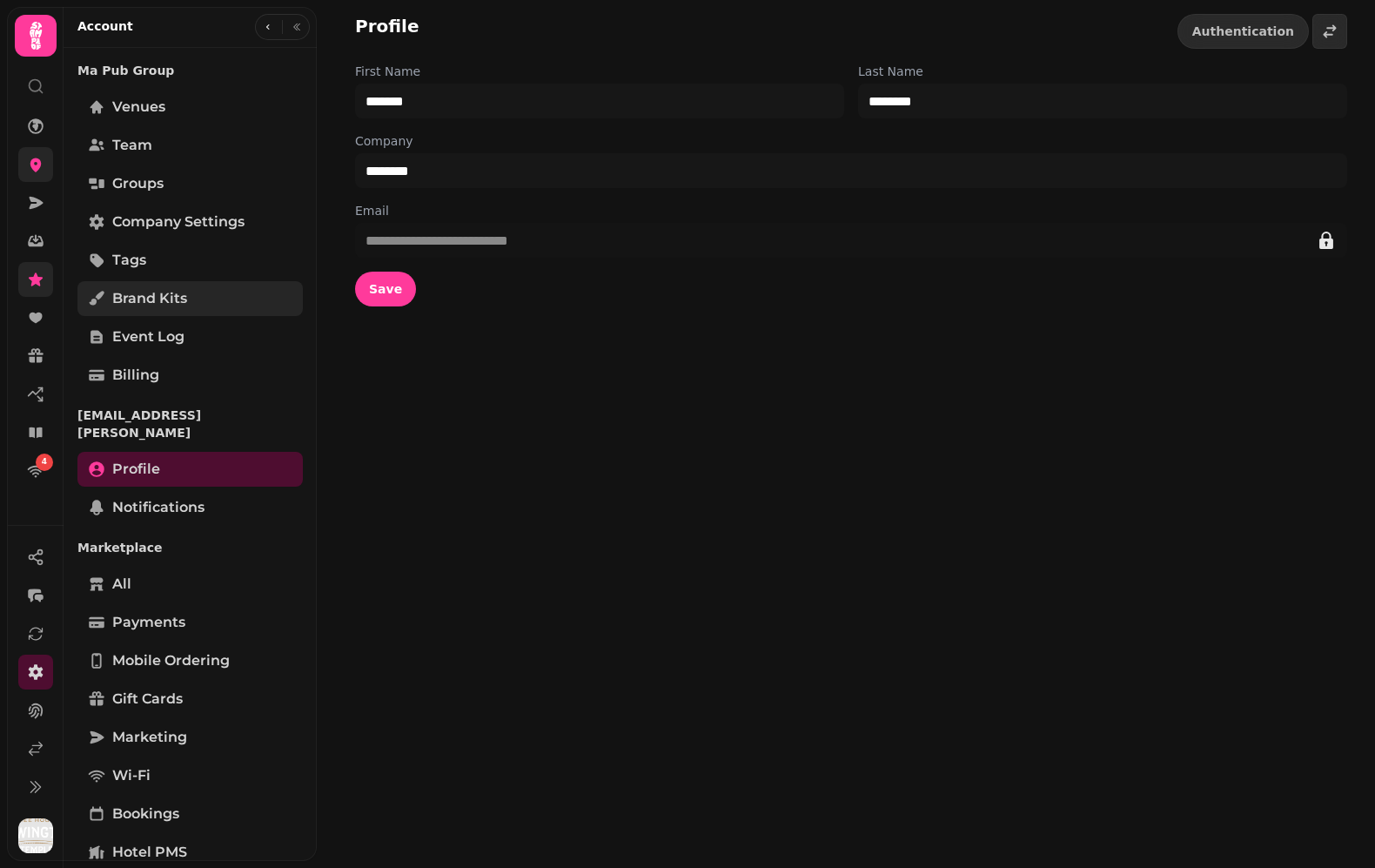
click at [213, 297] on link "Brand Kits" at bounding box center [190, 299] width 226 height 35
